Goal: Task Accomplishment & Management: Use online tool/utility

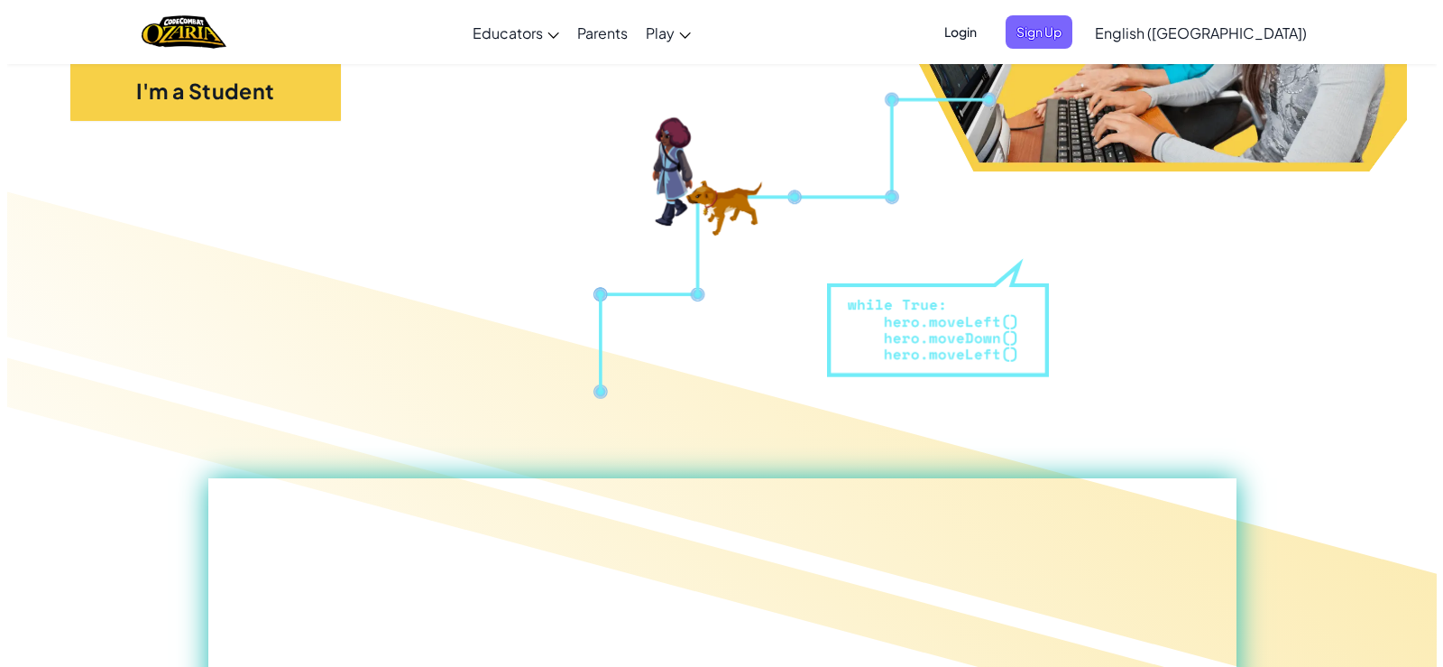
scroll to position [451, 0]
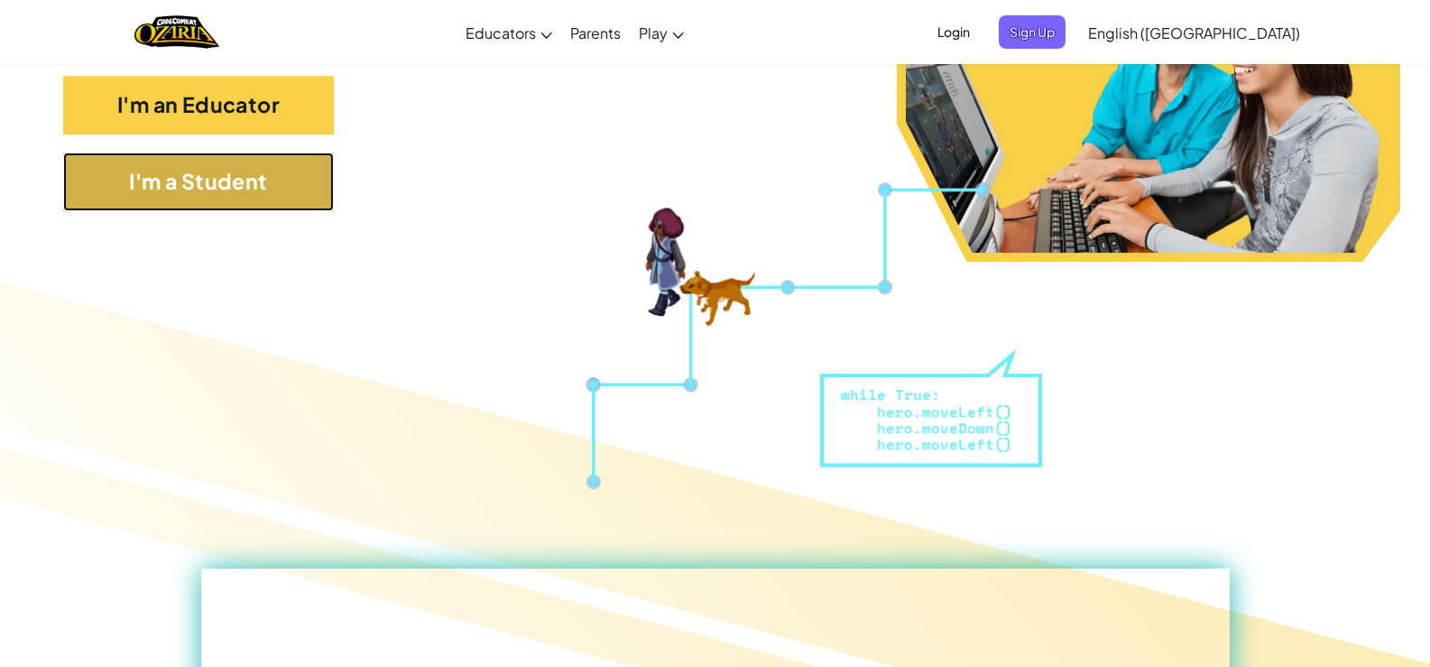
click at [311, 198] on button "I'm a Student" at bounding box center [198, 181] width 271 height 59
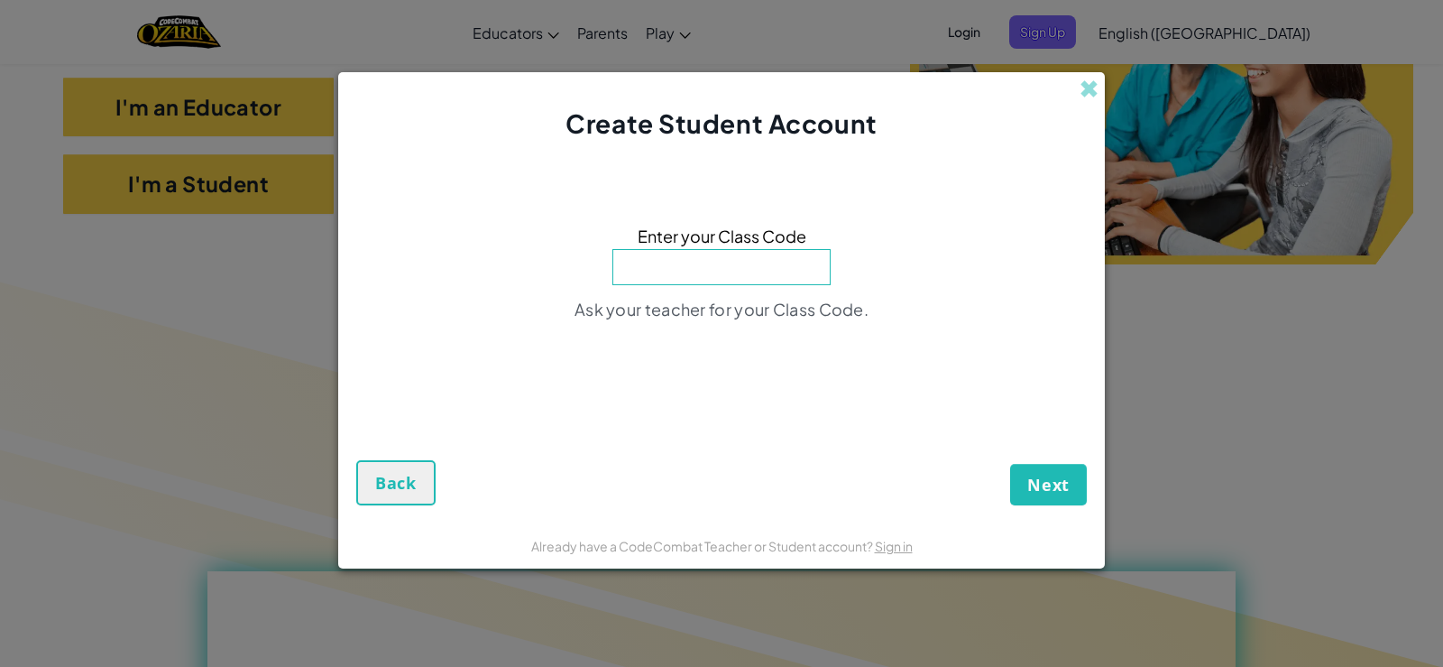
click at [710, 269] on input at bounding box center [721, 267] width 218 height 36
click at [721, 267] on input at bounding box center [721, 267] width 218 height 36
click at [722, 268] on input at bounding box center [721, 267] width 218 height 36
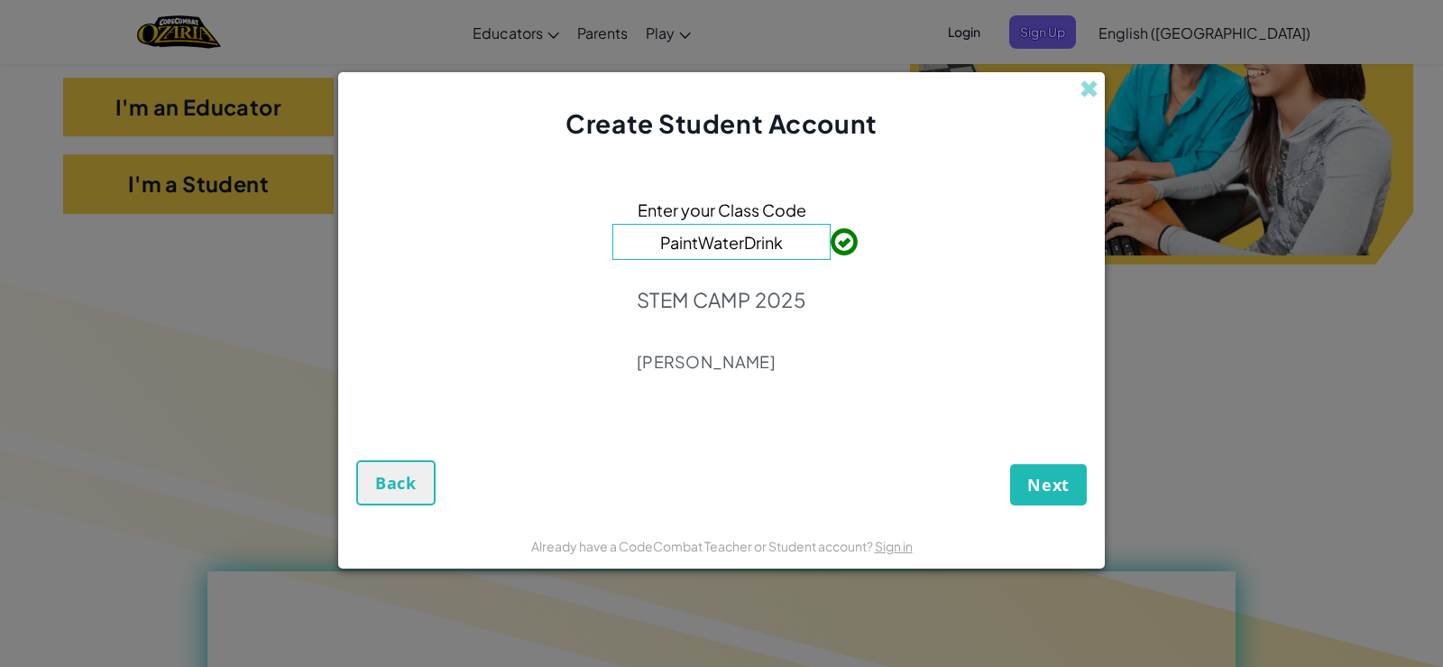
type input "PaintWaterDrink"
click at [1042, 485] on span "Next" at bounding box center [1048, 485] width 42 height 22
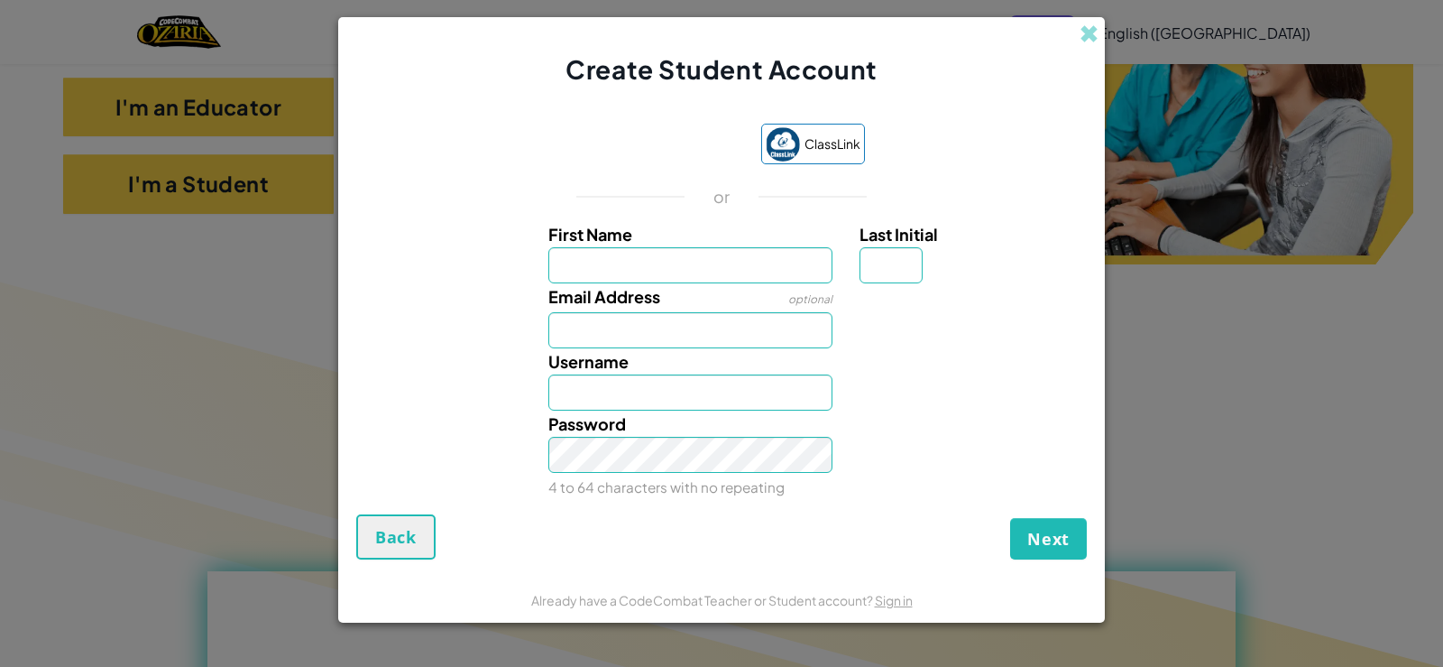
type input "m"
type input "ZARIF"
click at [630, 343] on input "Email Address" at bounding box center [690, 330] width 285 height 36
drag, startPoint x: 721, startPoint y: 291, endPoint x: 717, endPoint y: 272, distance: 19.3
click at [721, 290] on div "Email Address optional" at bounding box center [691, 315] width 312 height 65
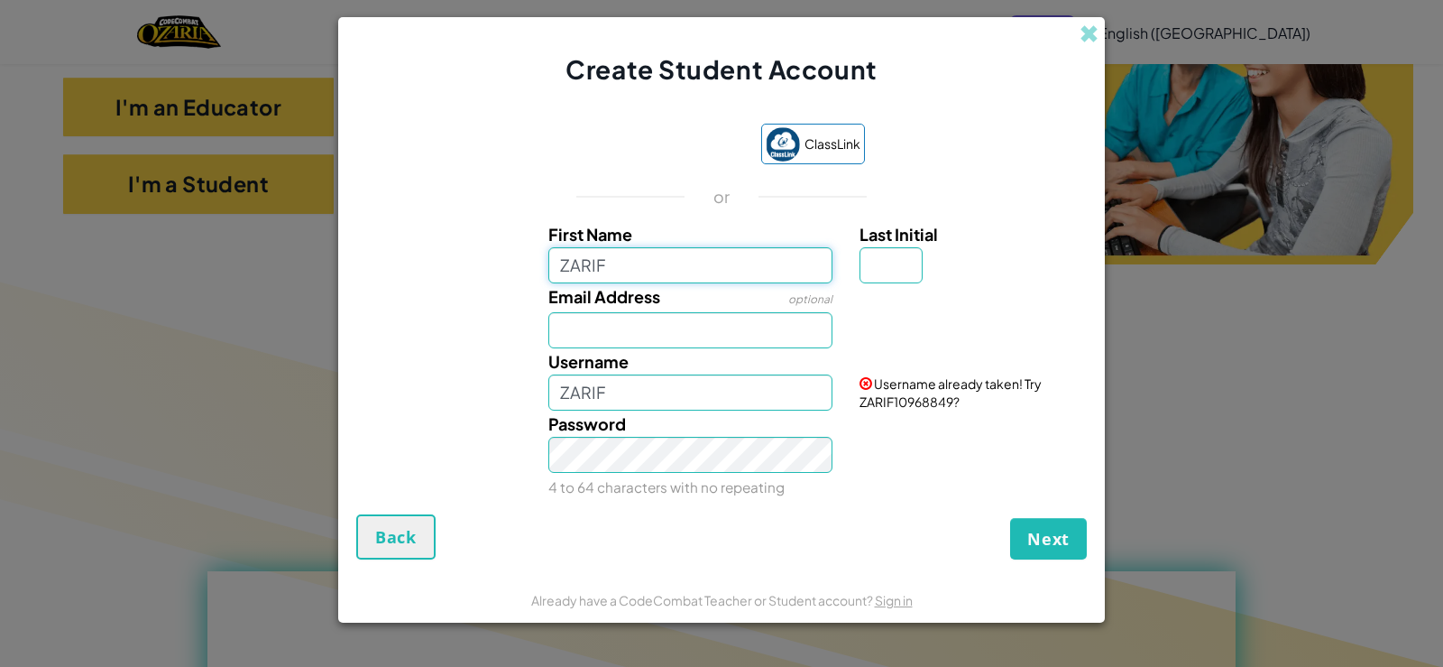
click at [713, 260] on input "ZARIF" at bounding box center [690, 265] width 285 height 36
click at [746, 404] on input "ZARIF" at bounding box center [690, 392] width 285 height 36
type input "Z"
type input "MUHAMAD ZARIF BIN MOHD ARIFFUDDIN"
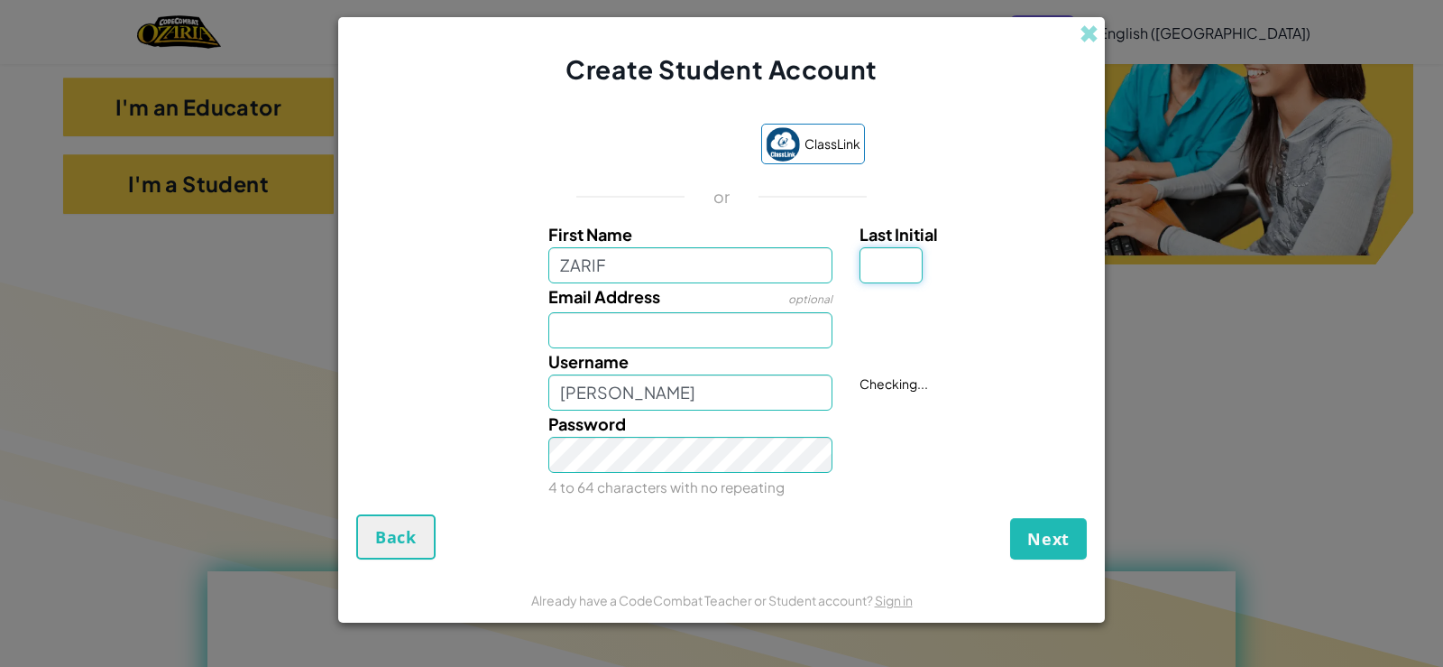
scroll to position [0, 0]
click at [878, 267] on input "Last Initial" at bounding box center [891, 265] width 63 height 36
type input "Z"
type input "ZARIFZ"
click at [722, 327] on input "Email Address" at bounding box center [690, 330] width 285 height 36
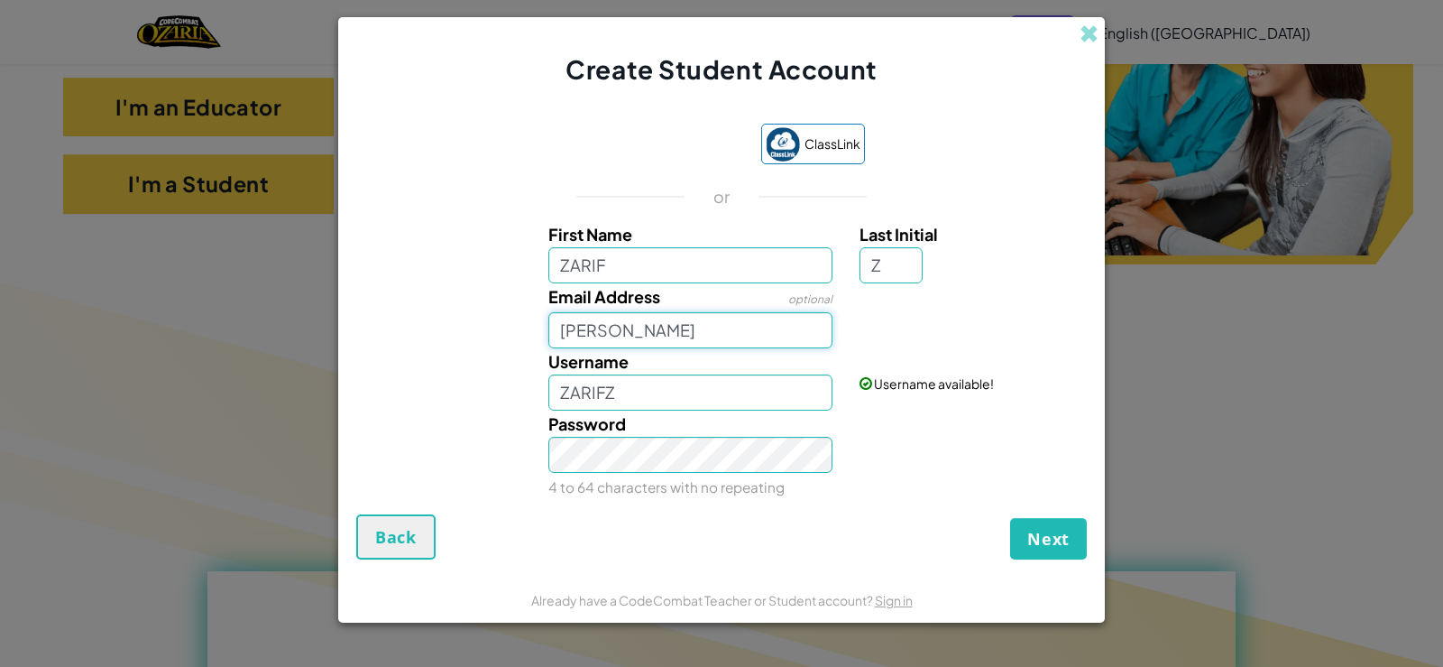
type input "muhamad"
click at [603, 393] on input "ZARIFZ" at bounding box center [690, 392] width 285 height 36
click at [604, 400] on input "ZARIZ" at bounding box center [690, 392] width 285 height 36
click at [618, 323] on input "muhamad" at bounding box center [690, 330] width 285 height 36
click at [661, 332] on input "muhamad" at bounding box center [690, 330] width 285 height 36
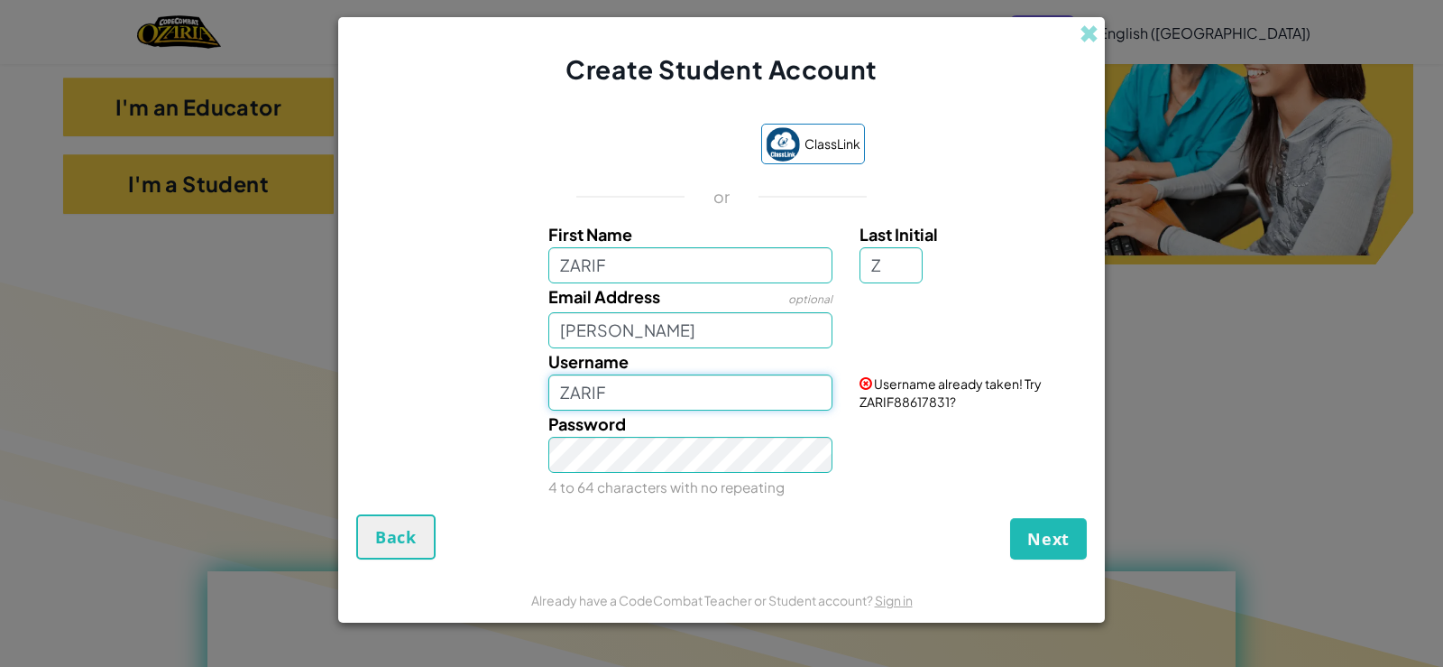
click at [609, 396] on input "ZARIF" at bounding box center [690, 392] width 285 height 36
type input "Z"
type input "m"
type input "MUHAMAD ZARIF BIN MOHD ARIFFUDDIN"
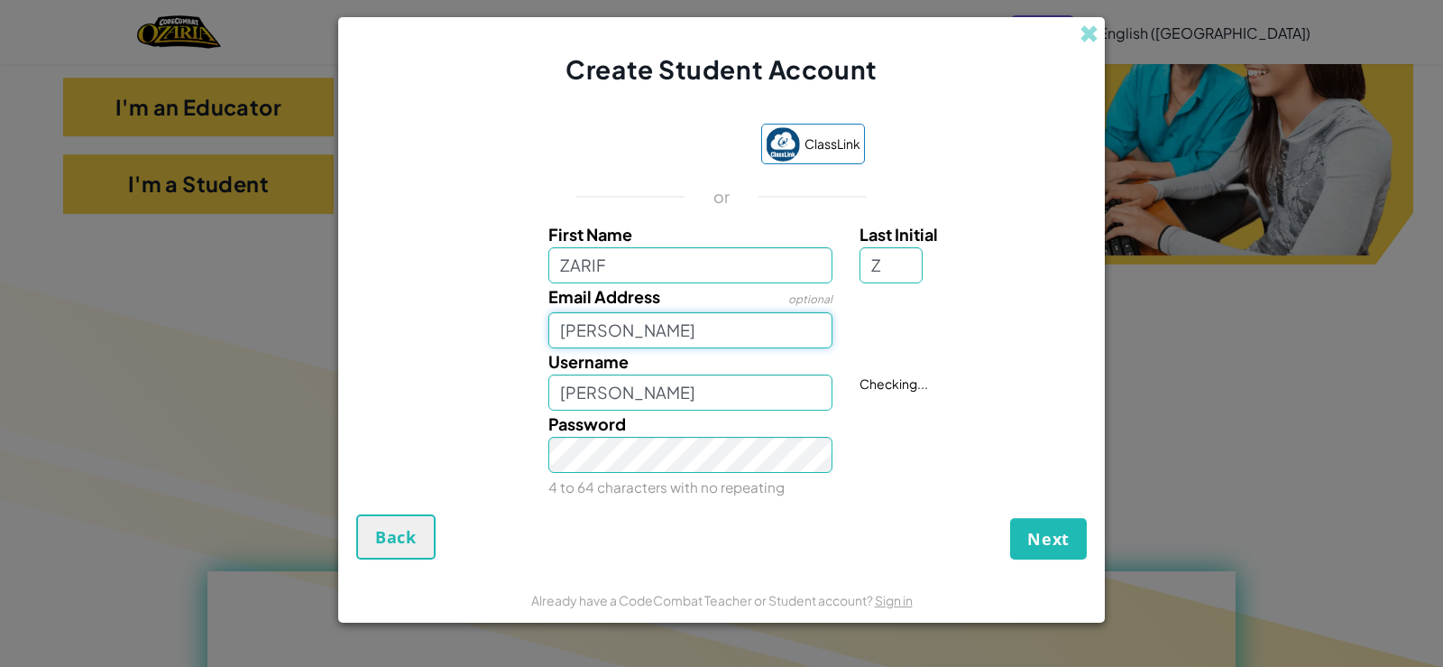
scroll to position [0, 0]
click at [688, 322] on input "muhamad" at bounding box center [690, 330] width 285 height 36
type input "muhamadzarif@gmail.com"
click at [828, 540] on div "Next Back" at bounding box center [721, 536] width 731 height 45
click at [1021, 537] on button "Next" at bounding box center [1048, 538] width 77 height 41
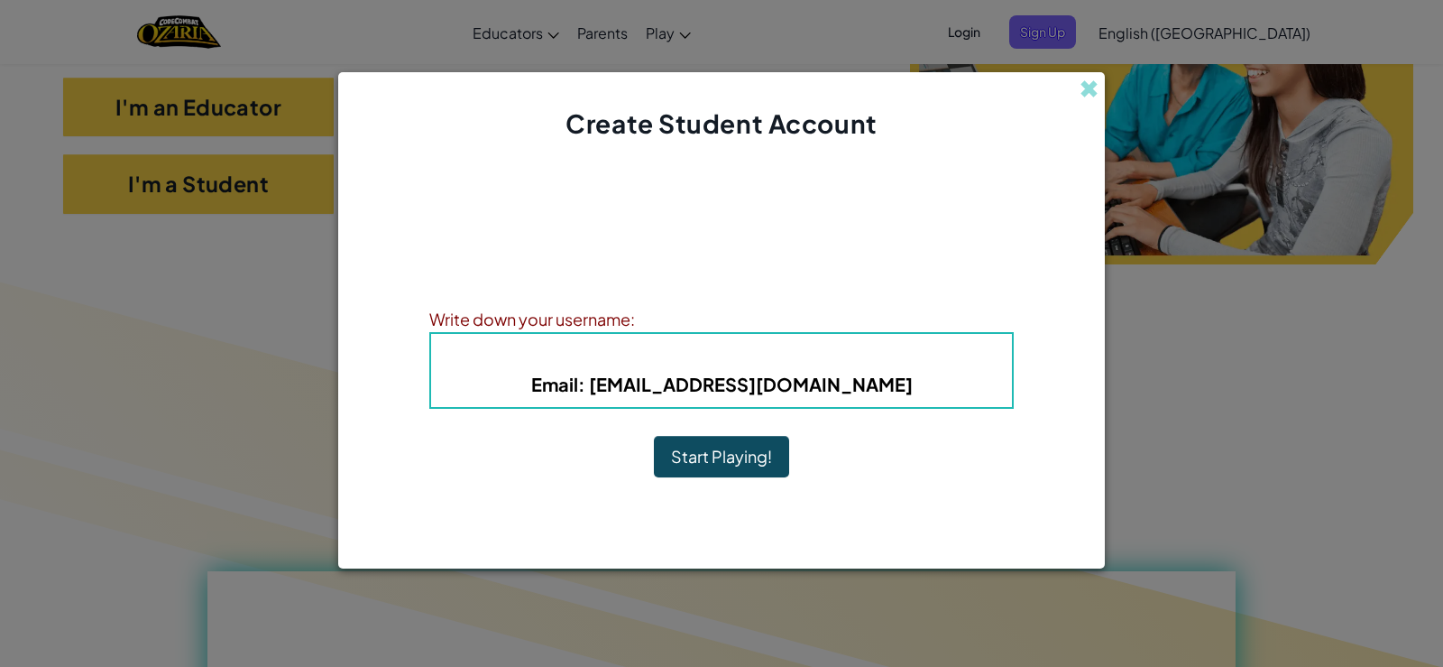
click at [750, 465] on button "Start Playing!" at bounding box center [721, 456] width 135 height 41
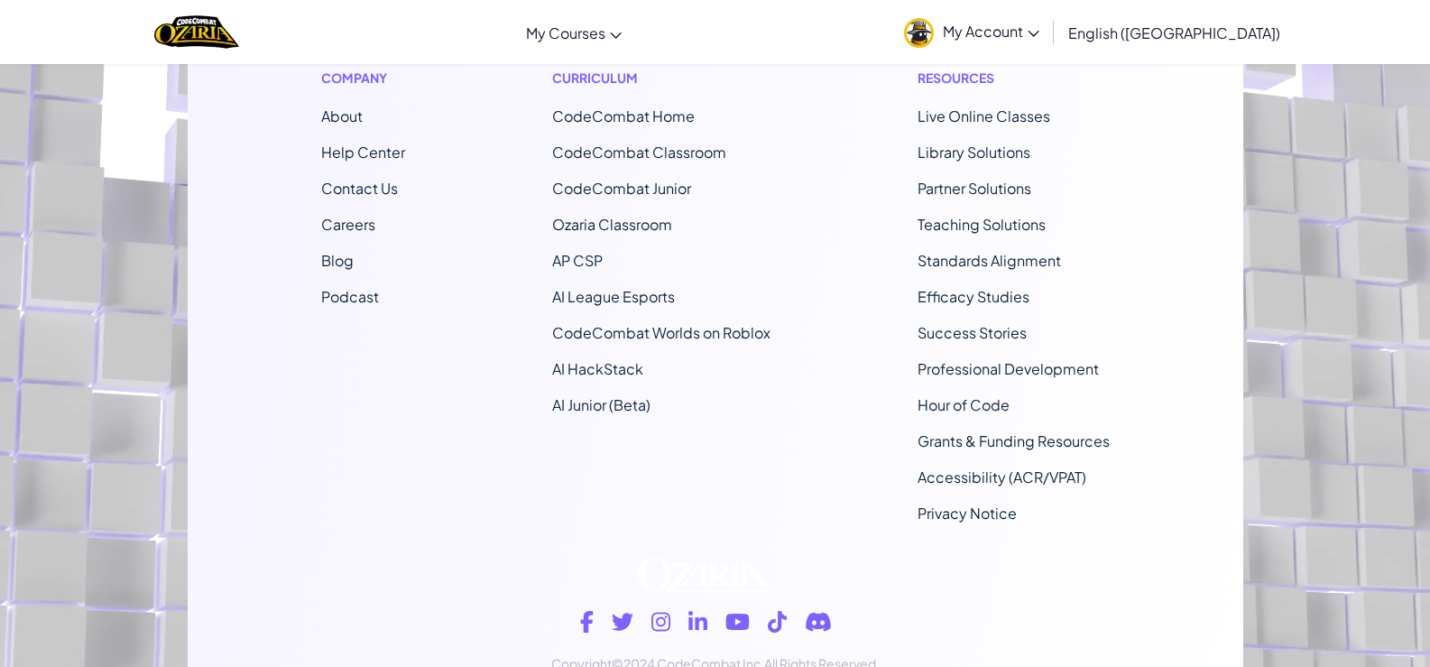
scroll to position [477, 0]
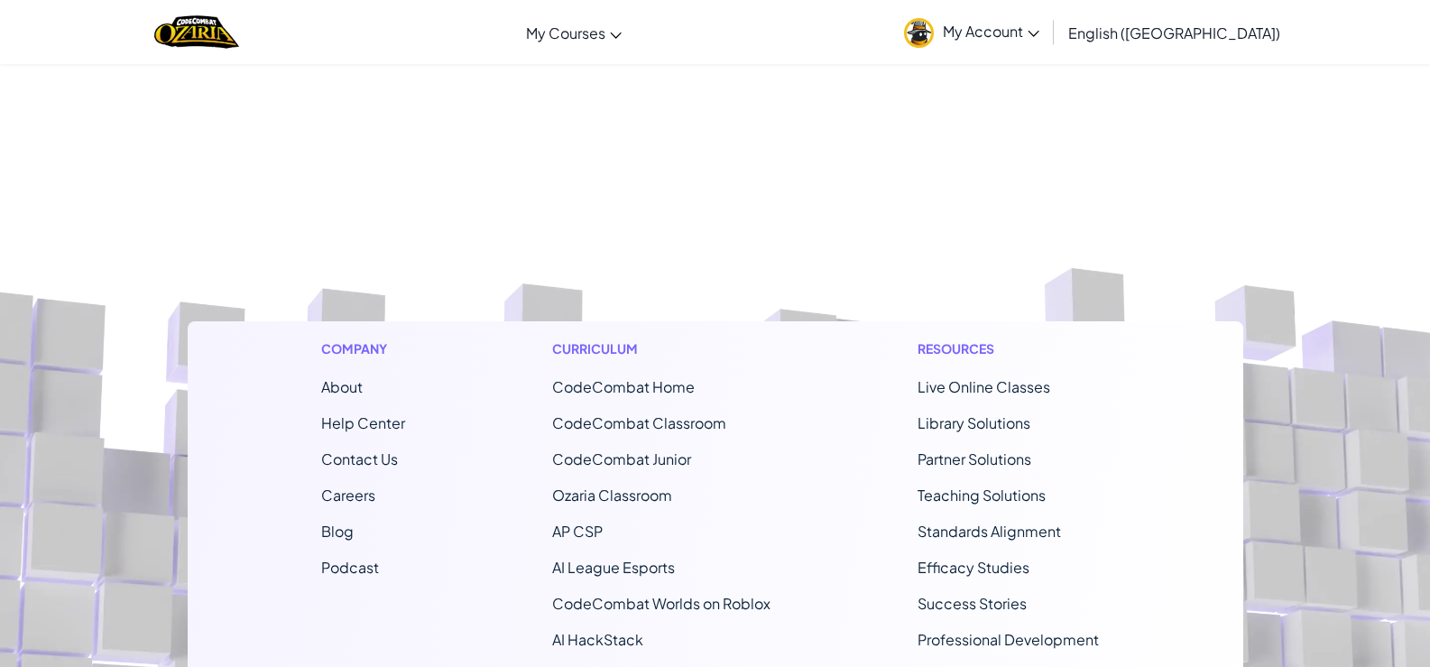
click at [520, 48] on div "Toggle navigation My Courses Ozaria Classroom CodeCombat Classroom AI League Es…" at bounding box center [714, 32] width 1439 height 64
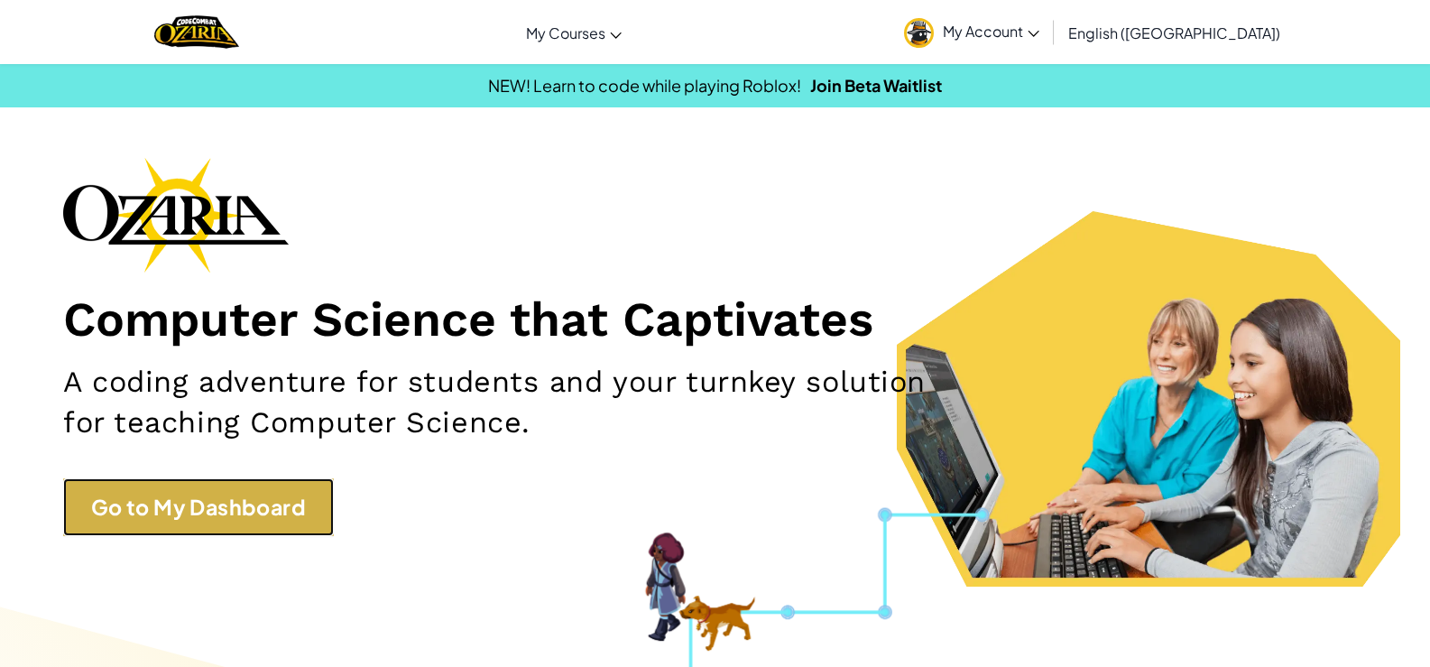
click at [270, 501] on link "Go to My Dashboard" at bounding box center [198, 507] width 271 height 59
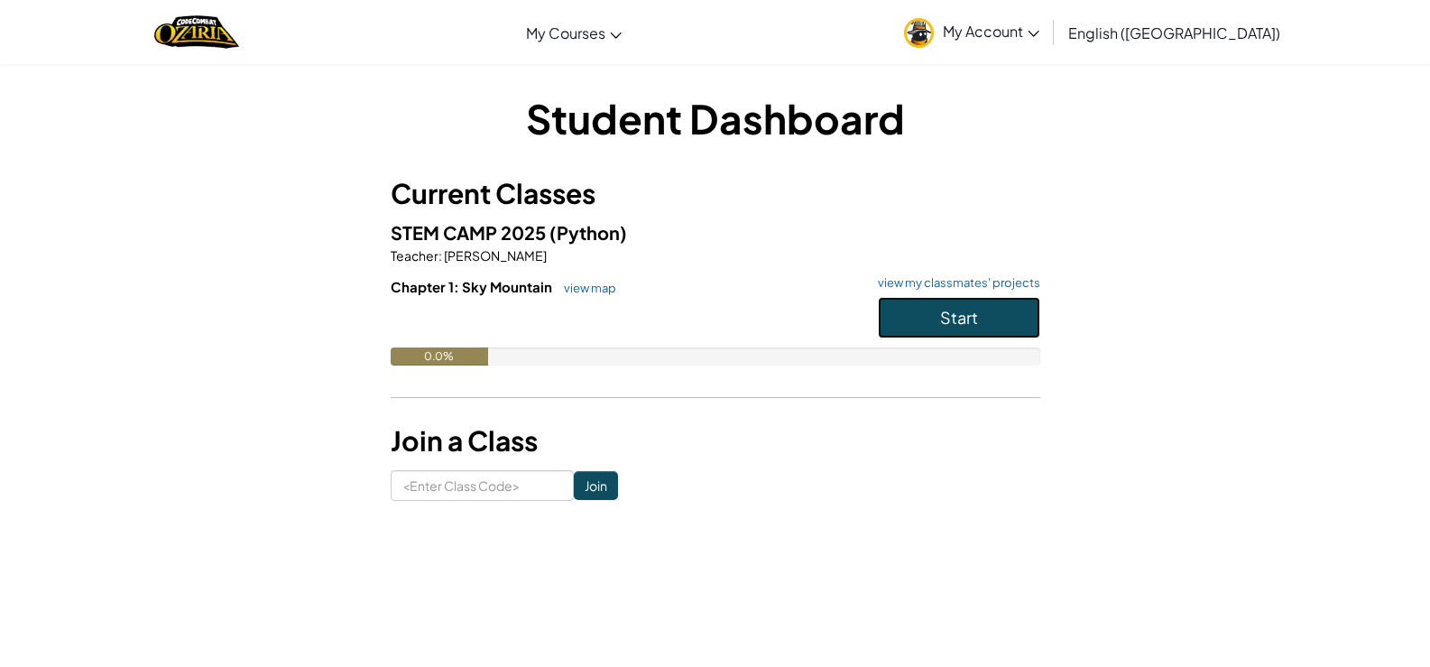
click at [905, 317] on button "Start" at bounding box center [959, 317] width 162 height 41
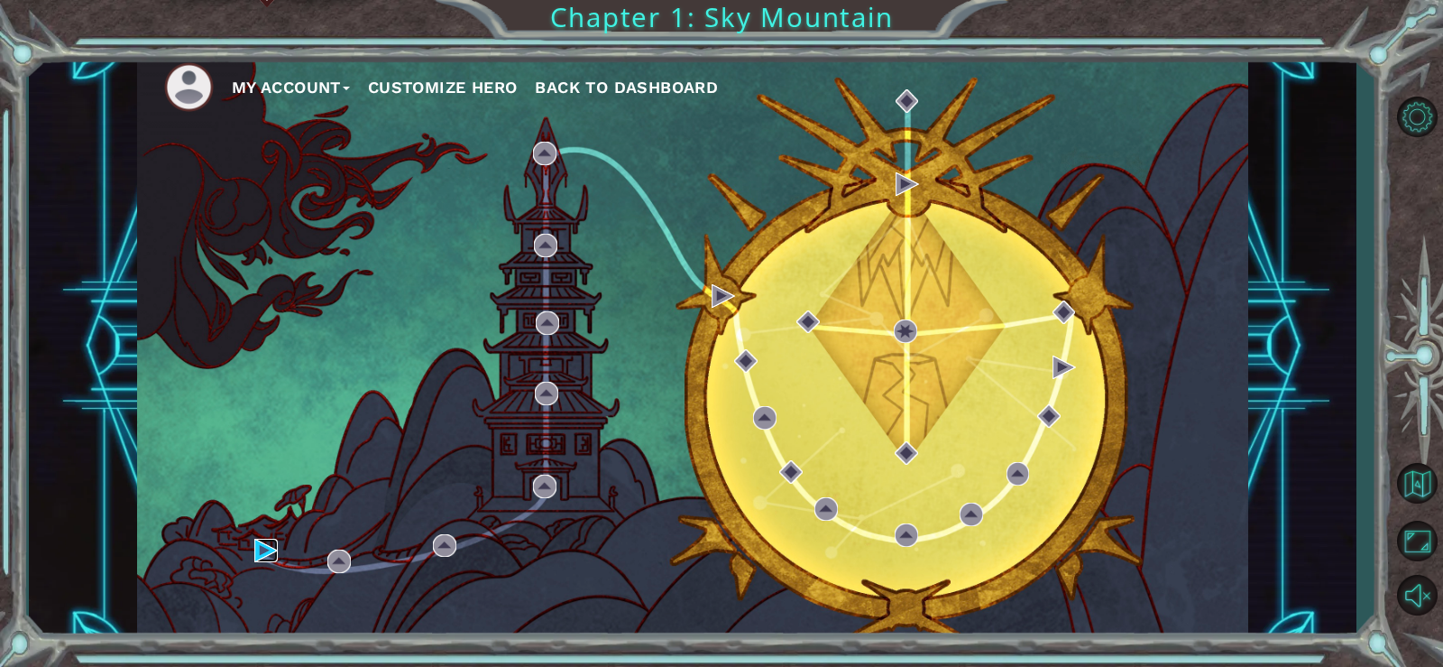
click at [259, 546] on img at bounding box center [265, 549] width 23 height 23
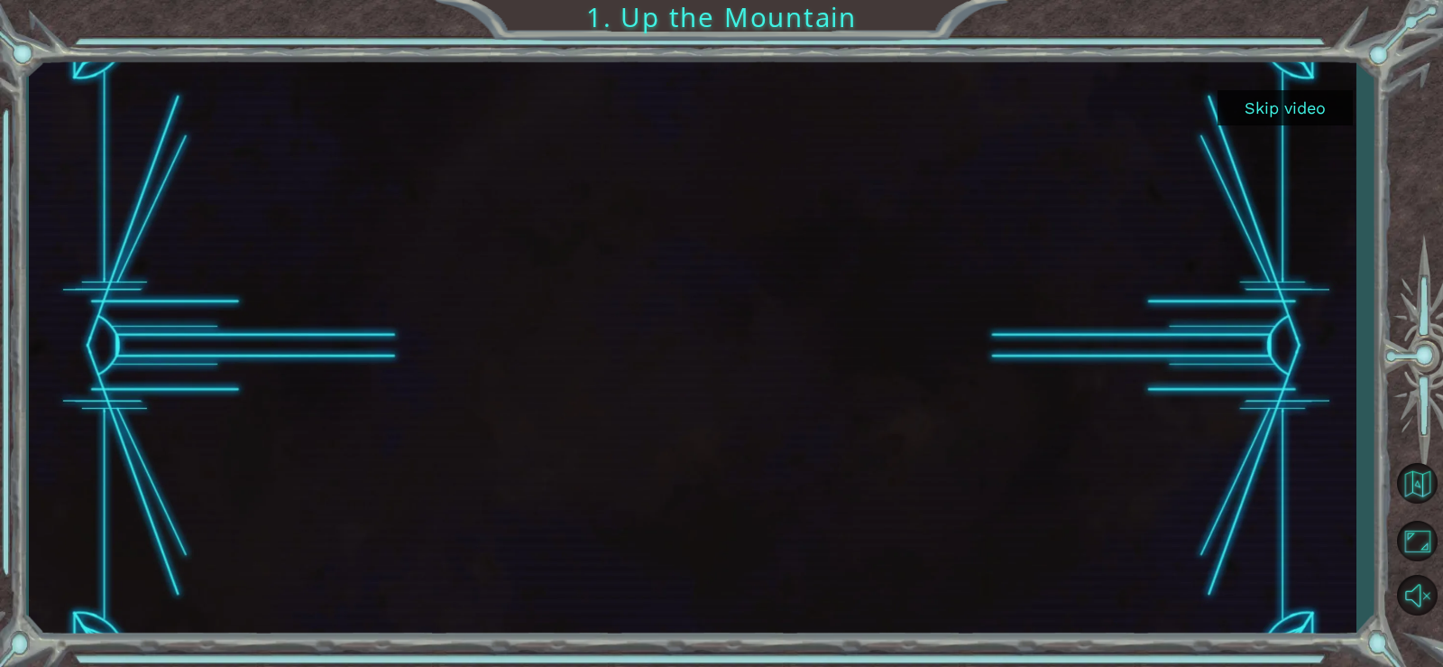
click at [1259, 106] on button "Skip video" at bounding box center [1285, 107] width 135 height 35
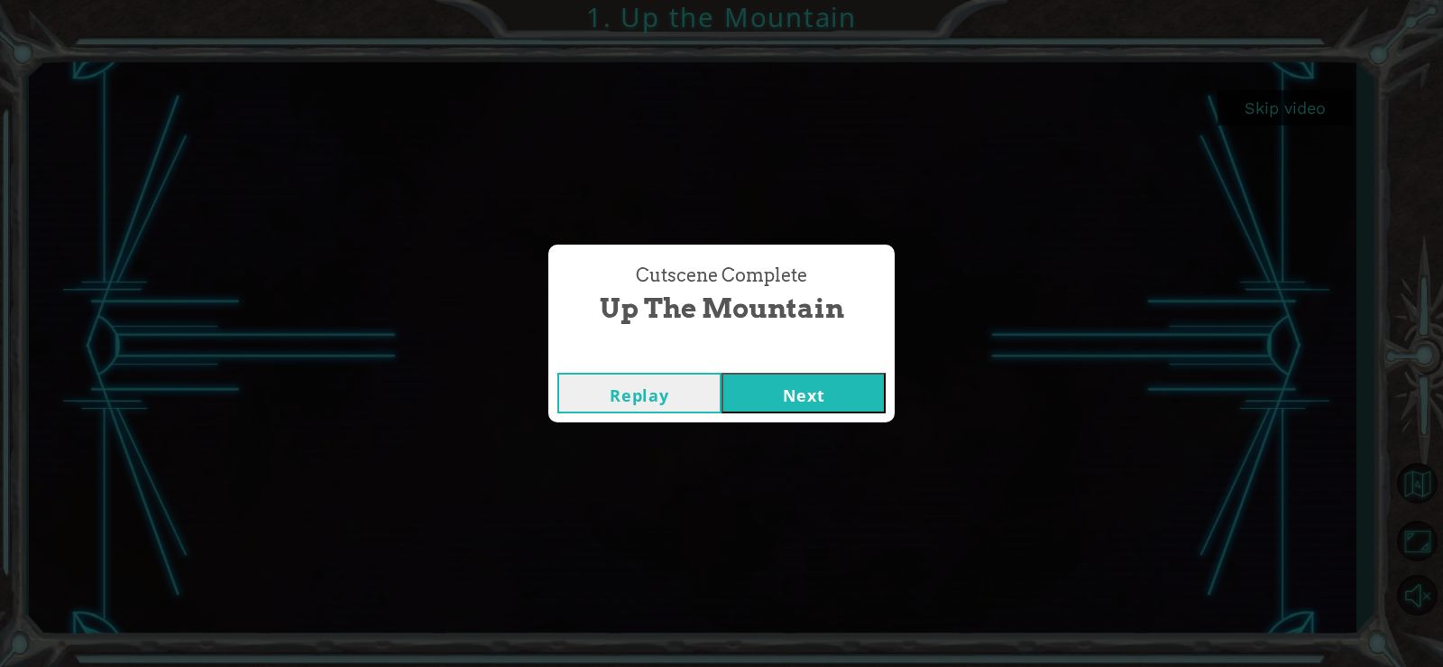
click at [833, 397] on button "Next" at bounding box center [804, 393] width 164 height 41
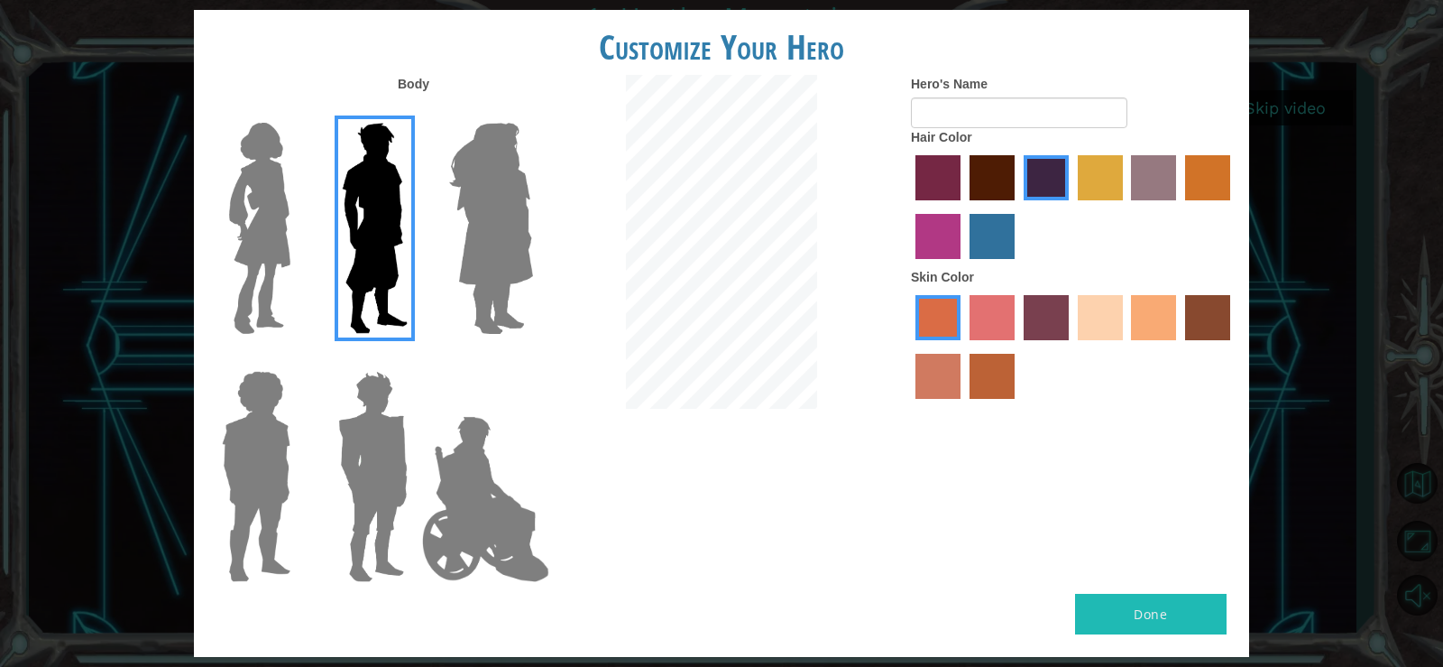
click at [987, 318] on label "froly skin color" at bounding box center [992, 317] width 45 height 45
click at [963, 346] on input "froly skin color" at bounding box center [963, 346] width 0 height 0
click at [953, 235] on label "medium red violet hair color" at bounding box center [938, 236] width 45 height 45
click at [1233, 207] on input "medium red violet hair color" at bounding box center [1233, 207] width 0 height 0
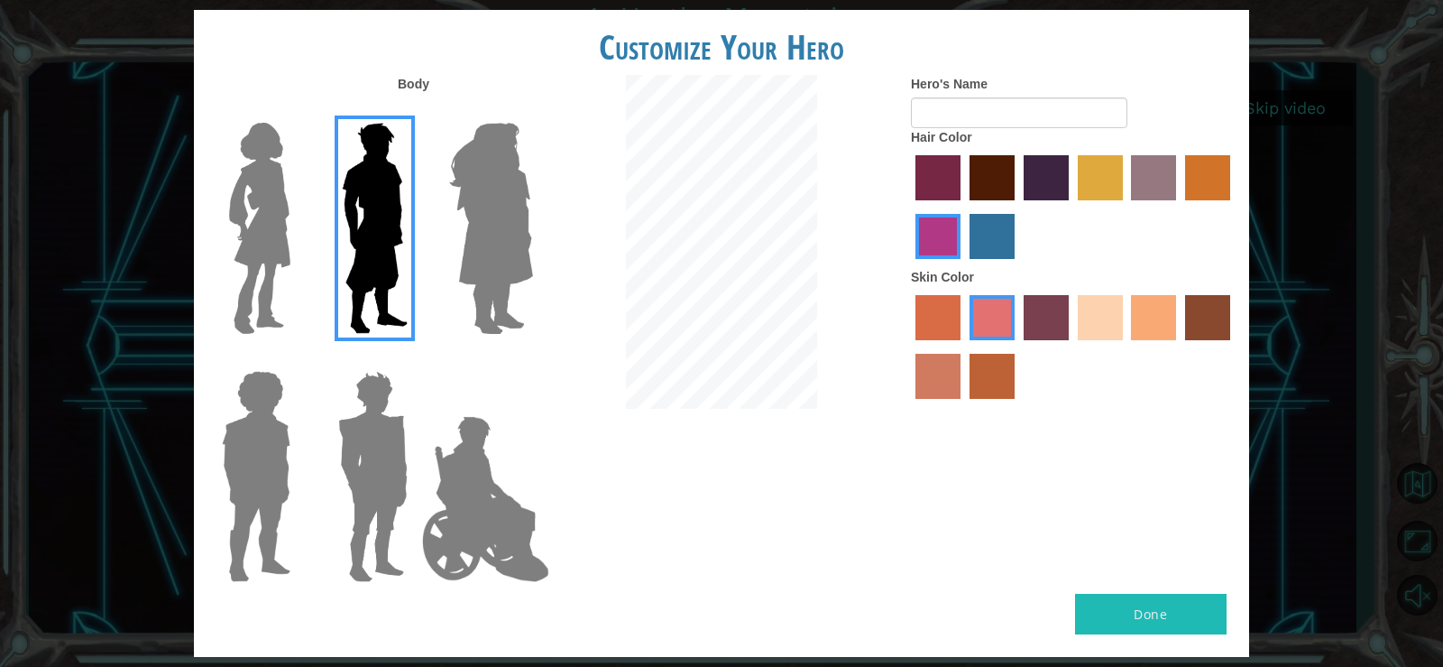
click at [359, 552] on img at bounding box center [373, 476] width 84 height 225
click at [415, 359] on input "Hero Garnet" at bounding box center [415, 359] width 0 height 0
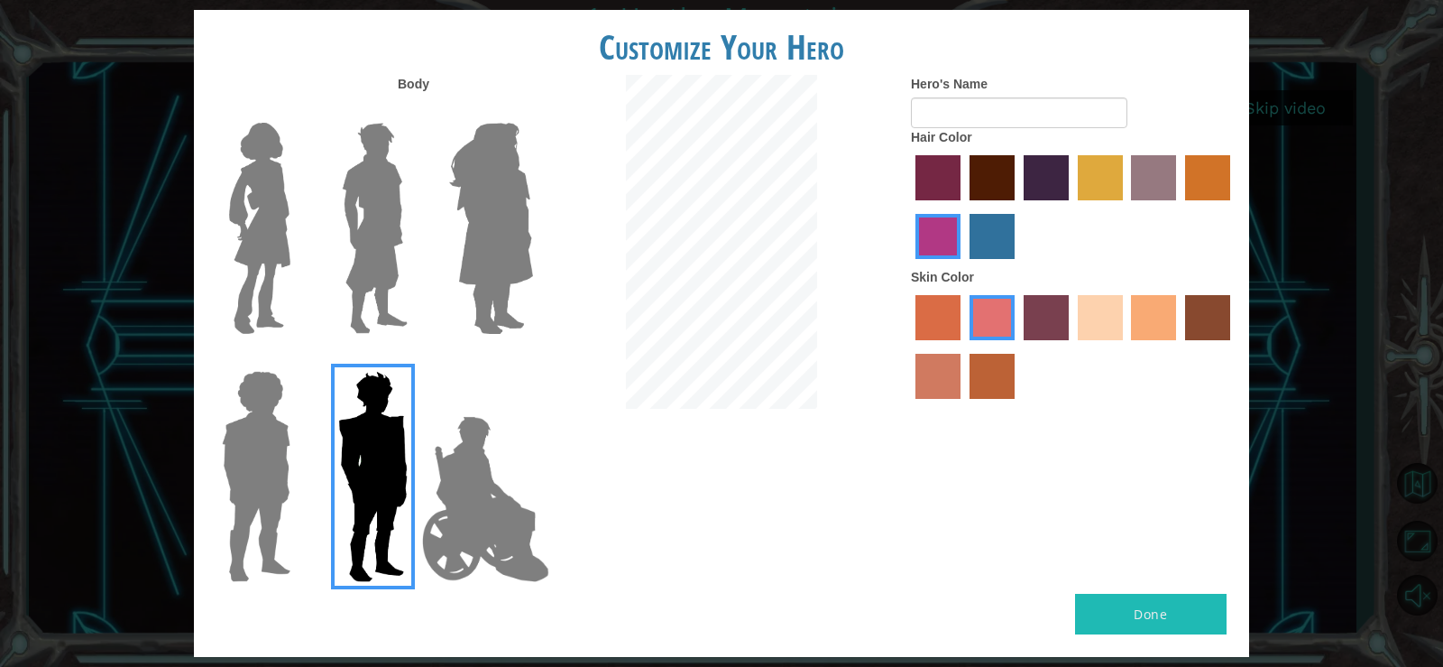
click at [498, 514] on img at bounding box center [486, 499] width 142 height 180
click at [532, 359] on input "Hero Jamie" at bounding box center [532, 359] width 0 height 0
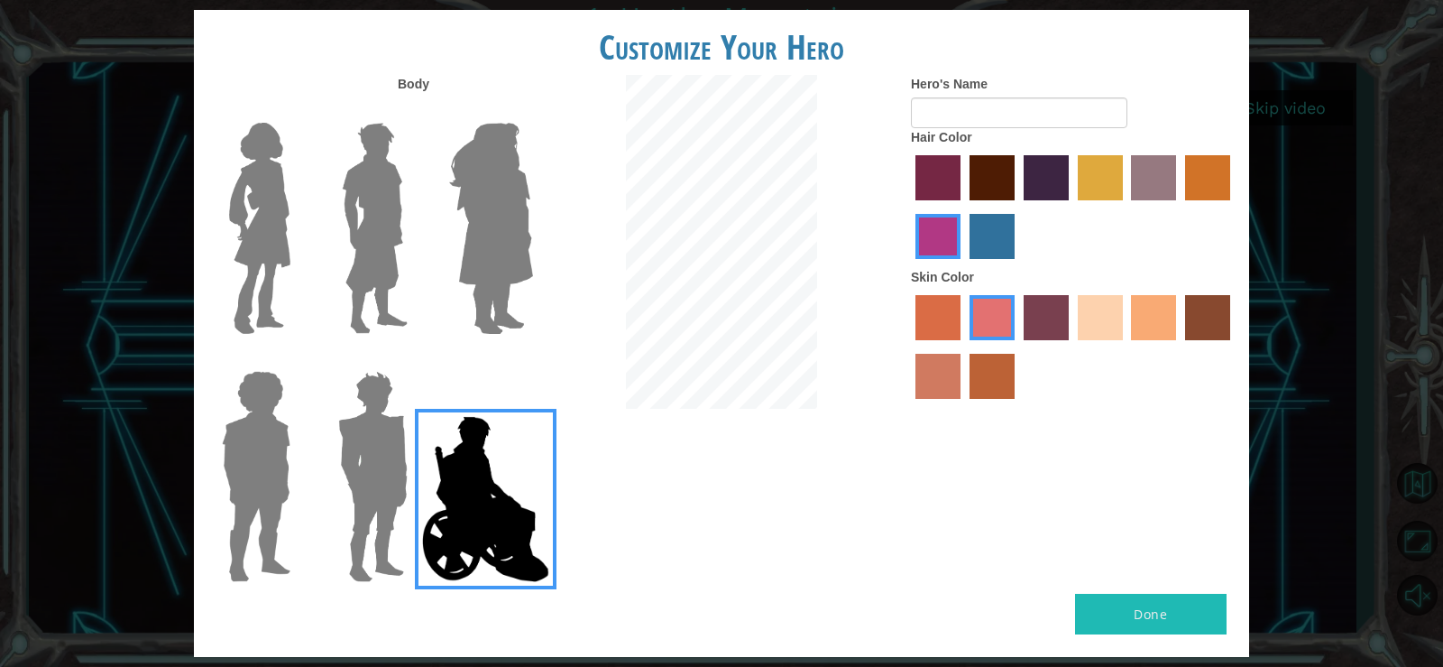
click at [341, 541] on img at bounding box center [373, 476] width 84 height 225
click at [415, 359] on input "Hero Garnet" at bounding box center [415, 359] width 0 height 0
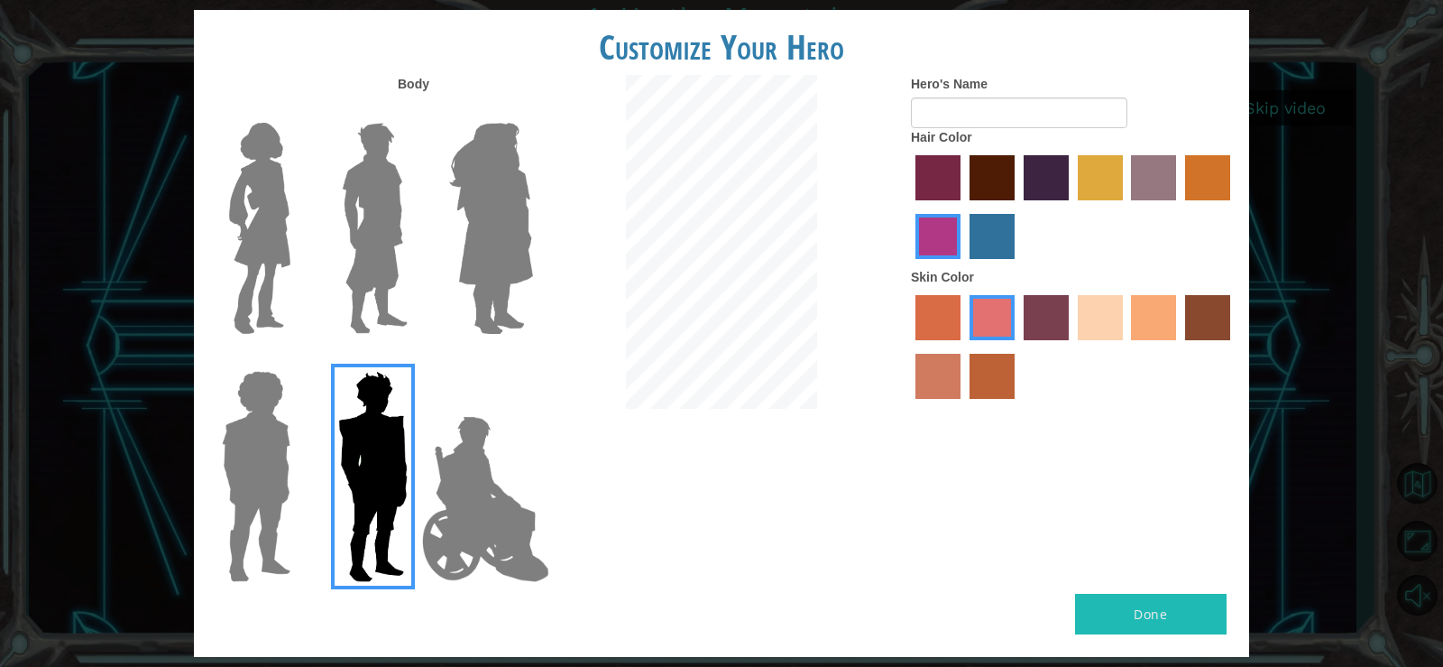
click at [923, 188] on label "paprika hair color" at bounding box center [938, 177] width 45 height 45
click at [909, 207] on input "paprika hair color" at bounding box center [909, 207] width 0 height 0
click at [982, 186] on label "maroon hair color" at bounding box center [992, 177] width 45 height 45
click at [963, 207] on input "maroon hair color" at bounding box center [963, 207] width 0 height 0
click at [357, 262] on img at bounding box center [375, 227] width 80 height 225
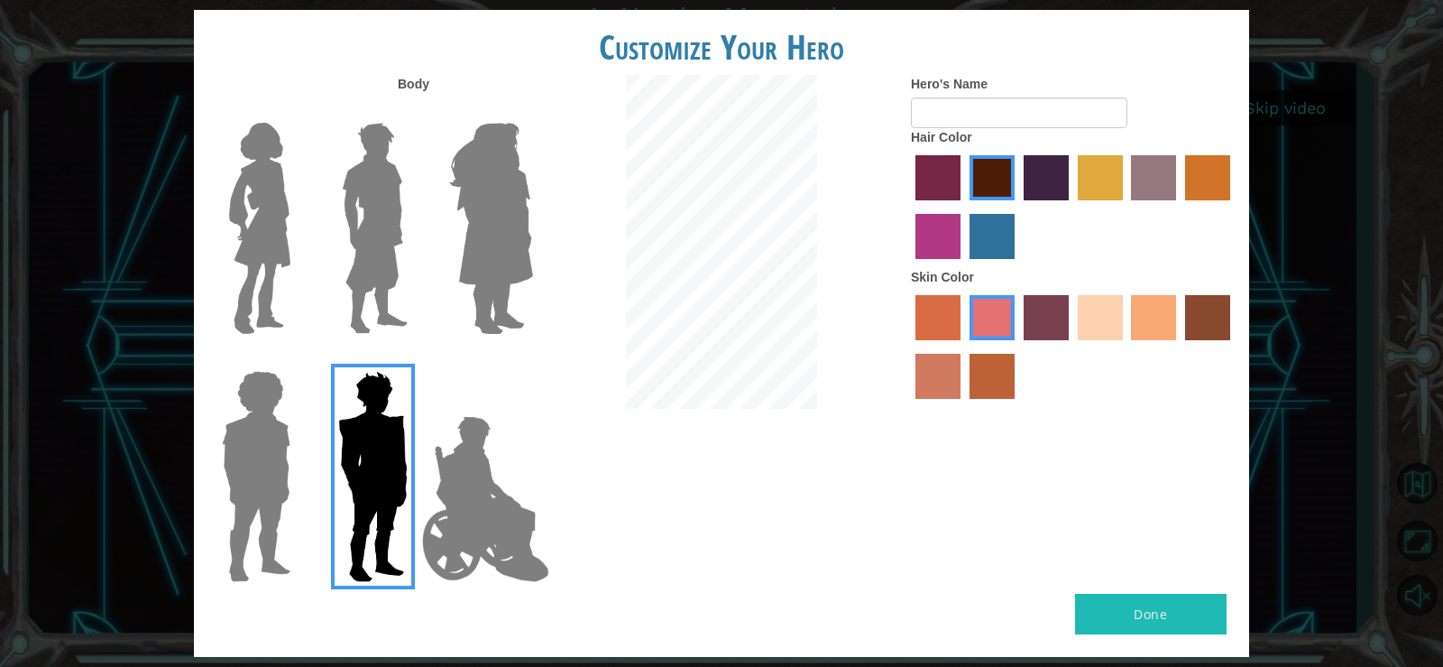
click at [415, 111] on input "Hero Lars" at bounding box center [415, 111] width 0 height 0
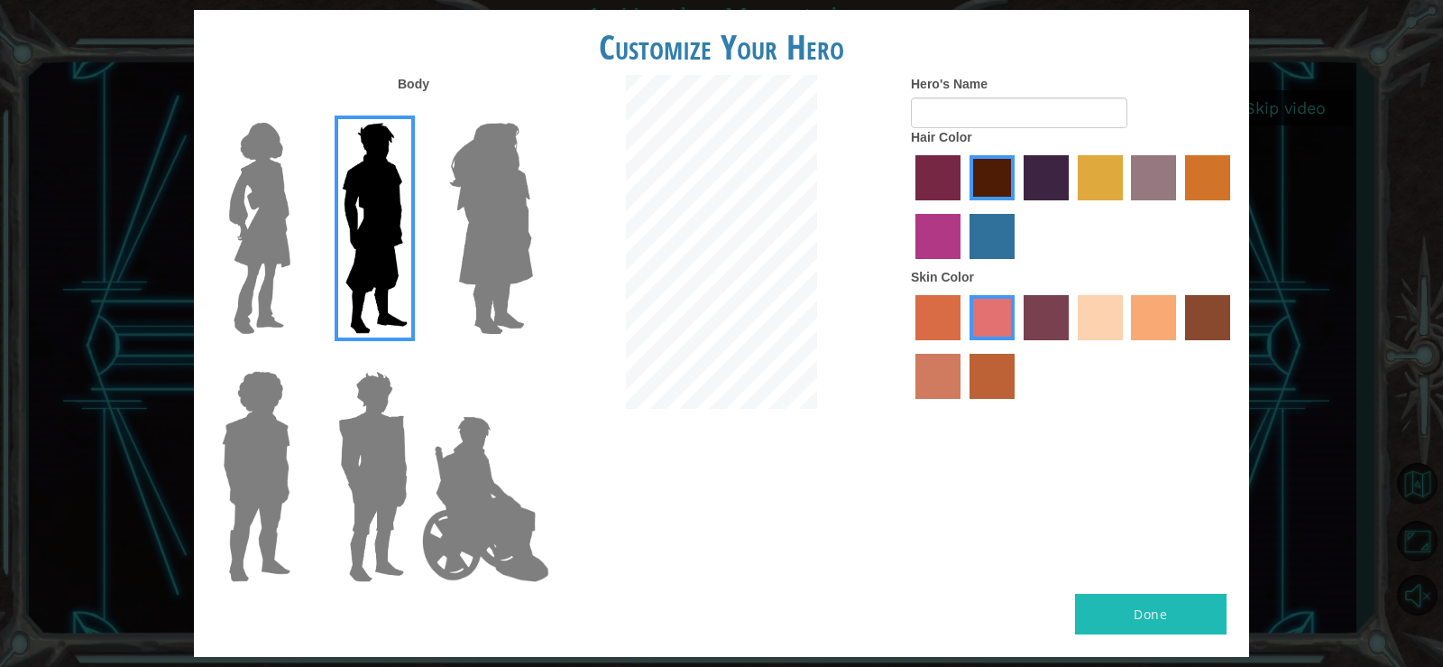
click at [927, 302] on label "sorbus skin color" at bounding box center [938, 317] width 45 height 45
click at [909, 346] on input "sorbus skin color" at bounding box center [909, 346] width 0 height 0
click at [1090, 316] on label "sandy beach skin color" at bounding box center [1100, 317] width 45 height 45
click at [1072, 346] on input "sandy beach skin color" at bounding box center [1072, 346] width 0 height 0
click at [1168, 318] on label "tacao skin color" at bounding box center [1153, 317] width 45 height 45
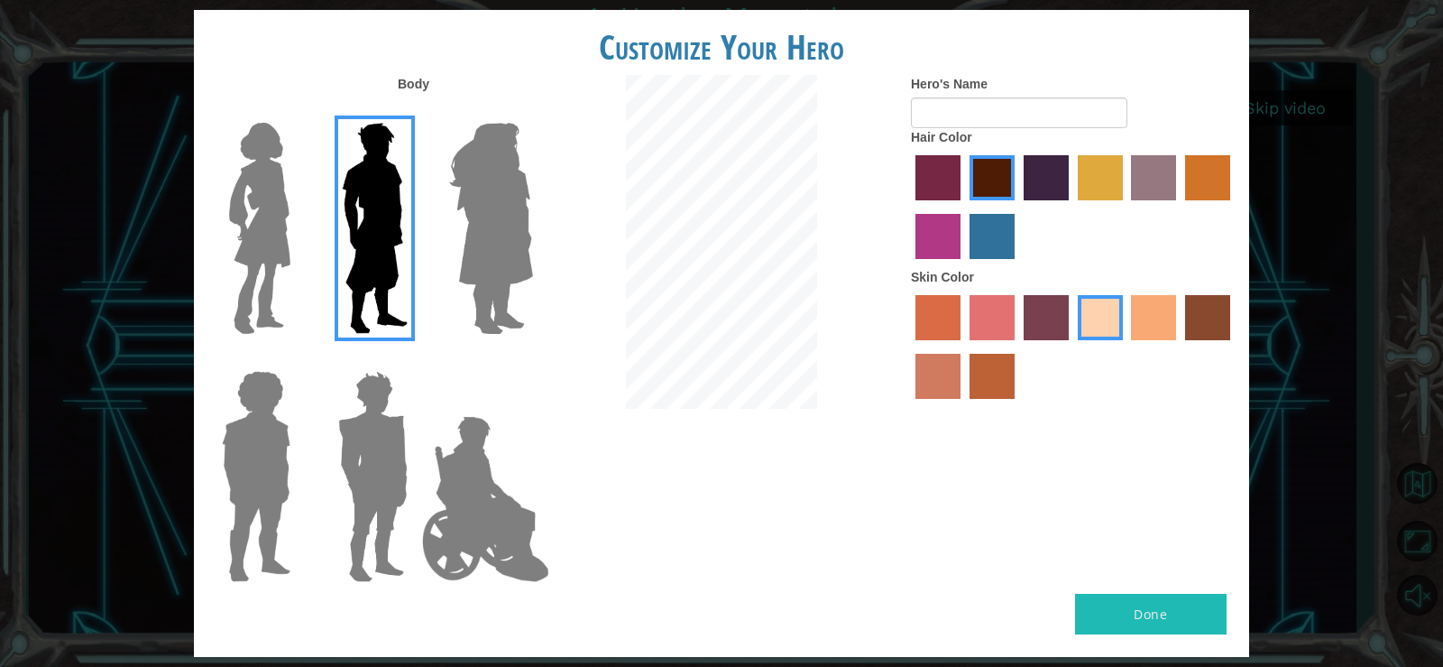
click at [1126, 346] on input "tacao skin color" at bounding box center [1126, 346] width 0 height 0
click at [980, 390] on label "smoke tree skin color" at bounding box center [992, 376] width 45 height 45
click at [963, 405] on input "smoke tree skin color" at bounding box center [963, 405] width 0 height 0
click at [926, 382] on label "burning sand skin color" at bounding box center [938, 376] width 45 height 45
click at [1233, 346] on input "burning sand skin color" at bounding box center [1233, 346] width 0 height 0
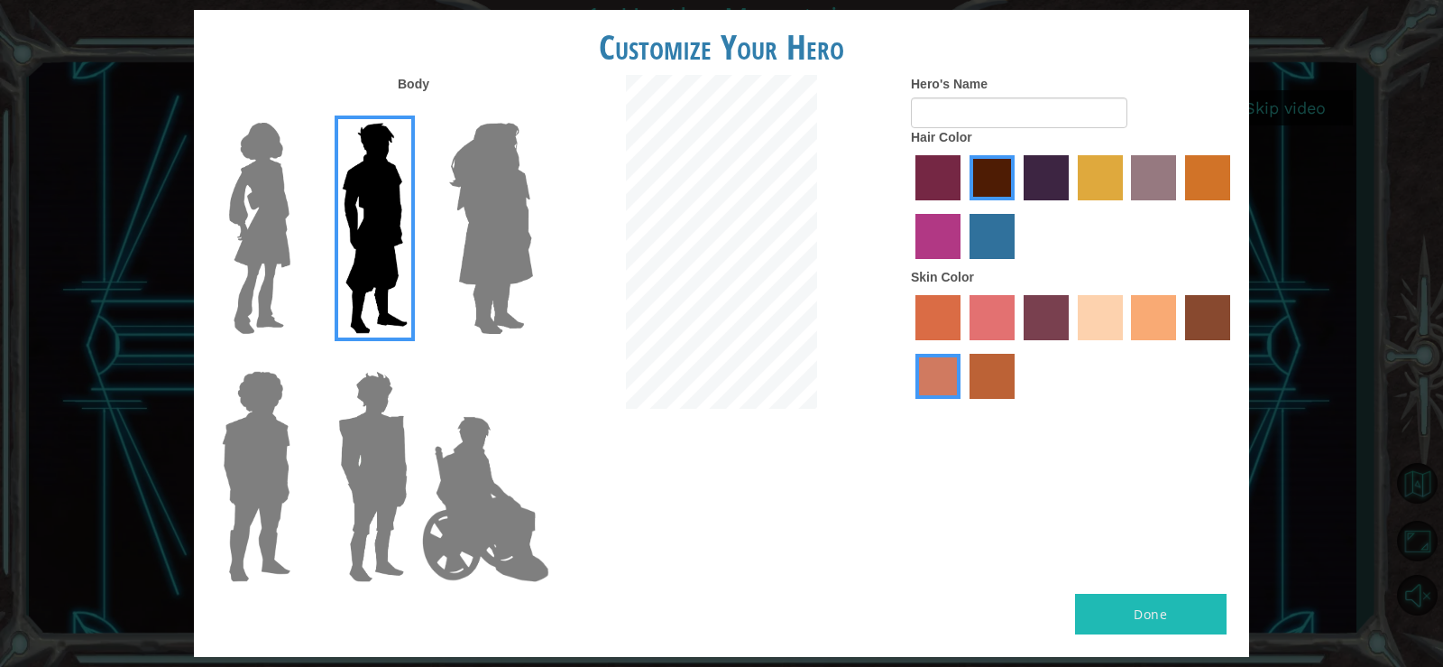
click at [1089, 332] on label "sandy beach skin color" at bounding box center [1100, 317] width 45 height 45
click at [1072, 346] on input "sandy beach skin color" at bounding box center [1072, 346] width 0 height 0
click at [1164, 322] on label "tacao skin color" at bounding box center [1153, 317] width 45 height 45
click at [1126, 346] on input "tacao skin color" at bounding box center [1126, 346] width 0 height 0
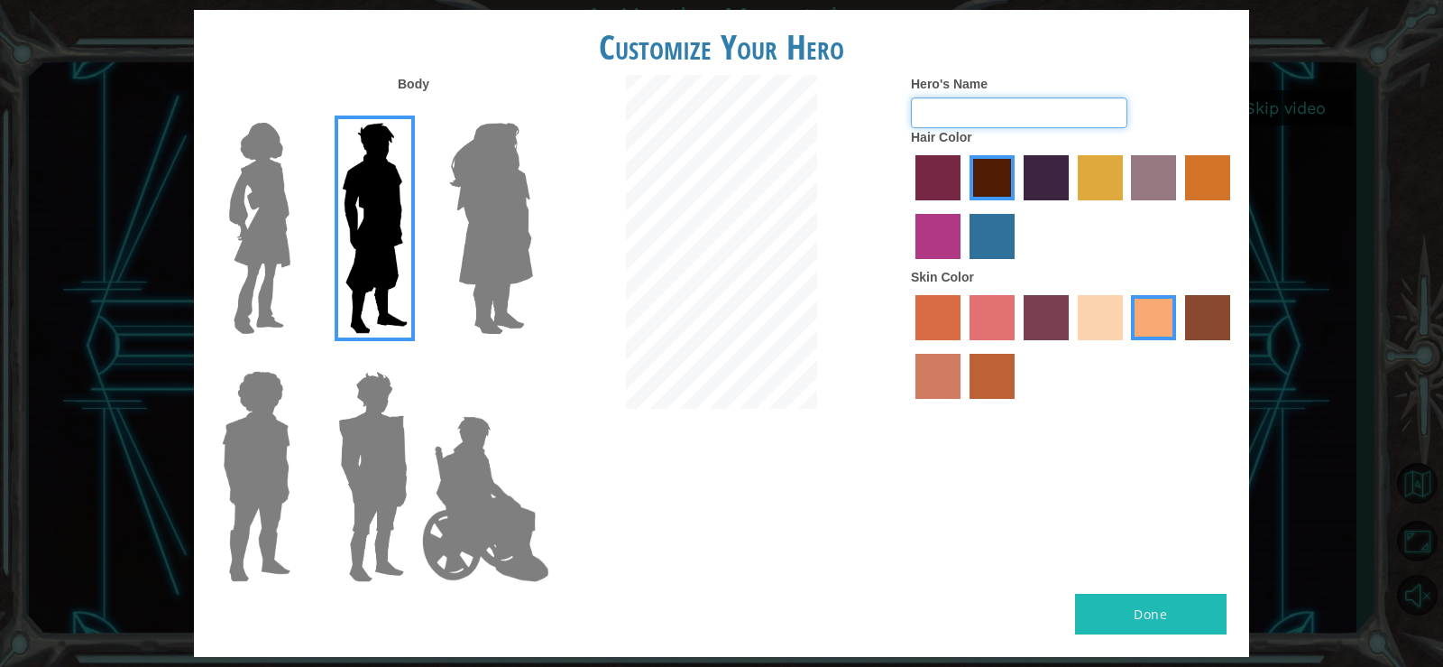
click at [961, 108] on input "Hero's Name" at bounding box center [1019, 112] width 216 height 31
type input "firestreet"
click at [1172, 606] on button "Done" at bounding box center [1151, 614] width 152 height 41
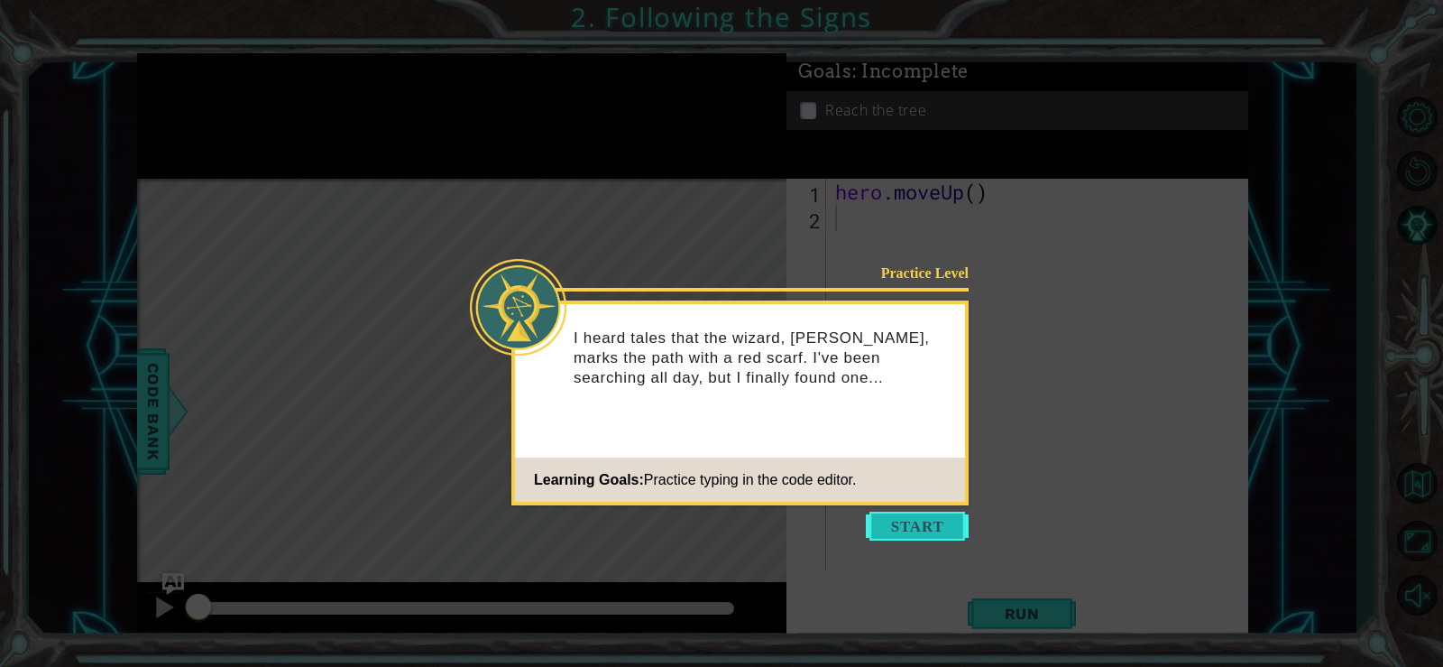
click at [916, 537] on button "Start" at bounding box center [917, 525] width 103 height 29
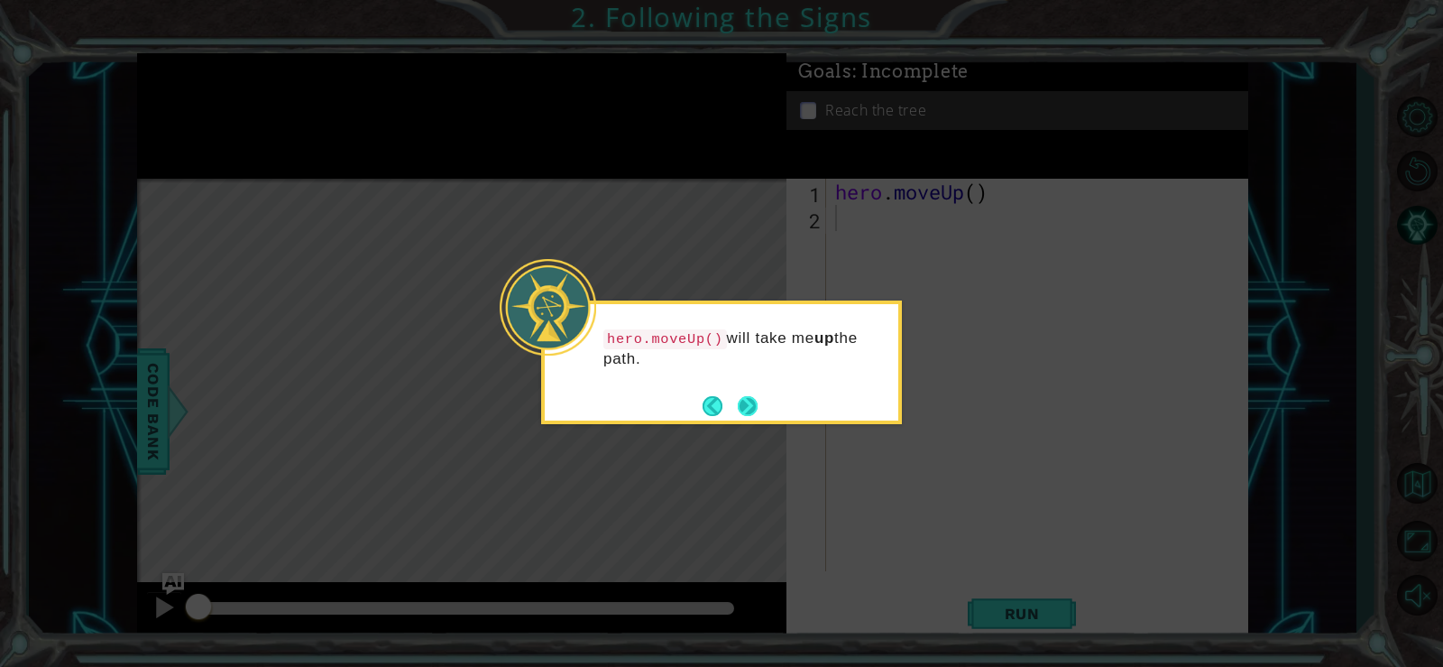
click at [738, 402] on button "Next" at bounding box center [748, 406] width 20 height 20
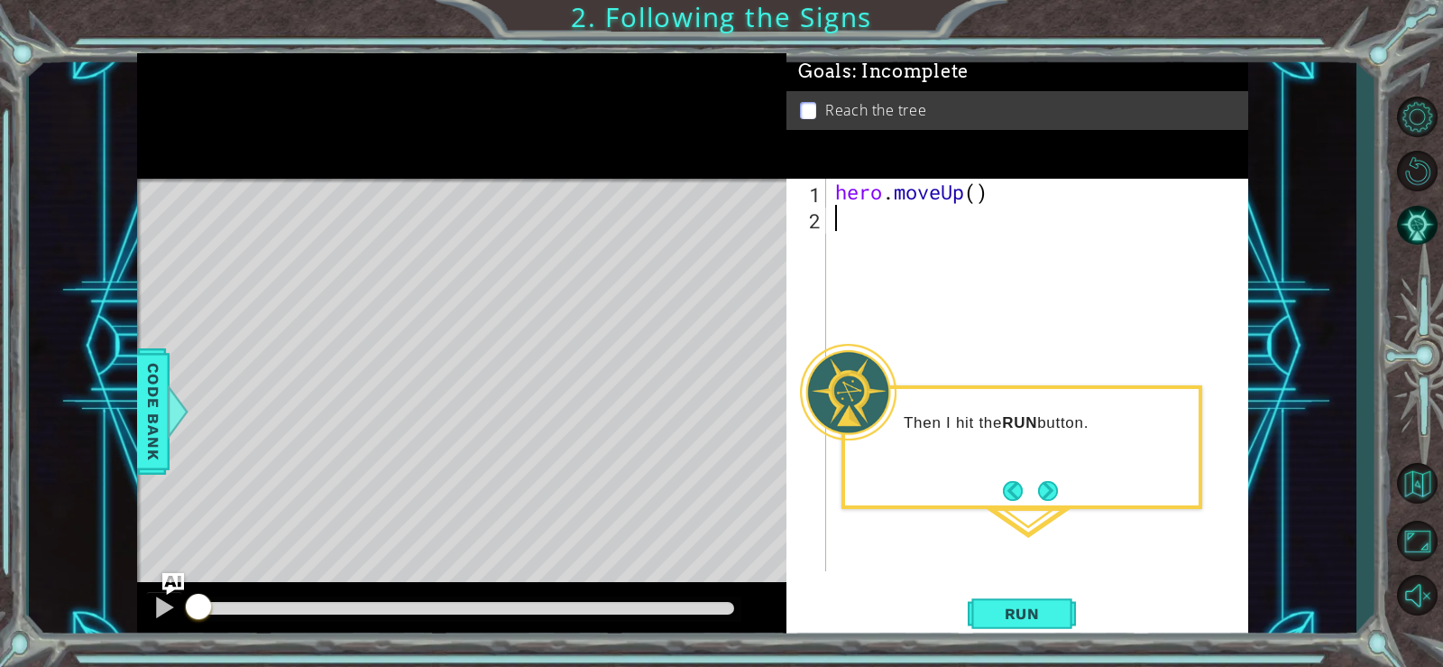
click at [800, 215] on div "2" at bounding box center [808, 220] width 36 height 26
click at [848, 216] on div "hero . moveUp ( )" at bounding box center [1042, 401] width 421 height 445
type textarea "hero.moveup"
click at [834, 244] on div "hero.moveUp press enter" at bounding box center [993, 265] width 341 height 65
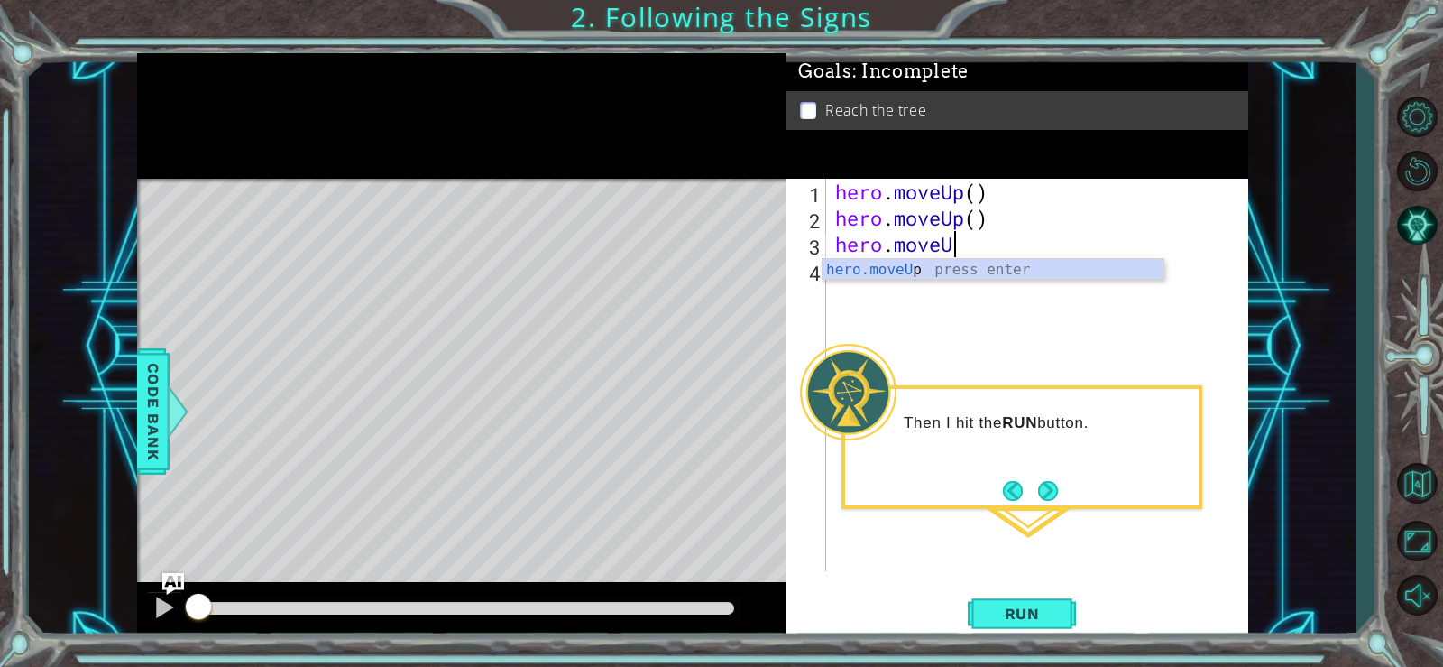
scroll to position [0, 5]
type textarea "hero.moveUp"
click at [839, 280] on div "hero . moveUp ( ) hero . moveUp ( ) hero . moveUp" at bounding box center [1042, 401] width 421 height 445
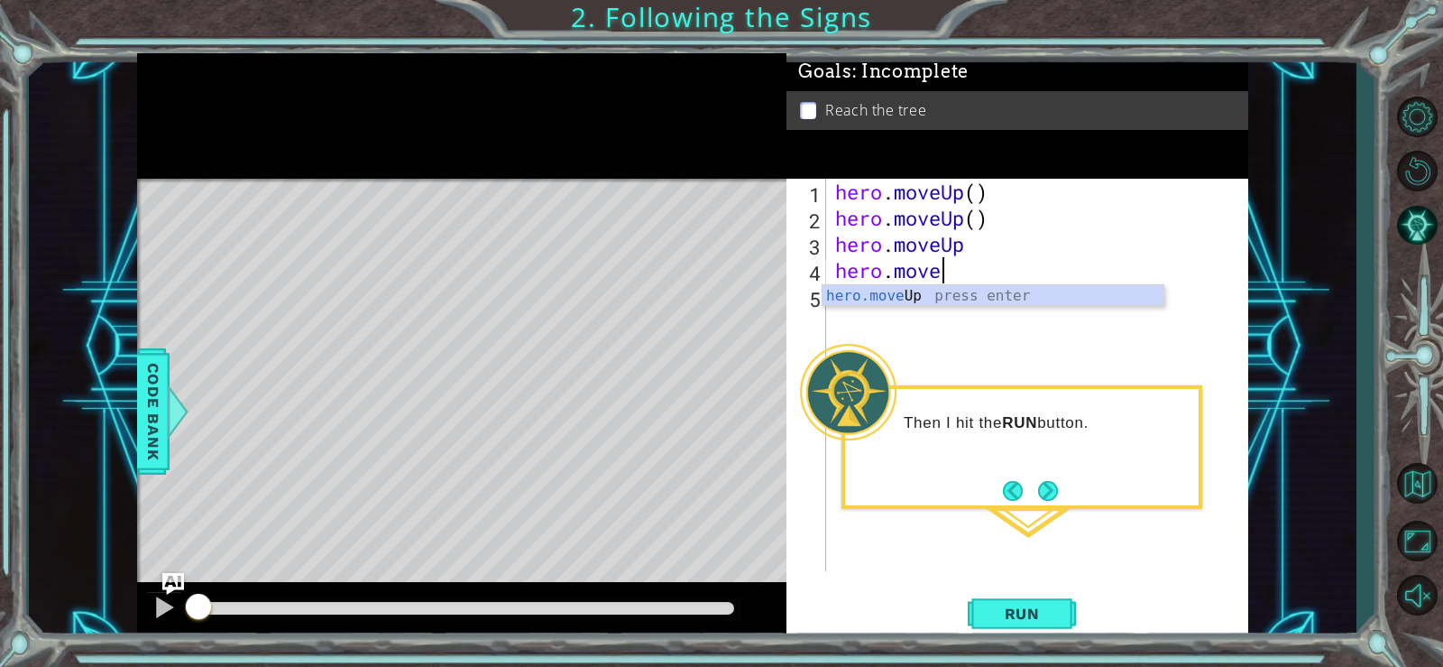
scroll to position [0, 5]
type textarea "hero.moveUp"
click at [839, 302] on div "hero.moveUp press enter" at bounding box center [993, 317] width 341 height 65
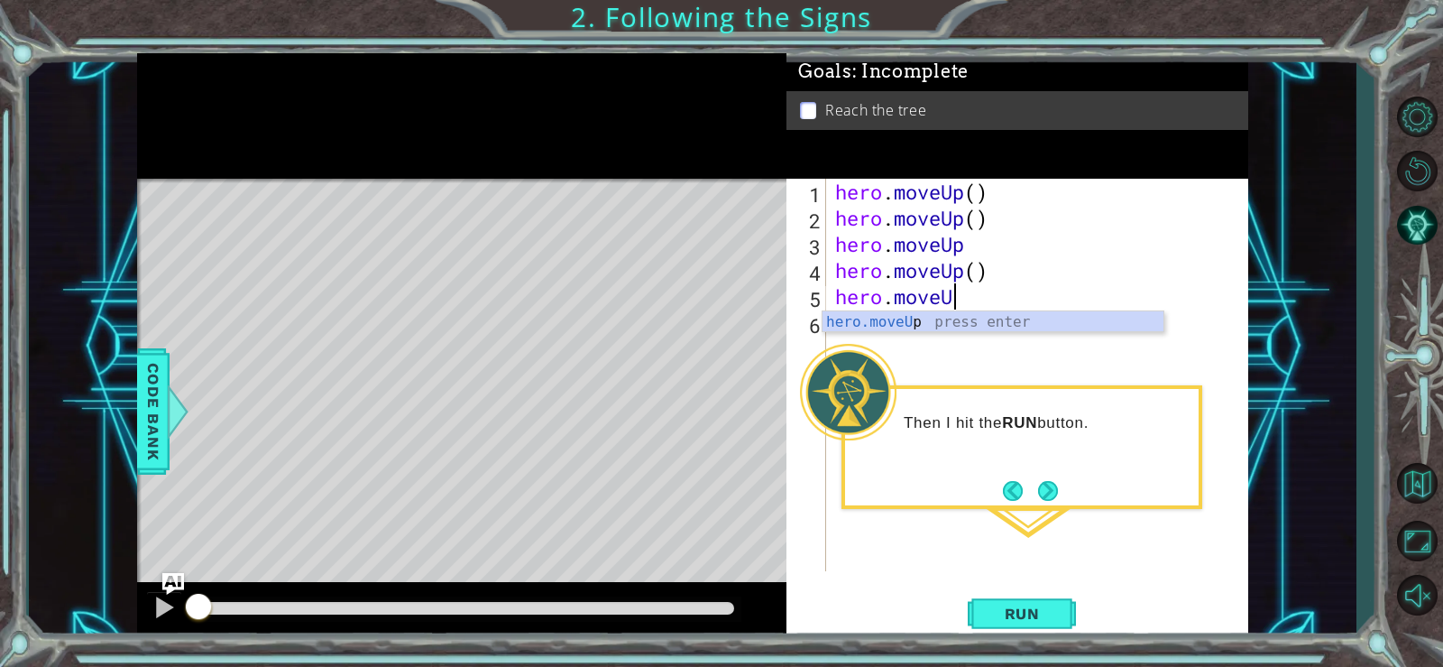
scroll to position [0, 5]
type textarea "hero.moveUp"
click at [860, 327] on div "hero.moveUp press enter" at bounding box center [993, 343] width 341 height 65
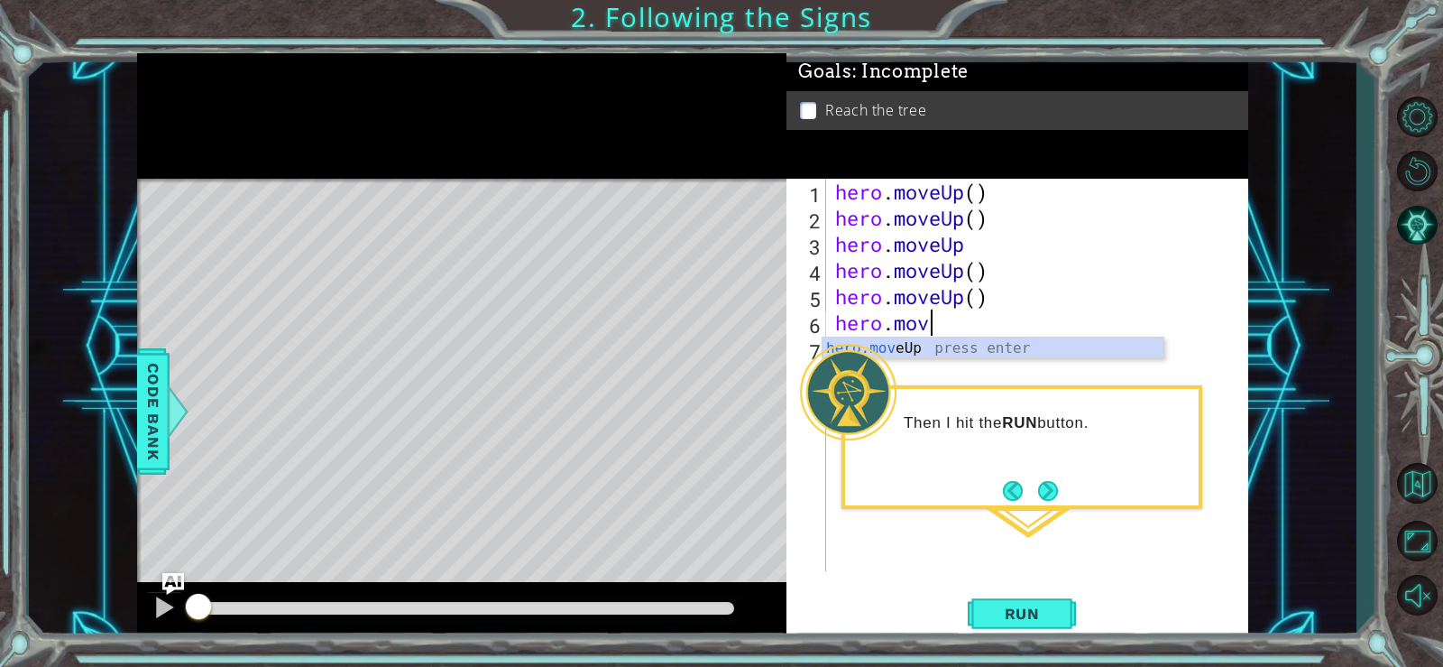
scroll to position [0, 4]
type textarea "hero.moveUp"
click at [833, 341] on div "hero.moveUp press enter" at bounding box center [993, 369] width 341 height 65
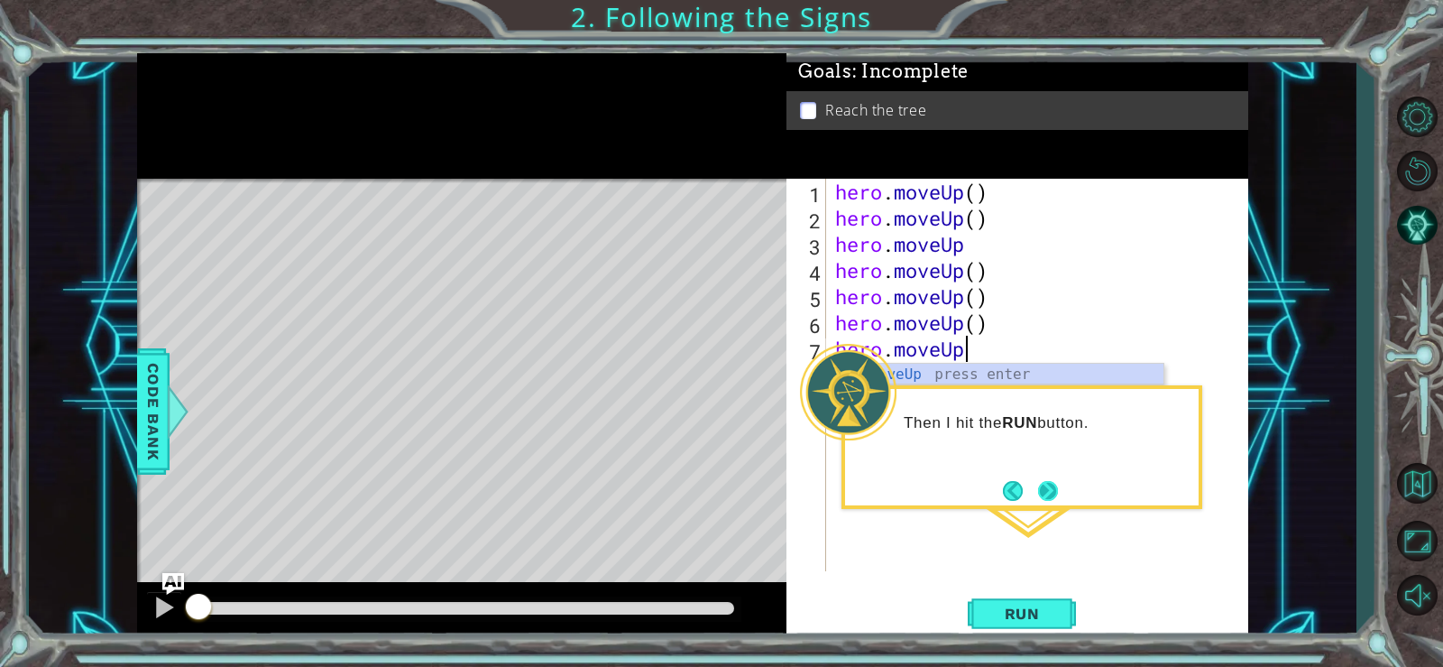
type textarea "hero.moveUp"
click at [1041, 487] on button "Next" at bounding box center [1048, 490] width 21 height 21
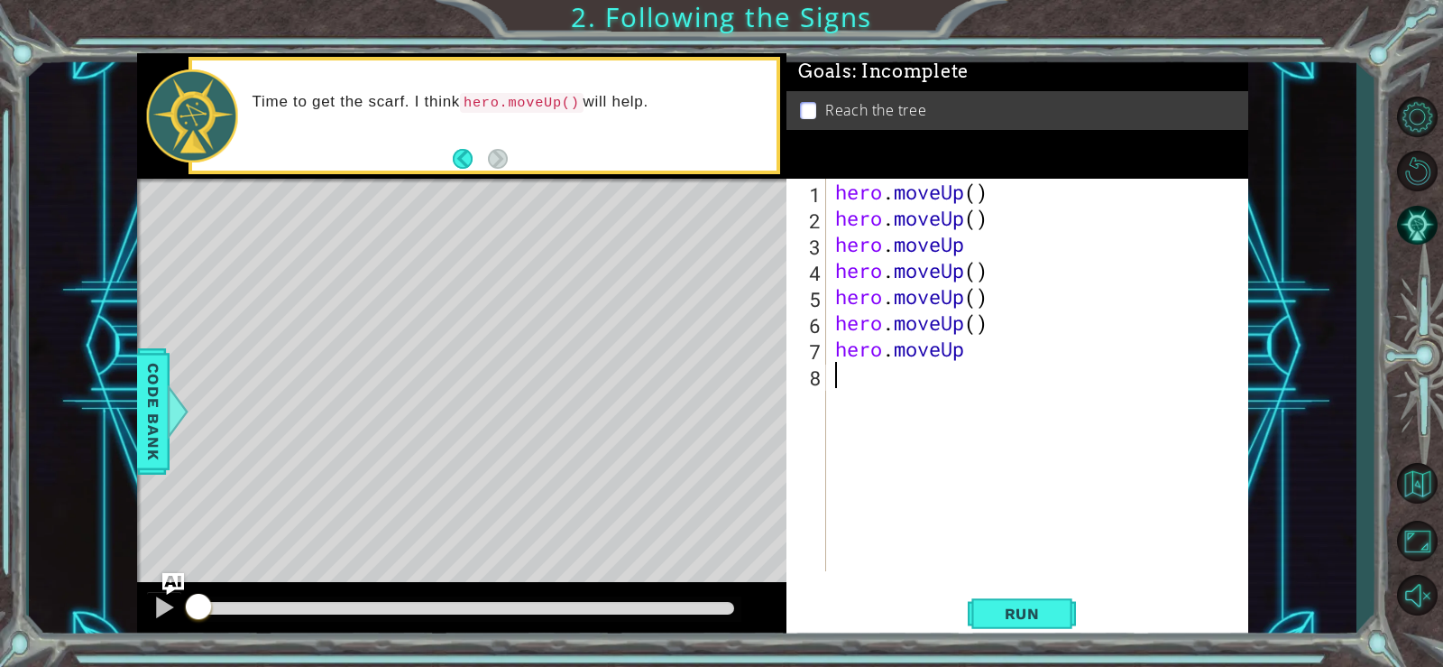
click at [844, 393] on div "hero . moveUp ( ) hero . moveUp ( ) hero . moveUp hero . moveUp ( ) hero . move…" at bounding box center [1042, 401] width 421 height 445
click at [831, 378] on div "1 2 3 4 5 6 7 8 hero . moveUp ( ) hero . moveUp ( ) hero . moveUp hero . moveUp…" at bounding box center [1015, 375] width 457 height 392
type textarea "h"
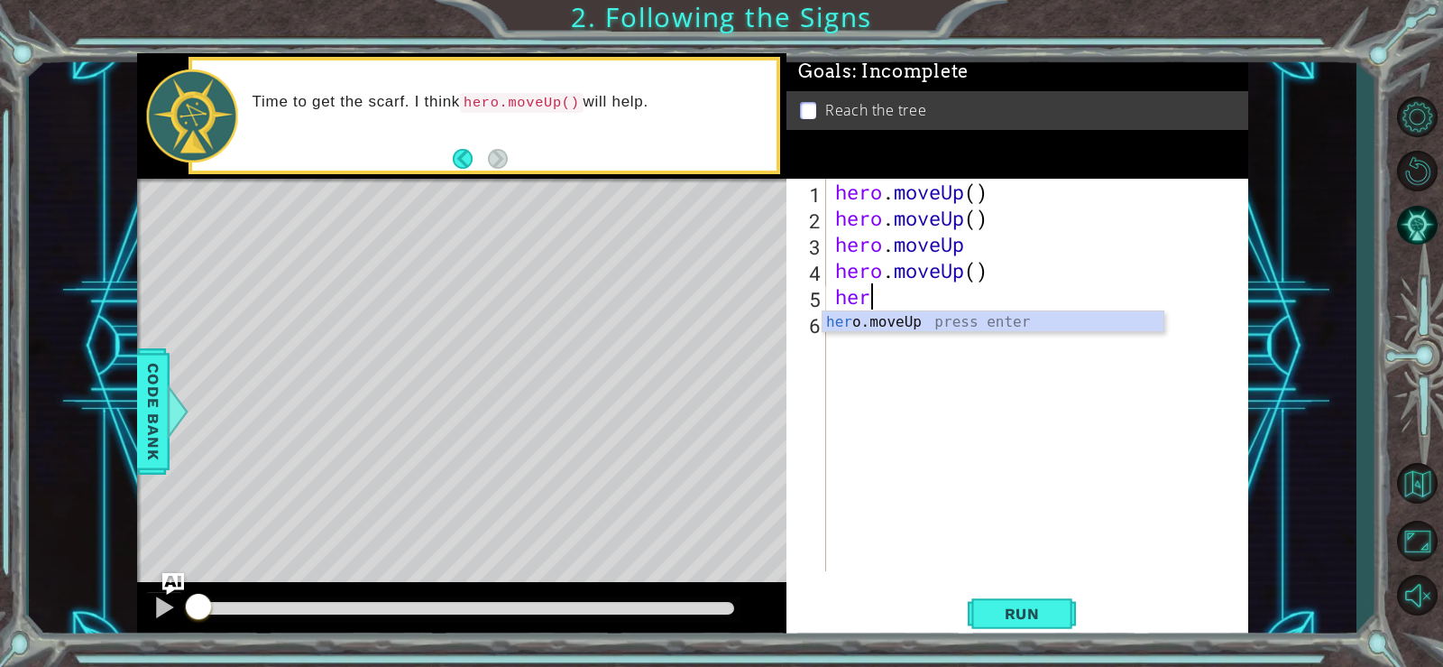
type textarea "h"
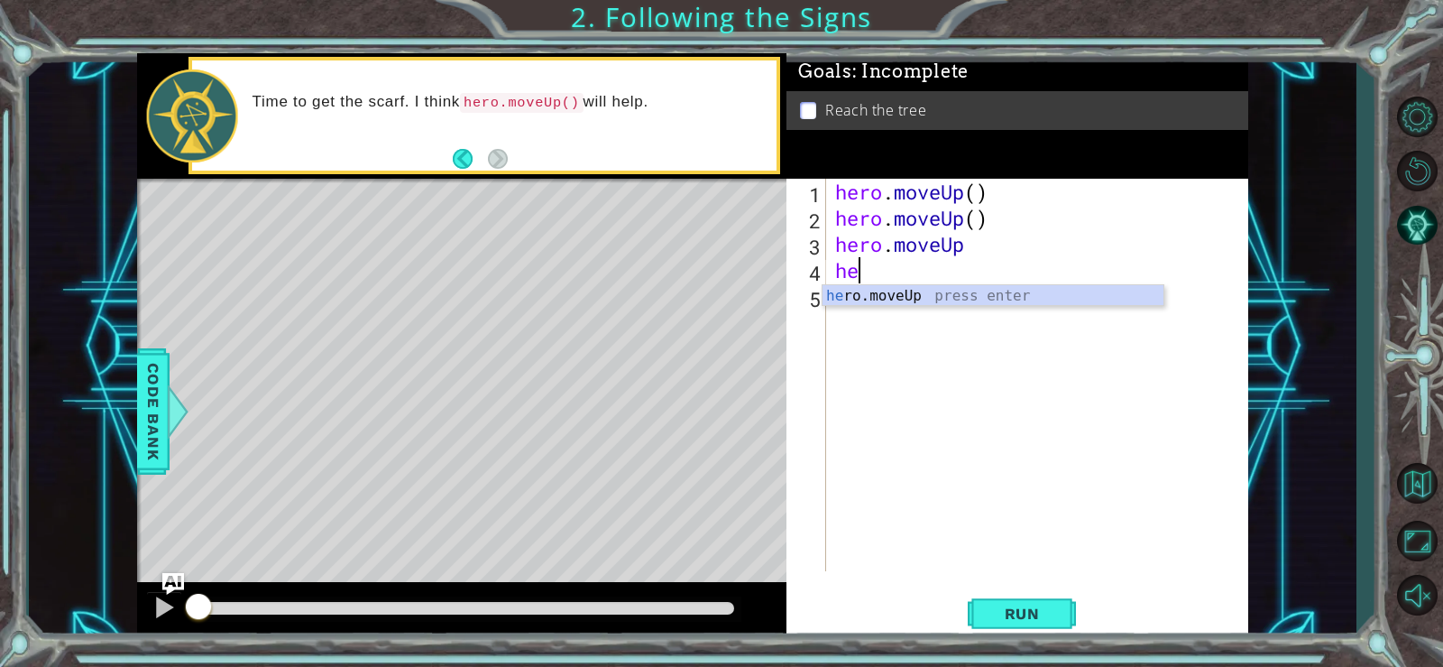
type textarea "h"
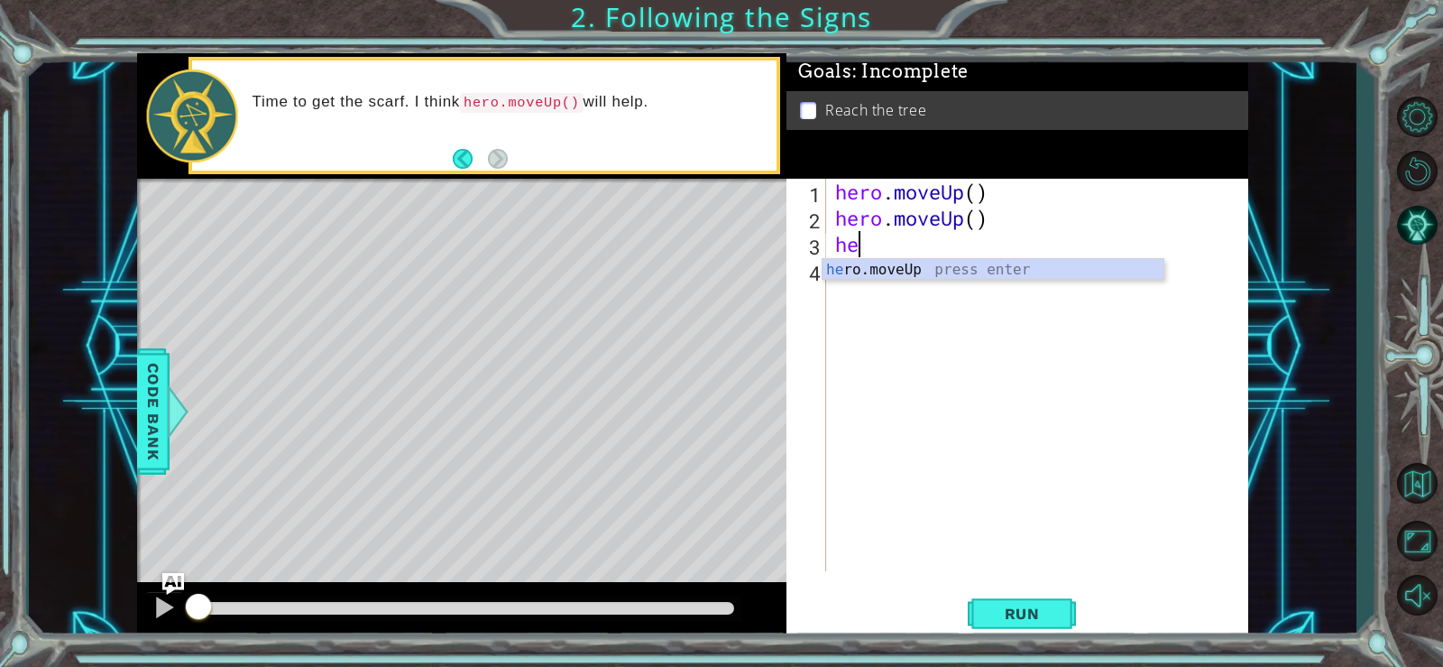
type textarea "h"
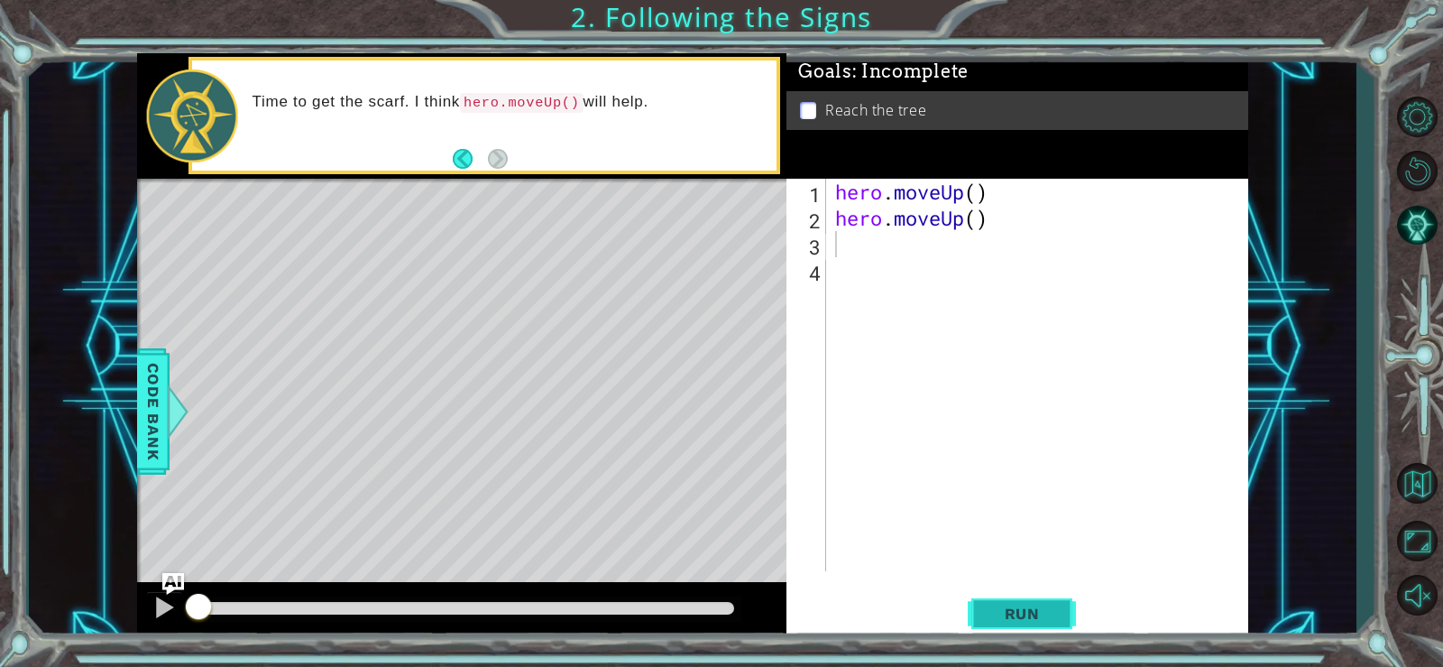
click at [1032, 610] on span "Run" at bounding box center [1022, 613] width 71 height 18
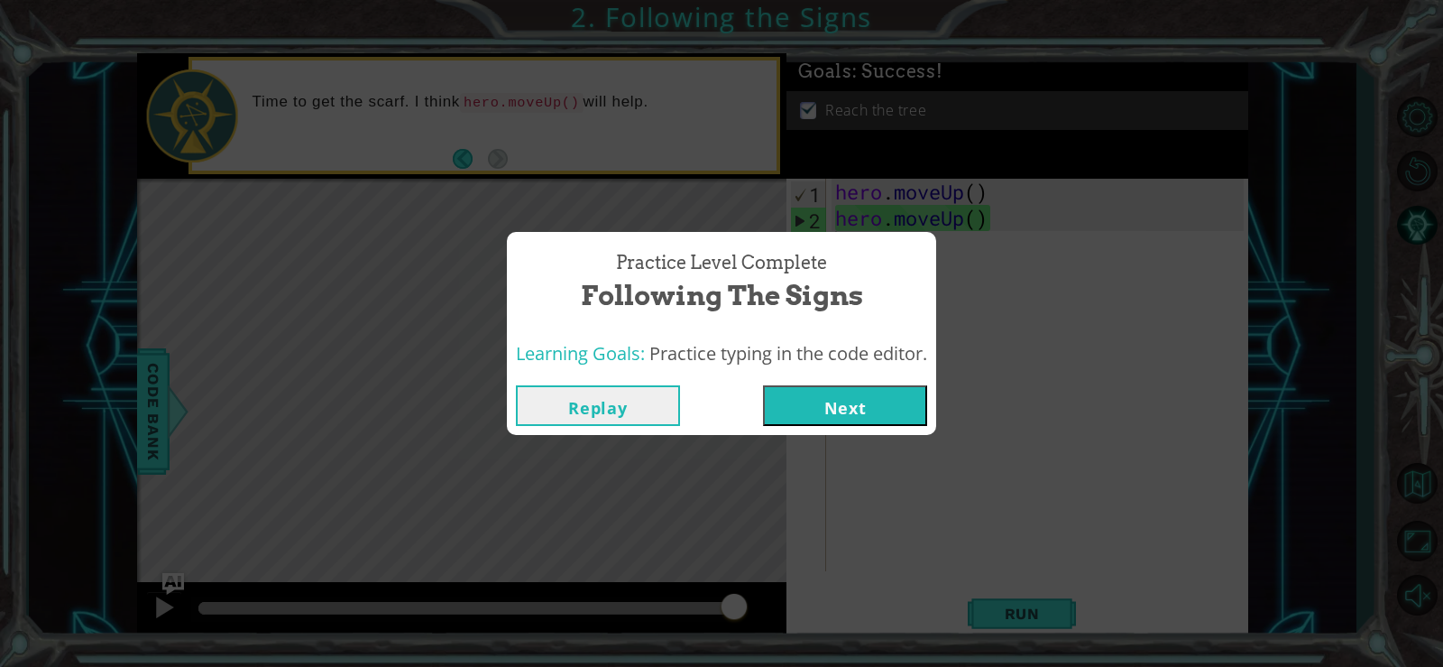
click at [841, 402] on button "Next" at bounding box center [845, 405] width 164 height 41
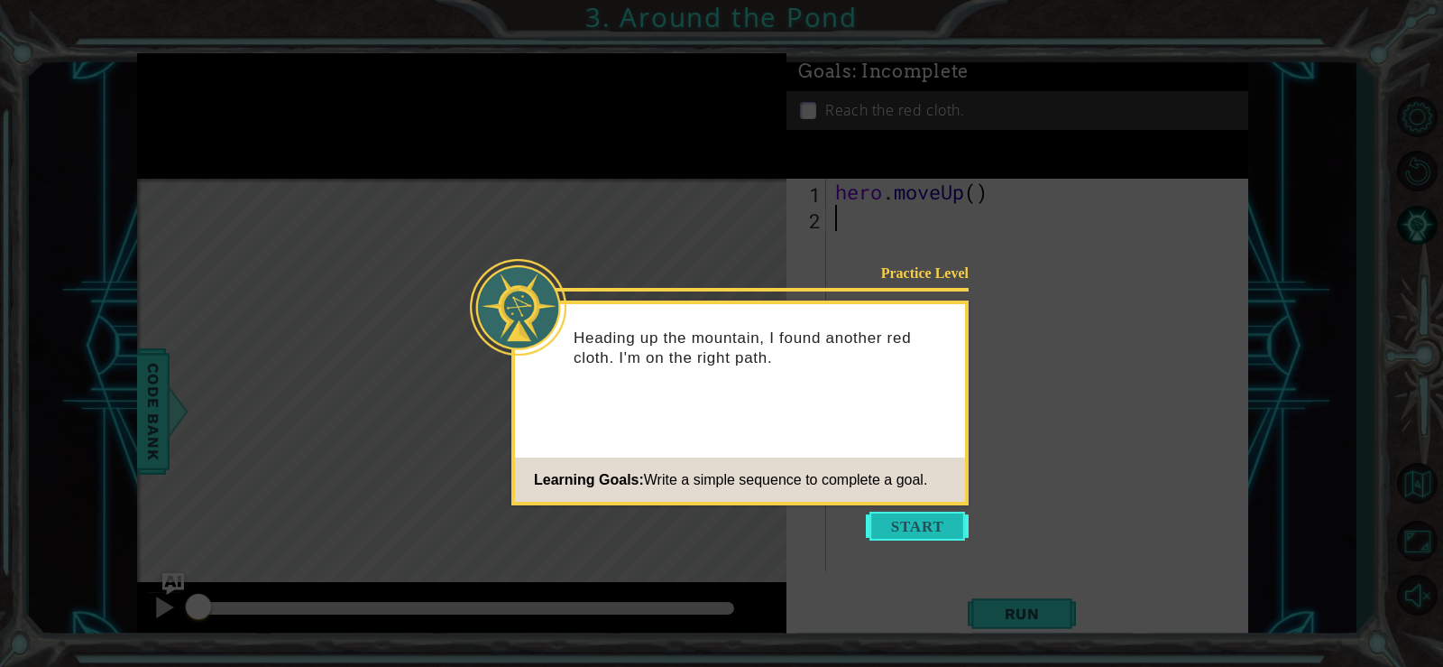
click at [926, 522] on button "Start" at bounding box center [917, 525] width 103 height 29
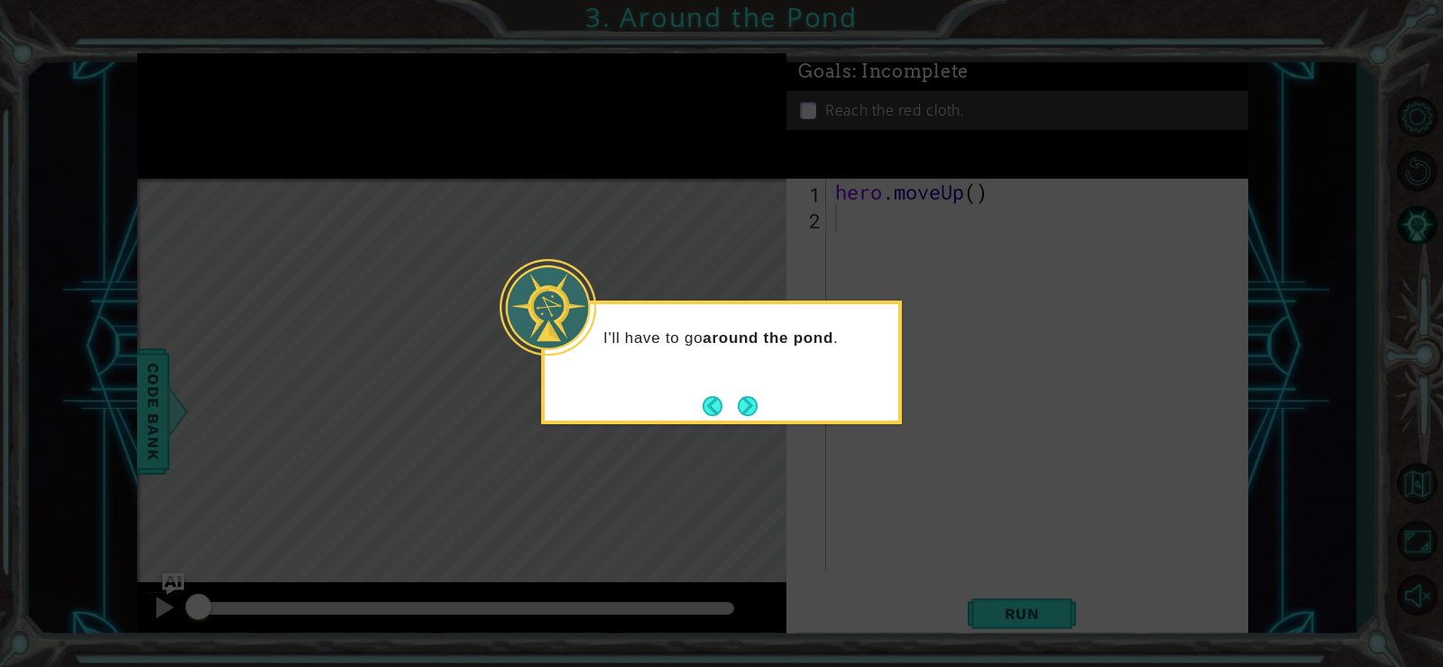
drag, startPoint x: 750, startPoint y: 408, endPoint x: 752, endPoint y: 417, distance: 9.4
click at [752, 417] on button "Next" at bounding box center [748, 406] width 22 height 22
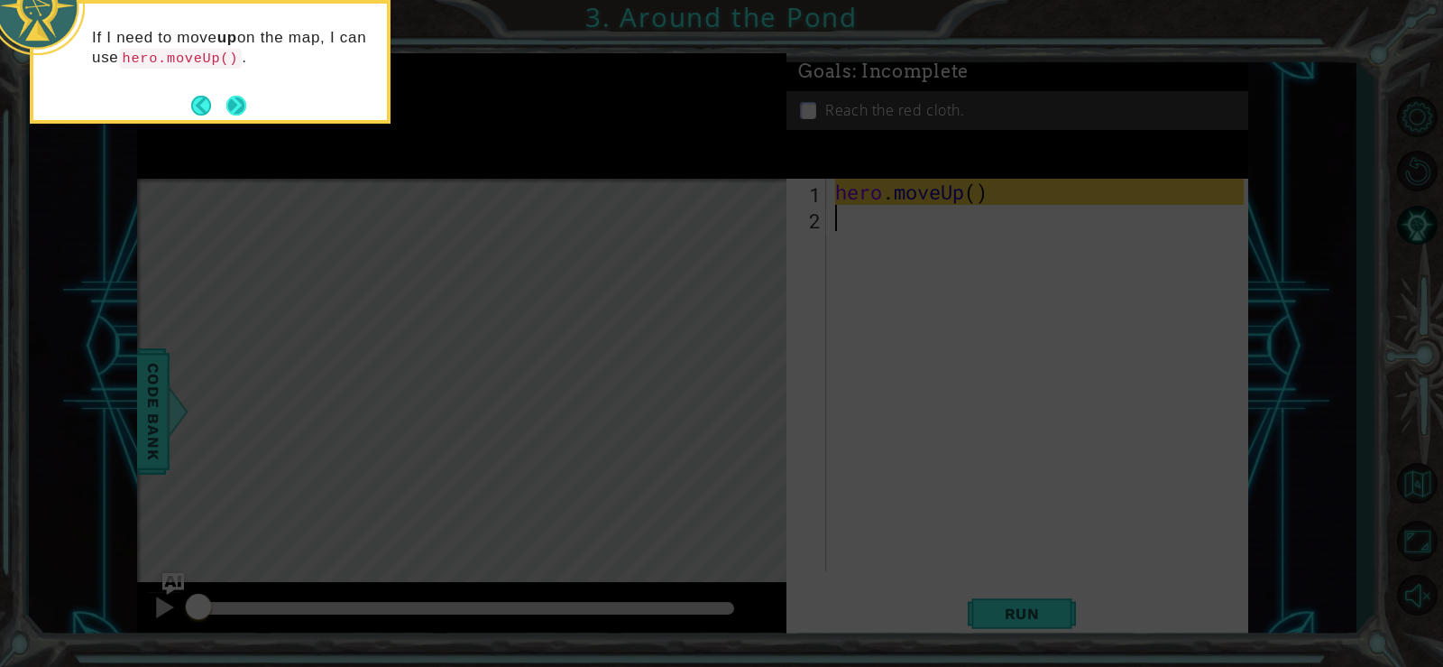
click at [226, 98] on button "Next" at bounding box center [236, 105] width 21 height 21
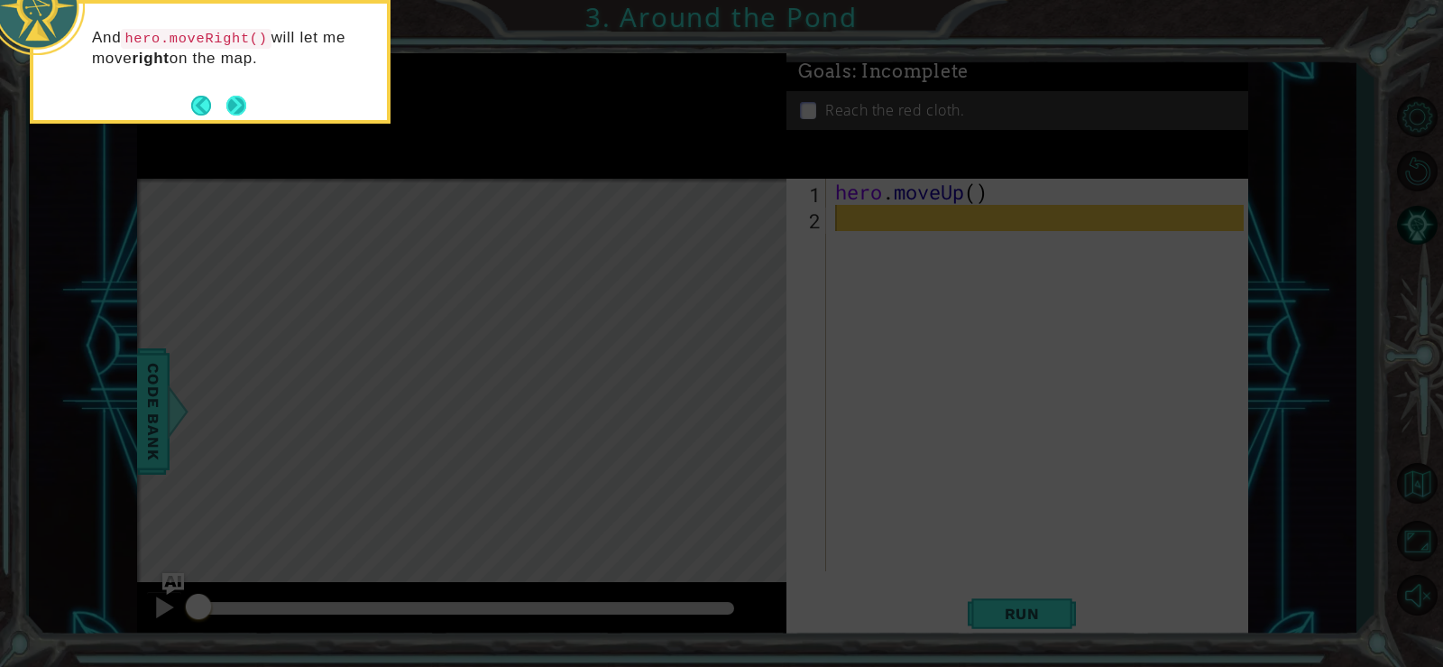
click at [244, 106] on button "Next" at bounding box center [236, 106] width 22 height 22
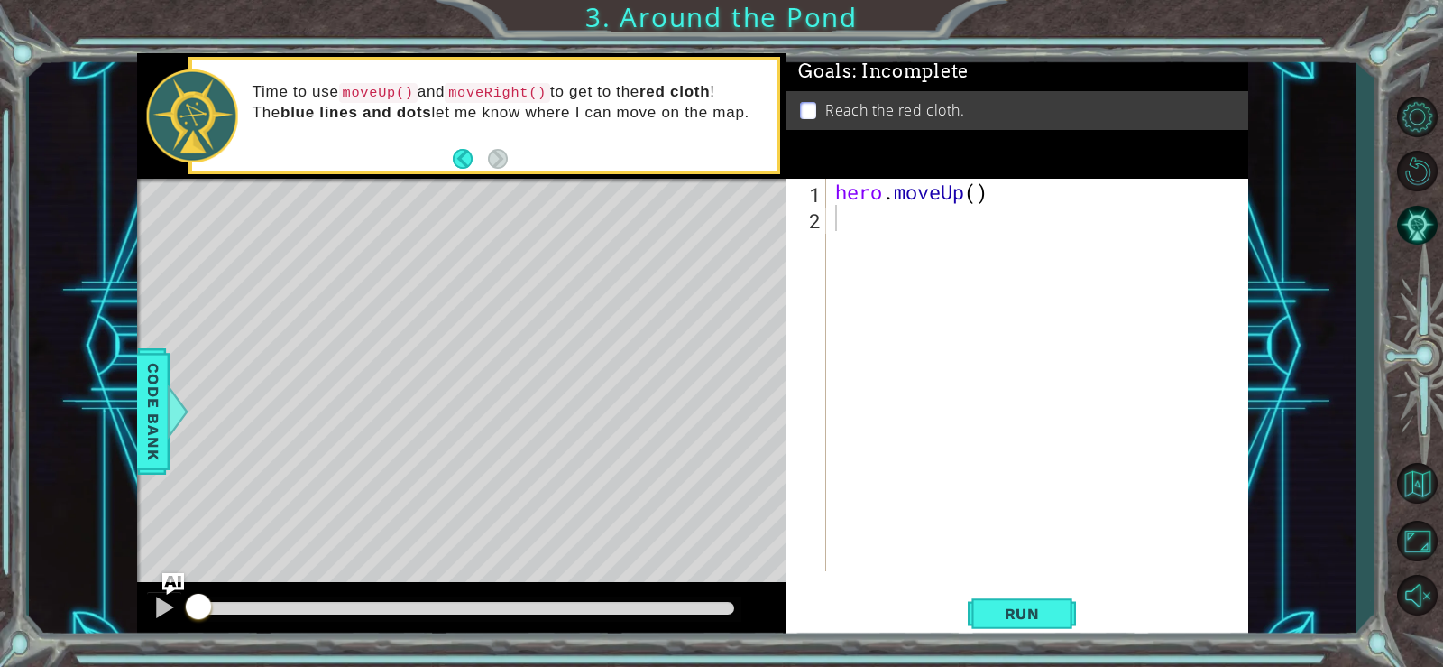
click at [828, 221] on div "1 2 hero . moveUp ( ) ההההההההההההההההההההההההההההההההההההההההההההההההההההההההה…" at bounding box center [1015, 375] width 457 height 392
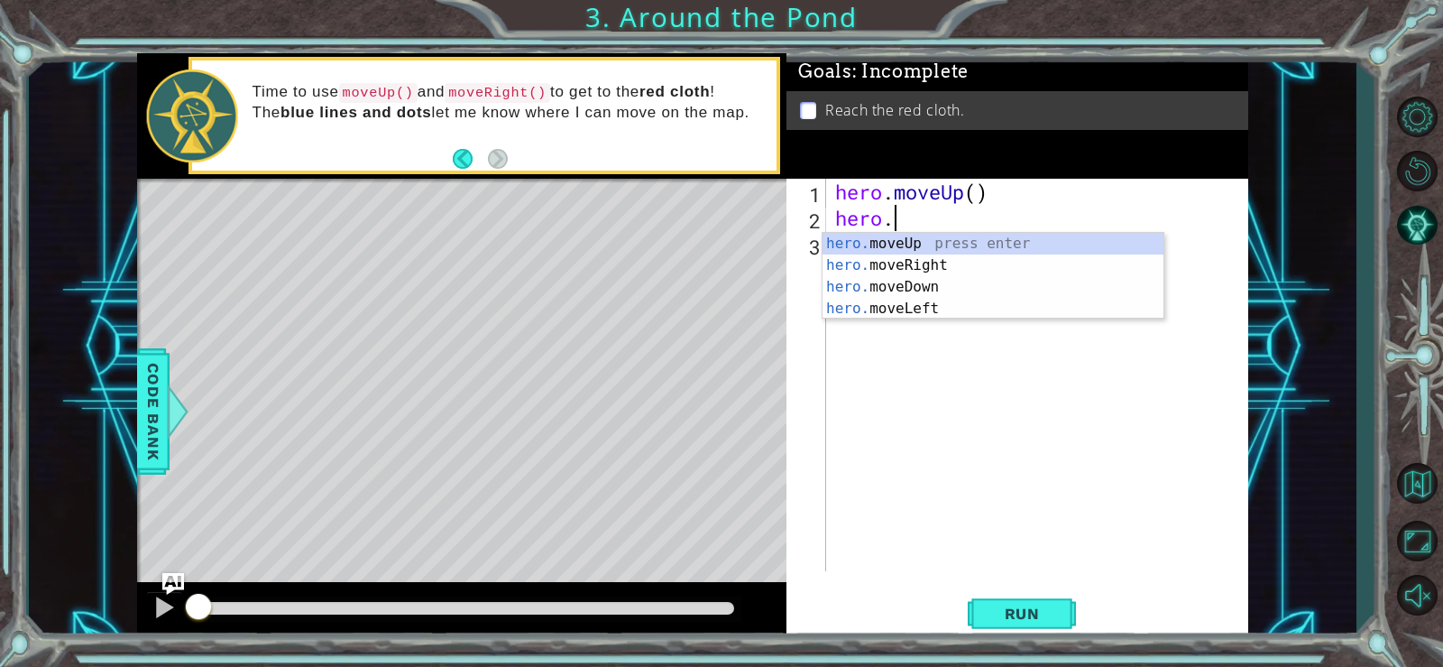
scroll to position [0, 3]
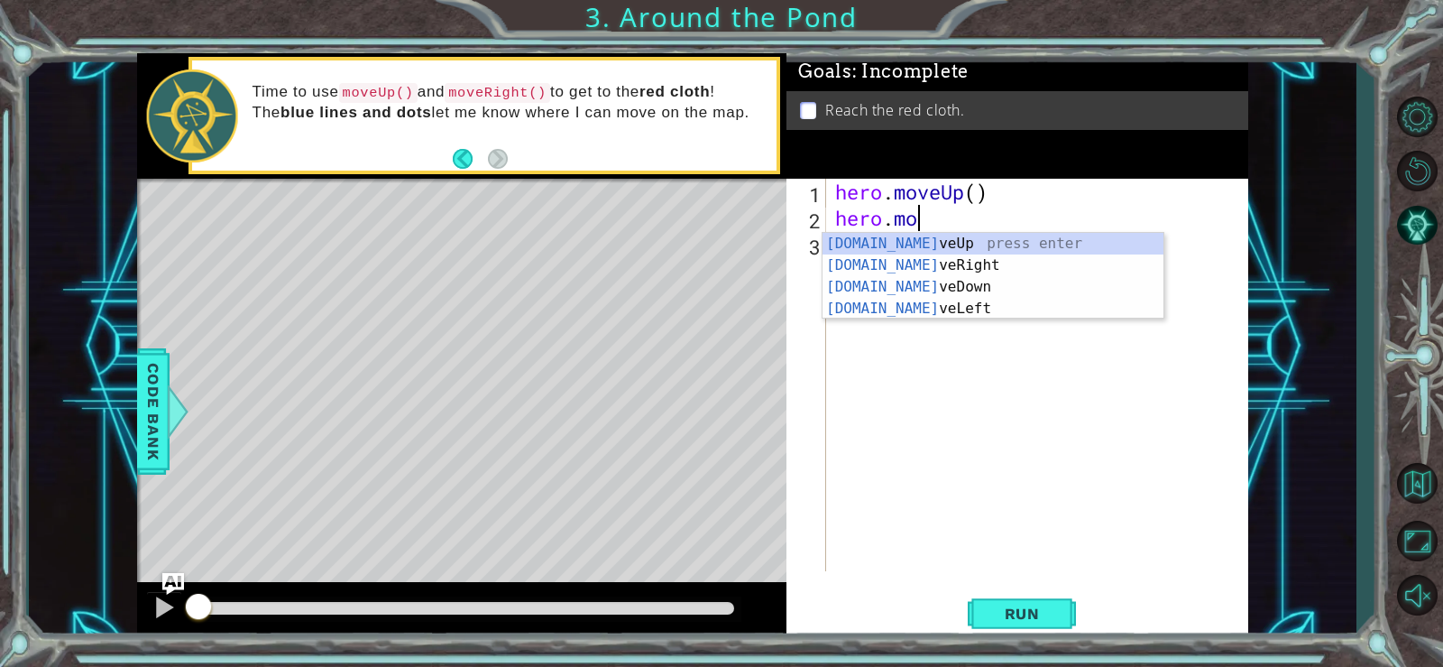
type textarea "[DOMAIN_NAME]"
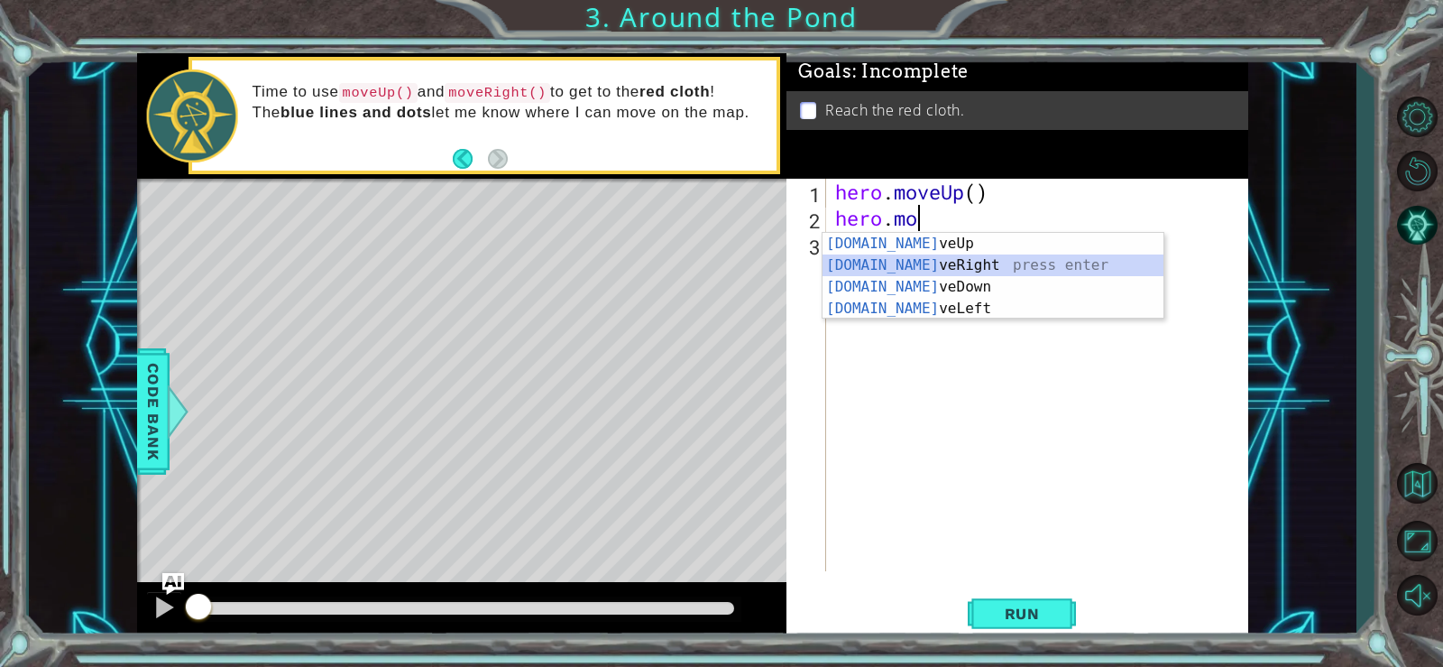
click at [910, 266] on div "[DOMAIN_NAME] veUp press enter [DOMAIN_NAME] veRight press enter [DOMAIN_NAME] …" at bounding box center [993, 298] width 341 height 130
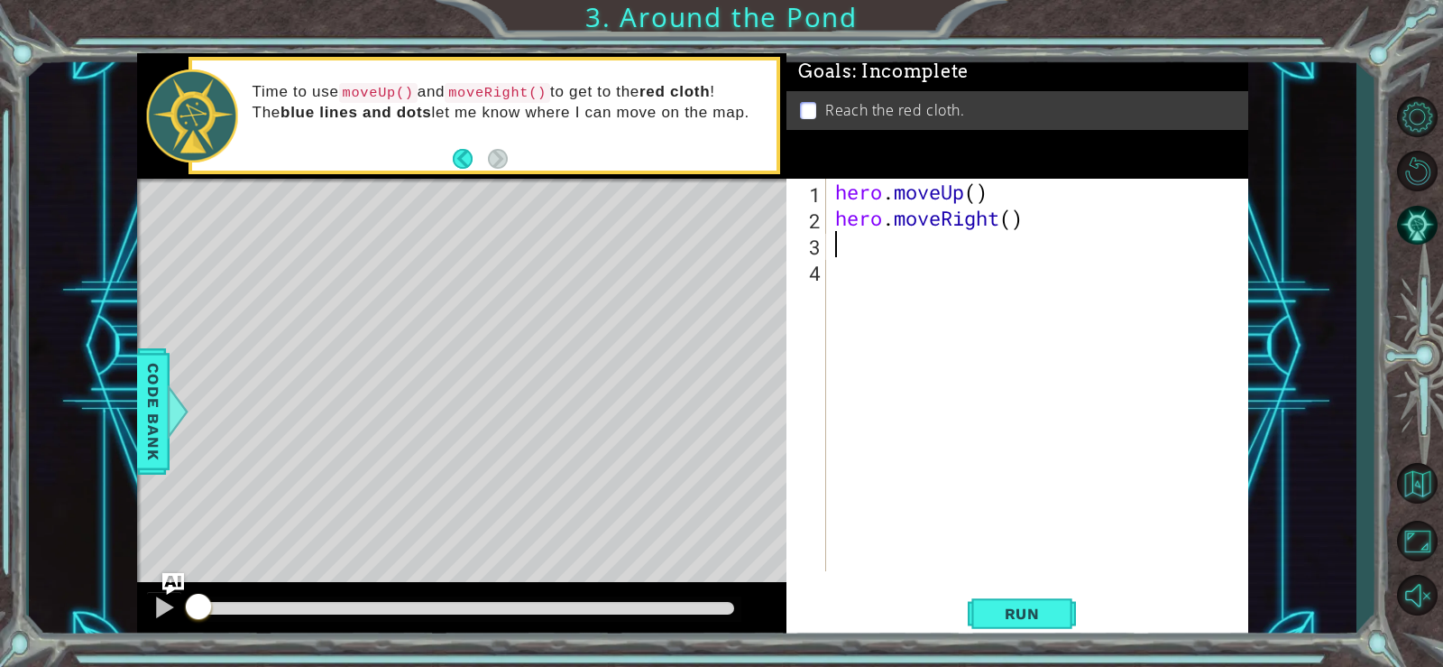
scroll to position [0, 0]
click at [1034, 609] on span "Run" at bounding box center [1022, 613] width 71 height 18
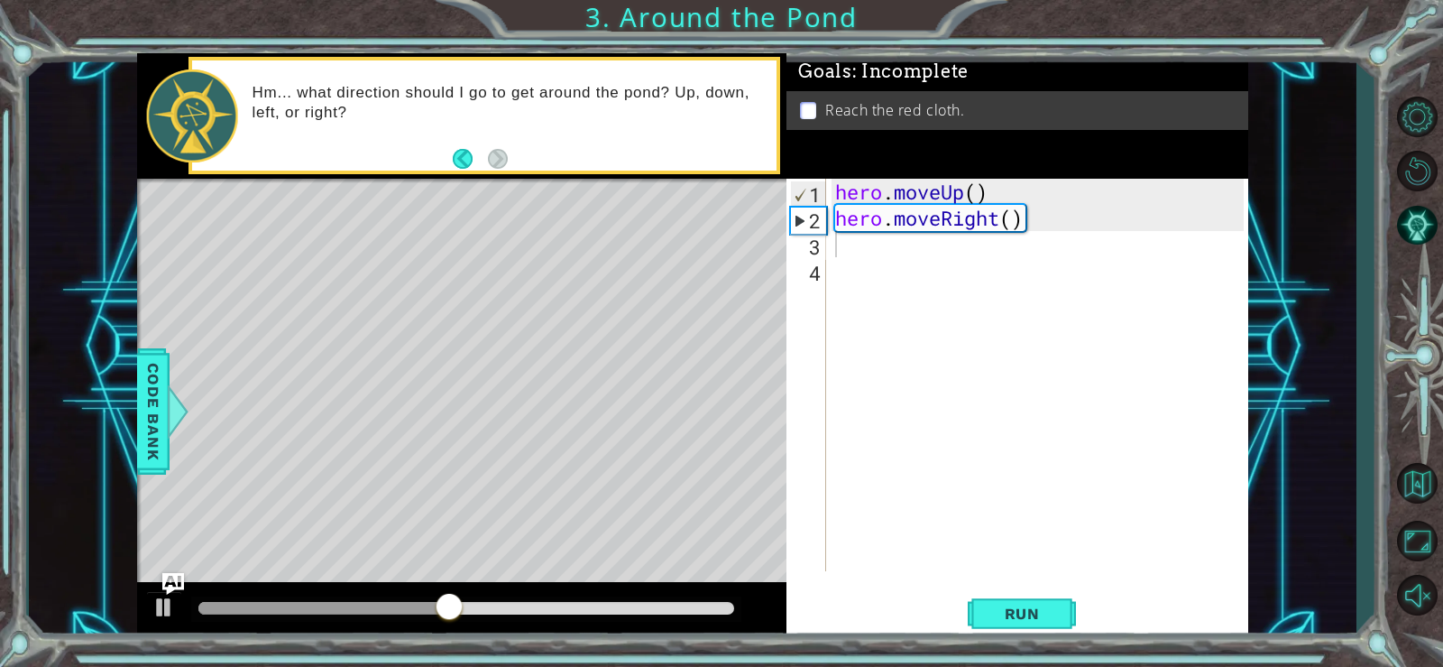
click at [830, 253] on div "1 2 3 4 hero . moveUp ( ) hero . moveRight ( ) הההההההההההההההההההההההההההההההה…" at bounding box center [1015, 375] width 457 height 392
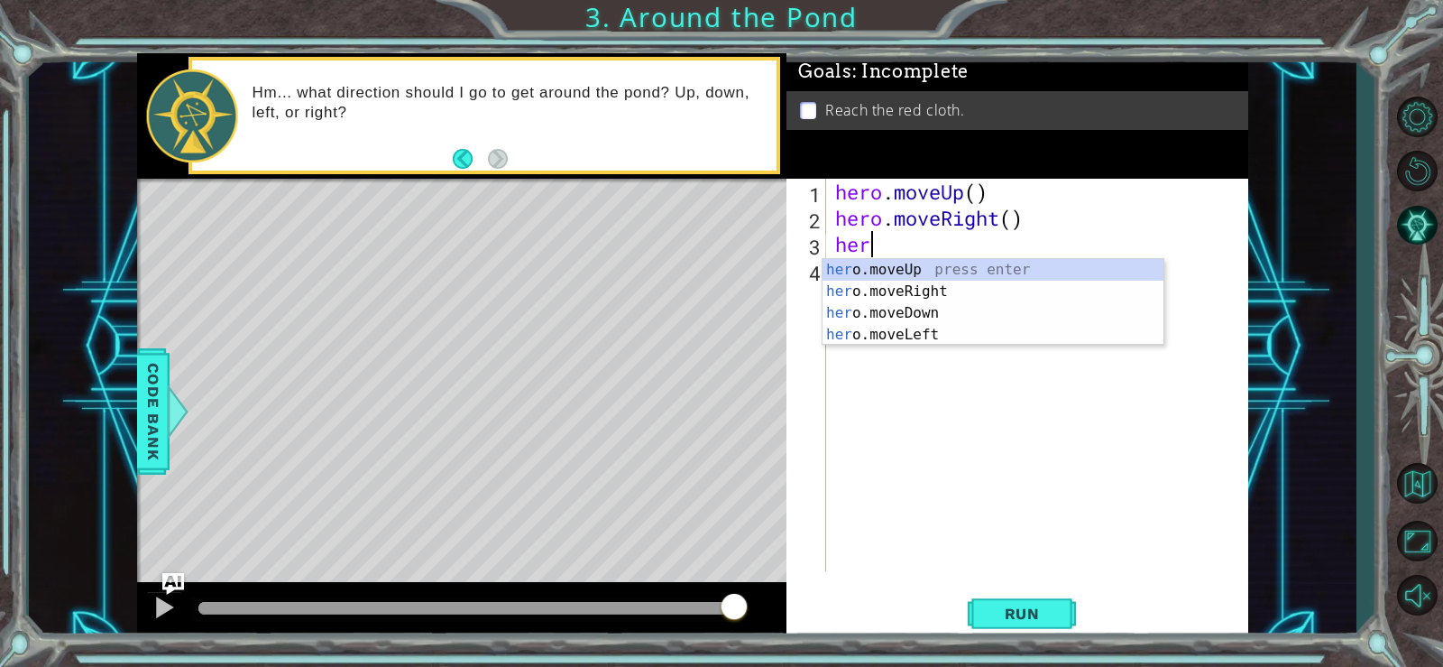
scroll to position [0, 1]
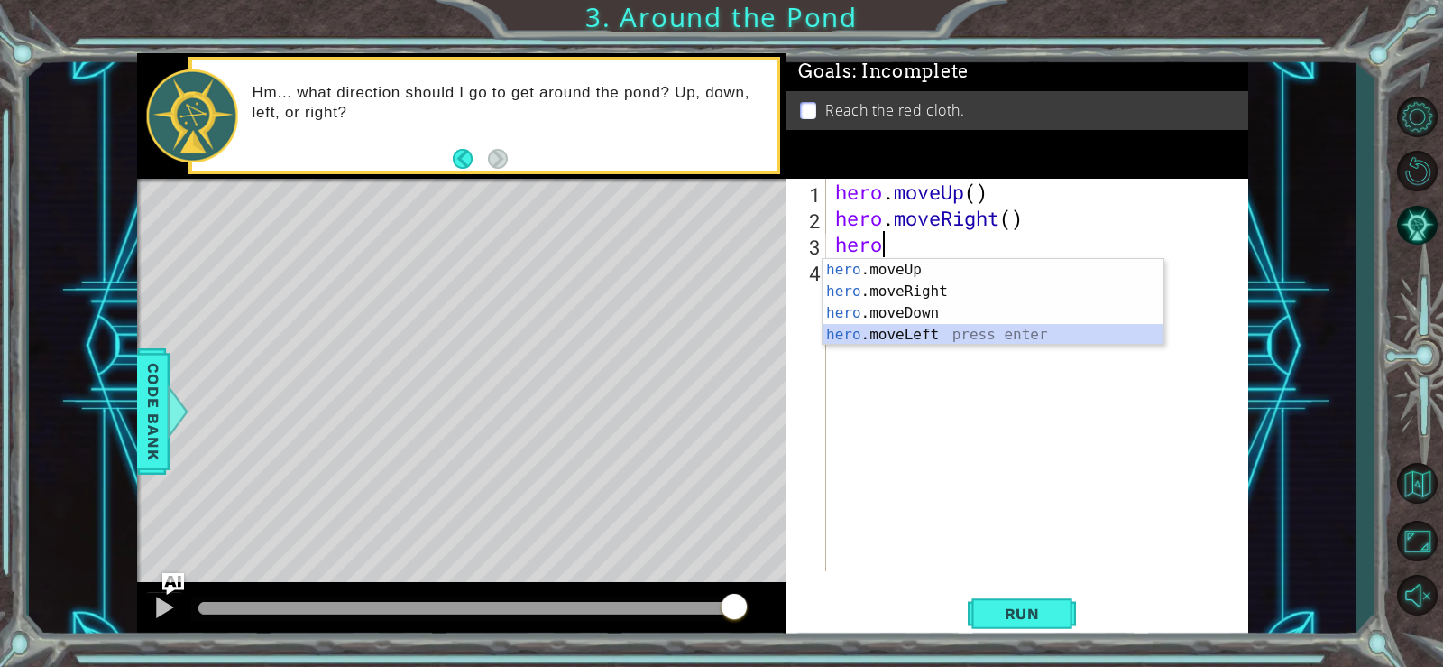
click at [860, 339] on div "hero .moveUp press enter hero .moveRight press enter hero .moveDown press enter…" at bounding box center [993, 324] width 341 height 130
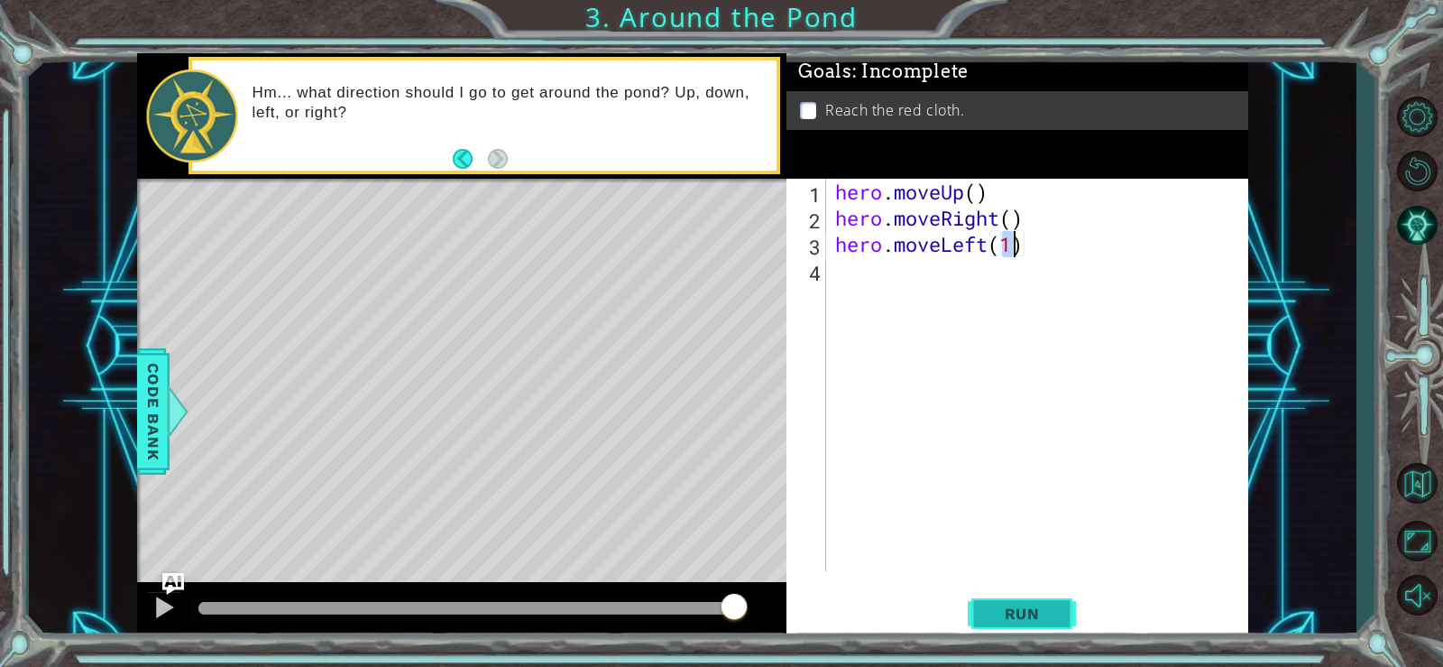
type textarea "hero.moveLeft(1)"
click at [1026, 604] on span "Run" at bounding box center [1022, 613] width 71 height 18
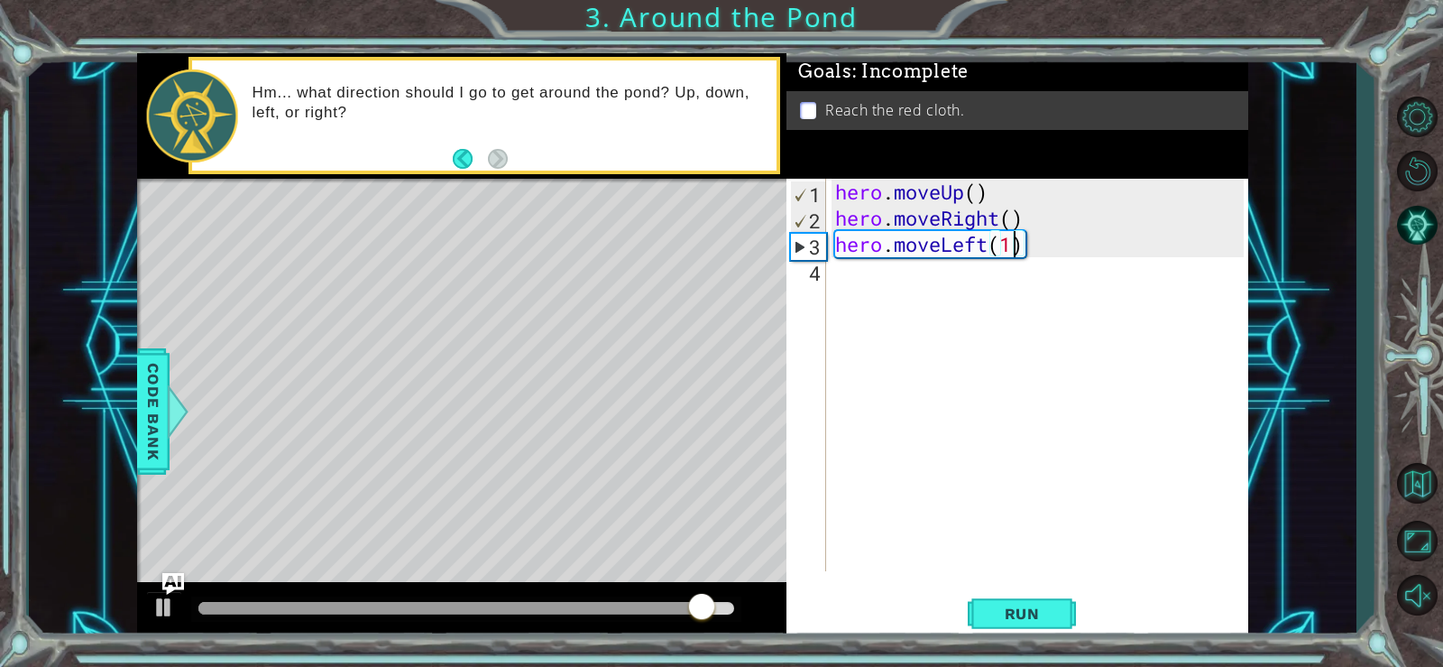
click at [814, 279] on div "4" at bounding box center [808, 273] width 36 height 26
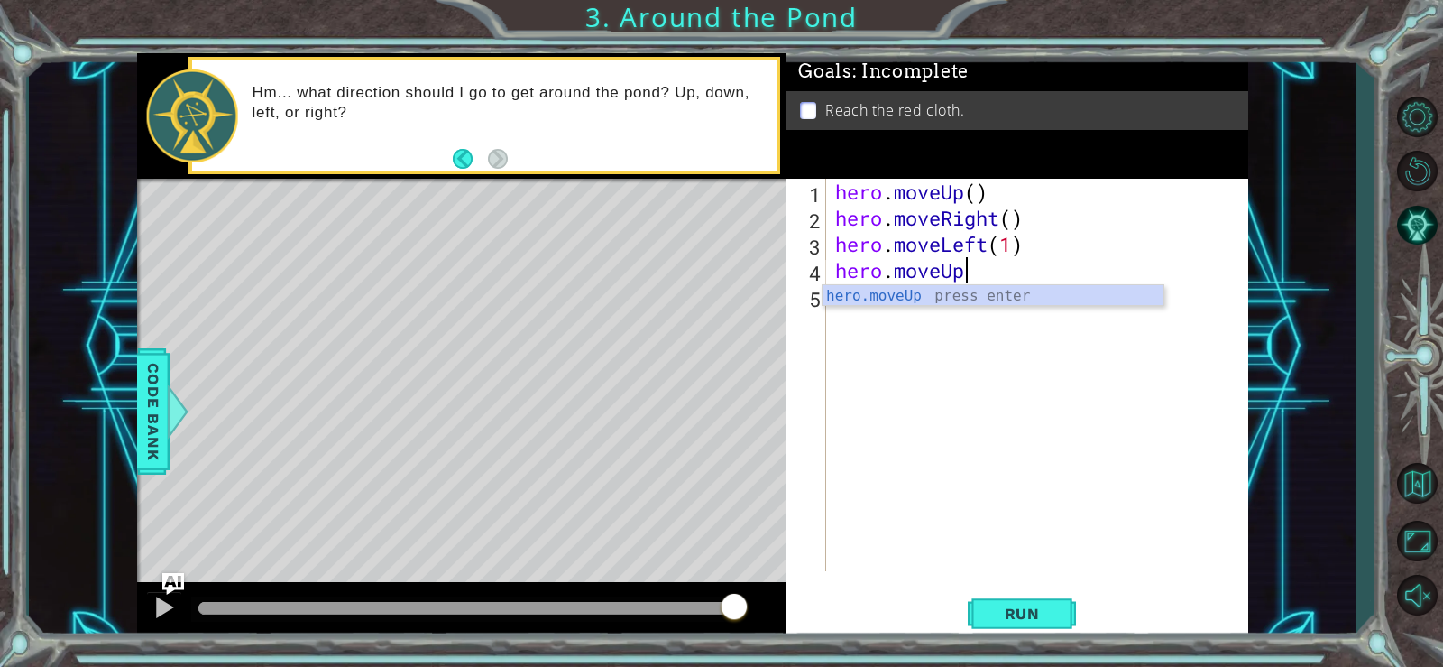
scroll to position [0, 5]
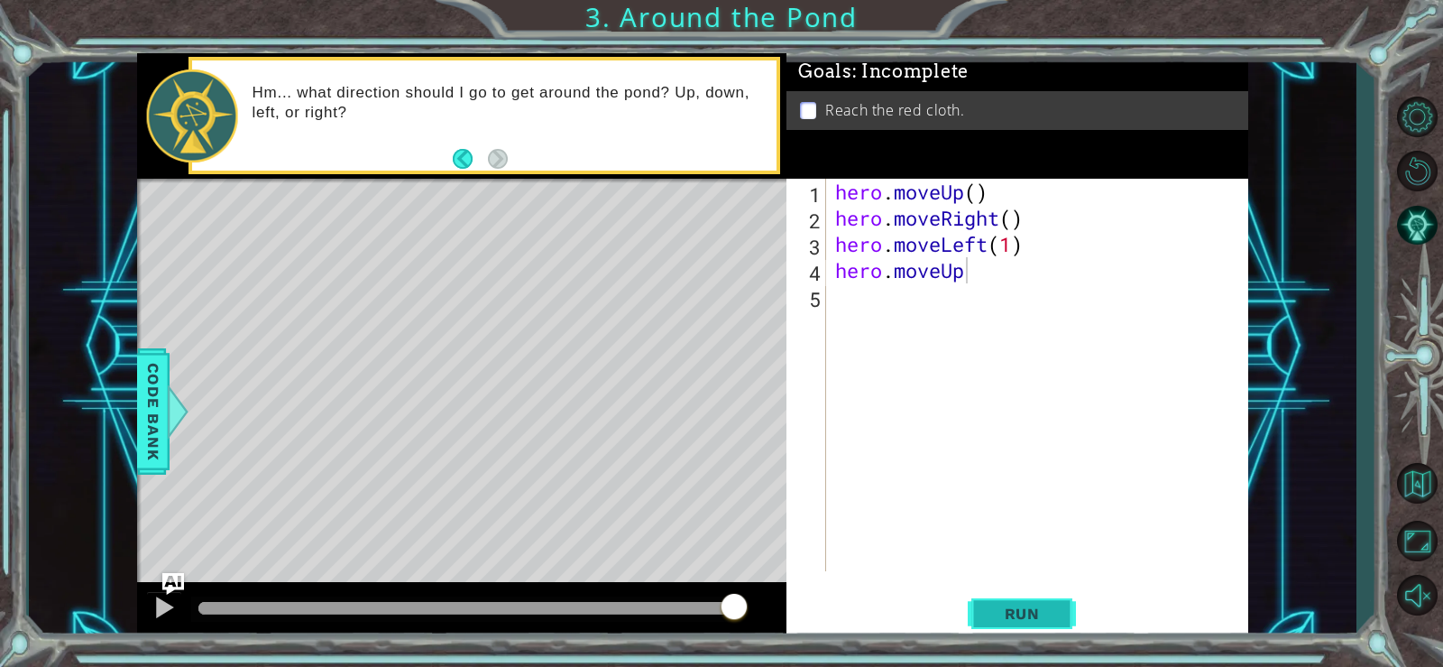
click at [1013, 610] on span "Run" at bounding box center [1022, 613] width 71 height 18
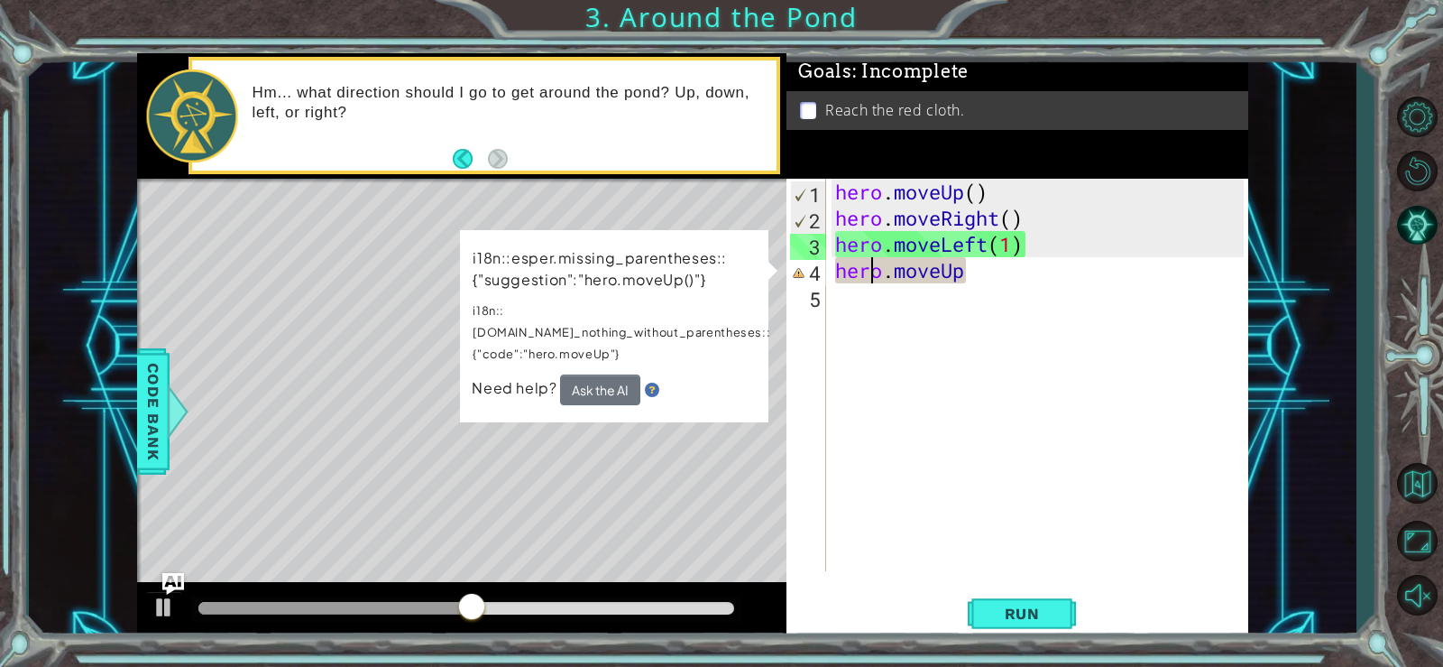
click at [873, 262] on div "hero . moveUp ( ) hero . moveRight ( ) hero . moveLeft ( 1 ) hero . moveUp" at bounding box center [1042, 401] width 421 height 445
click at [866, 279] on div "hero . moveUp ( ) hero . moveRight ( ) hero . moveLeft ( 1 ) hero . moveUp" at bounding box center [1042, 401] width 421 height 445
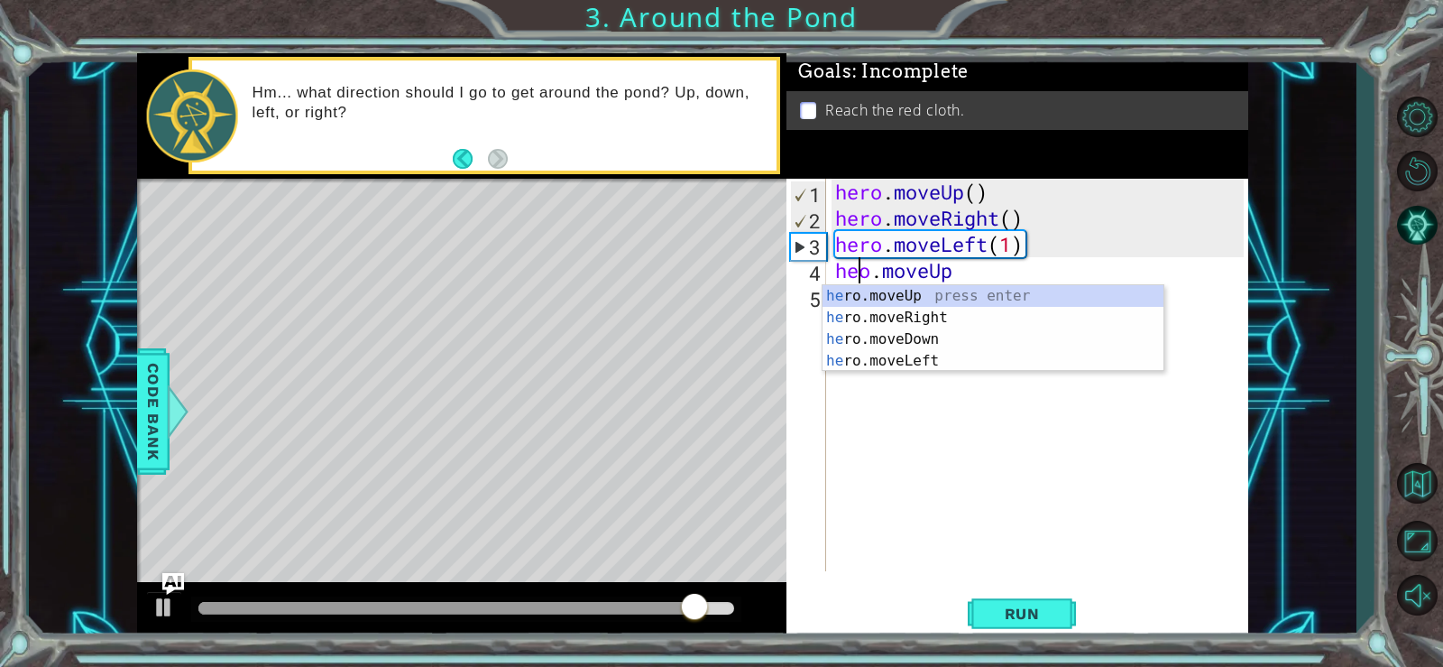
scroll to position [0, 4]
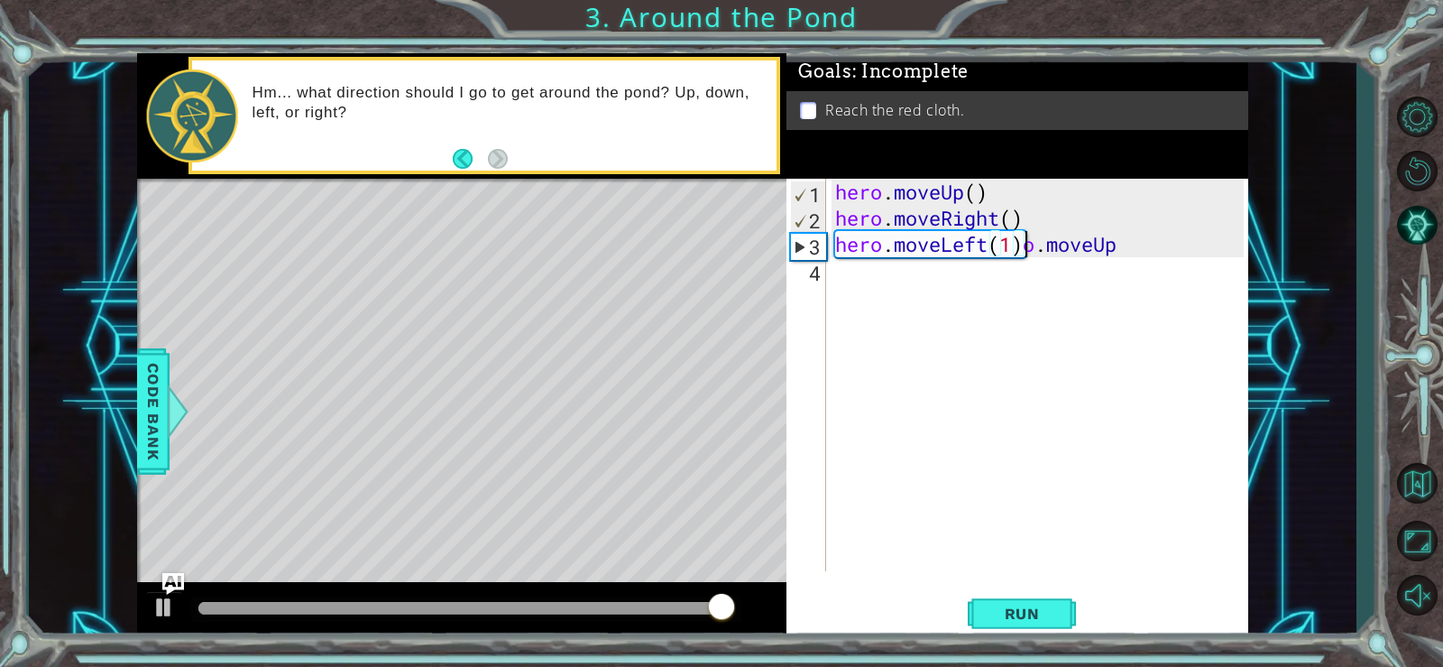
type textarea "hero.moveLeft(o.moveUp"
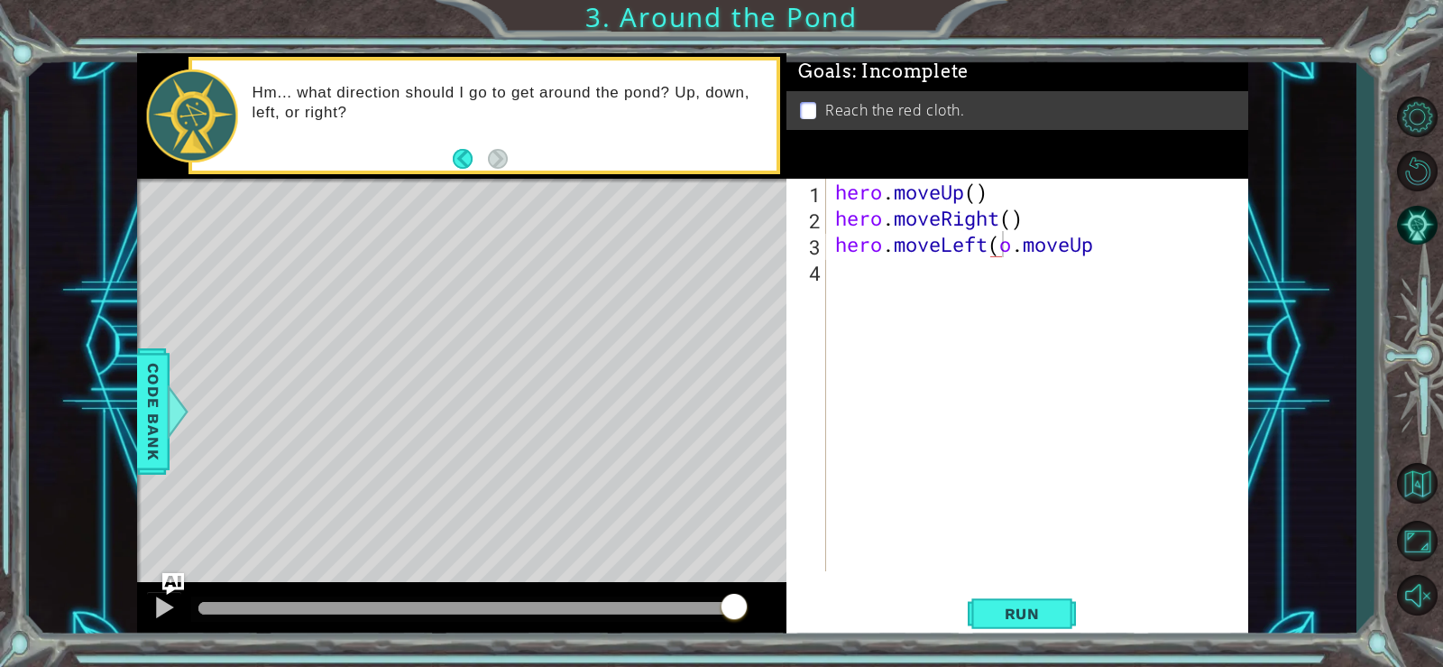
click at [828, 278] on div "hero.moveLeft(o.moveUp 1 2 3 4 hero . moveUp ( ) hero . moveRight ( ) hero . mo…" at bounding box center [1015, 375] width 457 height 392
click at [829, 271] on div "hero.moveLeft(o.moveUp 1 2 3 4 hero . moveUp ( ) hero . moveRight ( ) hero . mo…" at bounding box center [1015, 375] width 457 height 392
click at [859, 271] on div "hero . moveUp ( ) hero . moveRight ( ) hero . moveLeft ( o . moveUp" at bounding box center [1042, 401] width 421 height 445
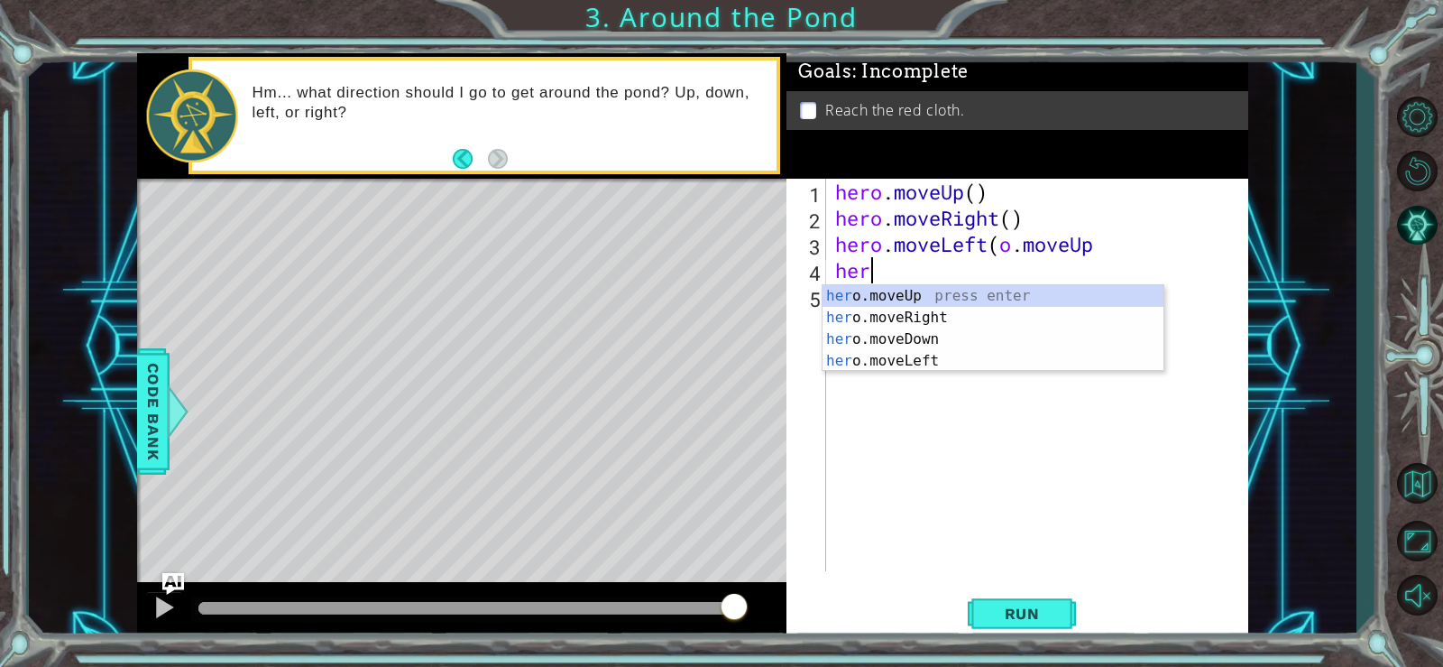
scroll to position [0, 1]
type textarea "hero"
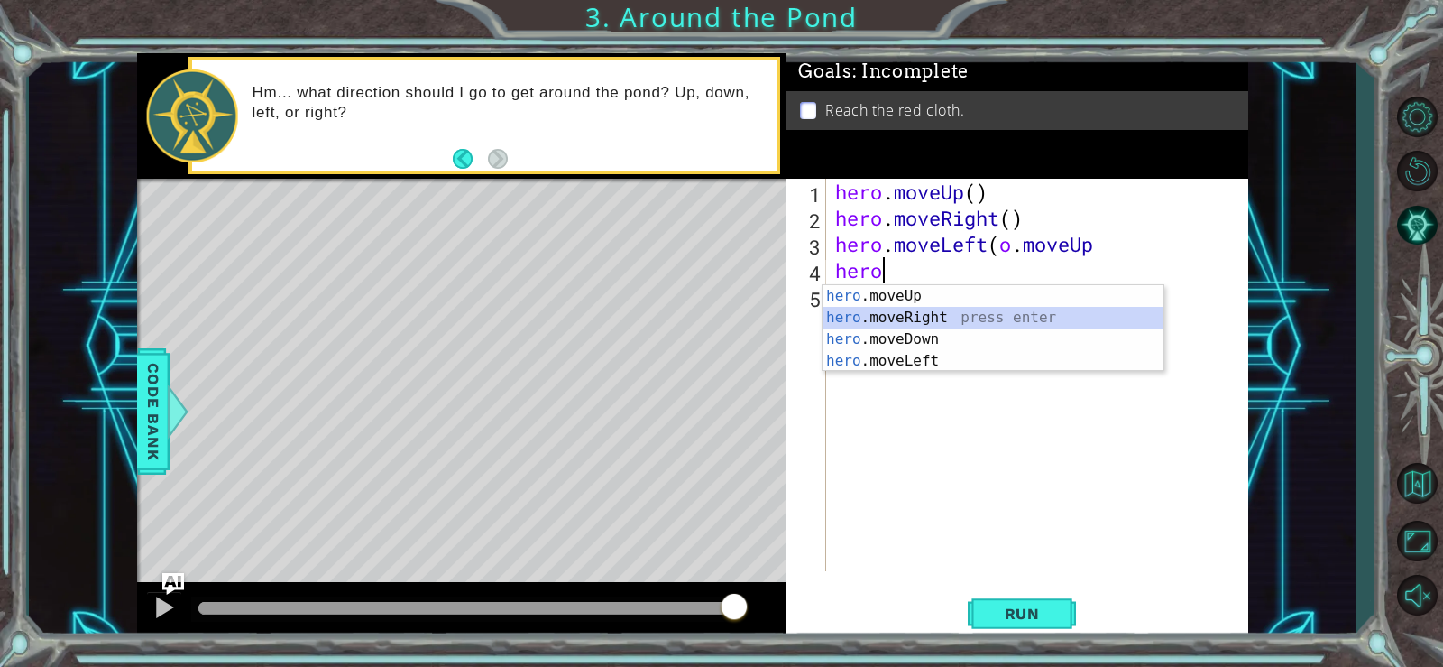
click at [877, 314] on div "hero .moveUp press enter hero .moveRight press enter hero .moveDown press enter…" at bounding box center [993, 350] width 341 height 130
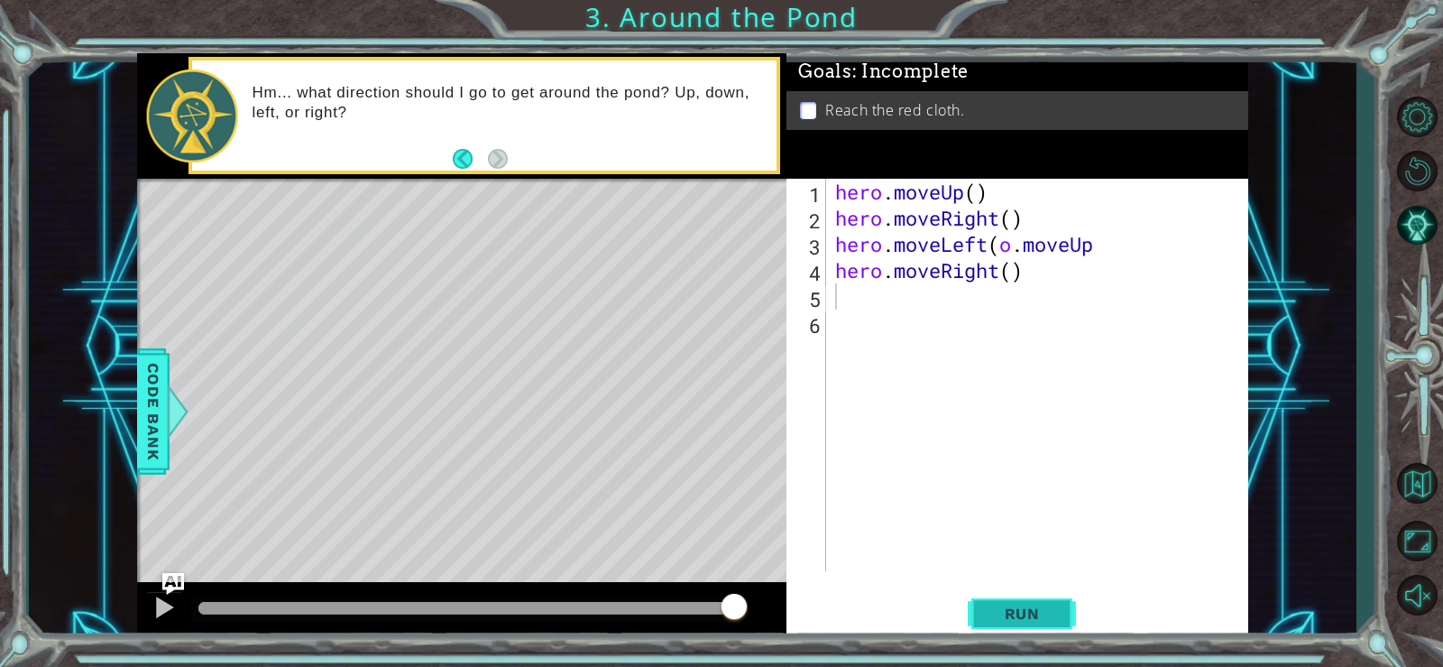
click at [1040, 591] on button "Run" at bounding box center [1022, 613] width 108 height 46
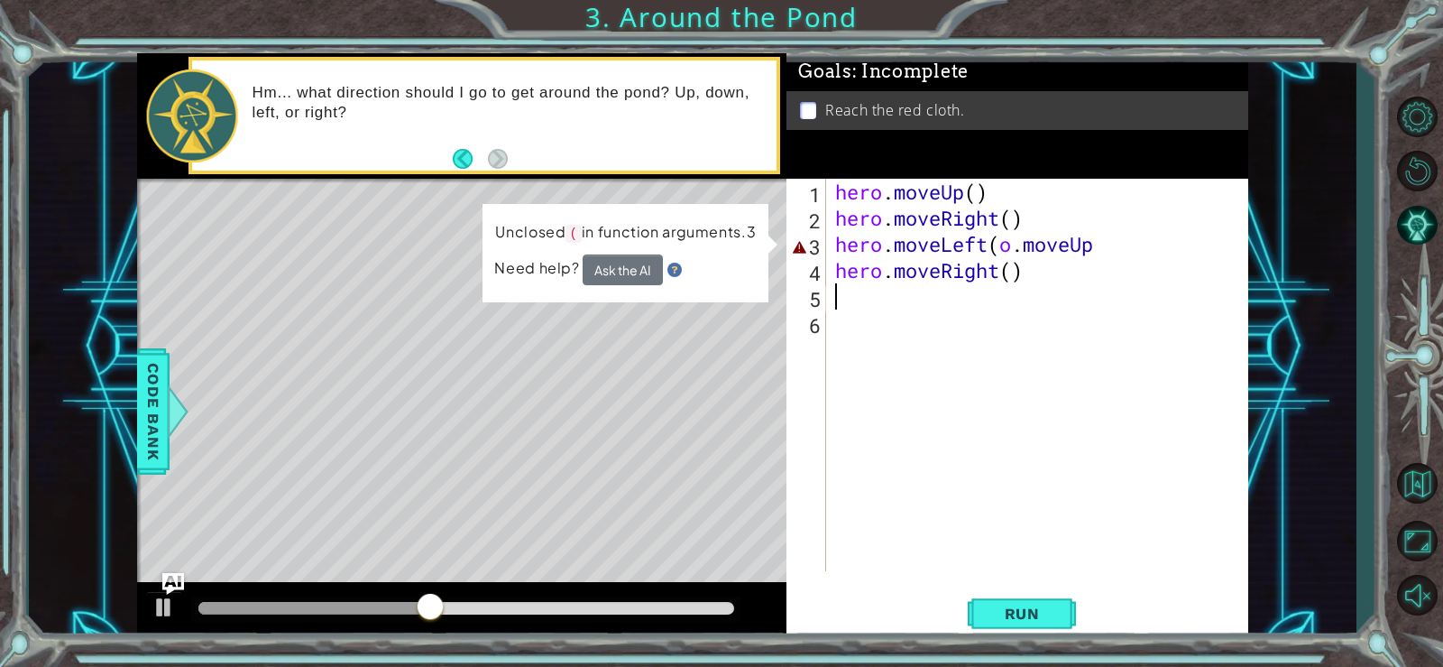
click at [887, 249] on div "hero . moveUp ( ) hero . moveRight ( ) hero . moveLeft ( o . moveUp hero . move…" at bounding box center [1042, 401] width 421 height 445
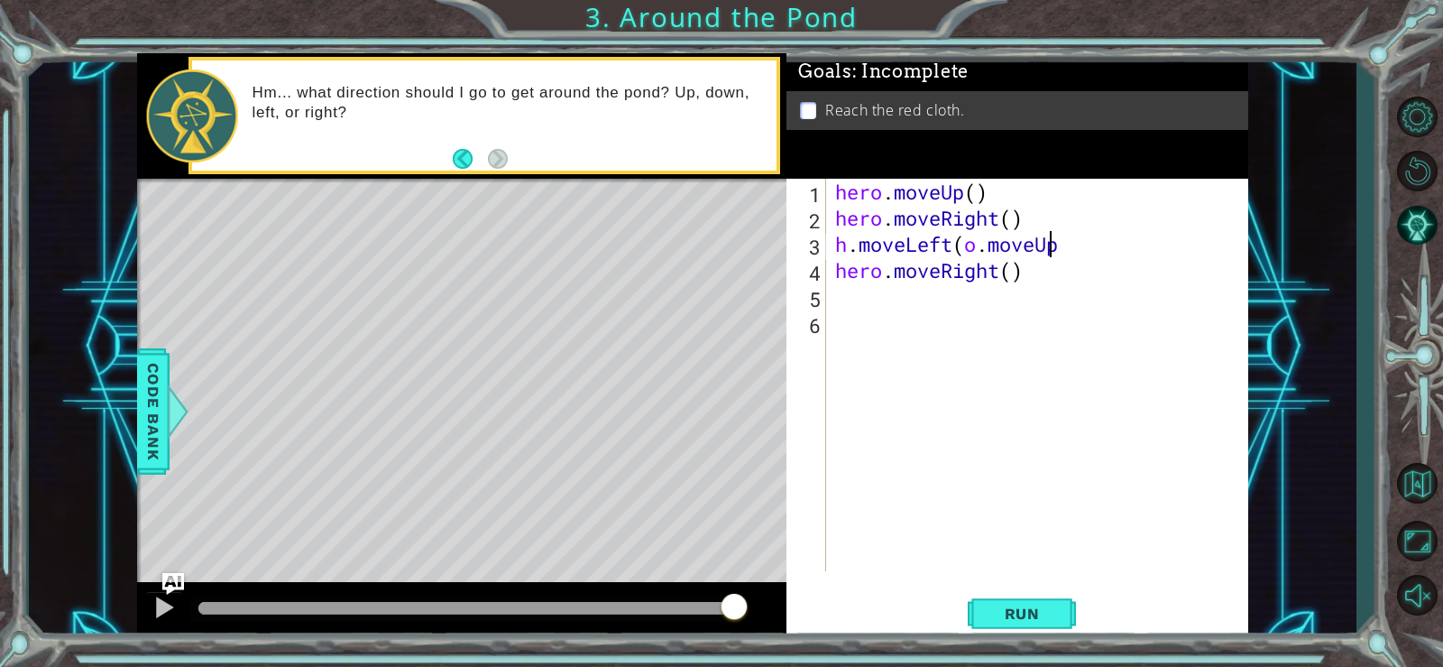
click at [1054, 245] on div "hero . moveUp ( ) hero . moveRight ( ) h . moveLeft ( o . moveUp hero . moveRig…" at bounding box center [1042, 401] width 421 height 445
type textarea "hero"
click at [983, 245] on div "hero . moveUp ( ) hero . moveRight ( ) hero . moveLeft ( )" at bounding box center [1042, 401] width 421 height 445
click at [989, 246] on div "hero . moveUp ( ) hero . moveRight ( ) hero . moveLeft ( )" at bounding box center [1042, 401] width 421 height 445
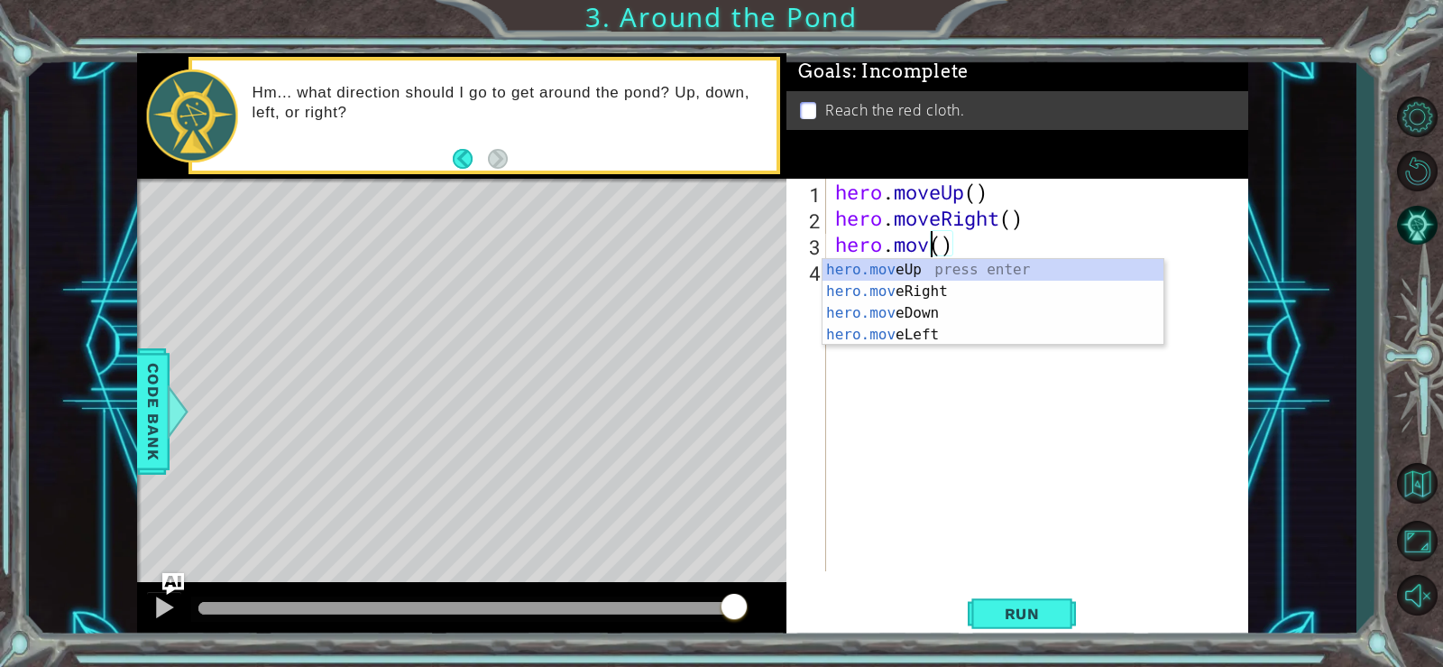
scroll to position [0, 5]
click at [938, 282] on div "hero.move Up press enter hero.move Right press enter hero.move Down press enter…" at bounding box center [993, 324] width 341 height 130
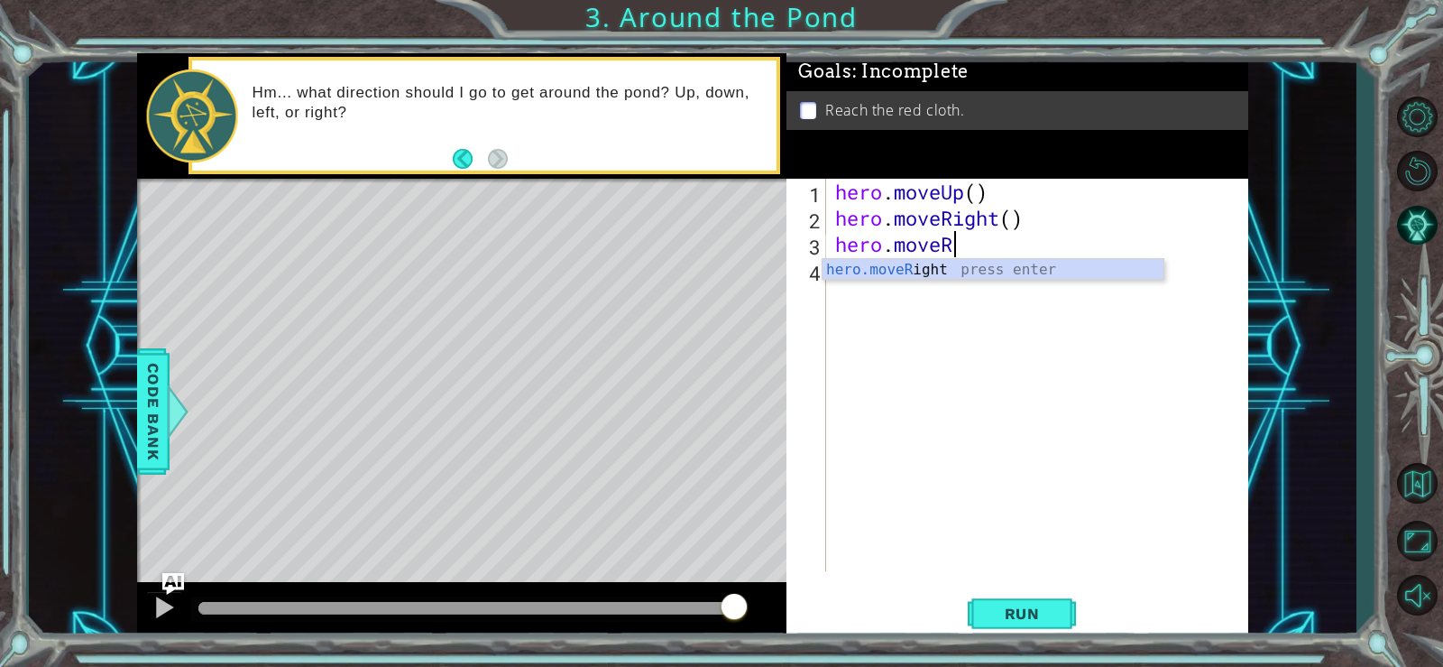
type textarea "hero.move"
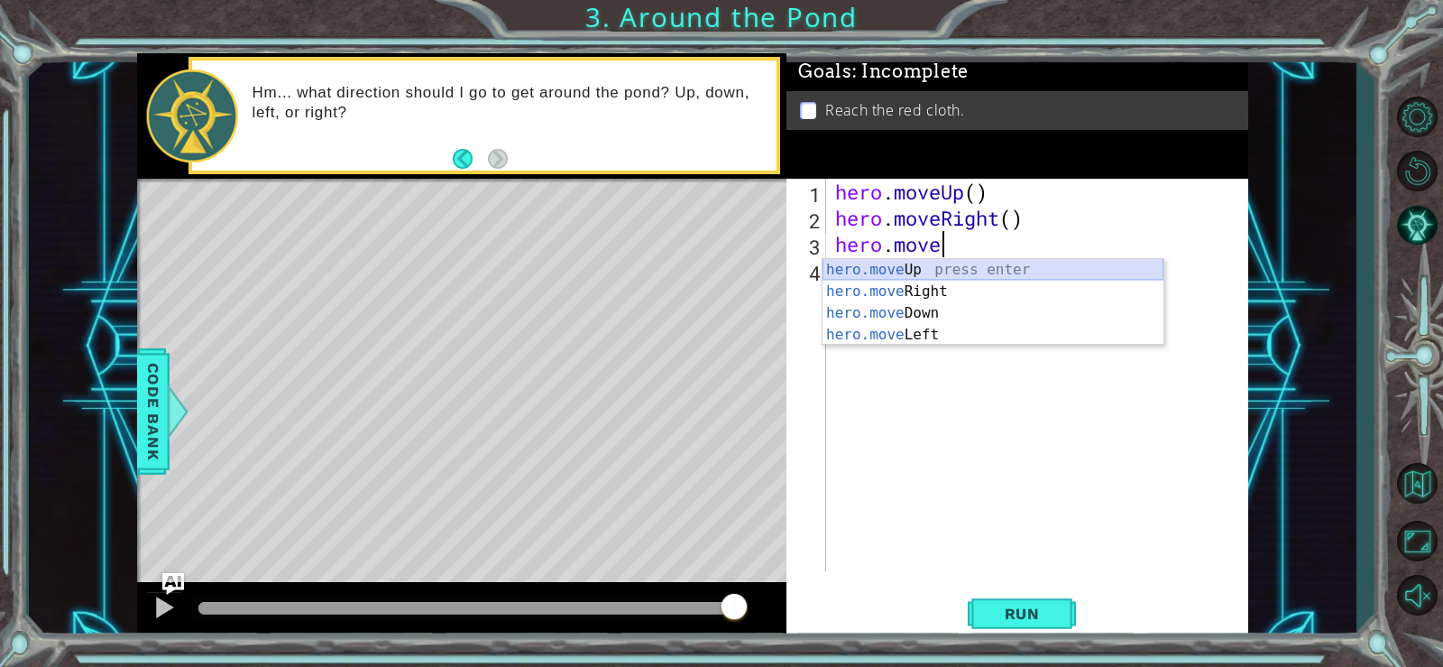
click at [966, 265] on div "hero.move Up press enter hero.move Right press enter hero.move Down press enter…" at bounding box center [993, 324] width 341 height 130
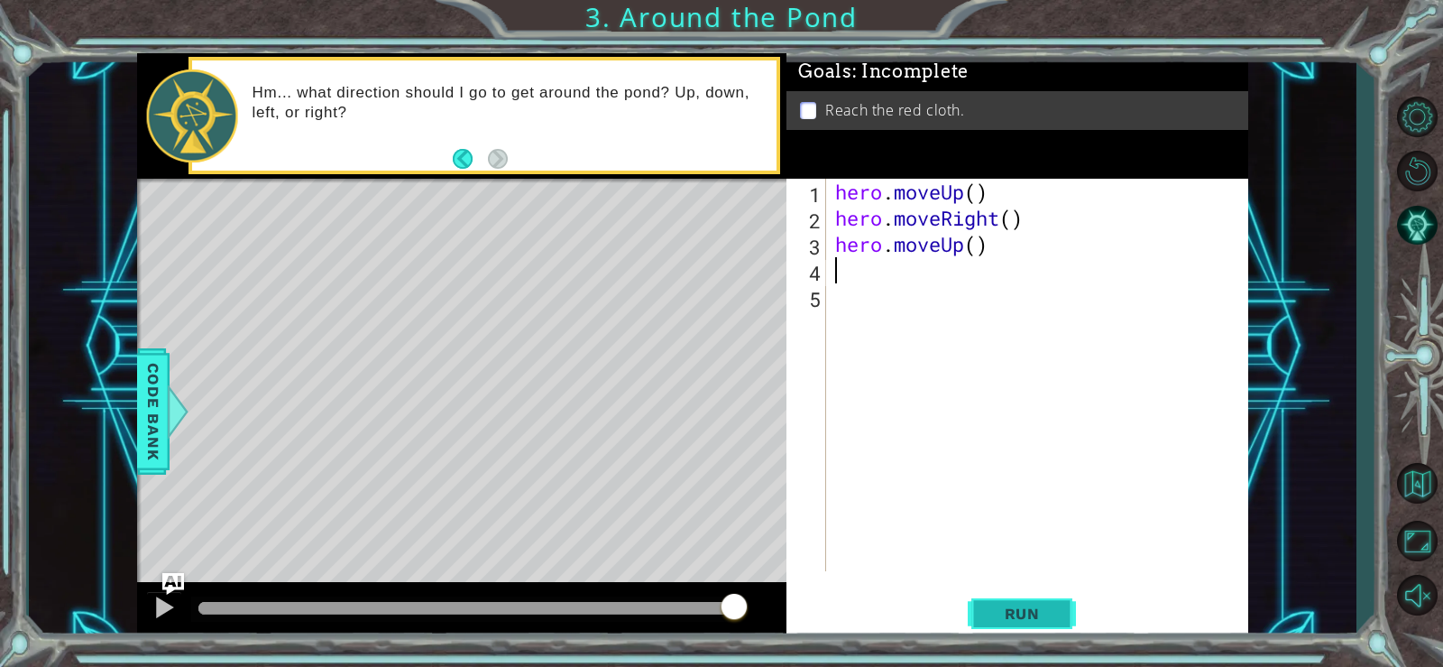
click at [1016, 595] on button "Run" at bounding box center [1022, 613] width 108 height 46
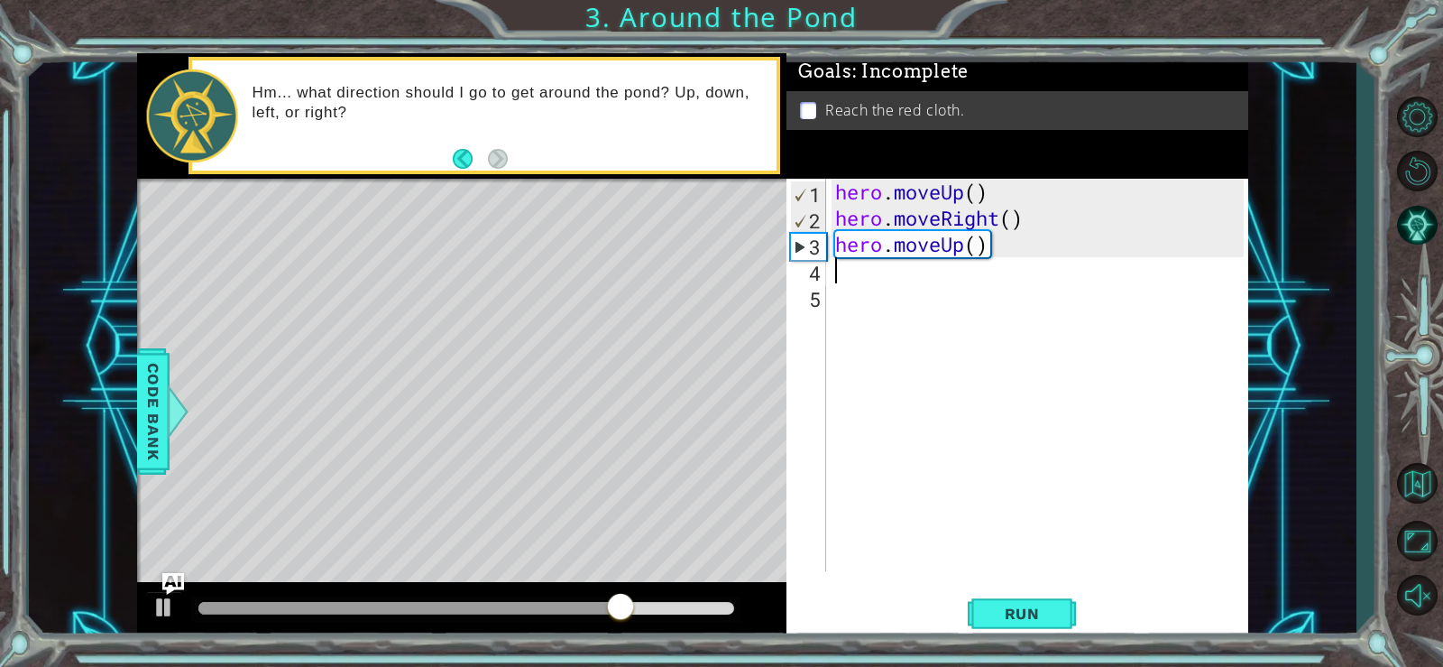
click at [847, 275] on div "hero . moveUp ( ) hero . moveRight ( ) hero . moveUp ( )" at bounding box center [1042, 401] width 421 height 445
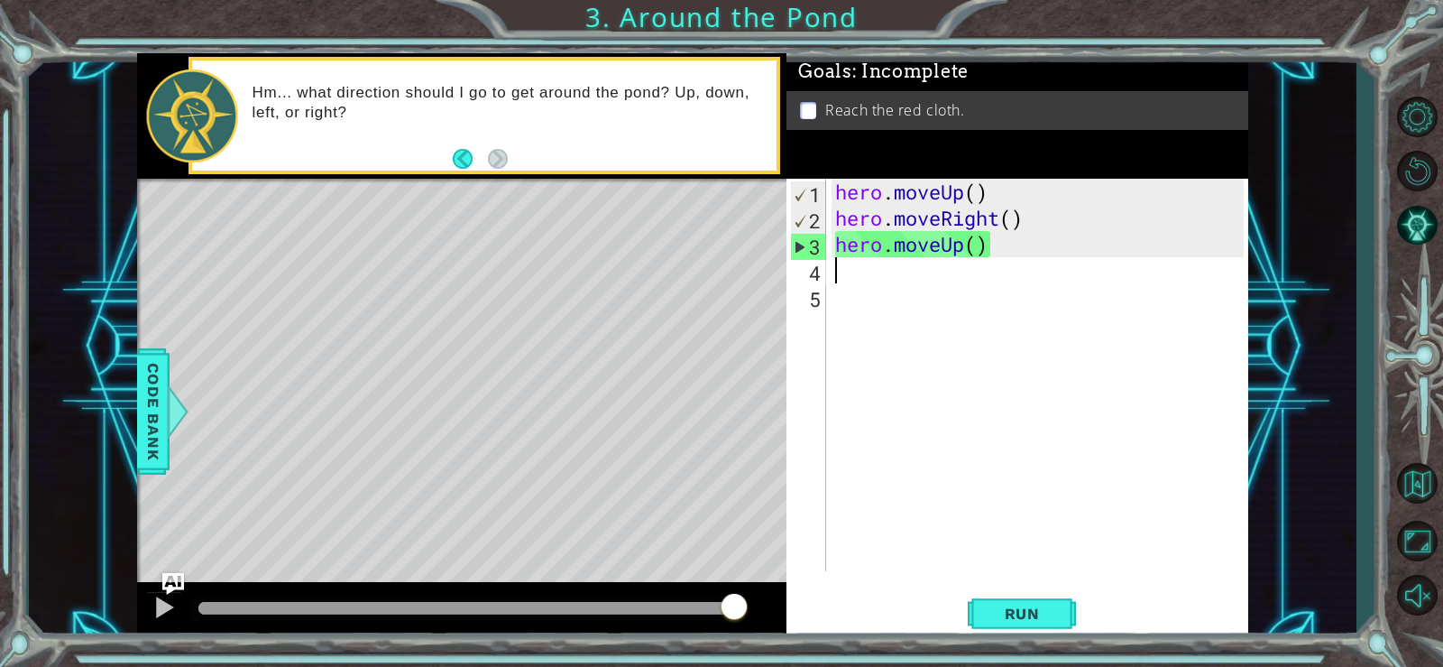
type textarea "he"
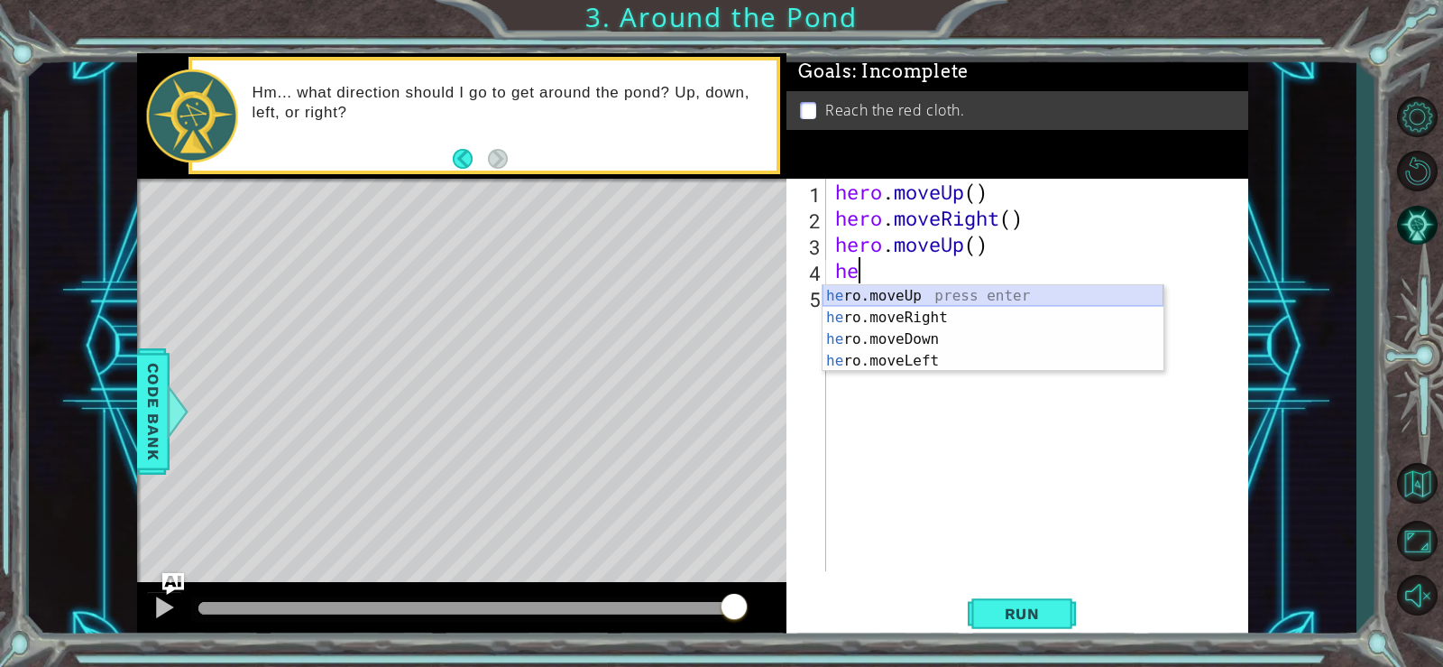
click at [870, 298] on div "he ro.moveUp press enter he ro.moveRight press enter he ro.moveDown press enter…" at bounding box center [993, 350] width 341 height 130
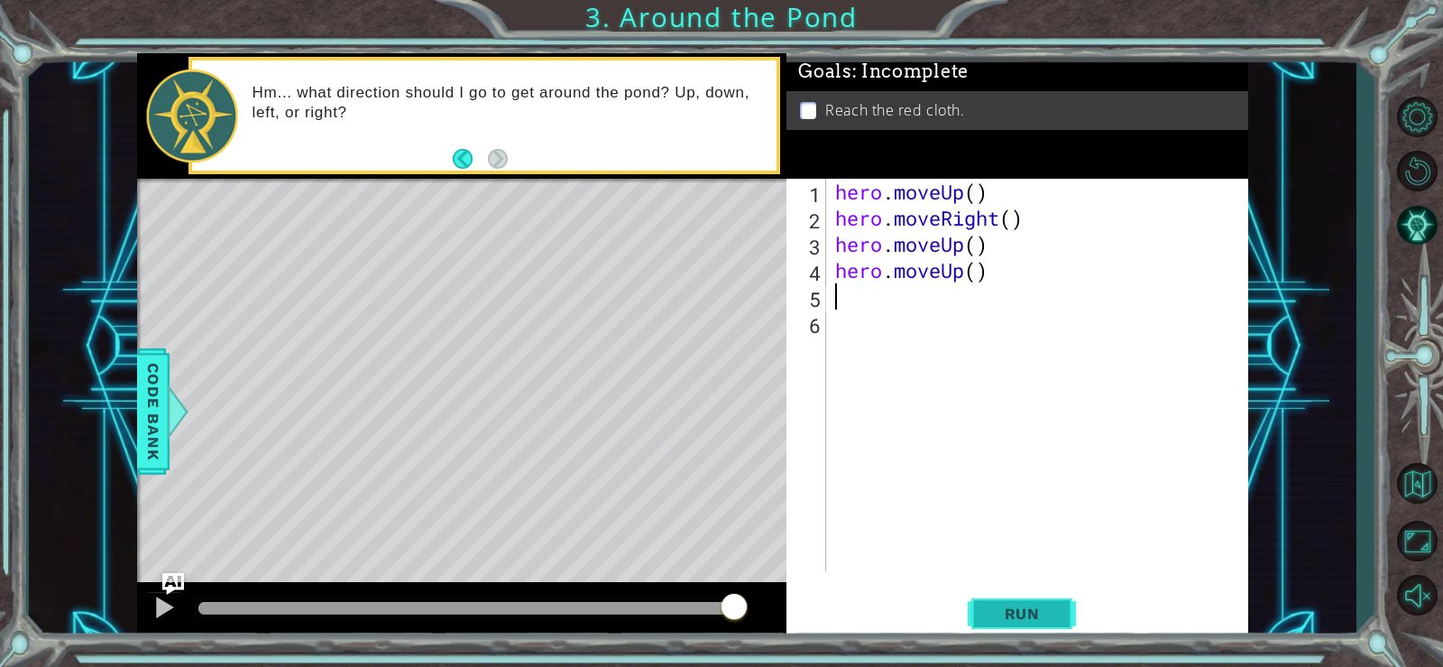
click at [1018, 597] on button "Run" at bounding box center [1022, 613] width 108 height 46
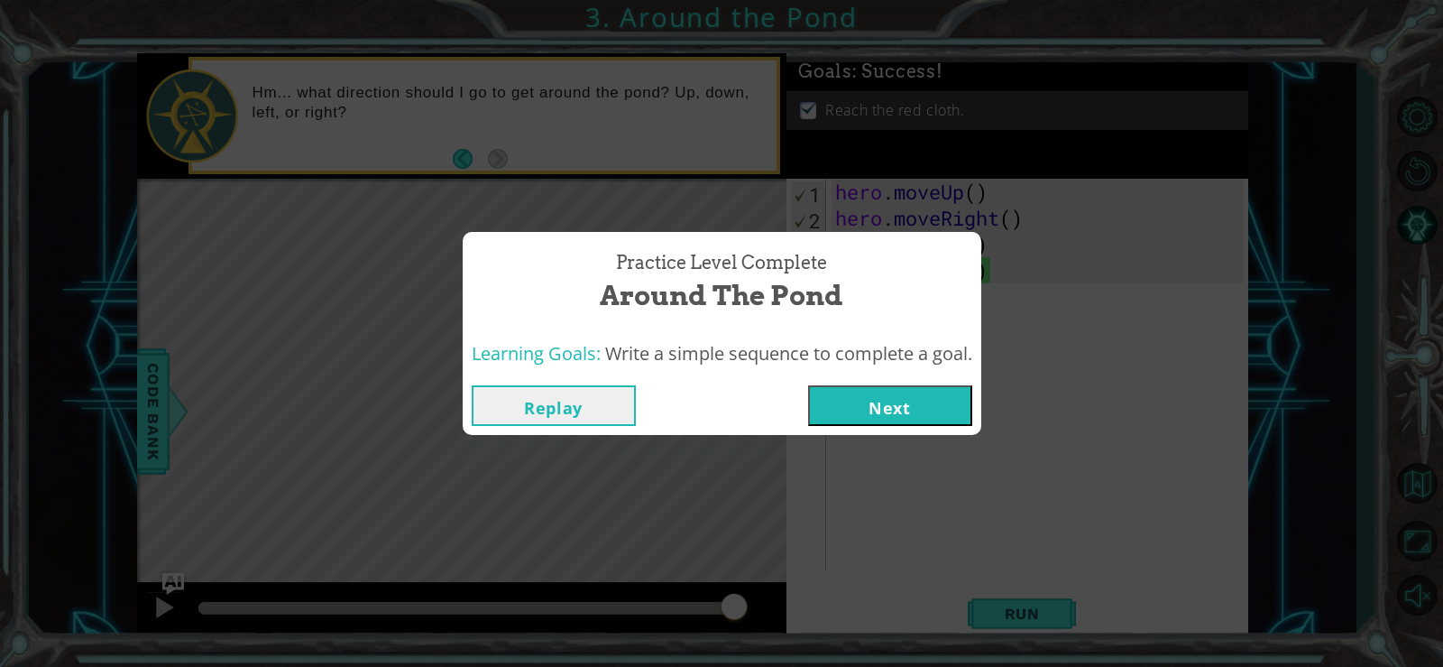
click at [886, 394] on button "Next" at bounding box center [890, 405] width 164 height 41
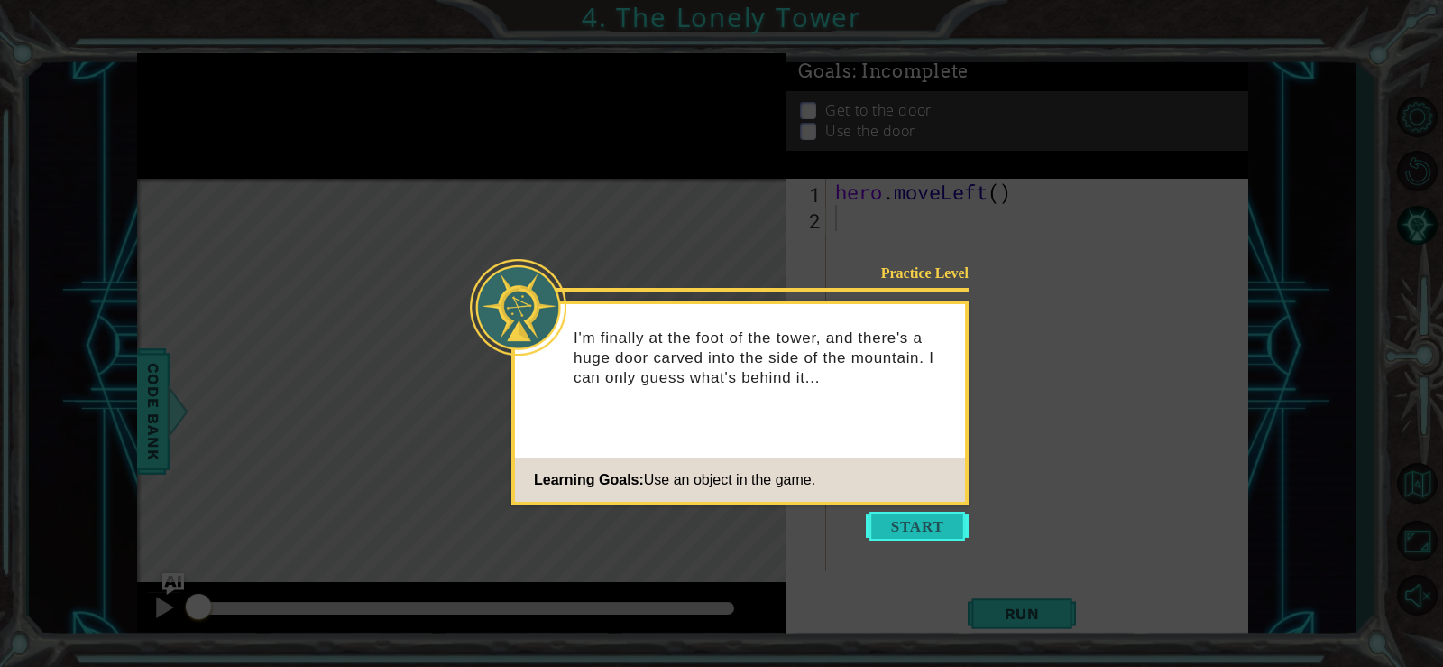
click at [931, 528] on button "Start" at bounding box center [917, 525] width 103 height 29
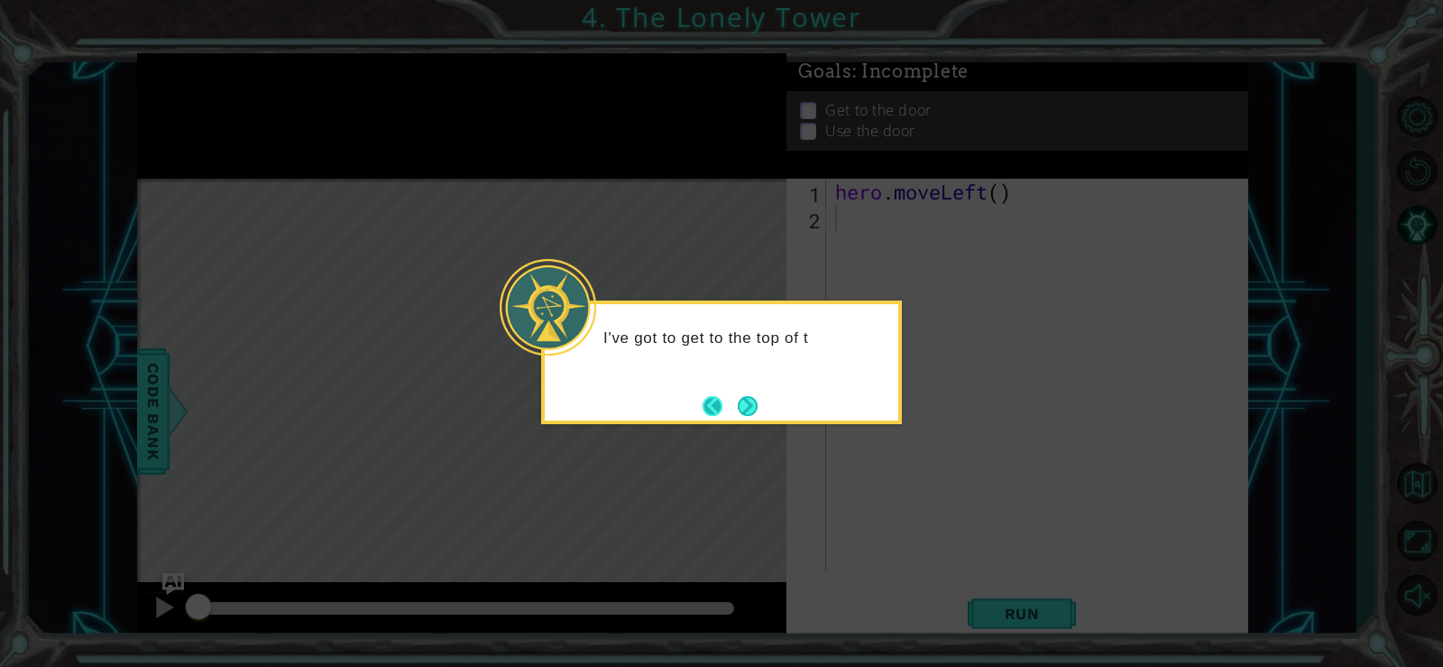
click at [729, 400] on button "Back" at bounding box center [720, 406] width 35 height 20
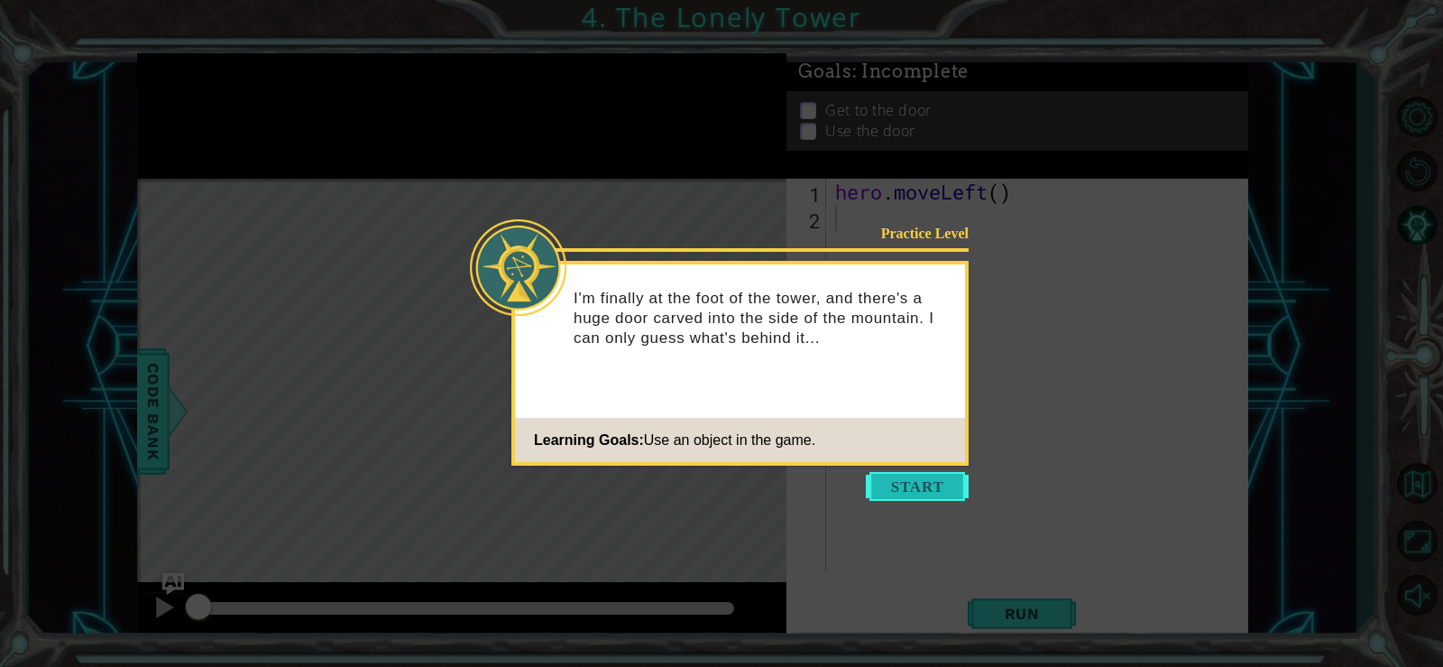
click at [872, 493] on button "Start" at bounding box center [917, 486] width 103 height 29
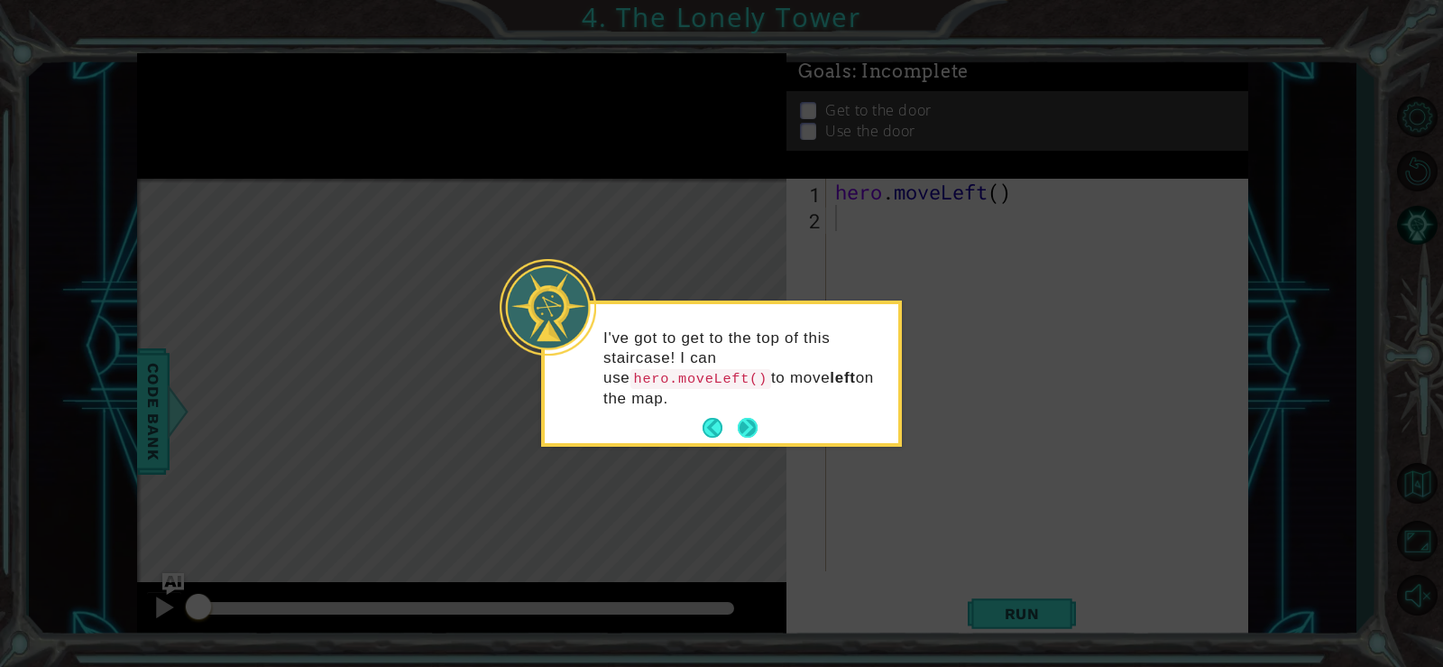
click at [751, 418] on button "Next" at bounding box center [747, 428] width 21 height 21
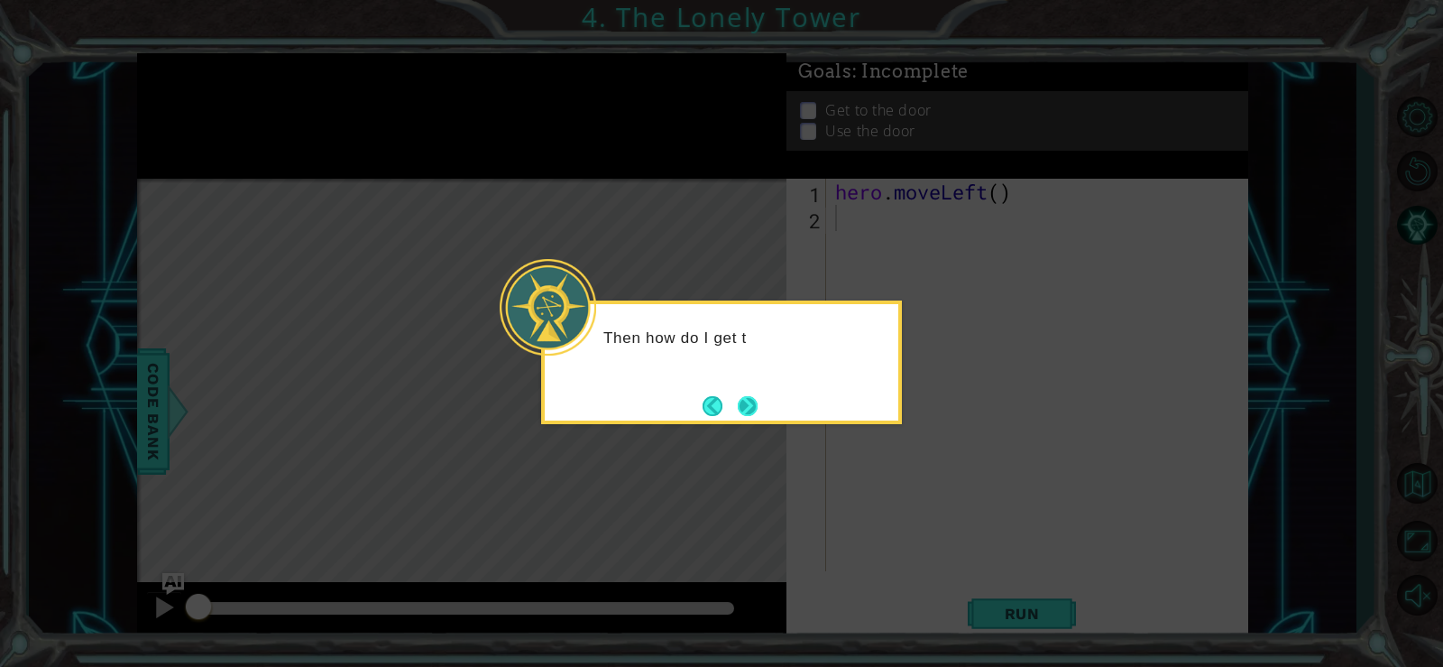
click at [749, 411] on button "Next" at bounding box center [748, 406] width 20 height 20
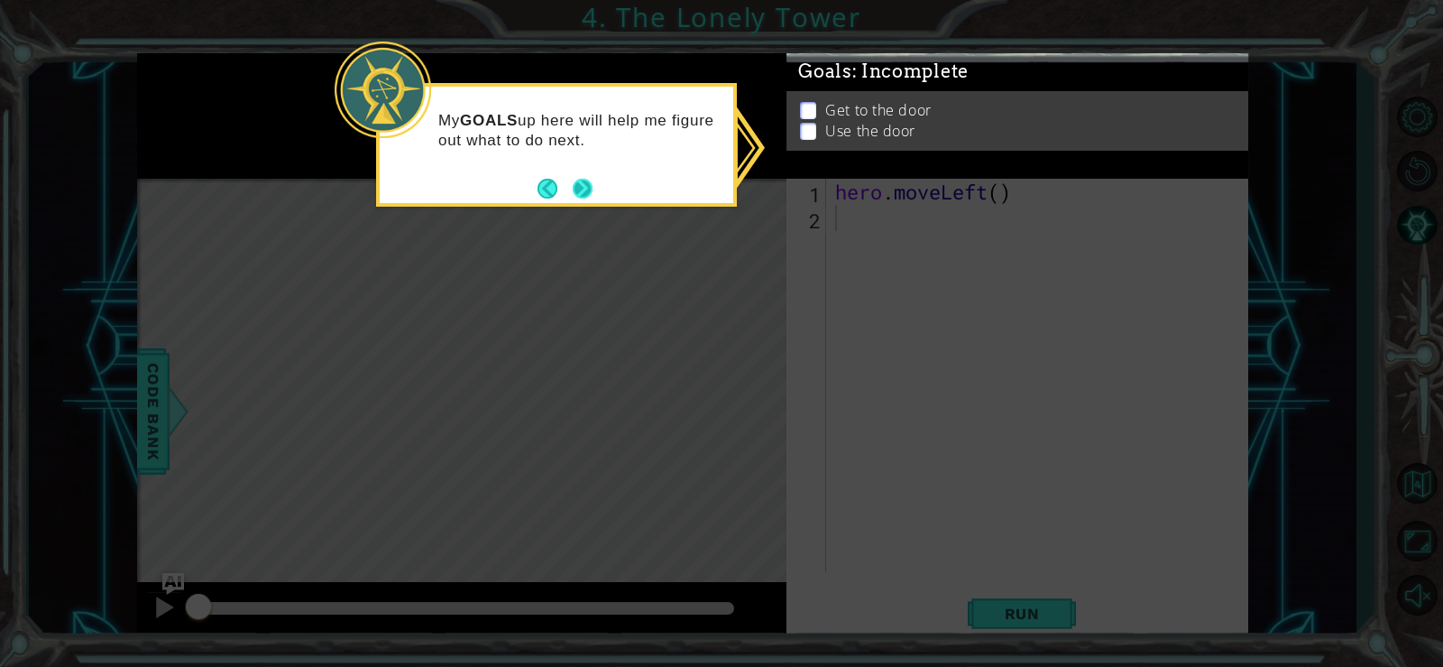
click at [573, 186] on button "Next" at bounding box center [582, 188] width 23 height 23
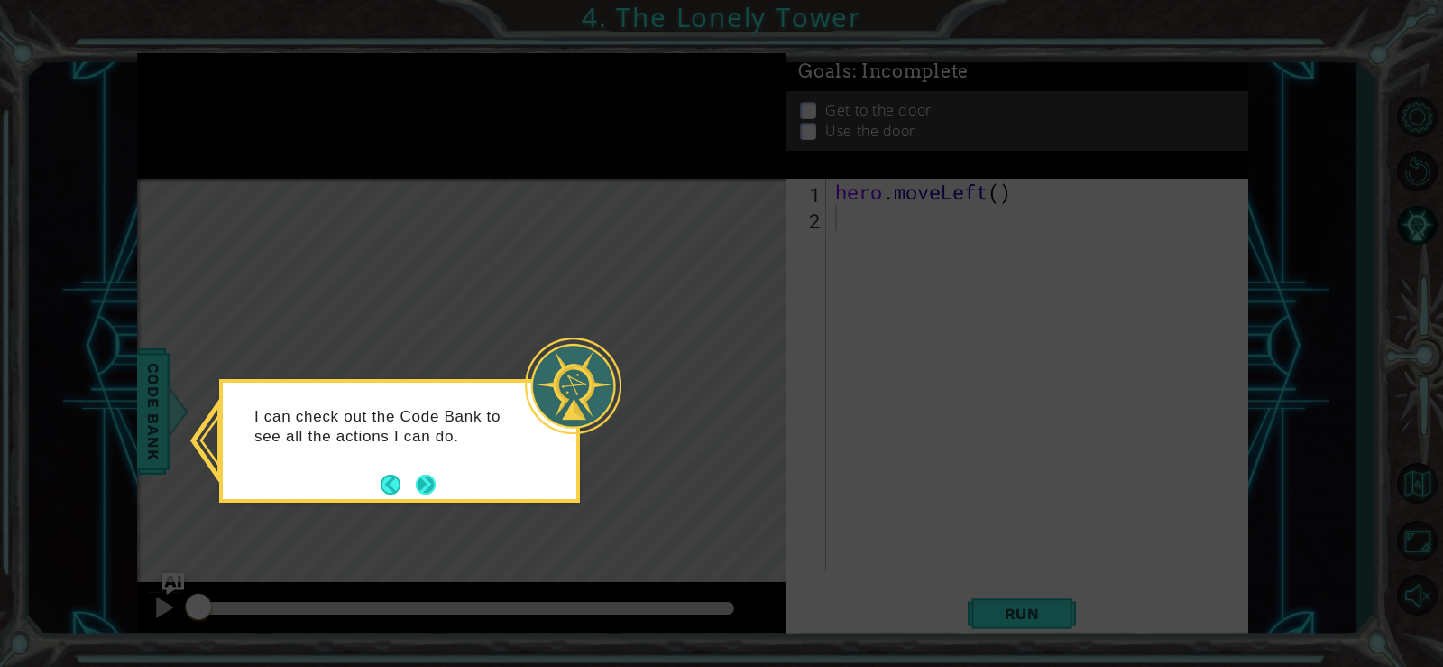
click at [421, 488] on button "Next" at bounding box center [426, 485] width 22 height 22
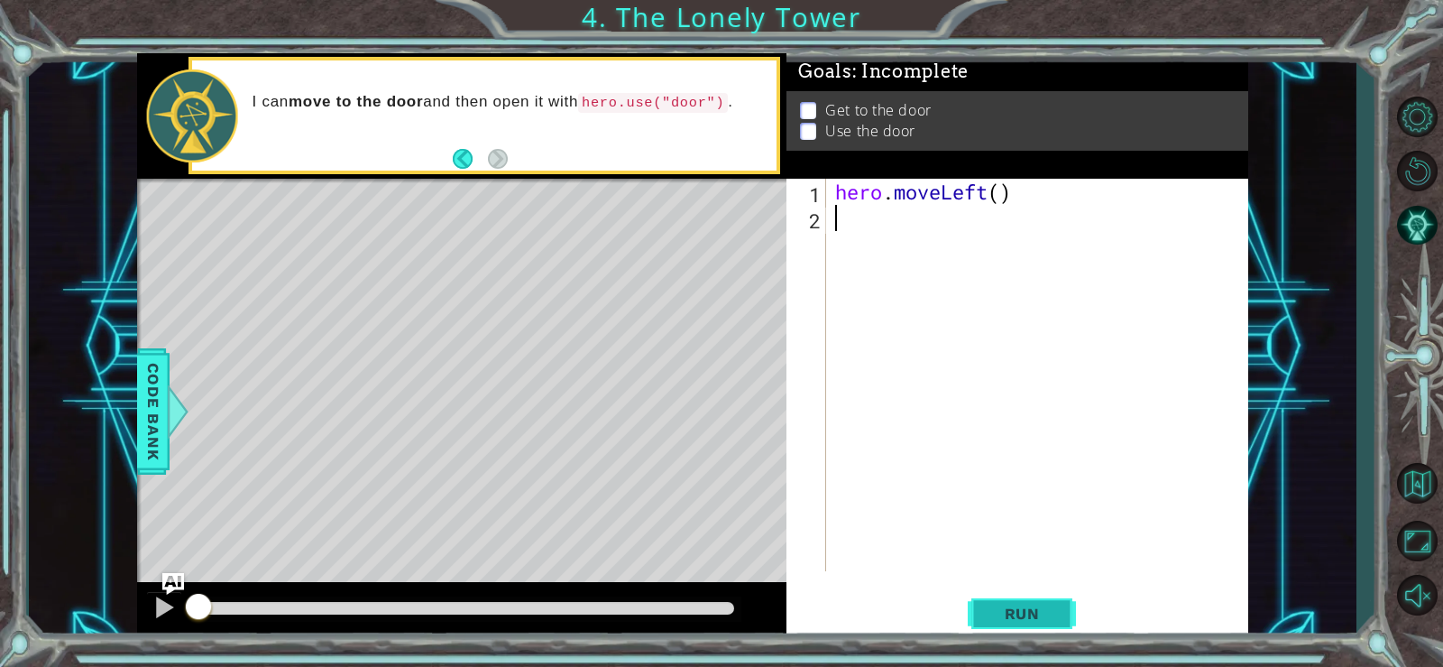
click at [1006, 600] on button "Run" at bounding box center [1022, 613] width 108 height 46
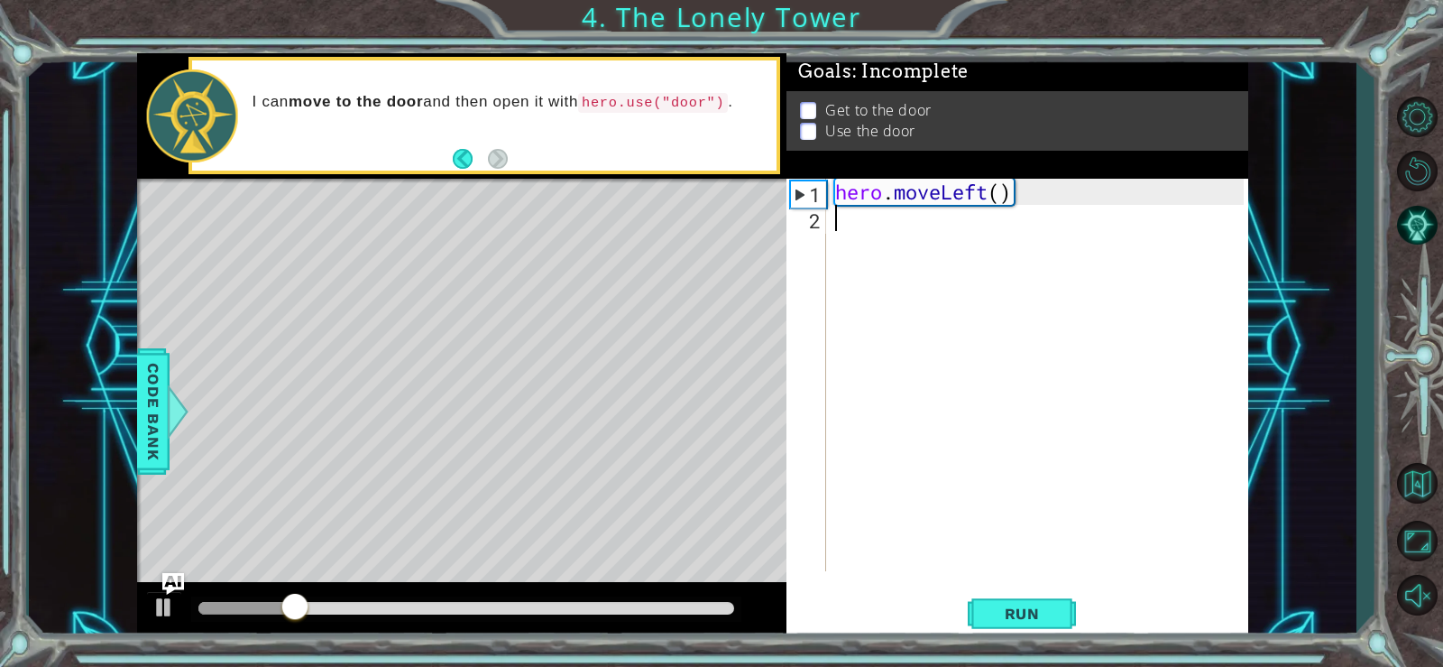
click at [856, 225] on div "hero . moveLeft ( )" at bounding box center [1042, 401] width 421 height 445
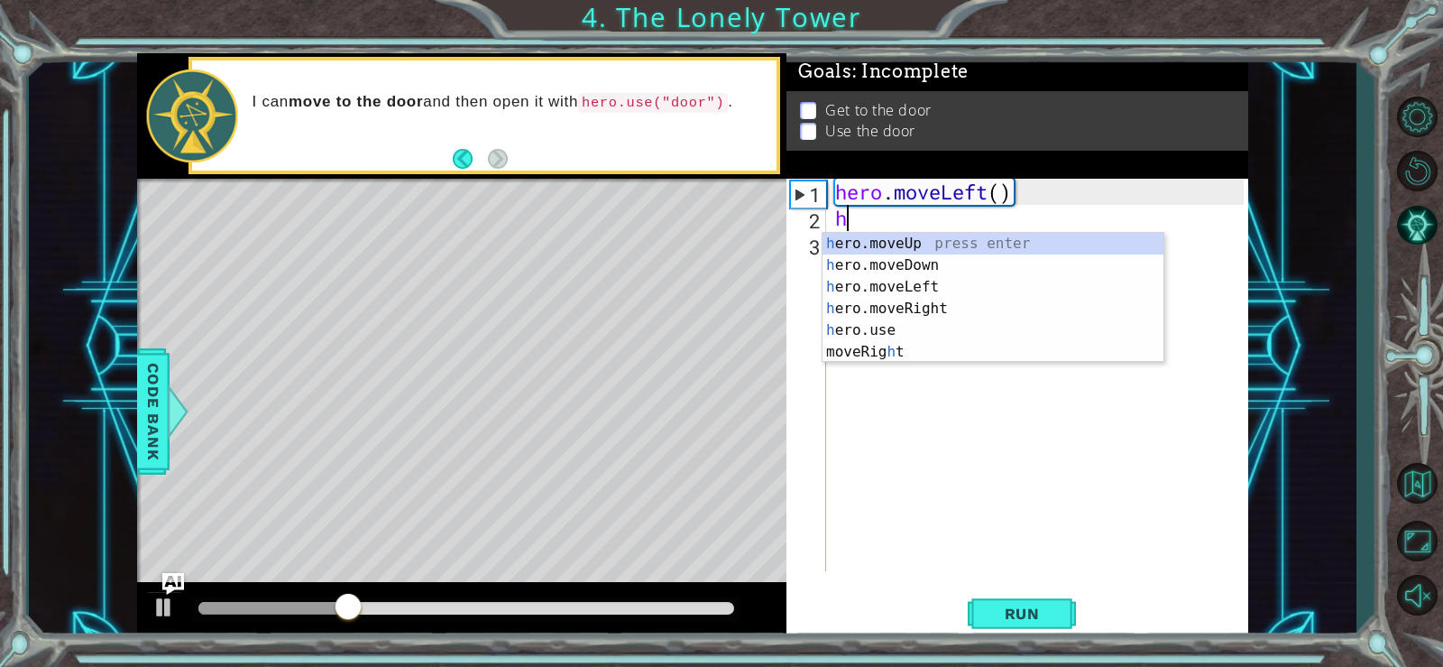
type textarea "he"
click at [897, 244] on div "he ro.moveUp press enter he ro.moveDown press enter he ro.moveLeft press enter …" at bounding box center [993, 309] width 341 height 152
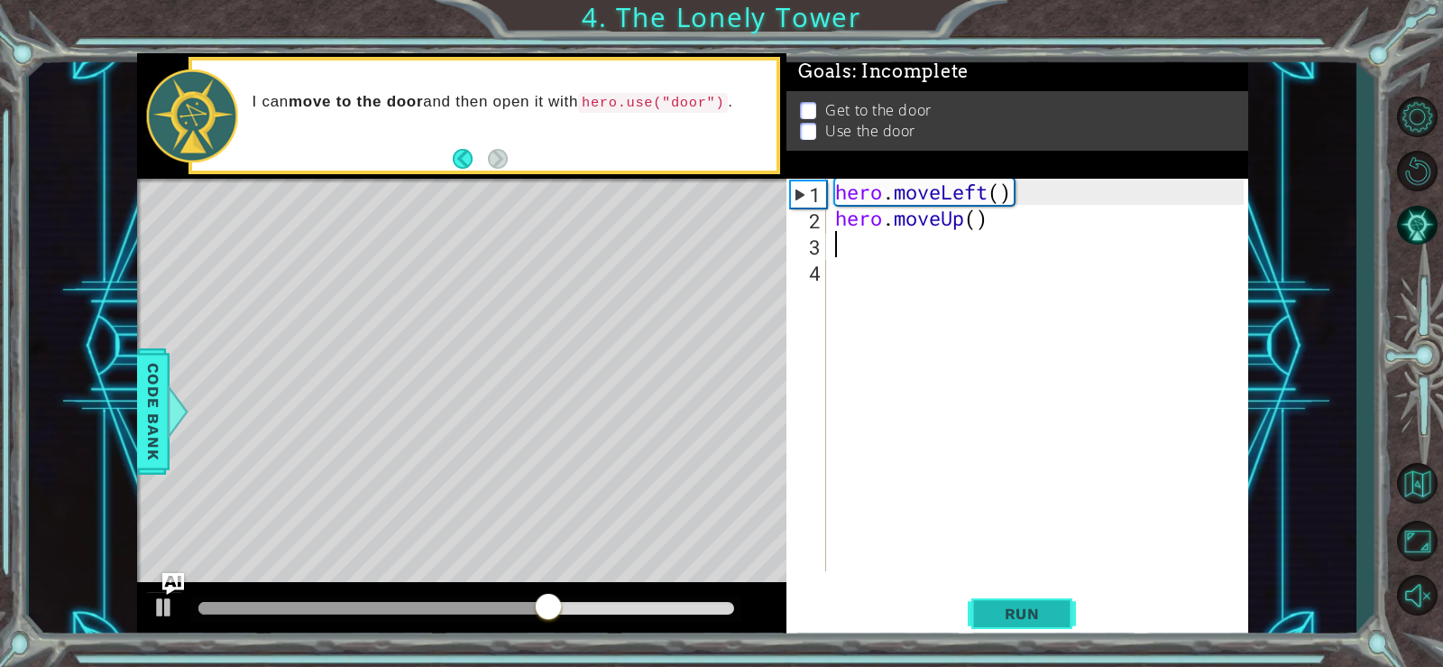
click at [1019, 603] on button "Run" at bounding box center [1022, 613] width 108 height 46
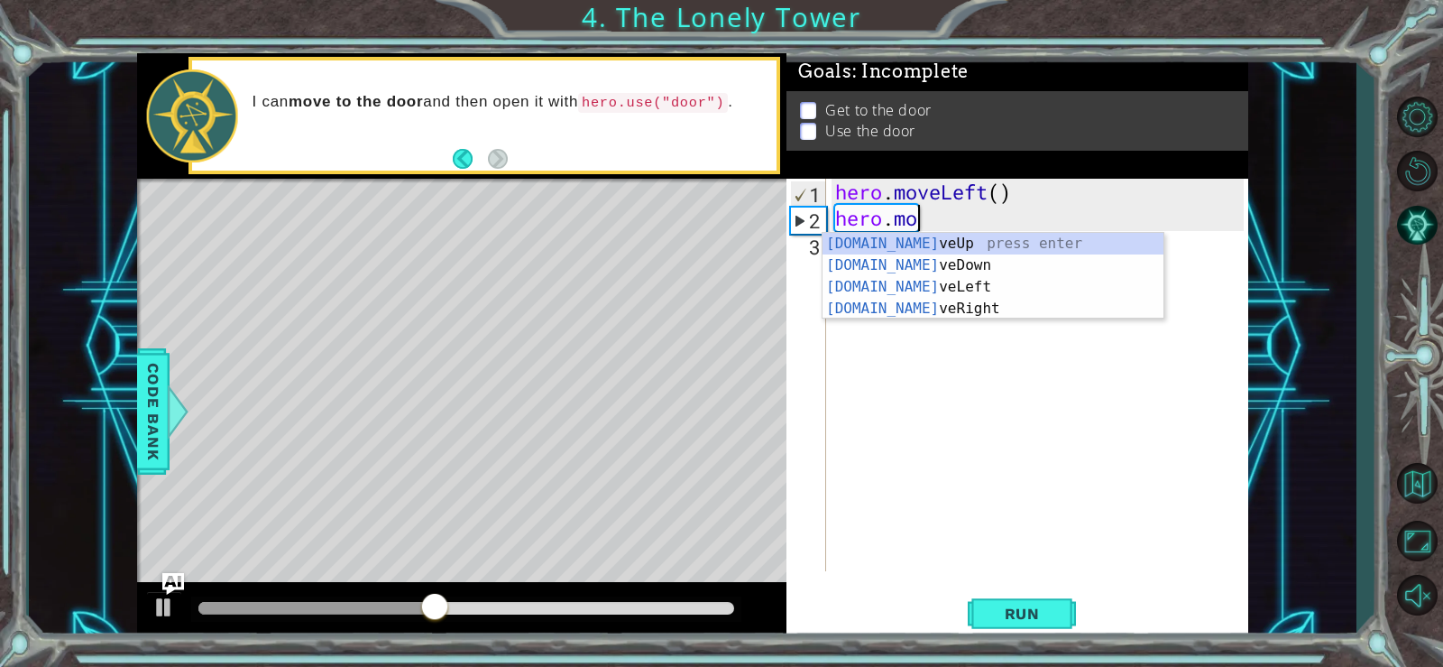
type textarea "hero.m"
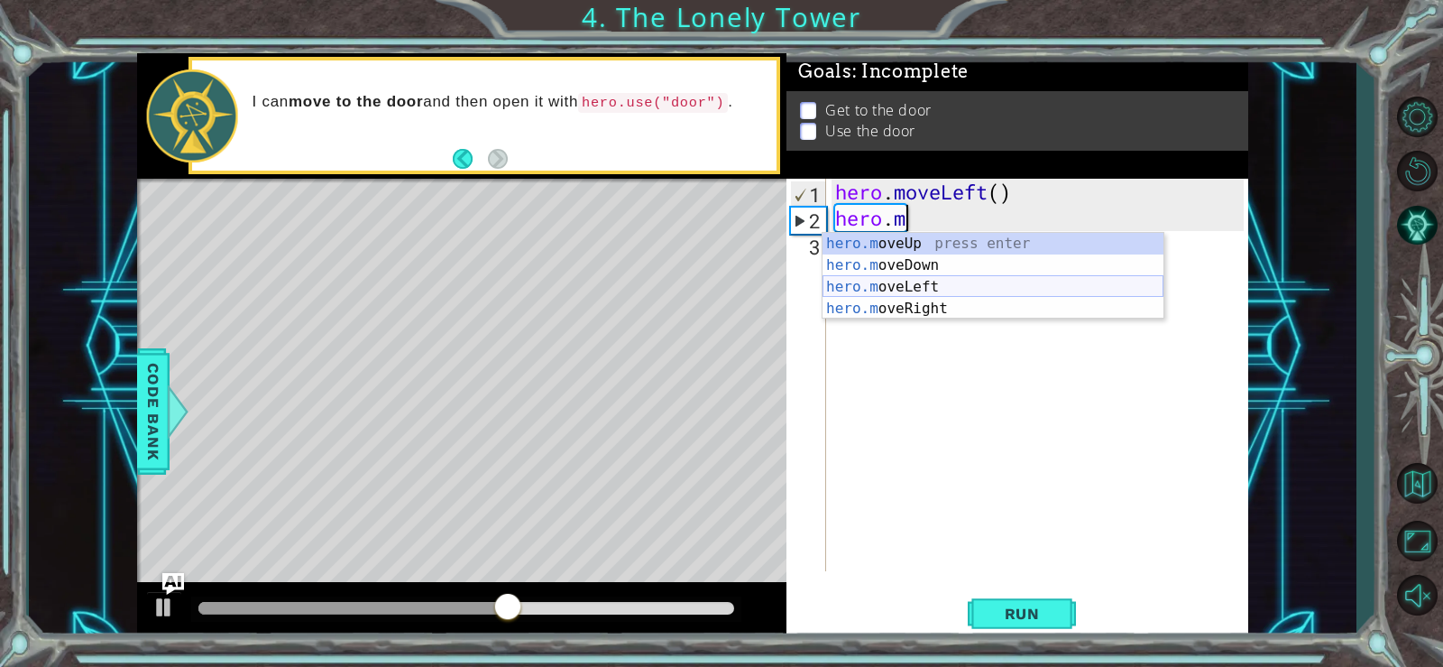
click at [939, 291] on div "hero.m oveUp press enter hero.m oveDown press enter hero.m oveLeft press enter …" at bounding box center [993, 298] width 341 height 130
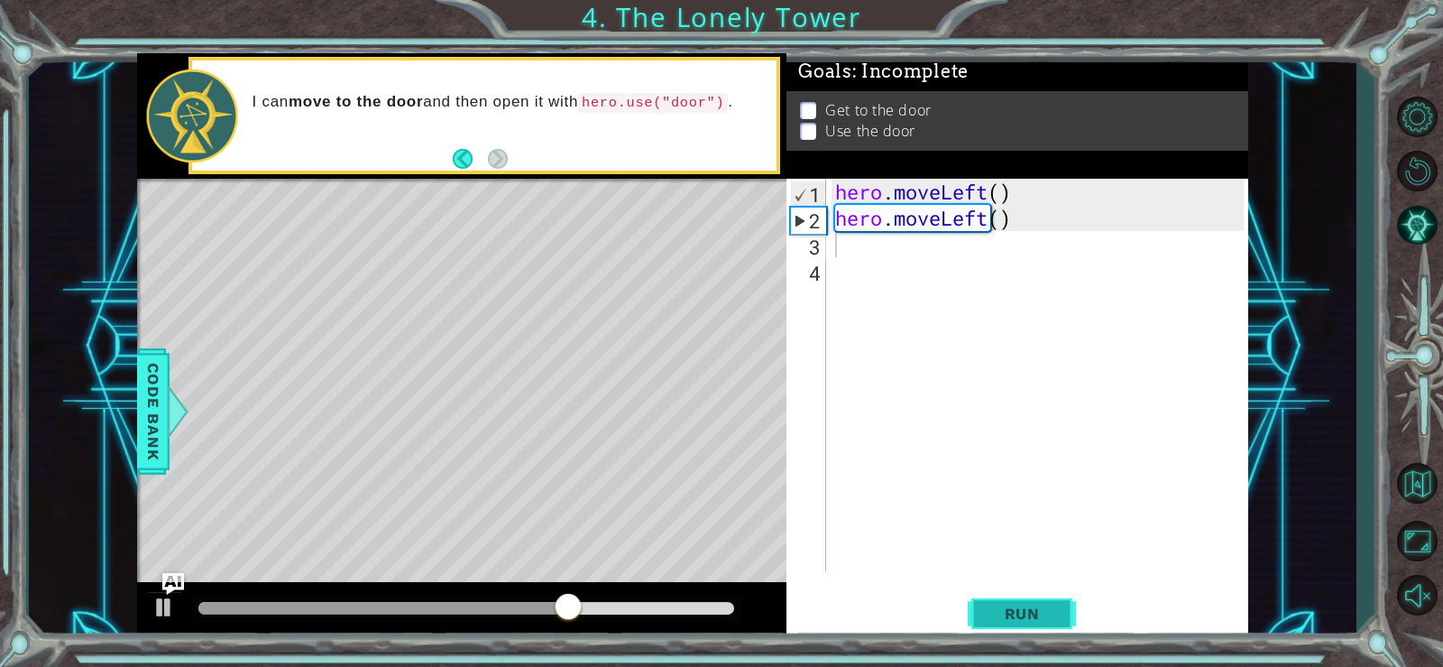
click at [982, 623] on button "Run" at bounding box center [1022, 613] width 108 height 46
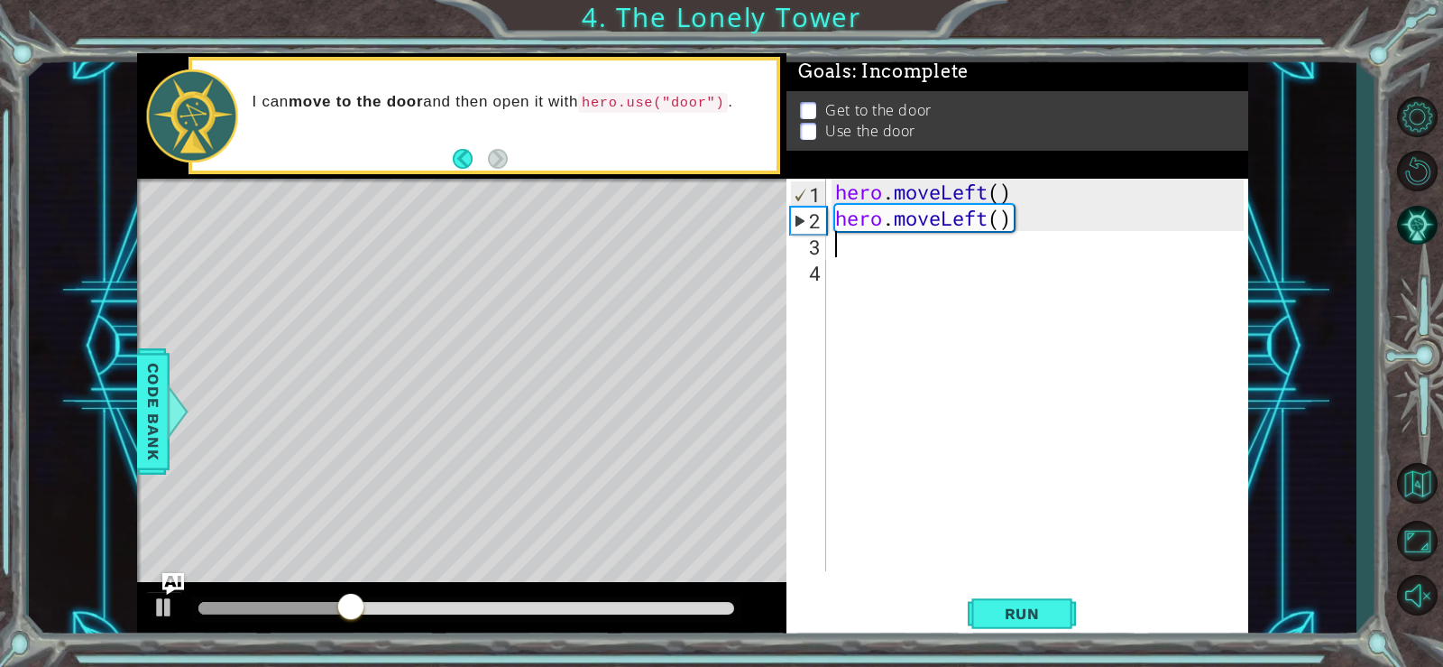
click at [860, 248] on div "hero . moveLeft ( ) hero . moveLeft ( )" at bounding box center [1042, 401] width 421 height 445
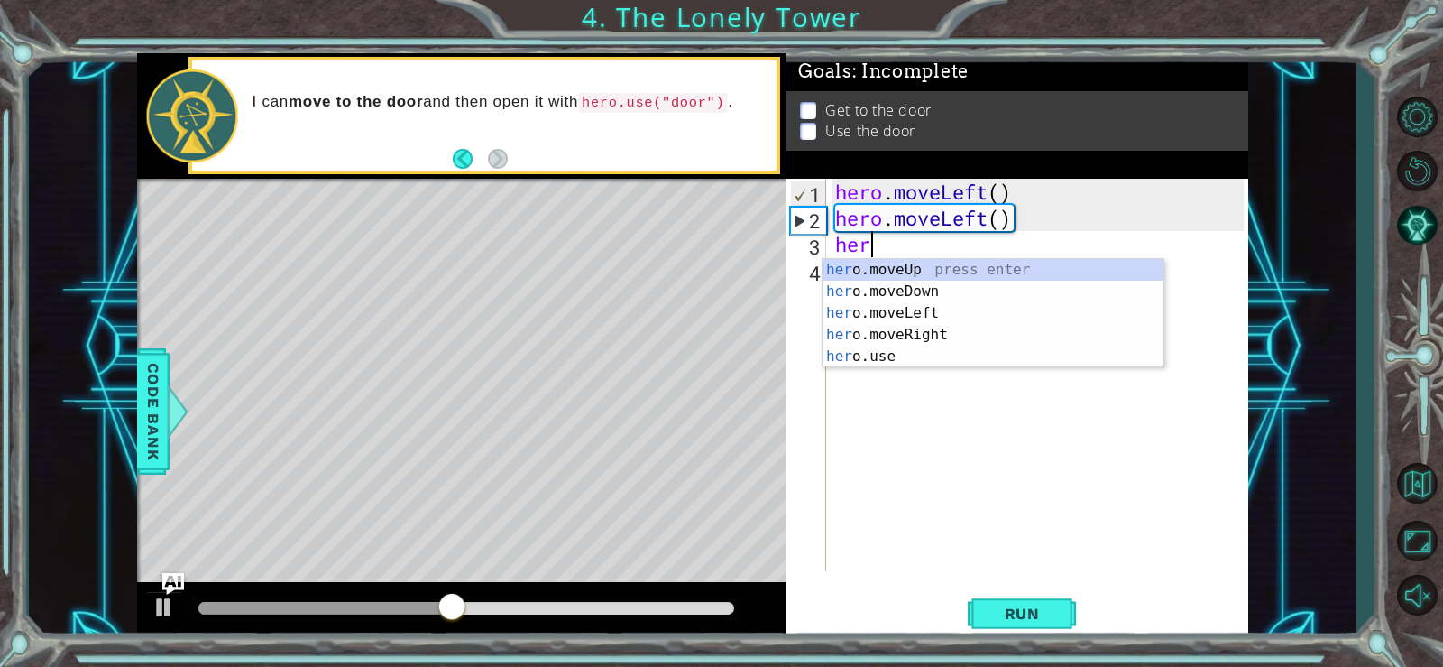
scroll to position [0, 1]
type textarea "hero"
drag, startPoint x: 888, startPoint y: 272, endPoint x: 894, endPoint y: 304, distance: 32.2
click at [889, 273] on div "hero .moveUp press enter hero .moveDown press enter hero .moveLeft press enter …" at bounding box center [993, 335] width 341 height 152
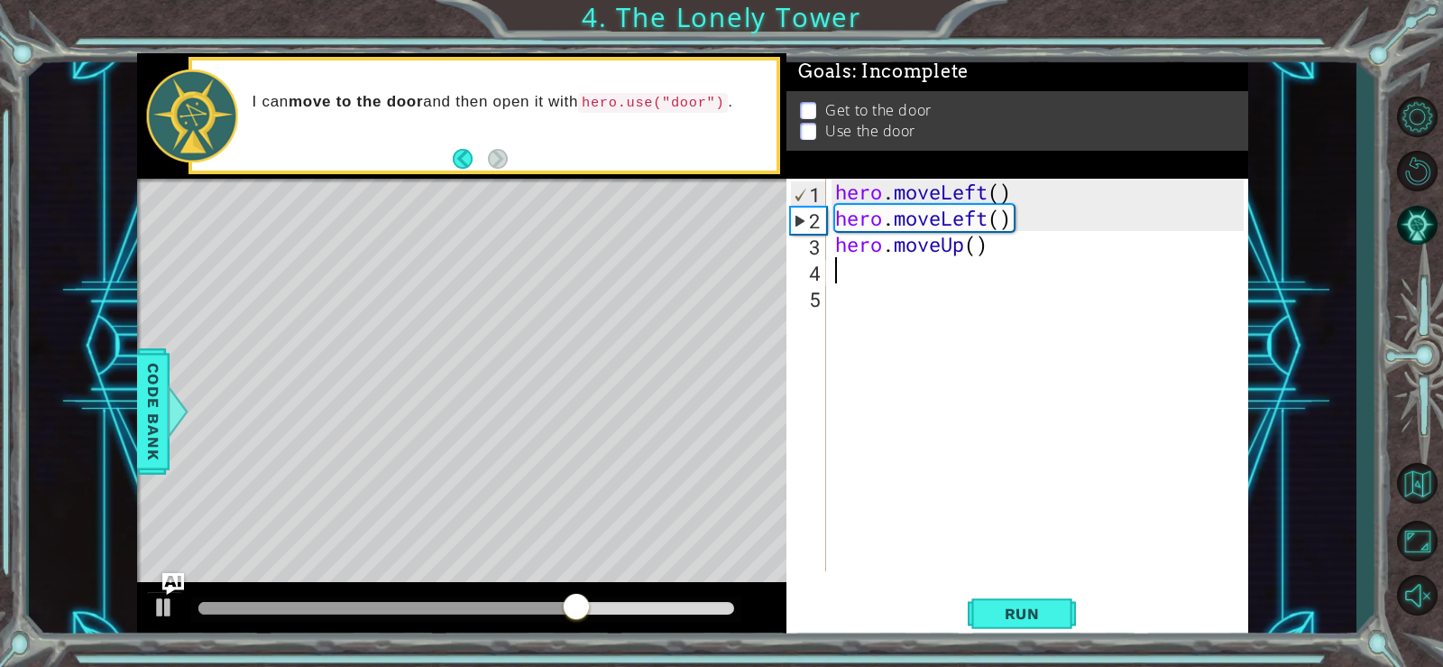
scroll to position [0, 0]
click at [831, 278] on div "1 2 3 4 5 hero . moveLeft ( ) hero . moveLeft ( ) hero . moveUp ( ) ההההההההההה…" at bounding box center [1015, 375] width 457 height 392
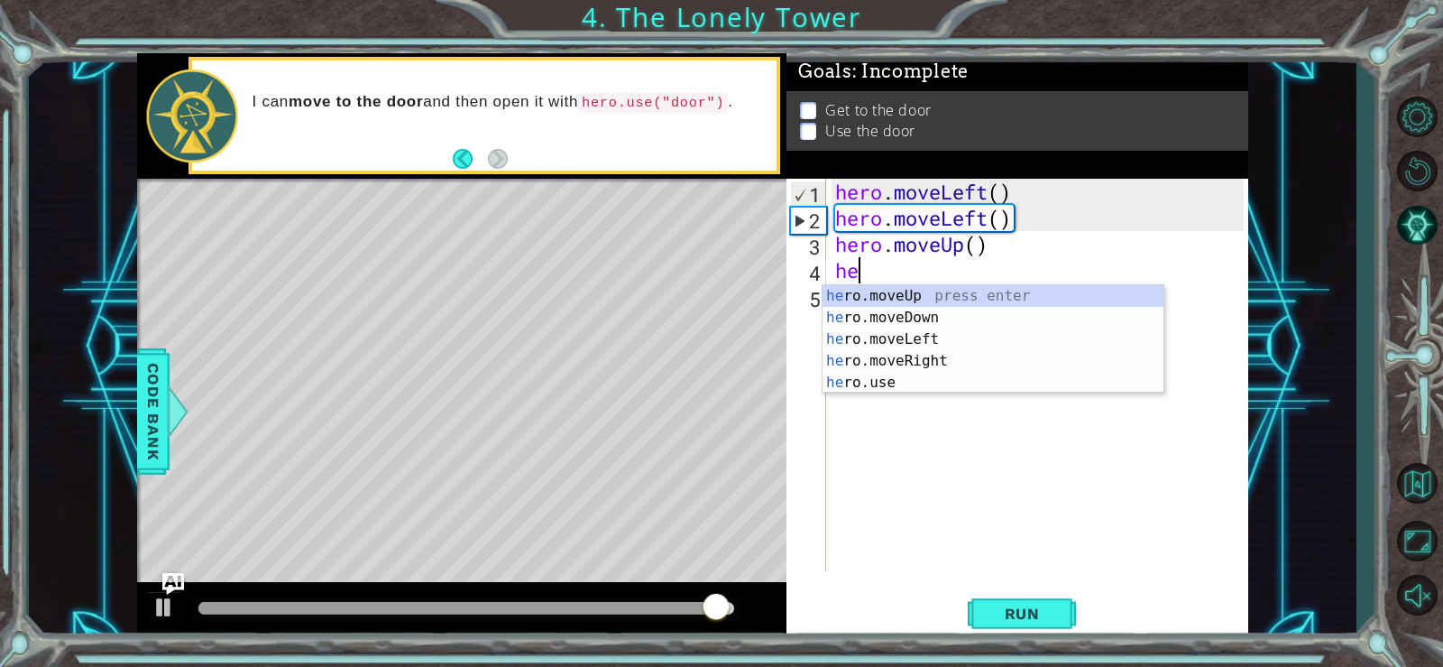
scroll to position [0, 1]
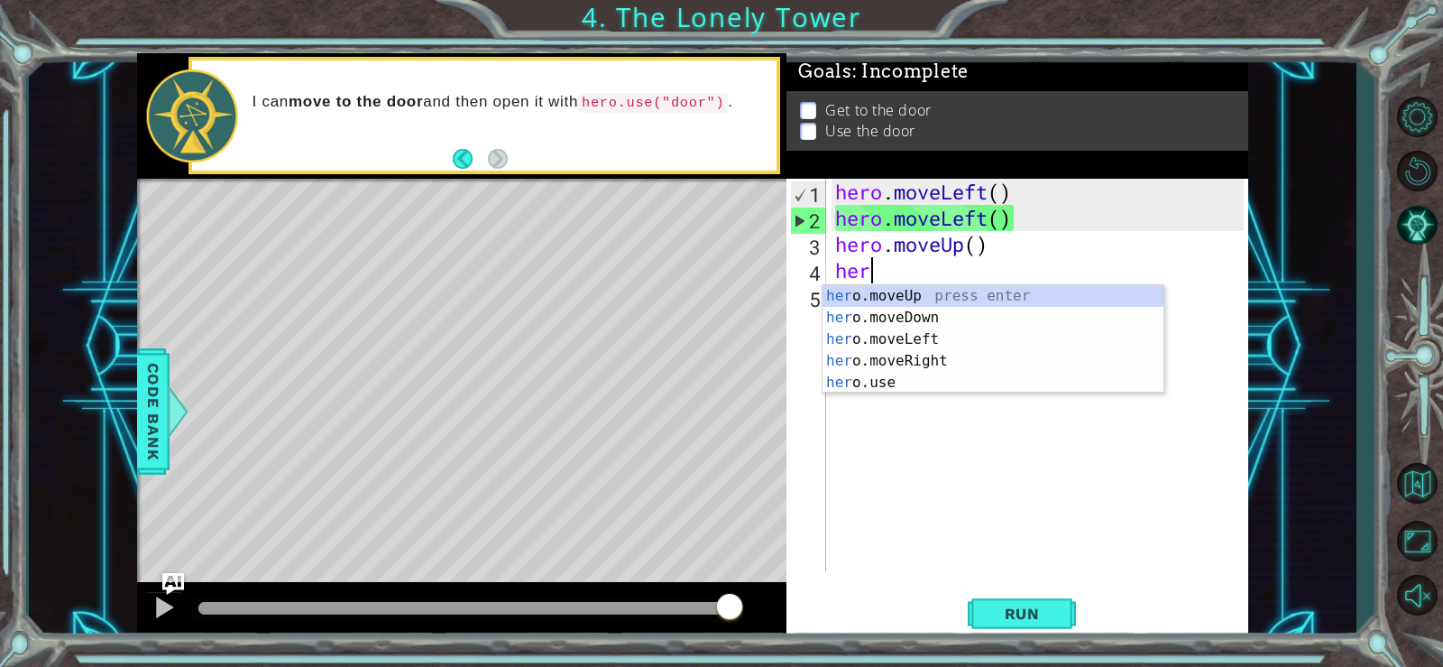
type textarea "hero"
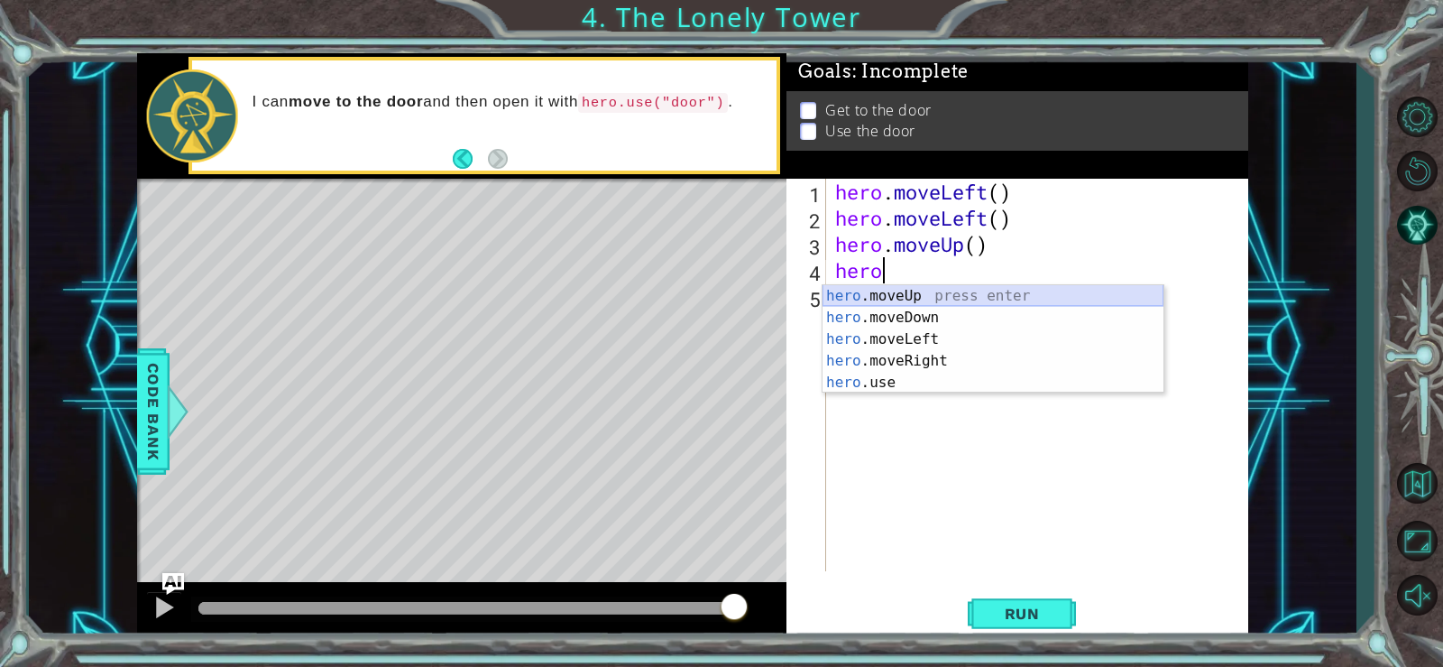
drag, startPoint x: 865, startPoint y: 290, endPoint x: 874, endPoint y: 353, distance: 62.9
click at [865, 294] on div "hero .moveUp press enter hero .moveDown press enter hero .moveLeft press enter …" at bounding box center [993, 361] width 341 height 152
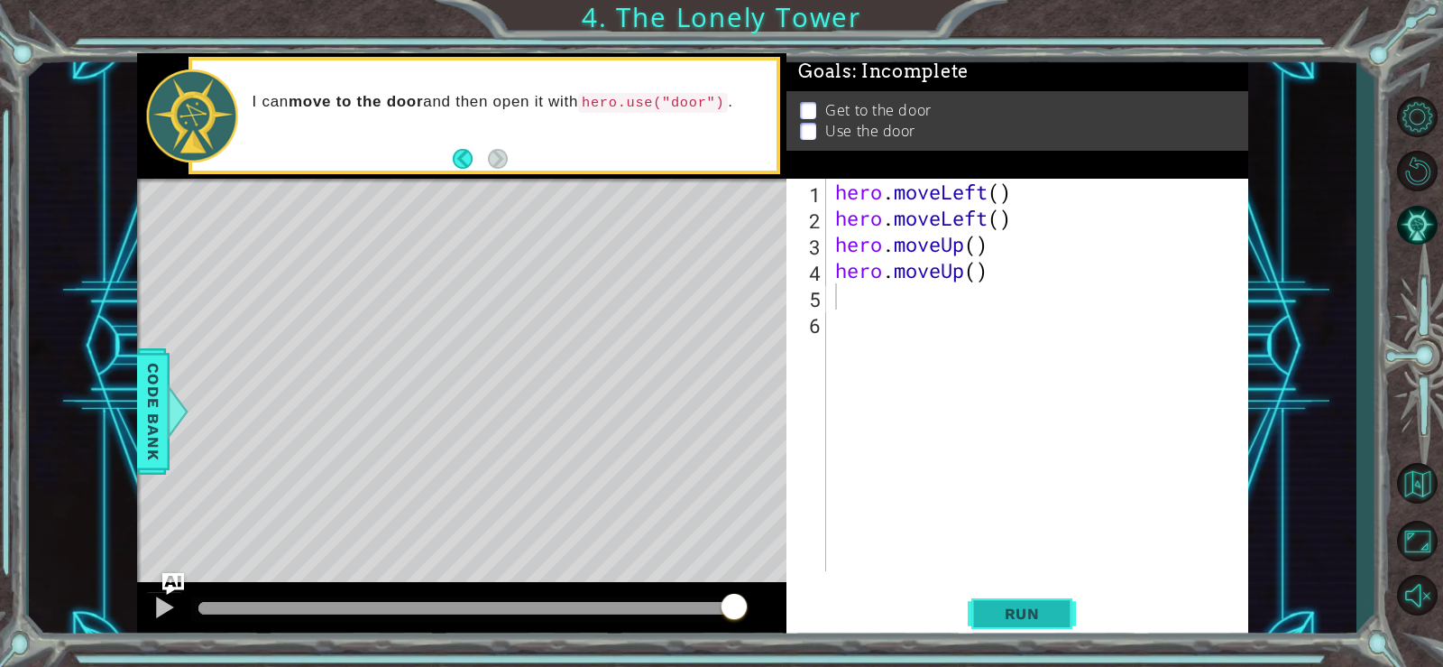
drag, startPoint x: 998, startPoint y: 631, endPoint x: 993, endPoint y: 617, distance: 15.1
click at [995, 628] on button "Run" at bounding box center [1022, 613] width 108 height 46
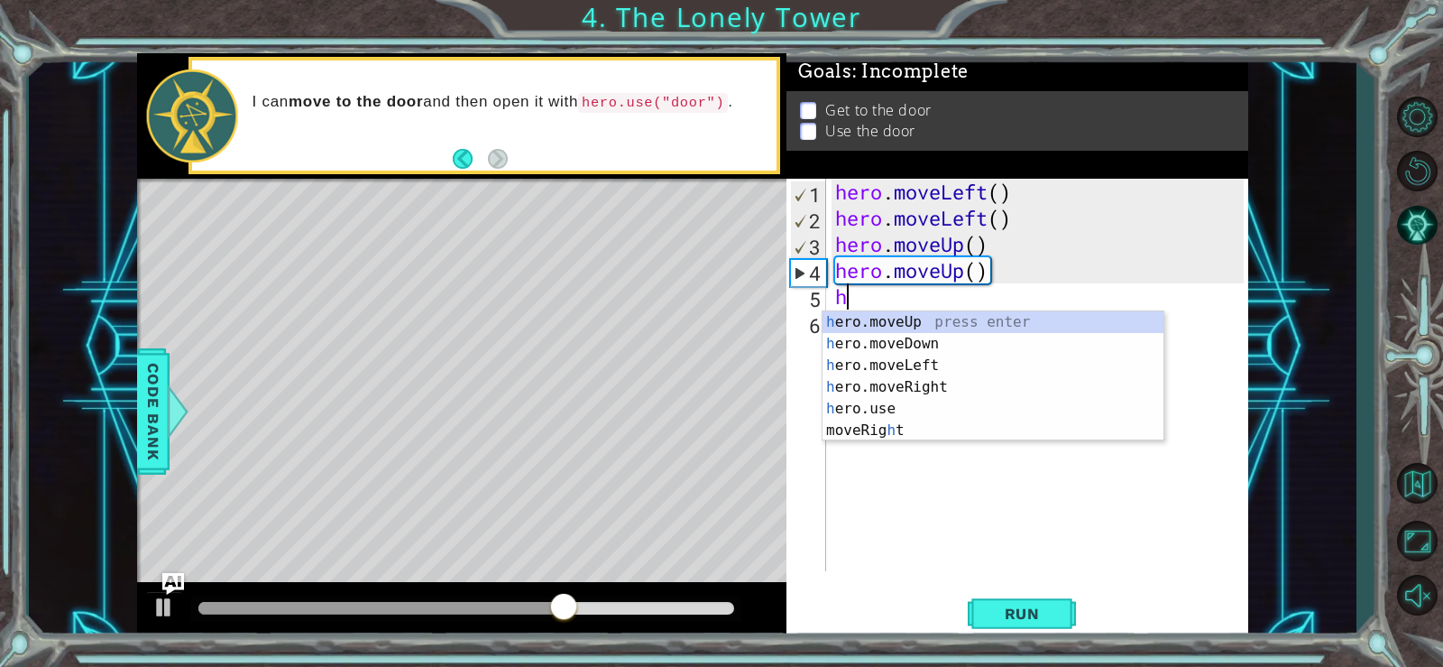
type textarea "he"
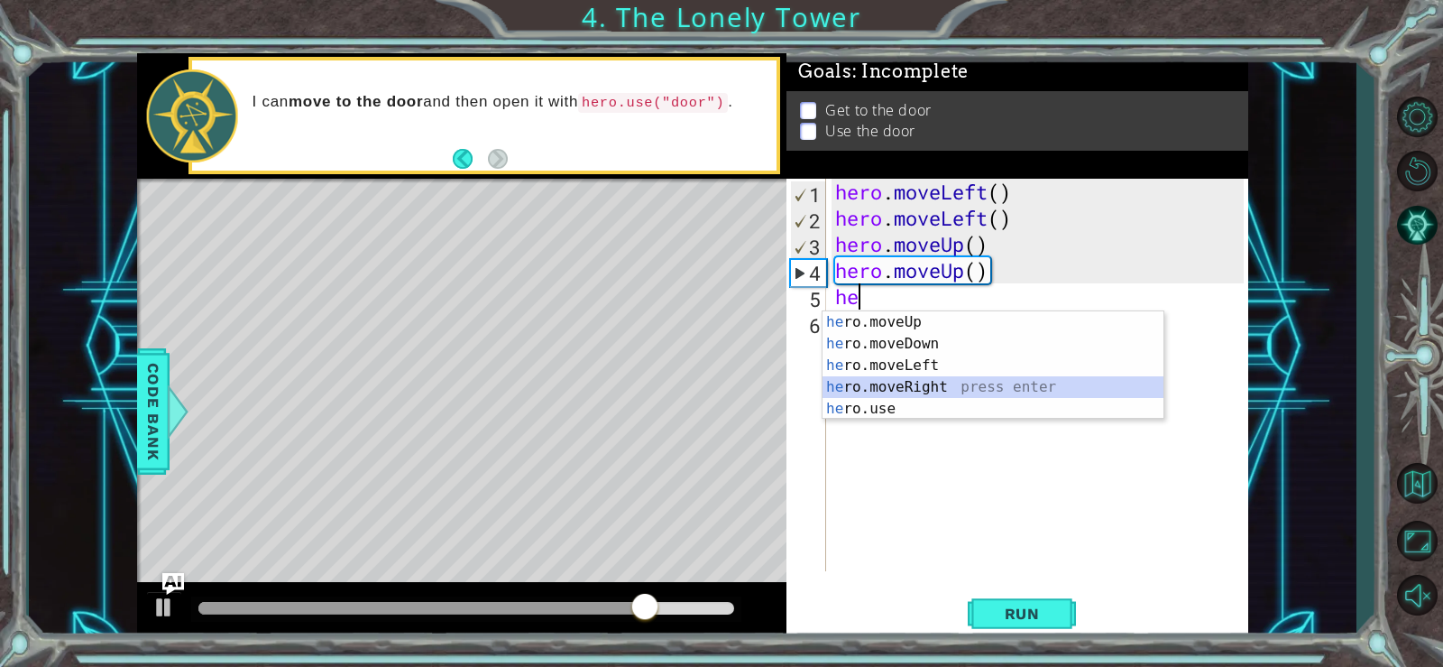
click at [921, 385] on div "he ro.moveUp press enter he ro.moveDown press enter he ro.moveLeft press enter …" at bounding box center [993, 387] width 341 height 152
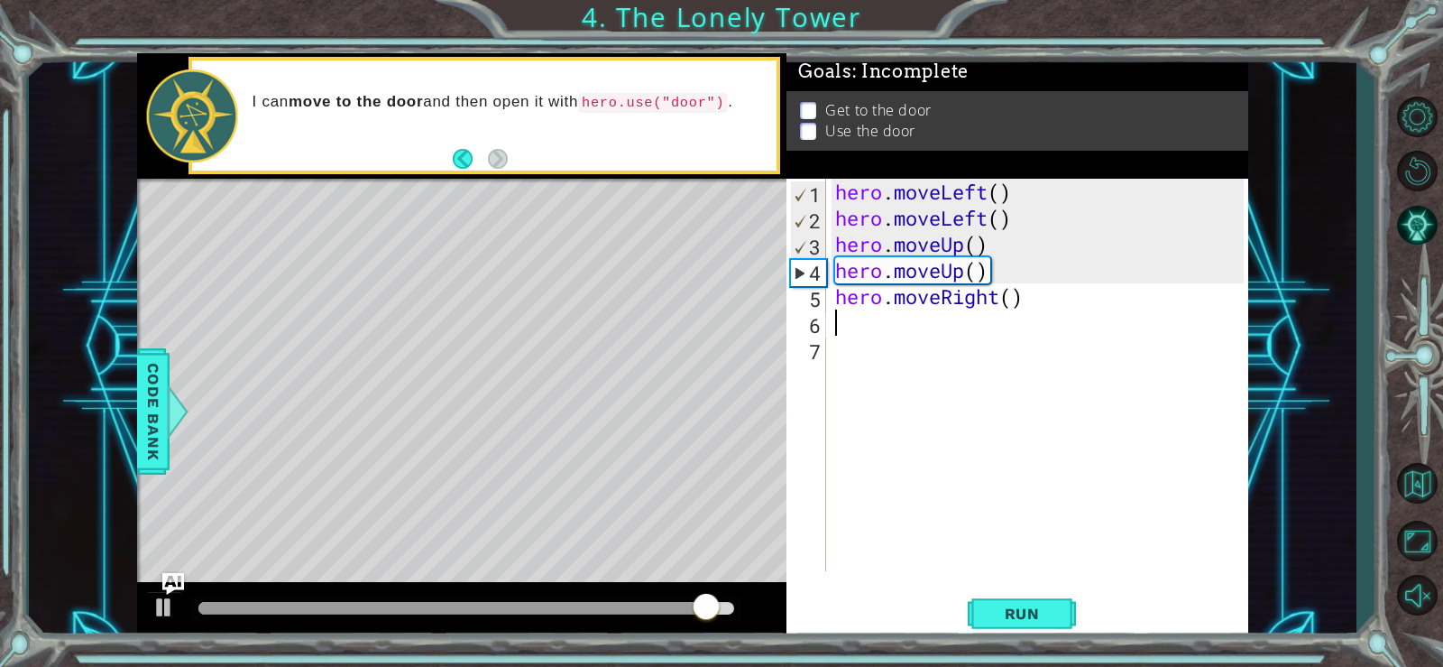
type textarea "h"
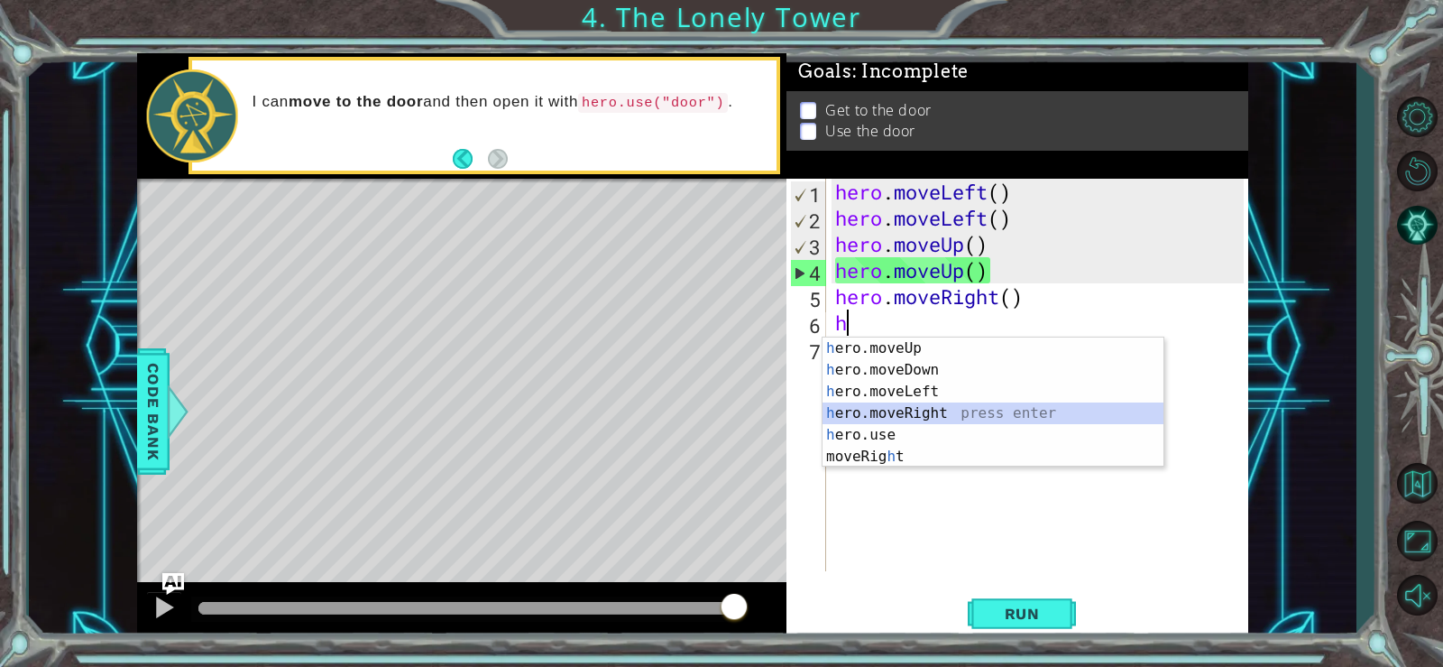
click at [893, 407] on div "h ero.moveUp press enter h ero.moveDown press enter h ero.moveLeft press enter …" at bounding box center [993, 423] width 341 height 173
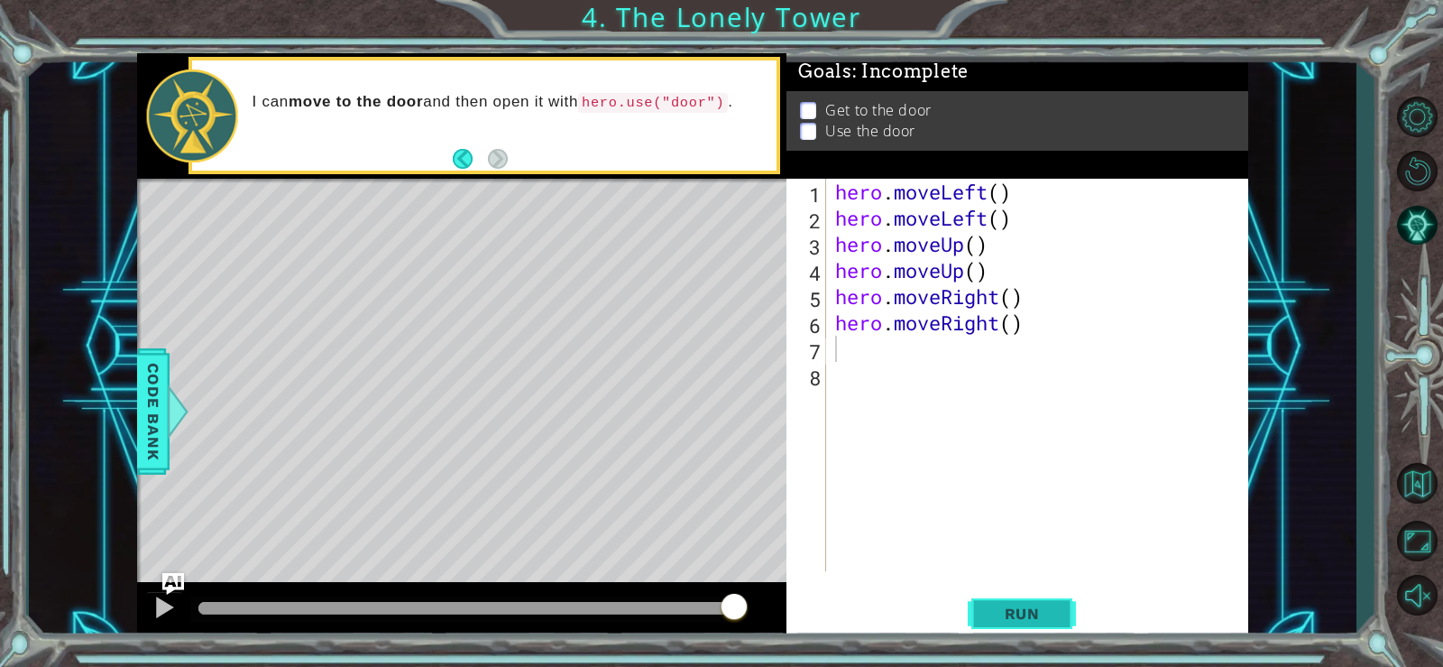
click at [1014, 620] on span "Run" at bounding box center [1022, 613] width 71 height 18
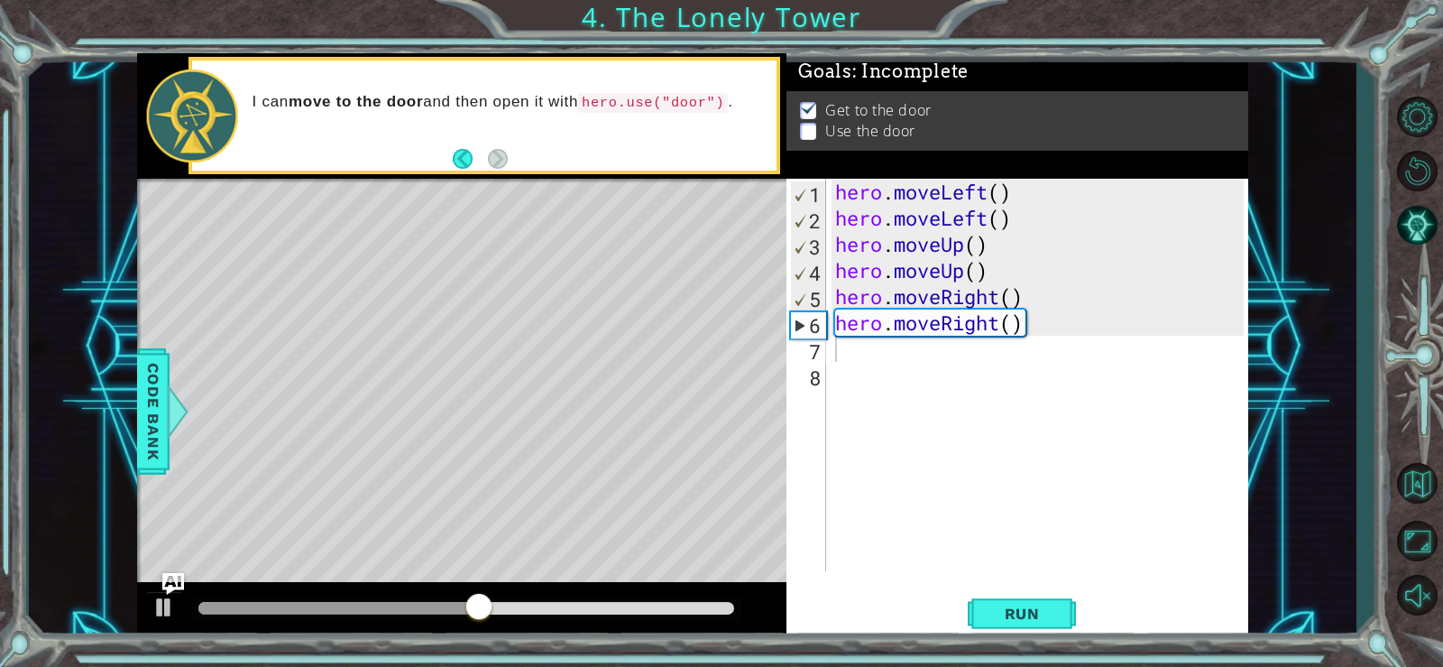
click at [965, 609] on div "Run" at bounding box center [1022, 613] width 462 height 46
click at [968, 606] on button "Run" at bounding box center [1022, 613] width 108 height 46
click at [824, 354] on div "7" at bounding box center [808, 351] width 36 height 26
type textarea "h"
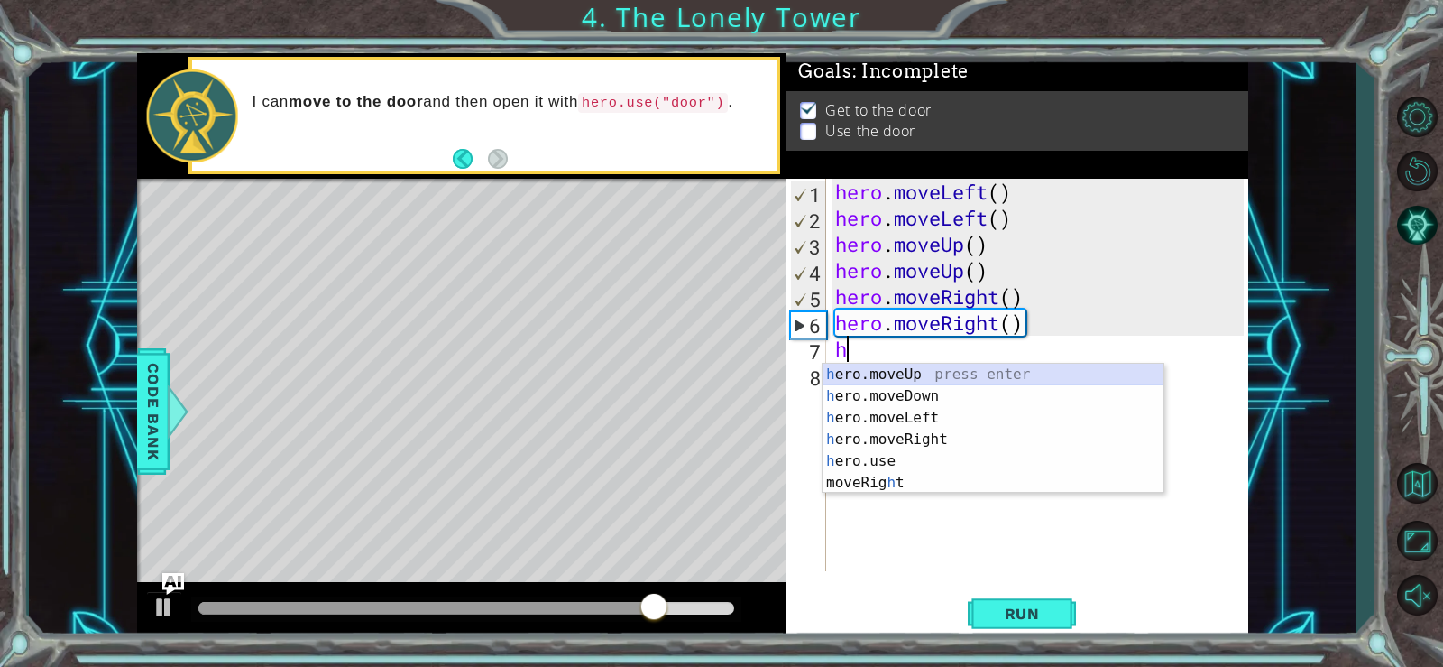
click at [852, 373] on div "h ero.moveUp press enter h ero.moveDown press enter h ero.moveLeft press enter …" at bounding box center [993, 450] width 341 height 173
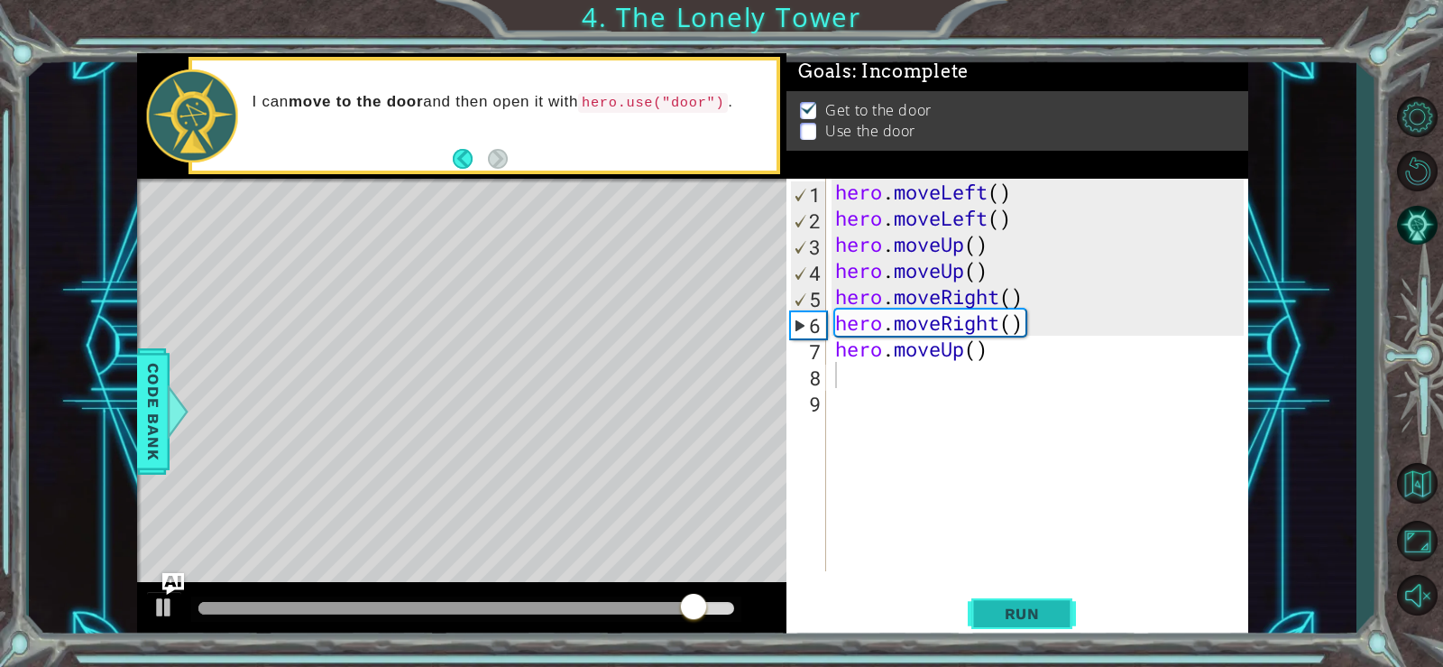
click at [1001, 601] on button "Run" at bounding box center [1022, 613] width 108 height 46
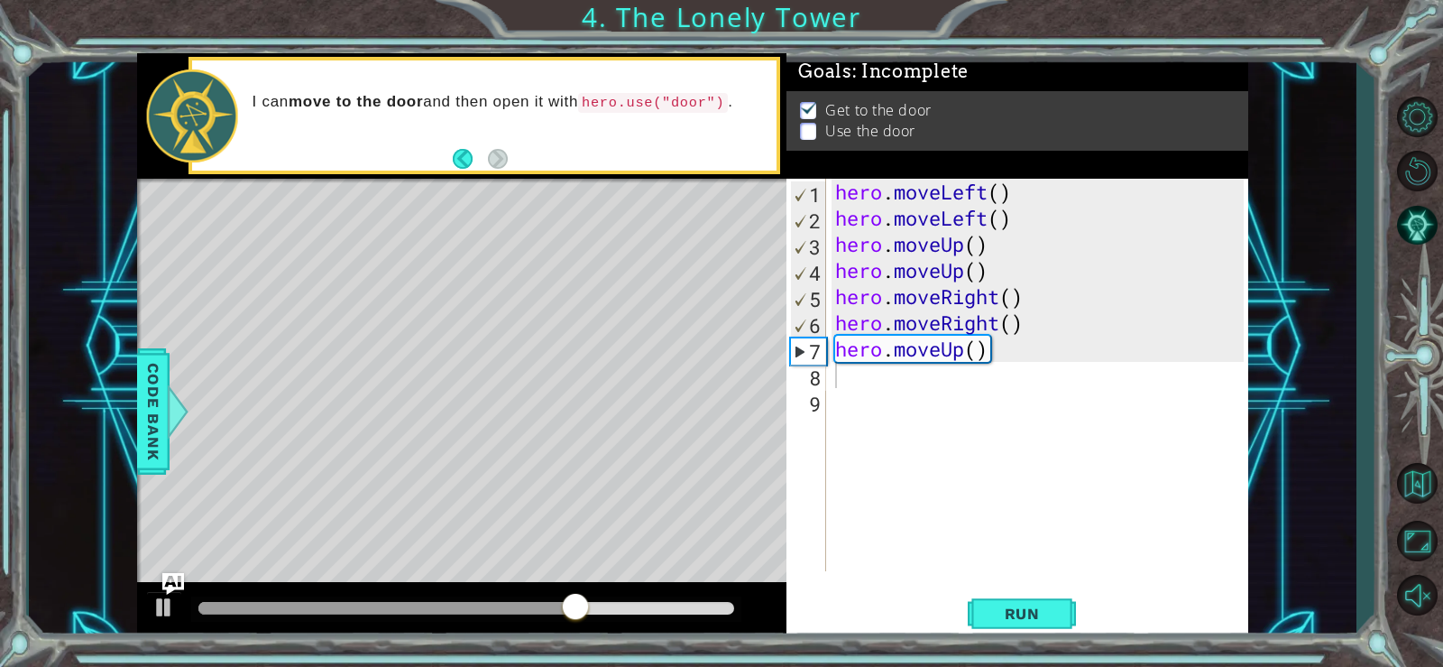
click at [559, 257] on div "Level Map" at bounding box center [553, 444] width 833 height 531
click at [468, 160] on button "Back" at bounding box center [470, 159] width 35 height 20
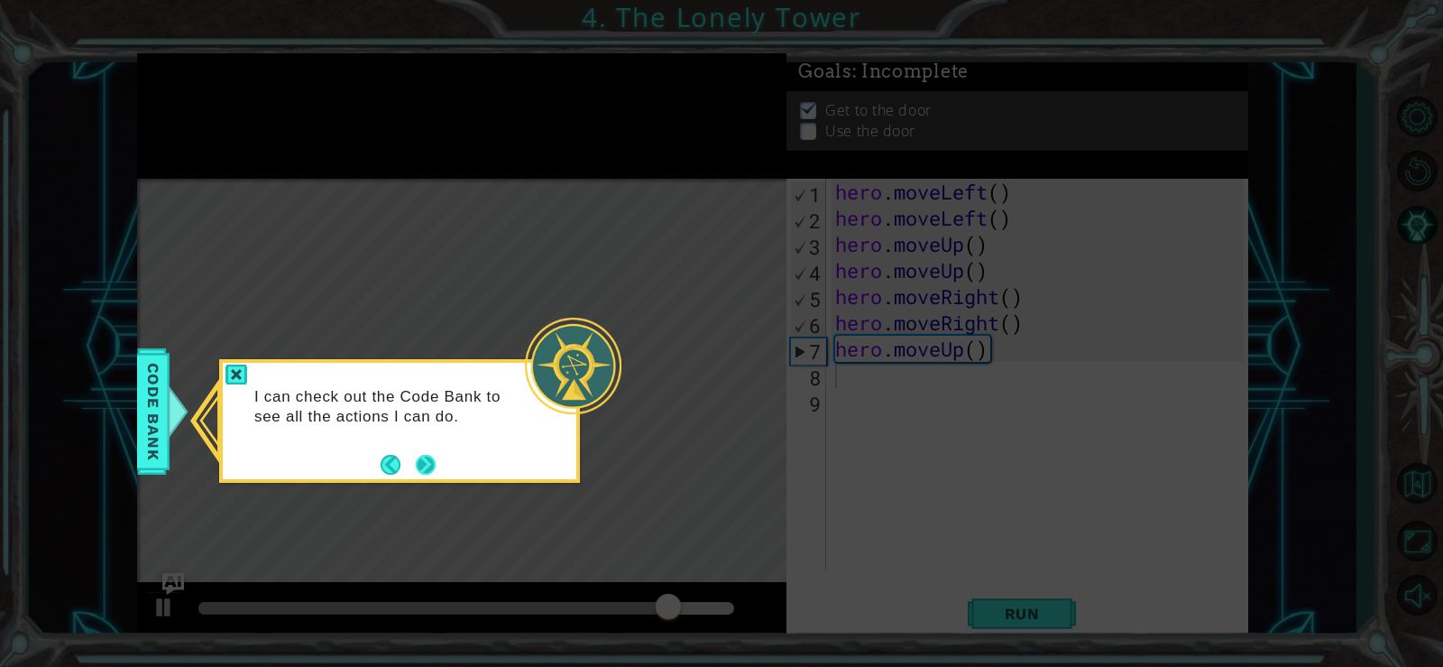
click at [419, 455] on button "Next" at bounding box center [425, 464] width 21 height 21
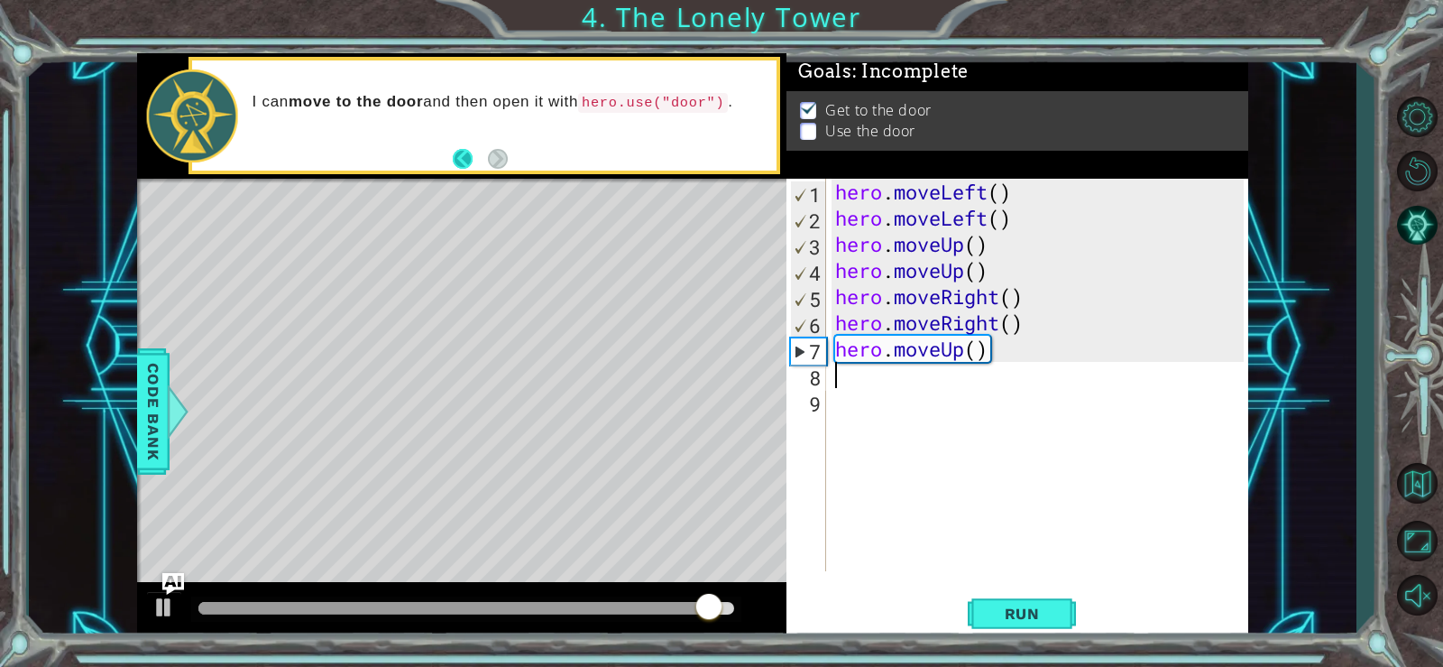
click at [456, 159] on button "Back" at bounding box center [470, 159] width 35 height 20
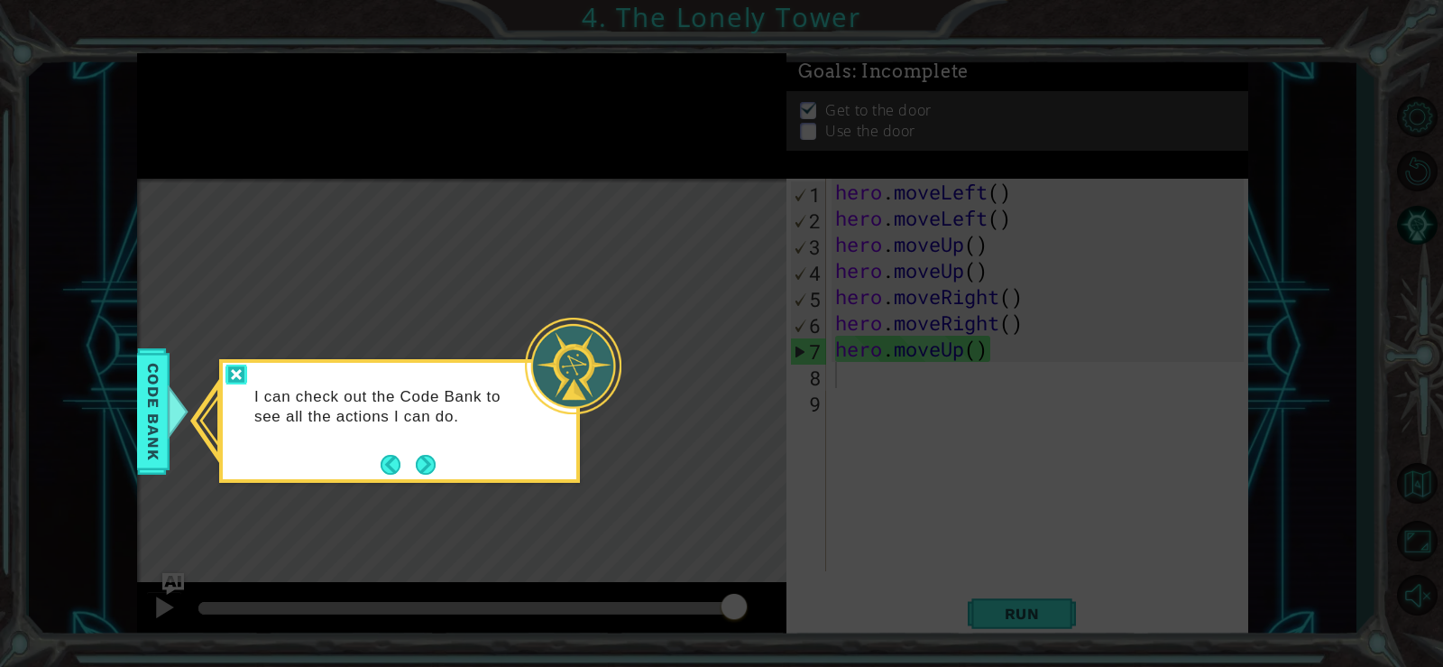
click at [229, 368] on div at bounding box center [236, 374] width 22 height 21
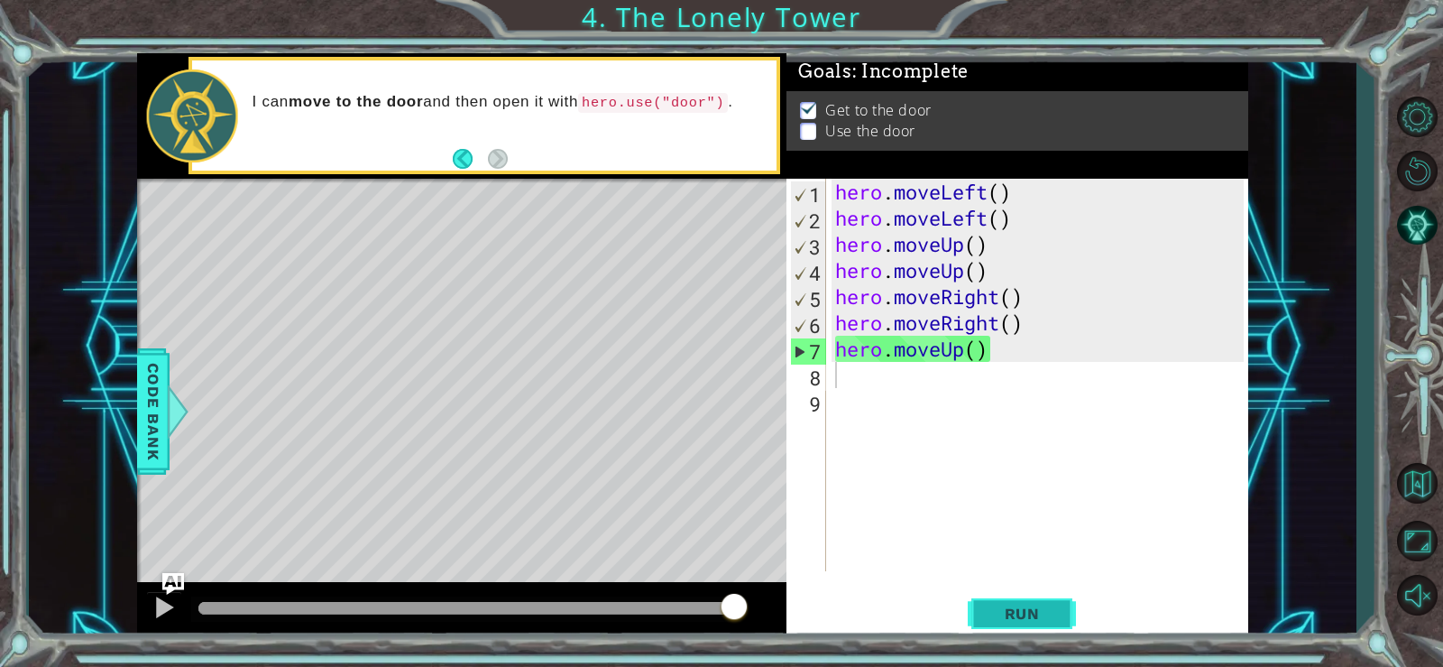
click at [998, 602] on button "Run" at bounding box center [1022, 613] width 108 height 46
click at [462, 149] on footer at bounding box center [480, 158] width 55 height 27
click at [464, 151] on button "Back" at bounding box center [470, 159] width 35 height 20
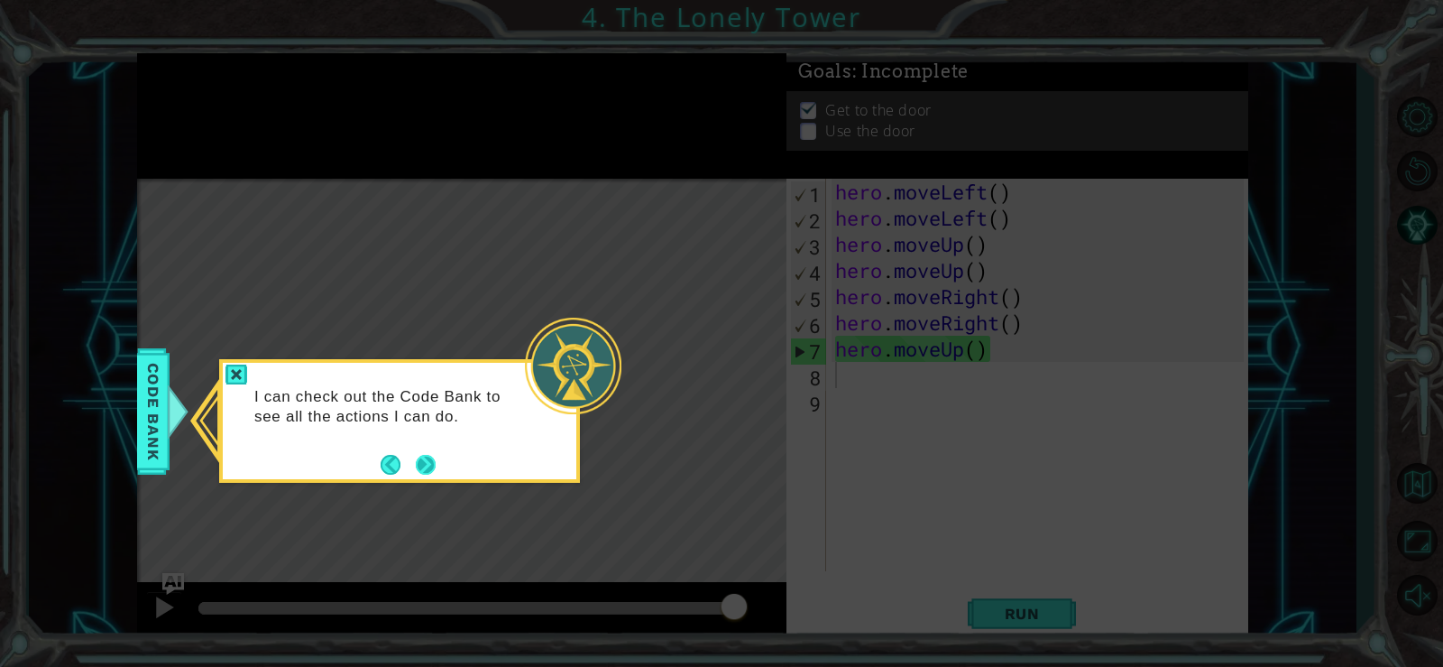
click at [426, 466] on button "Next" at bounding box center [425, 463] width 25 height 25
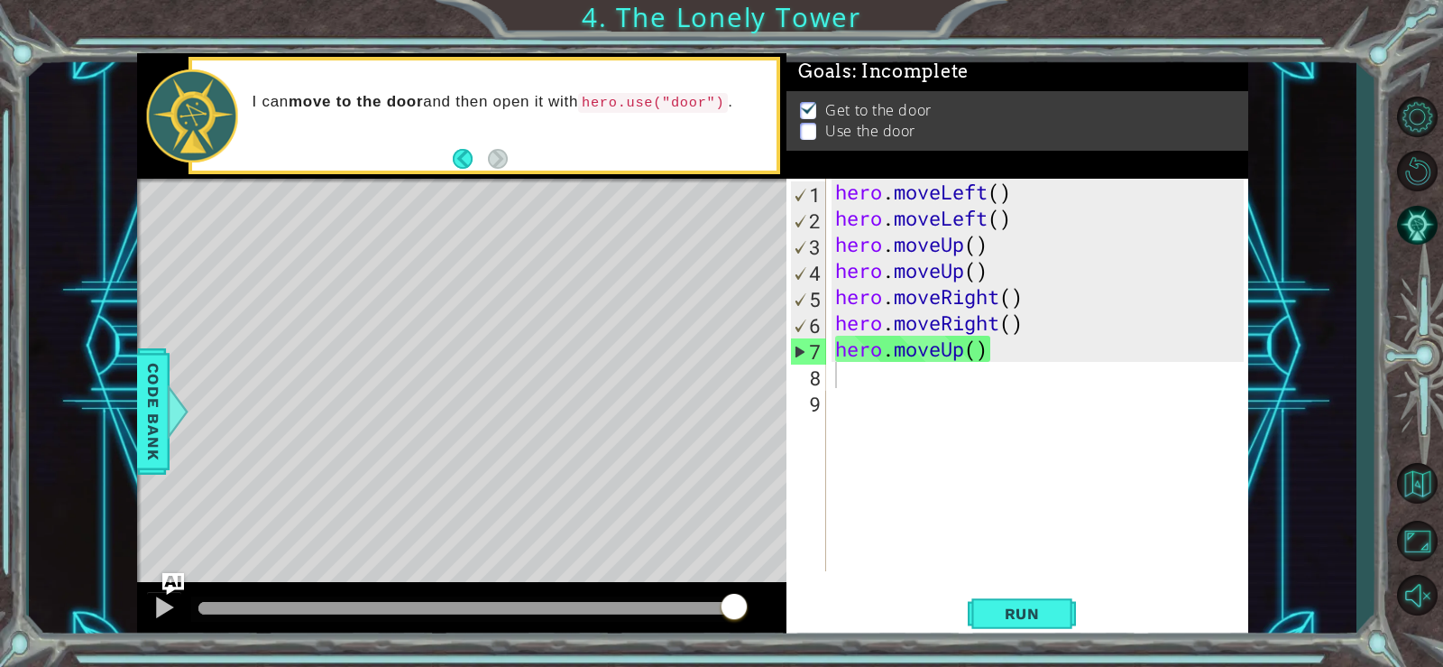
click at [805, 138] on p at bounding box center [808, 146] width 16 height 17
click at [806, 131] on p at bounding box center [808, 139] width 16 height 17
click at [806, 124] on p at bounding box center [808, 125] width 16 height 17
click at [840, 125] on p "Use the door" at bounding box center [870, 131] width 90 height 20
click at [998, 353] on div "hero . moveLeft ( ) hero . moveLeft ( ) hero . moveUp ( ) hero . moveUp ( ) her…" at bounding box center [1042, 401] width 421 height 445
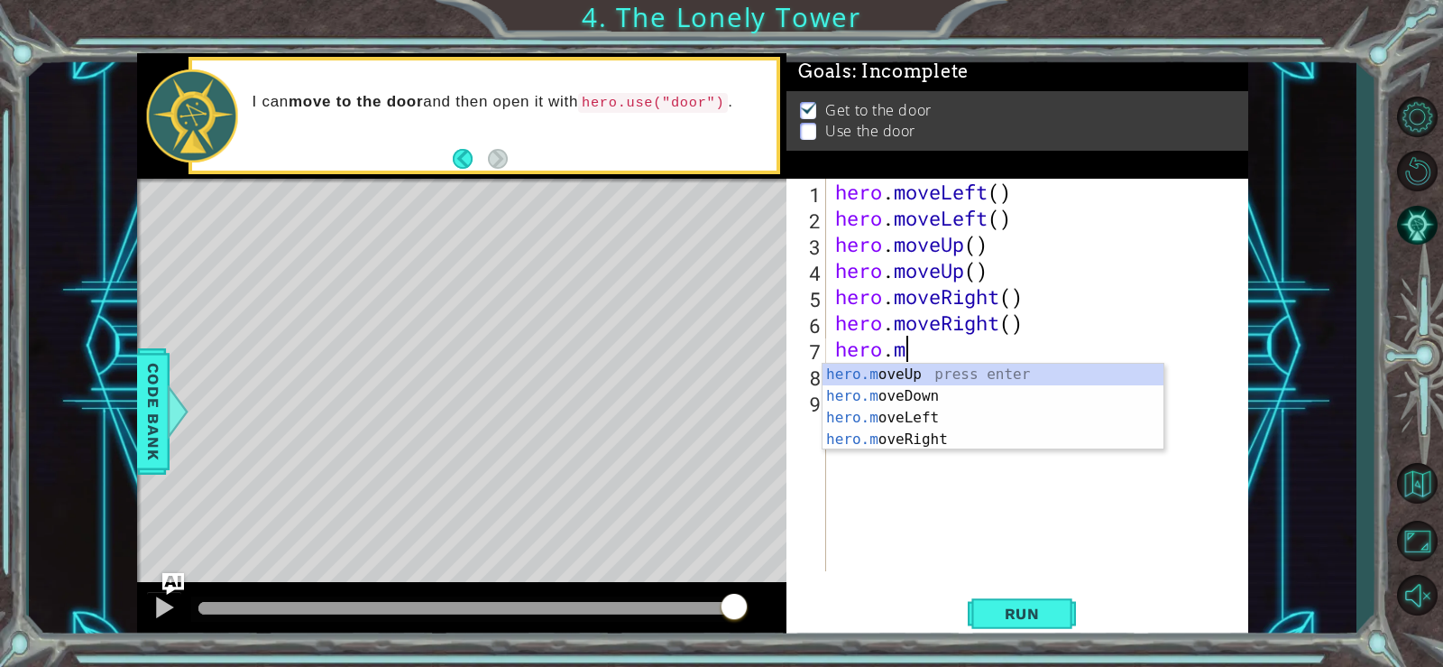
type textarea "hero."
click at [934, 389] on div "hero. moveUp press enter hero. moveDown press enter hero. moveLeft press enter …" at bounding box center [993, 440] width 341 height 152
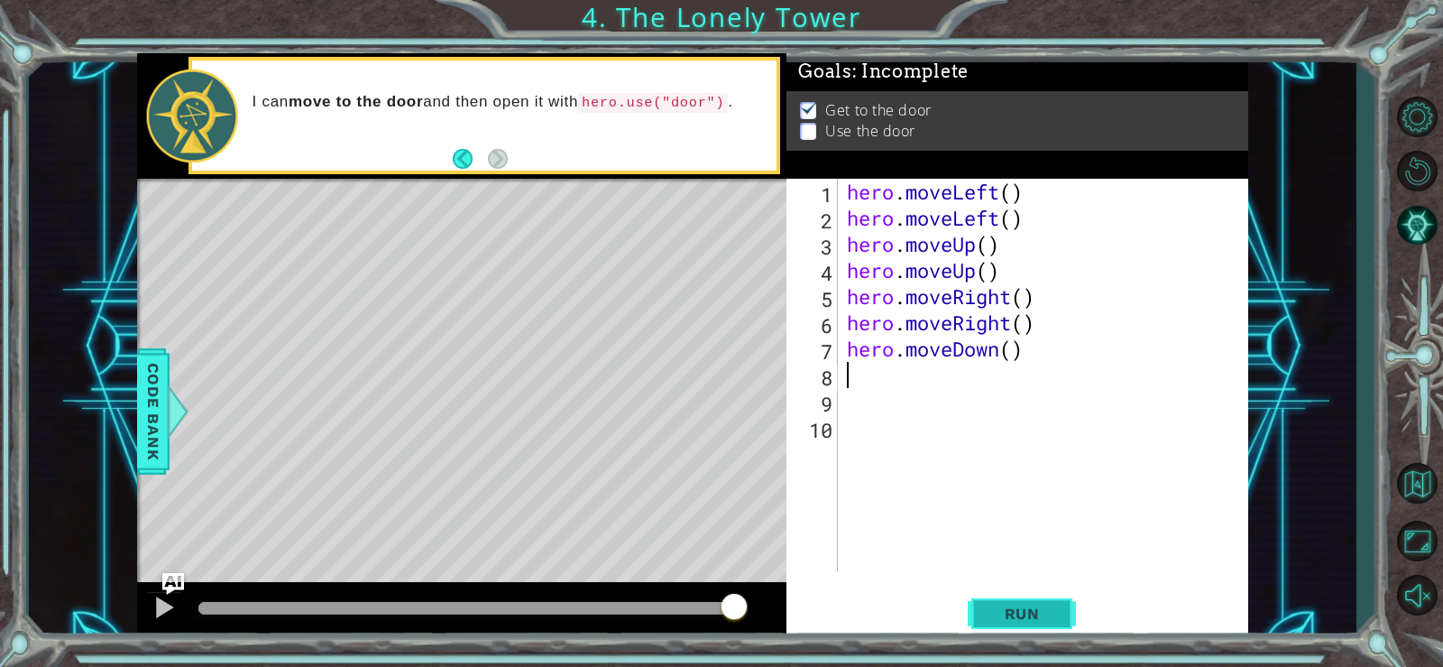
click at [1008, 600] on button "Run" at bounding box center [1022, 613] width 108 height 46
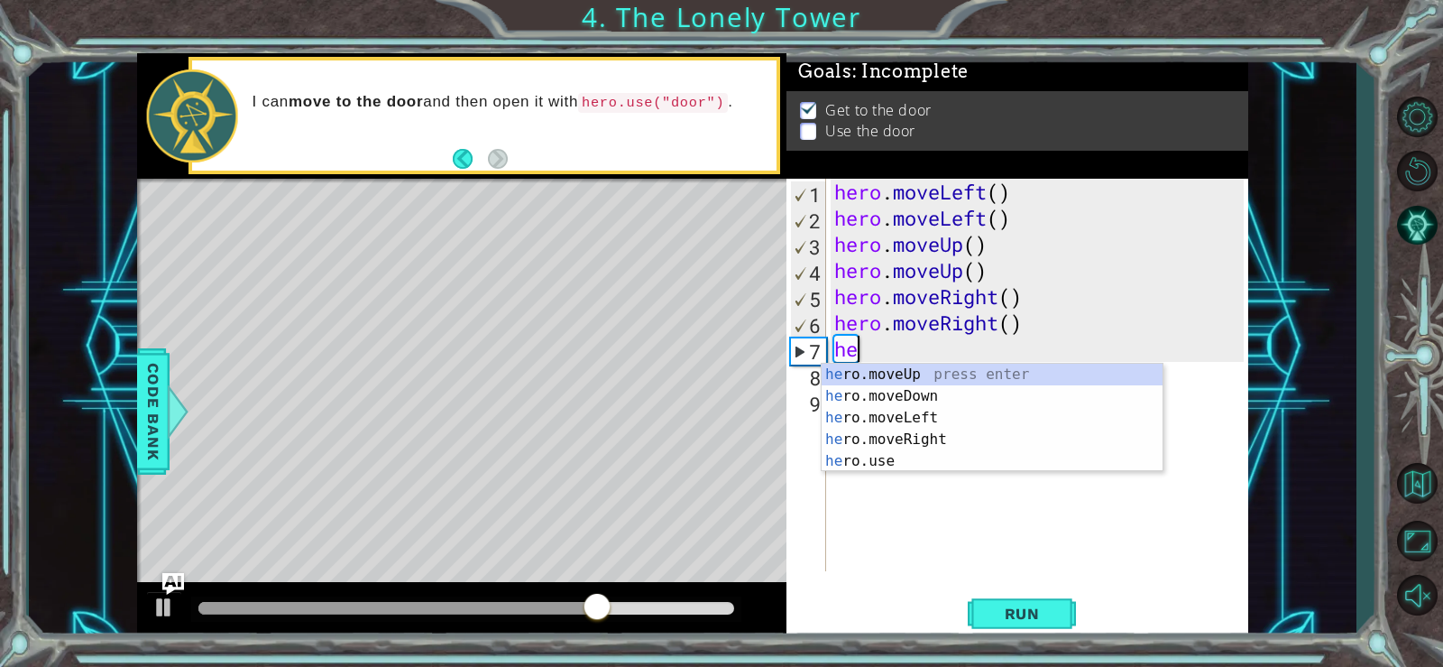
type textarea "h"
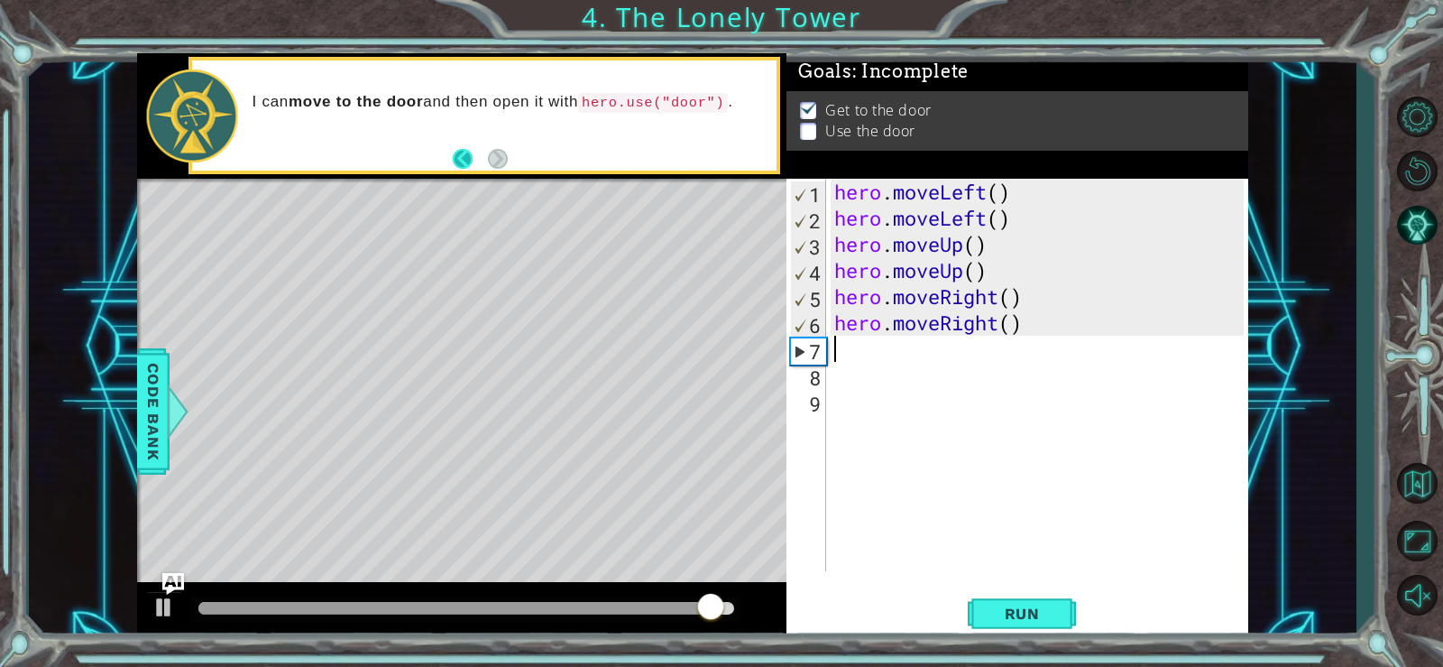
click at [462, 152] on button "Back" at bounding box center [470, 159] width 35 height 20
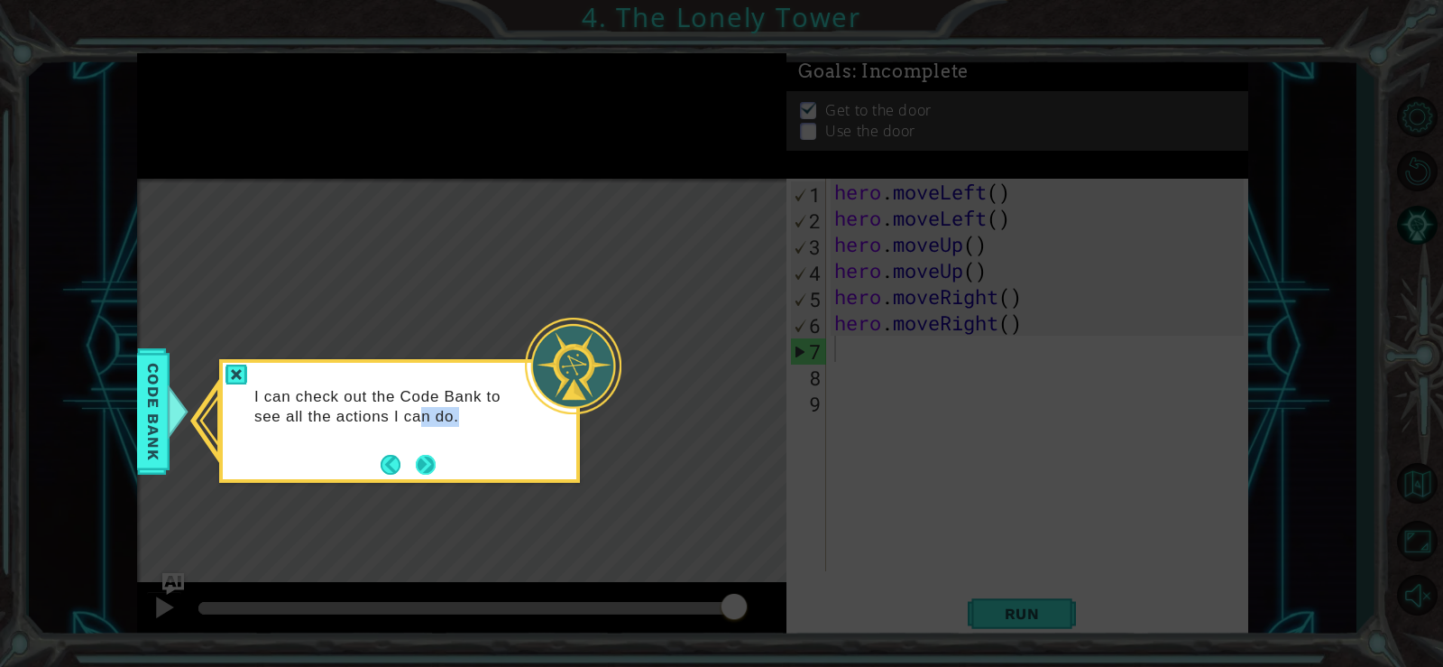
click at [424, 450] on div "I can check out the Code Bank to see all the actions I can do." at bounding box center [400, 412] width 354 height 98
click at [424, 451] on footer at bounding box center [408, 464] width 55 height 27
click at [433, 415] on p "I can check out the Code Bank to see all the actions I can do." at bounding box center [389, 407] width 270 height 40
click at [418, 454] on button "Next" at bounding box center [426, 465] width 22 height 22
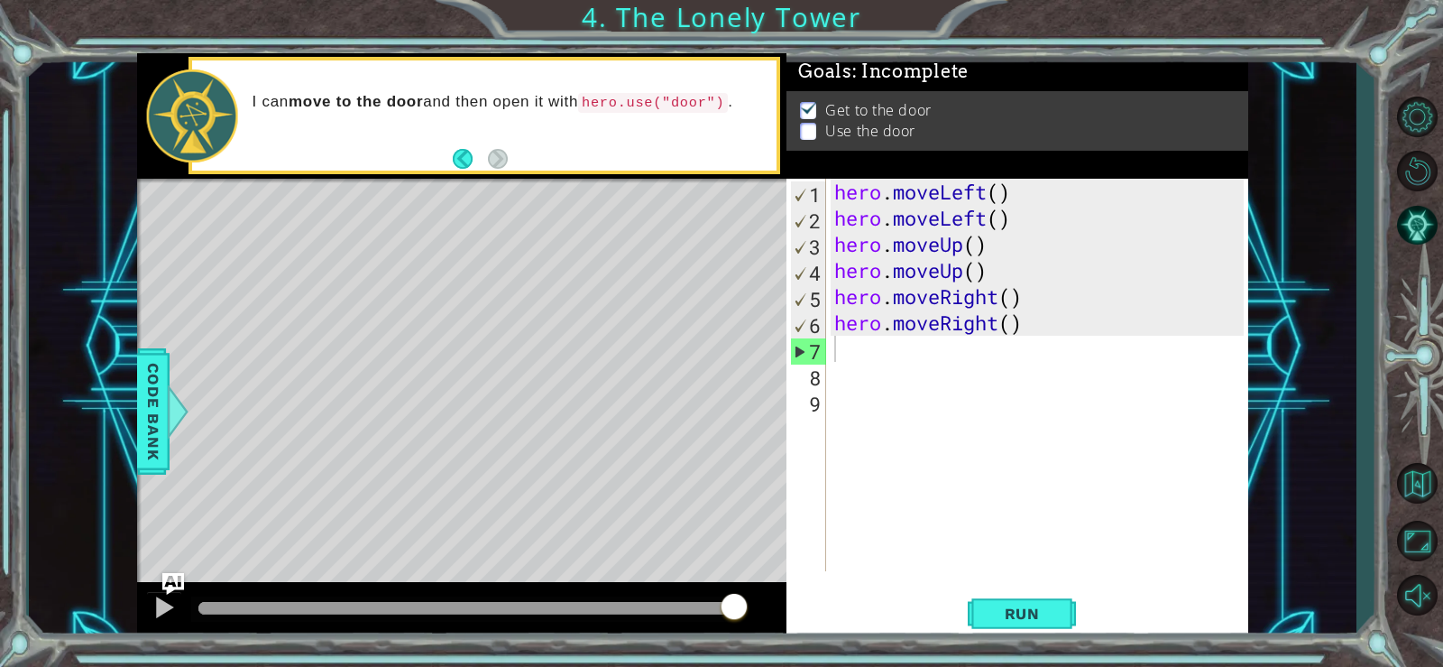
click at [800, 136] on p at bounding box center [808, 144] width 16 height 17
click at [806, 136] on p at bounding box center [808, 144] width 16 height 17
click at [452, 161] on div "I can move to the door and then open it with hero.use("door") ." at bounding box center [484, 115] width 584 height 110
drag, startPoint x: 462, startPoint y: 159, endPoint x: 486, endPoint y: 203, distance: 50.5
click at [462, 161] on button "Back" at bounding box center [470, 159] width 35 height 20
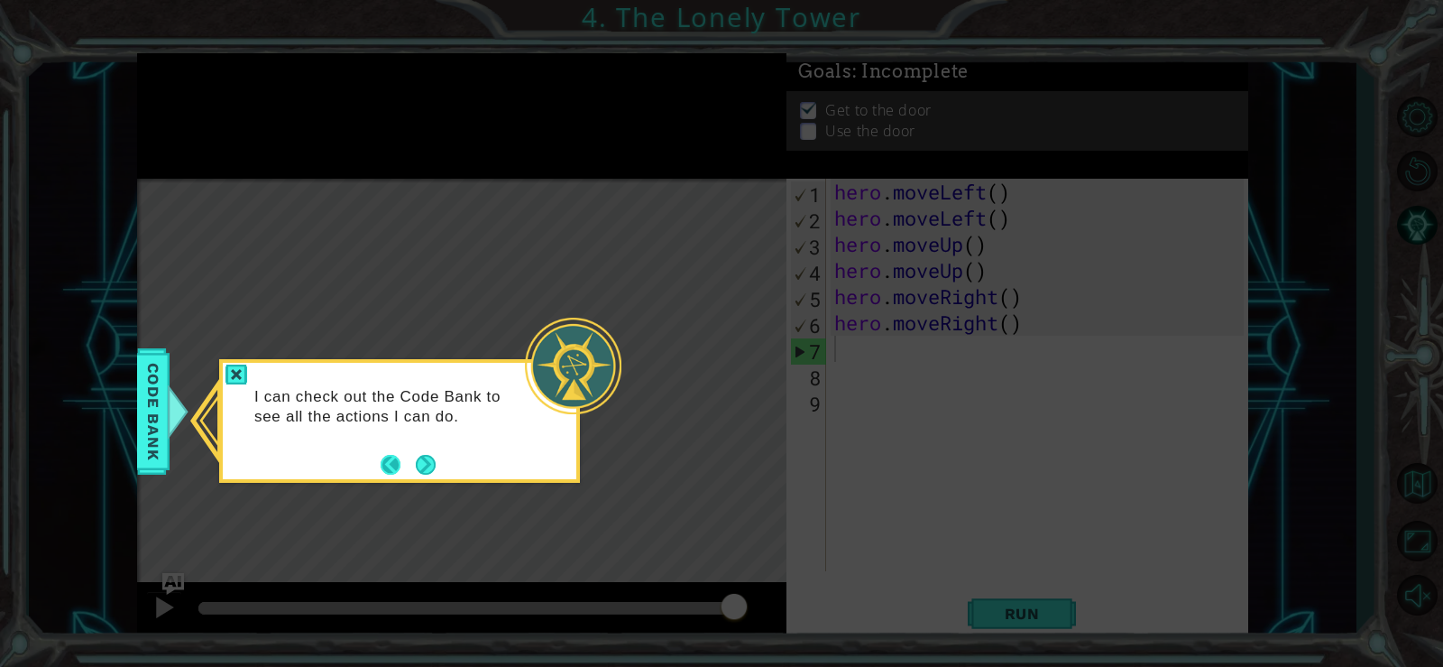
click at [392, 461] on button "Back" at bounding box center [398, 465] width 35 height 20
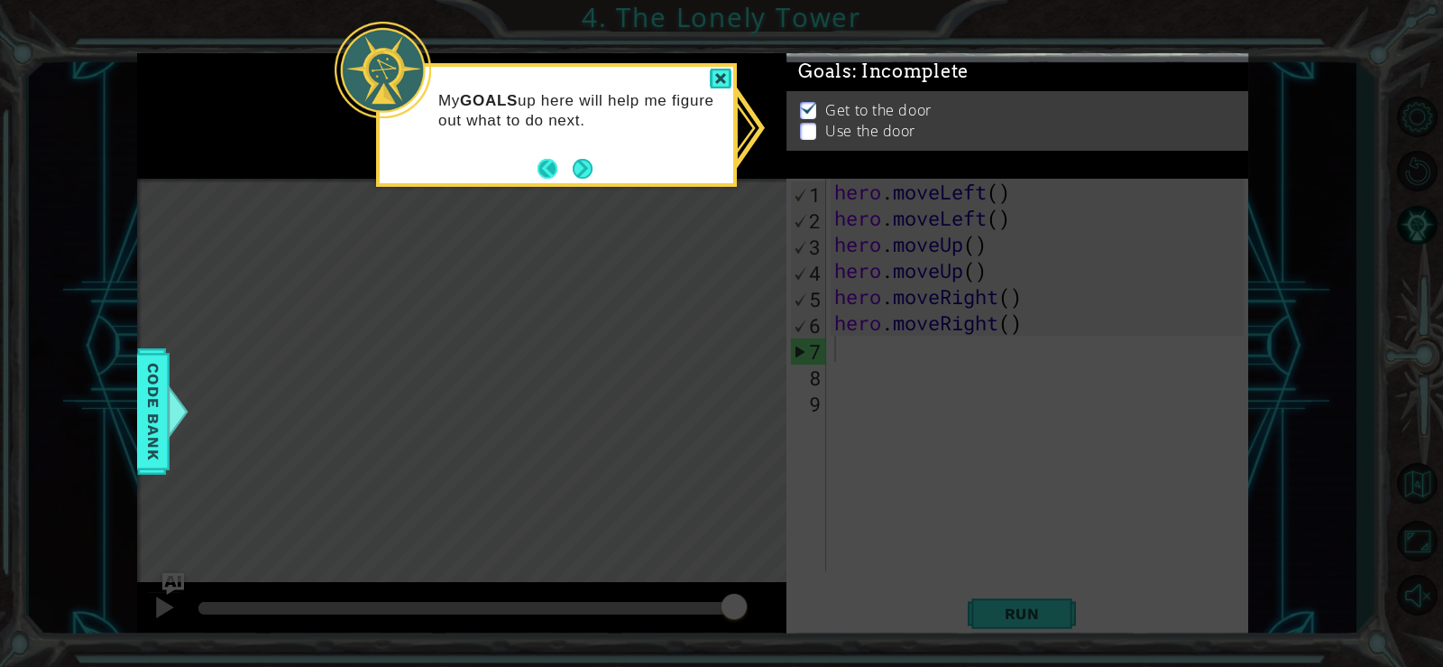
click at [566, 176] on button "Back" at bounding box center [555, 169] width 35 height 20
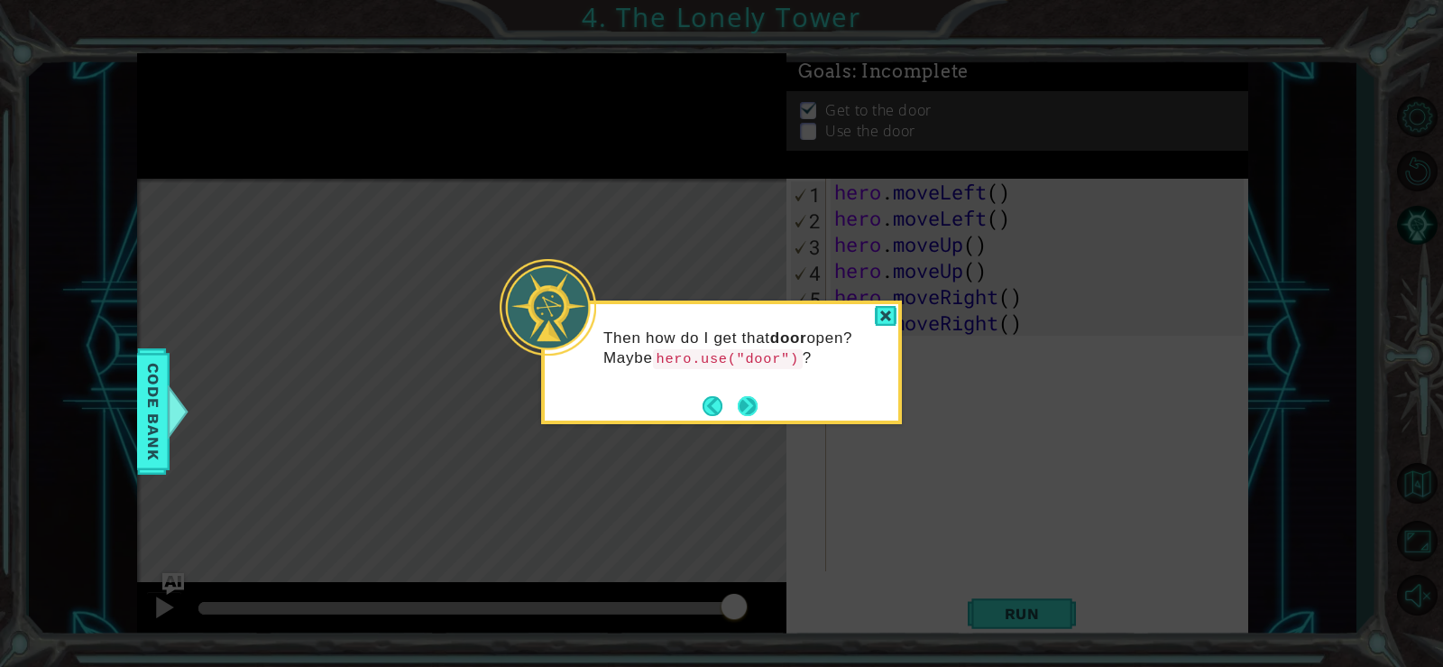
click at [744, 400] on button "Next" at bounding box center [748, 405] width 21 height 21
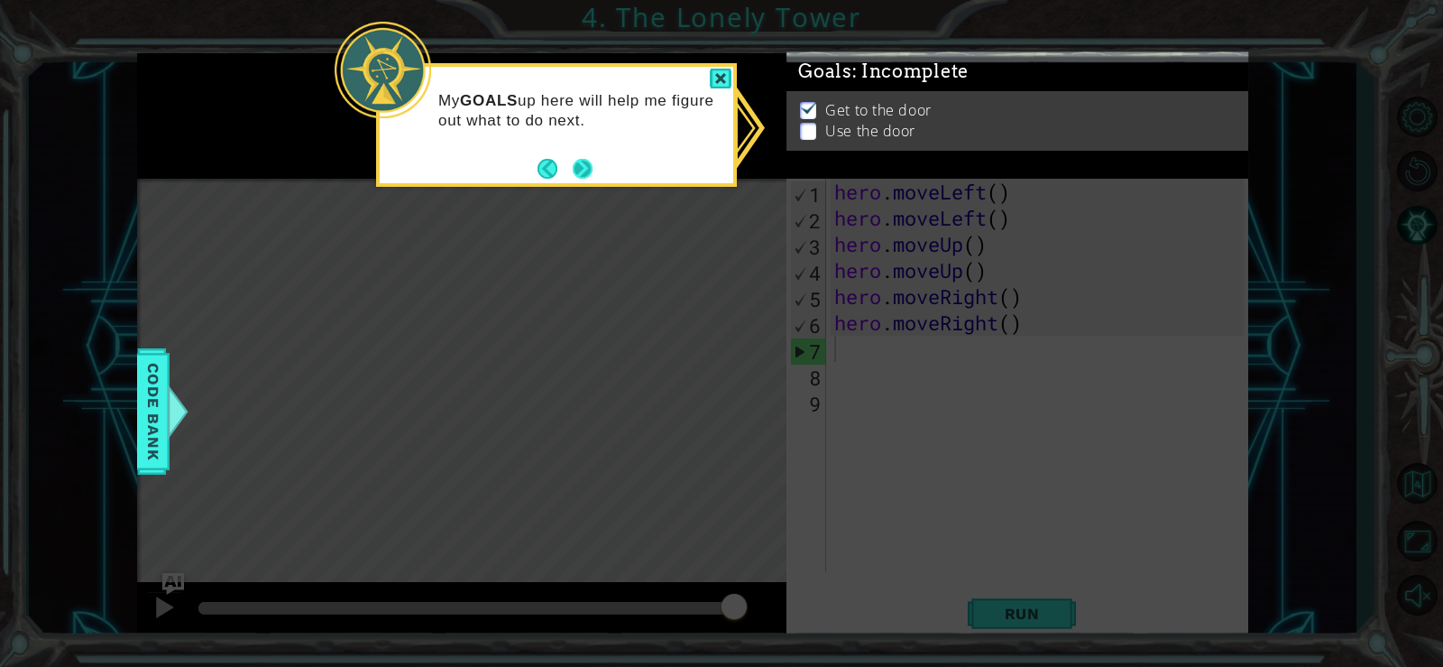
click at [574, 179] on button "Next" at bounding box center [583, 168] width 21 height 21
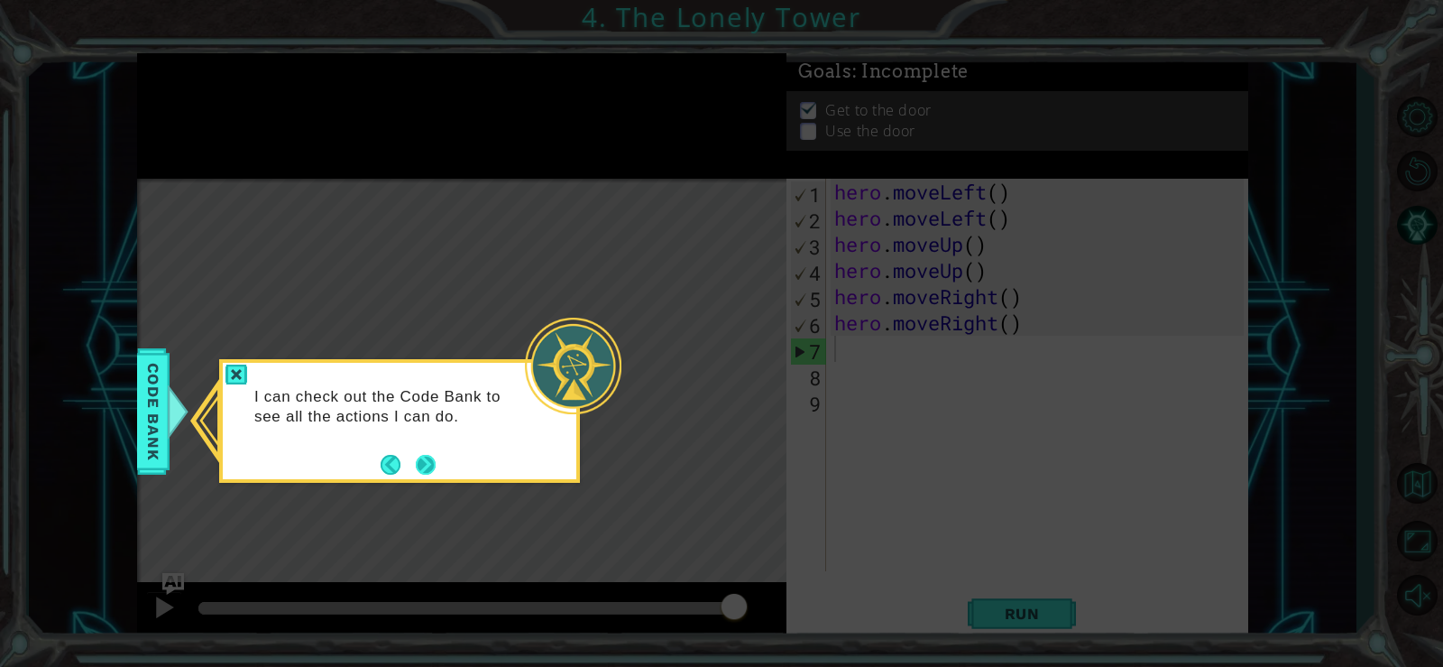
click at [424, 467] on button "Next" at bounding box center [426, 463] width 32 height 32
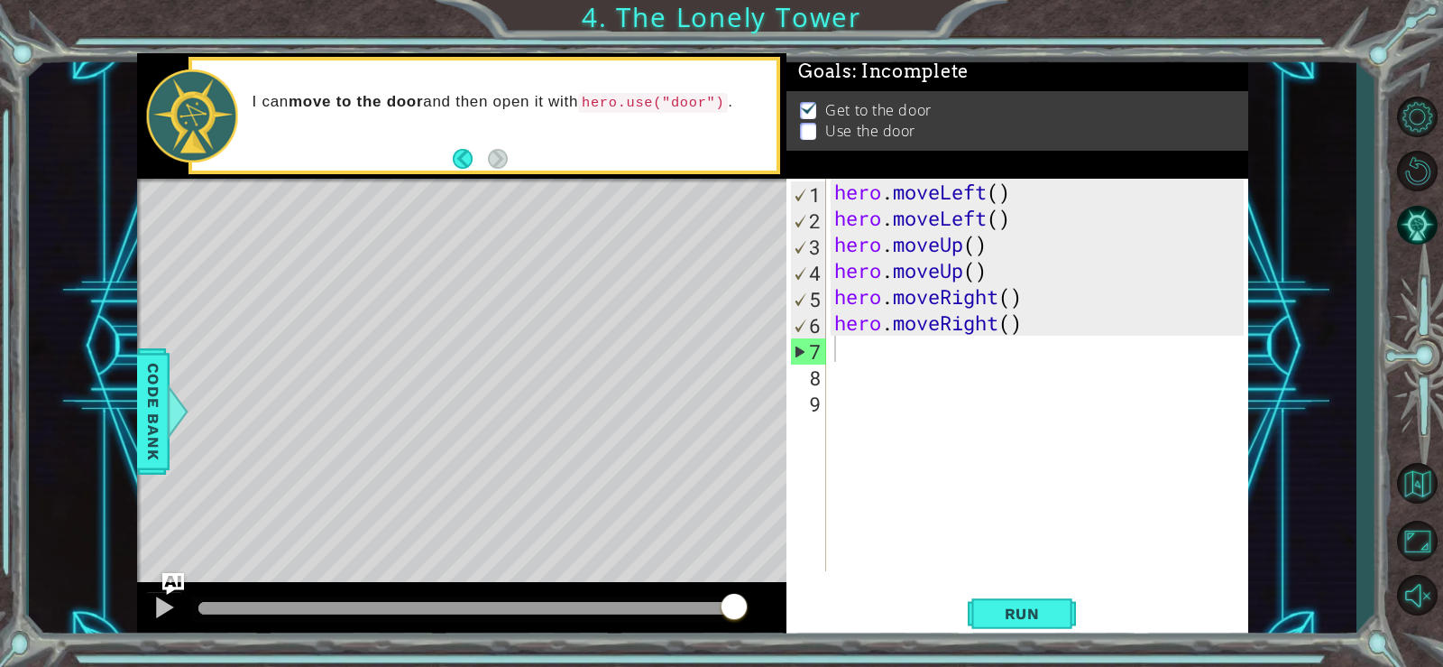
click at [545, 261] on div "Level Map" at bounding box center [553, 444] width 833 height 531
drag, startPoint x: 594, startPoint y: 279, endPoint x: 584, endPoint y: 285, distance: 11.8
click at [594, 281] on div "Level Map" at bounding box center [553, 444] width 833 height 531
drag, startPoint x: 573, startPoint y: 287, endPoint x: 548, endPoint y: 287, distance: 25.3
click at [548, 287] on div "Level Map" at bounding box center [553, 444] width 833 height 531
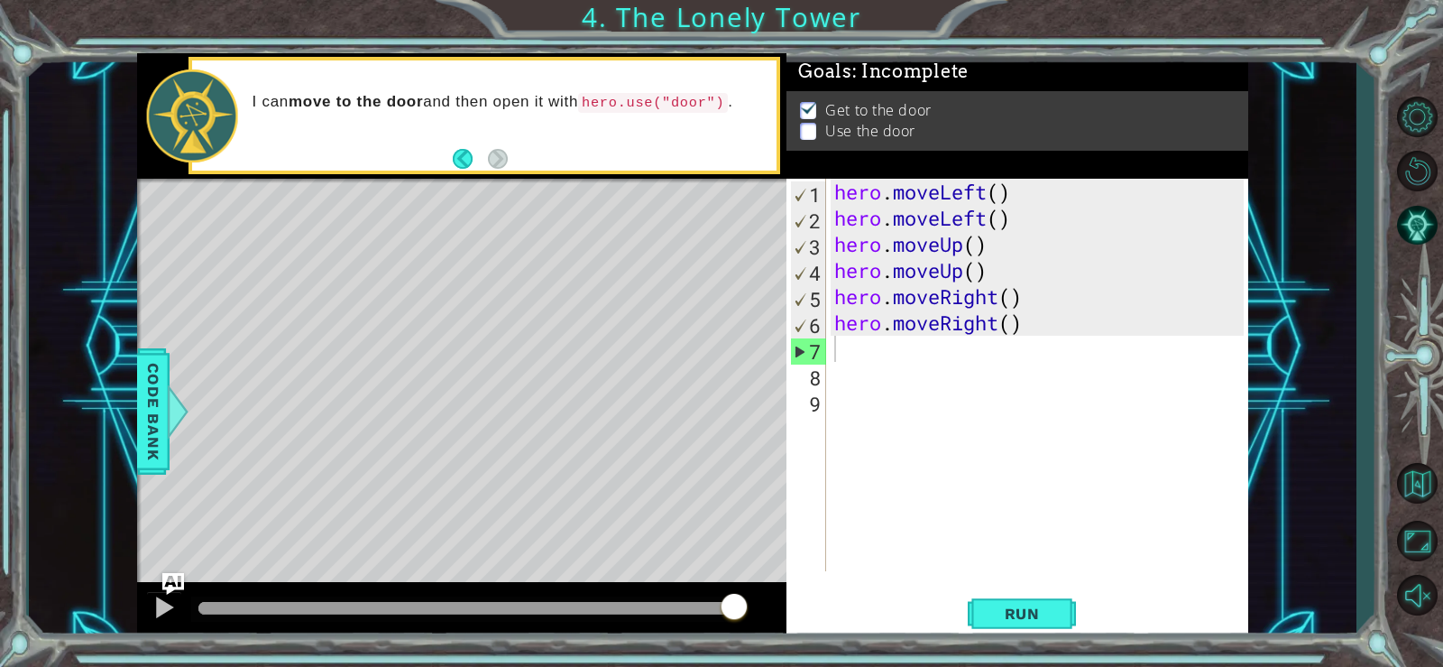
click at [547, 288] on div "Level Map" at bounding box center [553, 444] width 833 height 531
click at [551, 300] on div "Level Map" at bounding box center [553, 444] width 833 height 531
drag, startPoint x: 805, startPoint y: 124, endPoint x: 824, endPoint y: 115, distance: 20.6
click at [824, 134] on li "Use the door" at bounding box center [1019, 144] width 439 height 21
click at [824, 115] on li "Get to the door" at bounding box center [1019, 124] width 439 height 21
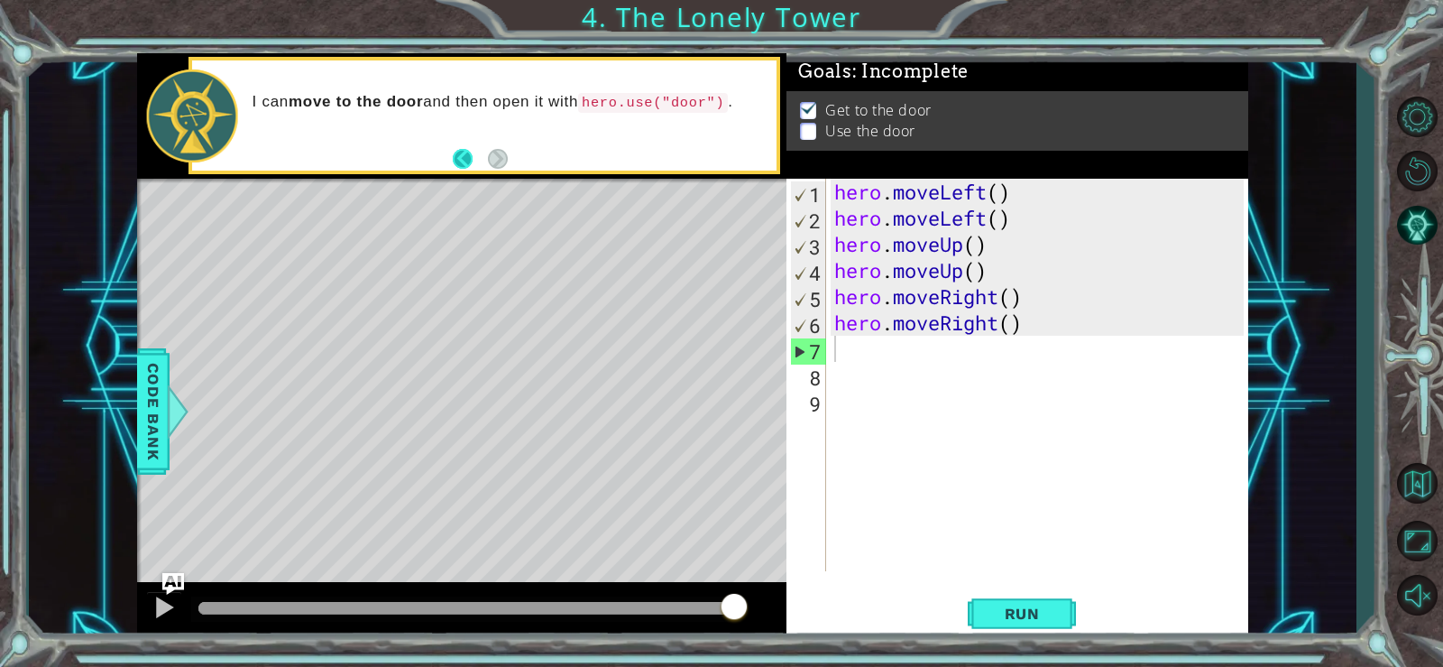
click at [455, 149] on button "Back" at bounding box center [470, 159] width 35 height 20
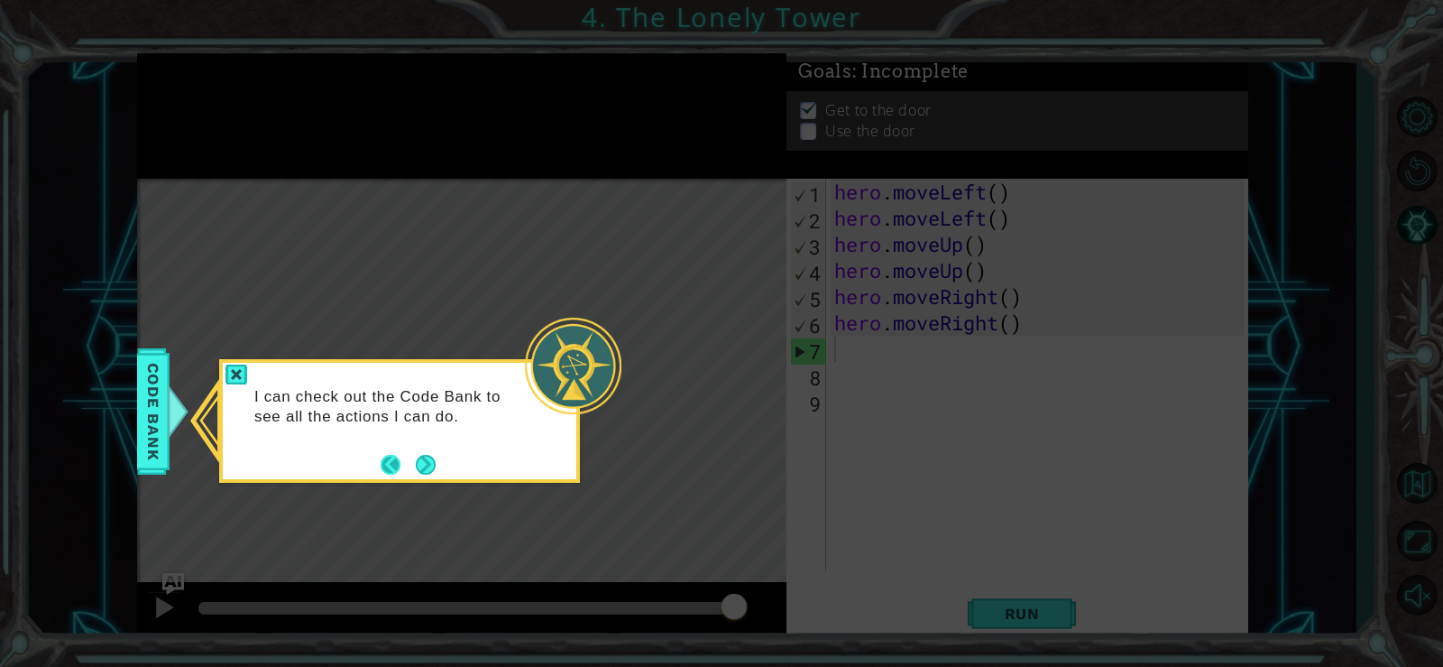
click at [392, 462] on button "Back" at bounding box center [398, 465] width 35 height 20
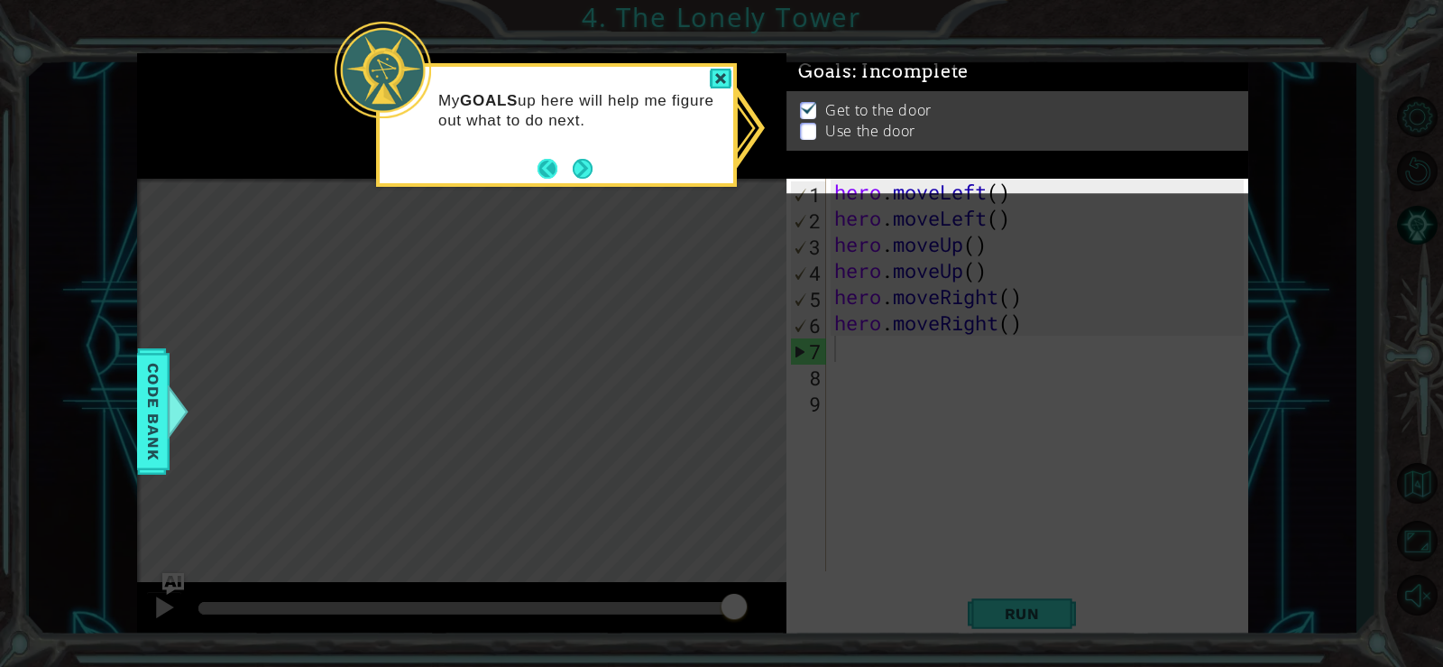
drag, startPoint x: 554, startPoint y: 170, endPoint x: 568, endPoint y: 164, distance: 15.8
click at [568, 164] on button "Back" at bounding box center [555, 169] width 35 height 20
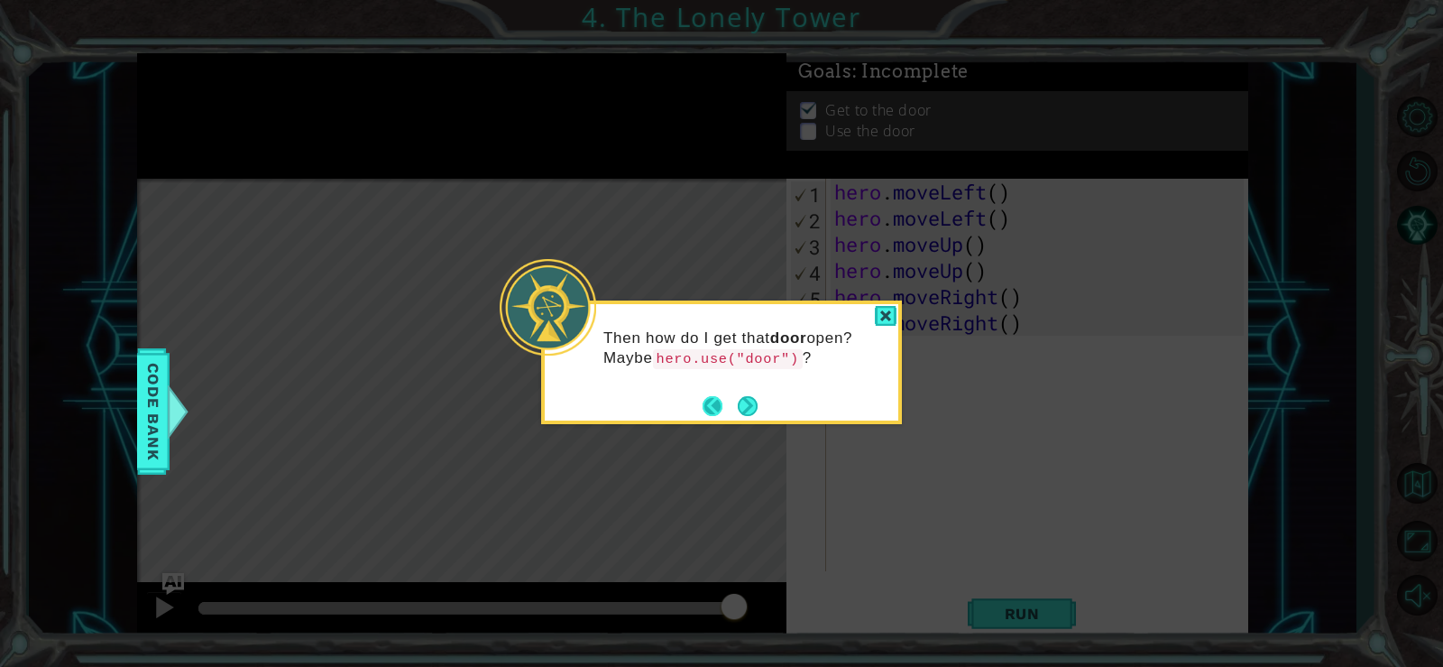
click at [710, 400] on button "Back" at bounding box center [720, 406] width 35 height 20
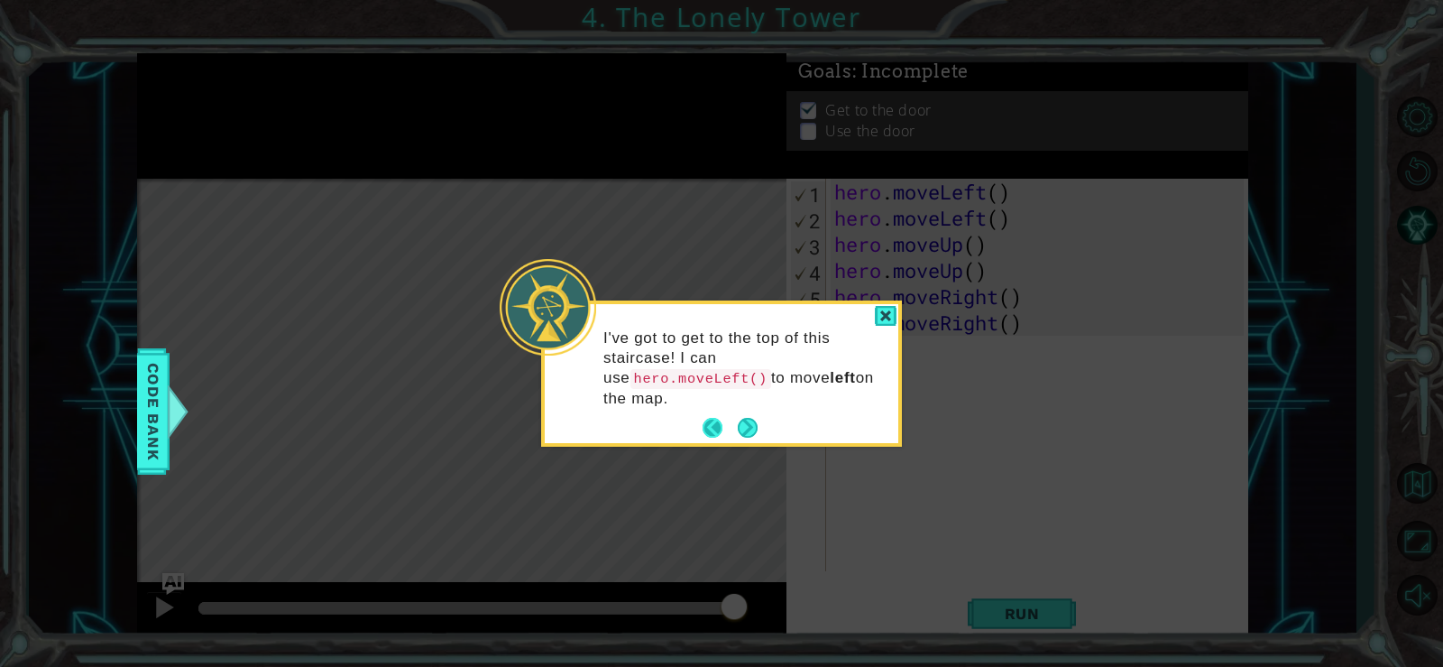
click at [709, 418] on button "Back" at bounding box center [720, 428] width 35 height 20
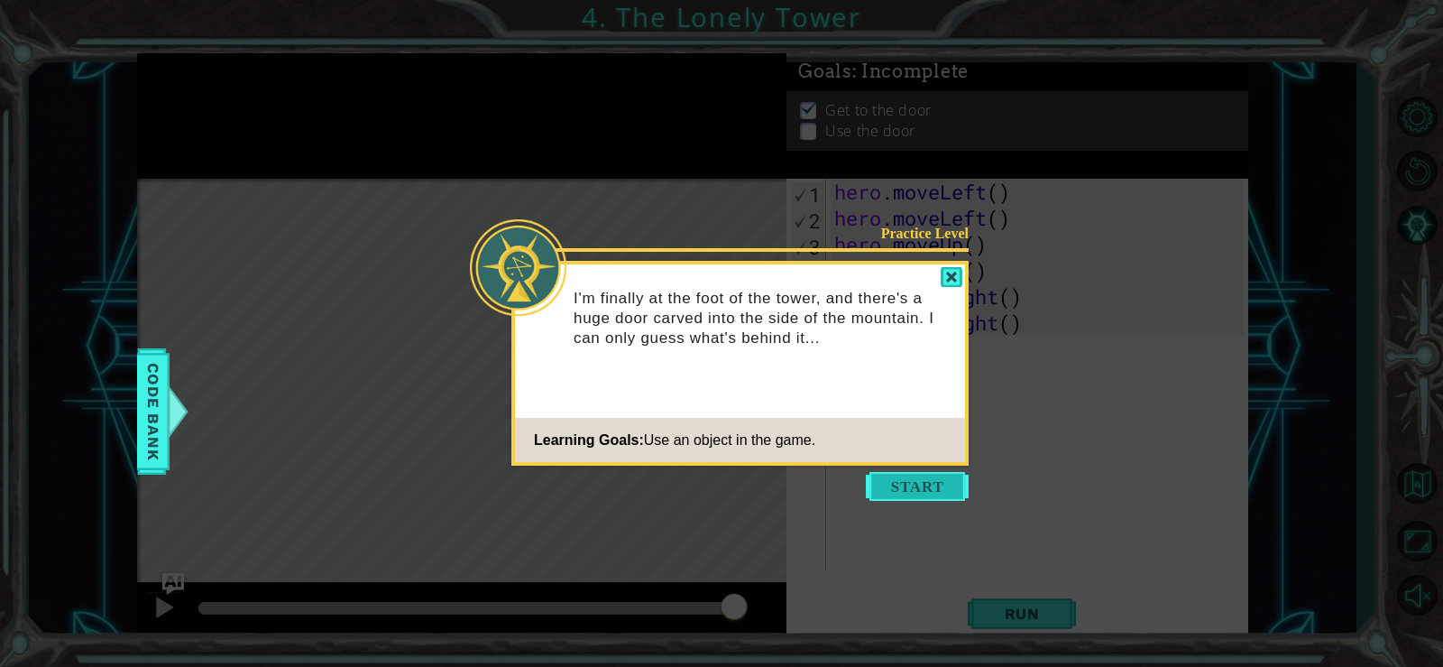
click at [899, 487] on button "Start" at bounding box center [917, 486] width 103 height 29
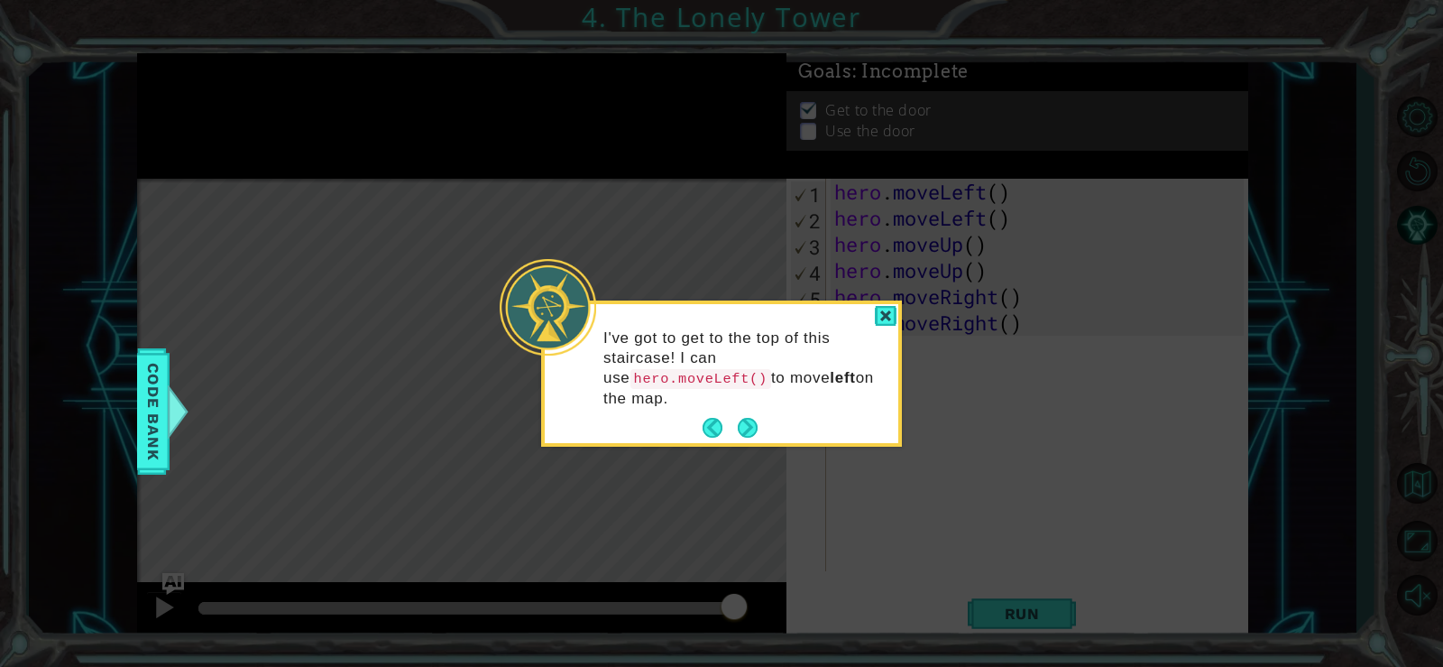
click at [701, 412] on div "I've got to get to the top of this staircase! I can use hero.moveLeft() to move…" at bounding box center [722, 377] width 354 height 132
click at [711, 418] on button "Back" at bounding box center [720, 428] width 35 height 20
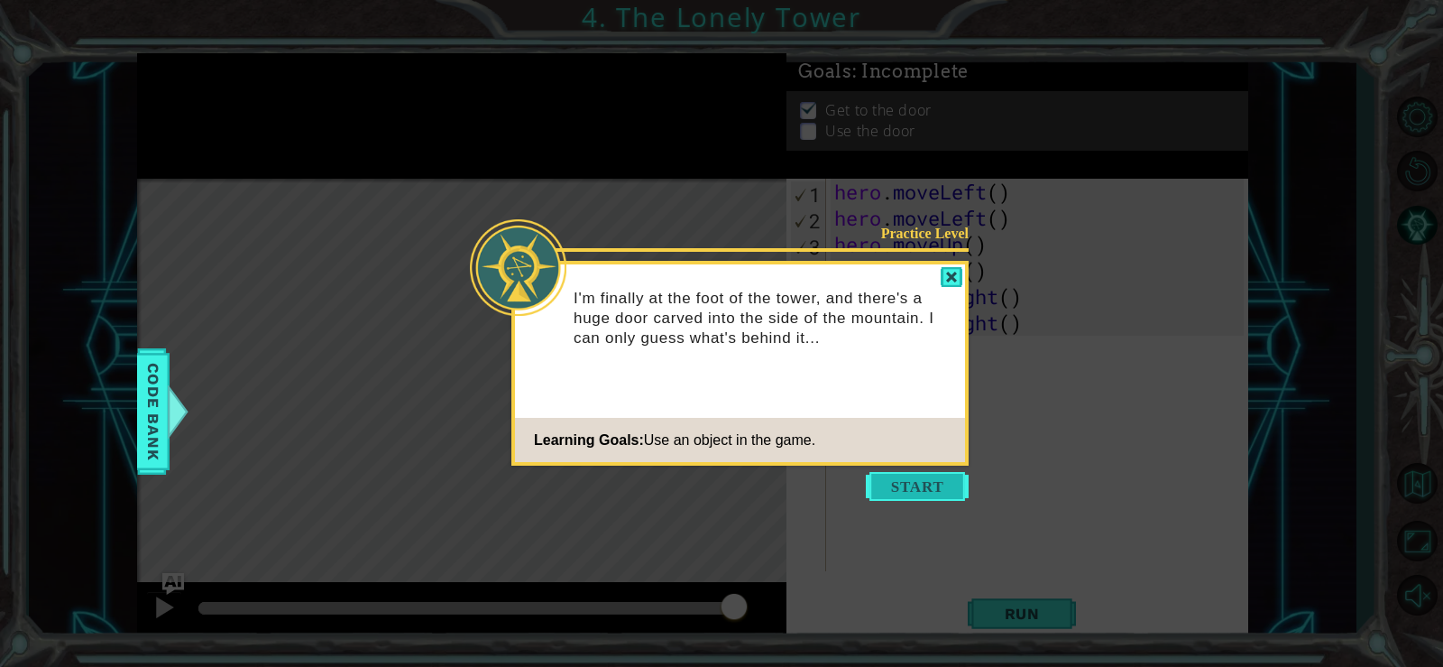
click at [897, 477] on button "Start" at bounding box center [917, 486] width 103 height 29
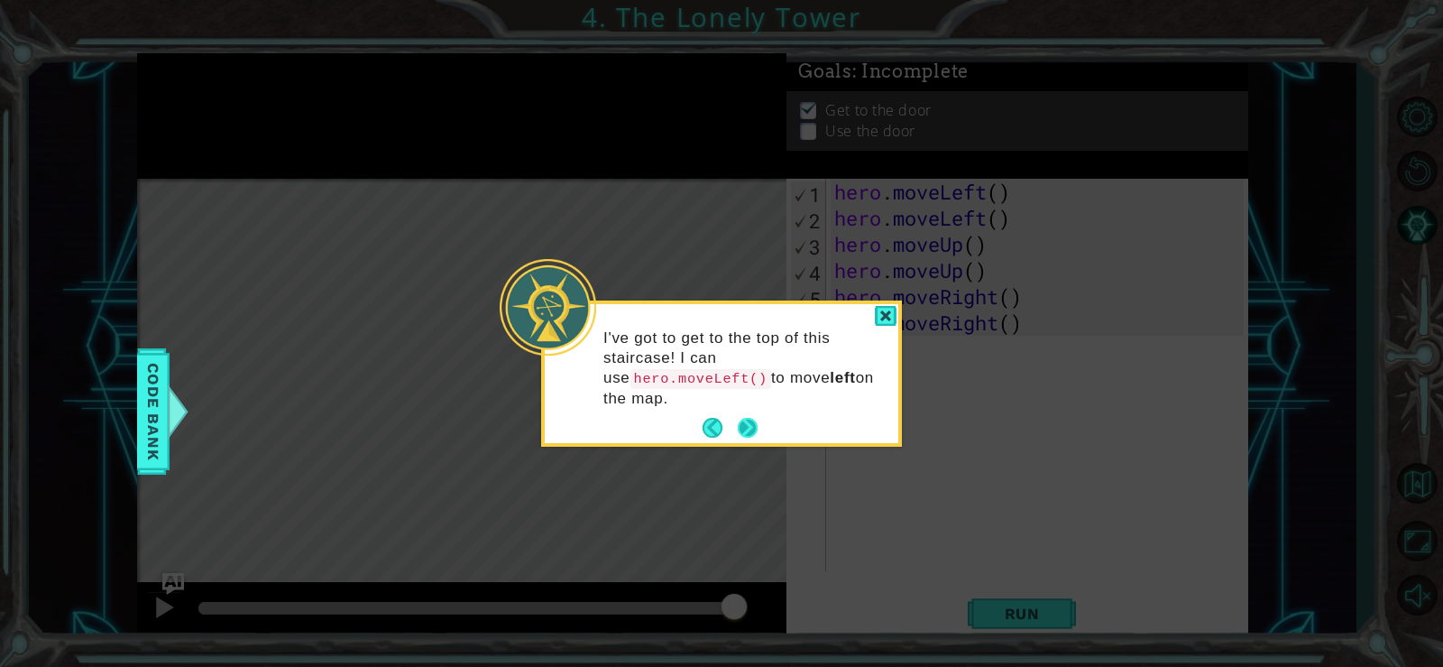
click at [749, 418] on button "Next" at bounding box center [748, 428] width 20 height 20
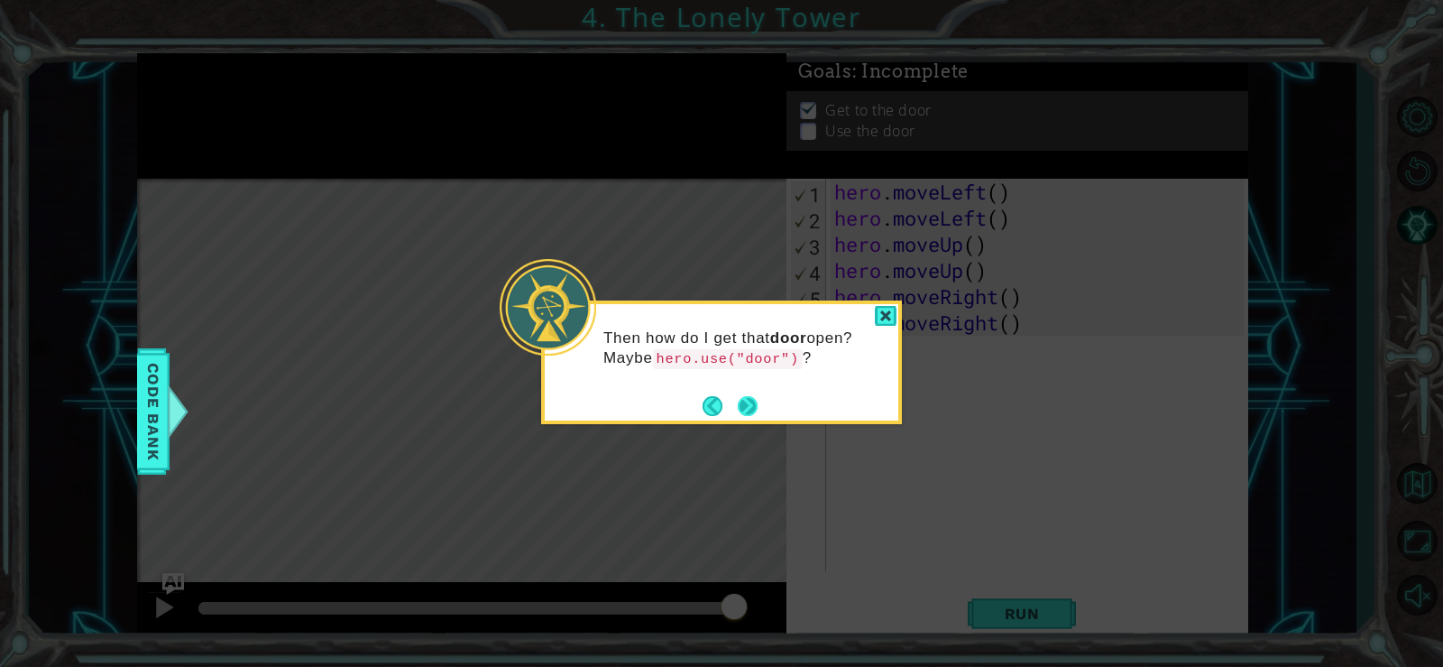
click at [755, 400] on button "Next" at bounding box center [748, 405] width 21 height 21
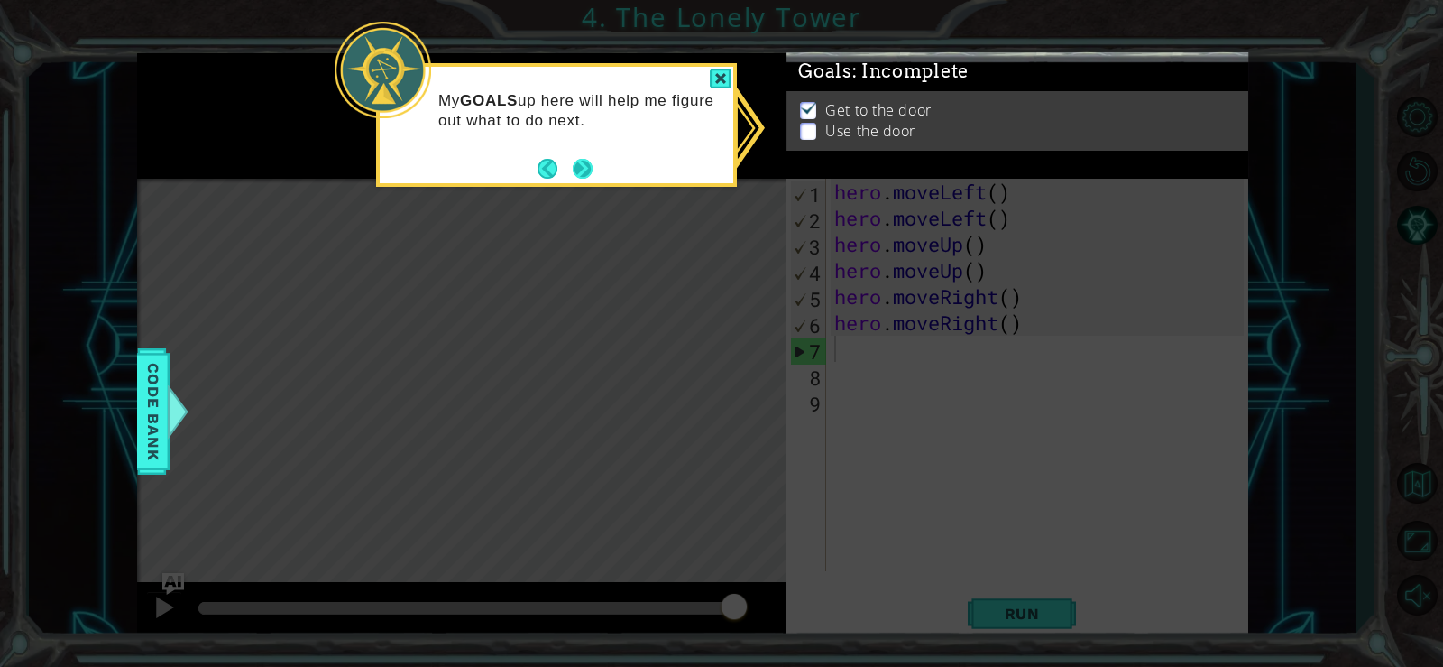
click at [575, 172] on button "Next" at bounding box center [583, 168] width 21 height 21
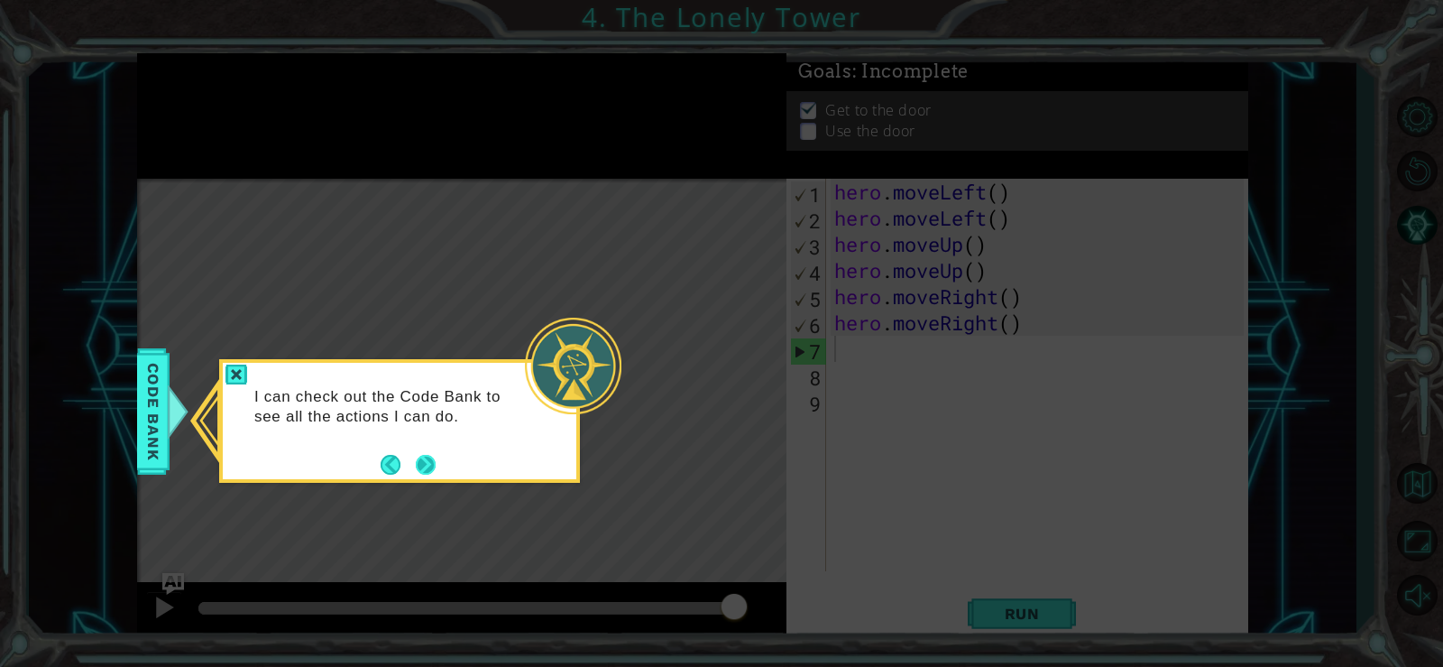
click at [423, 462] on button "Next" at bounding box center [426, 464] width 21 height 21
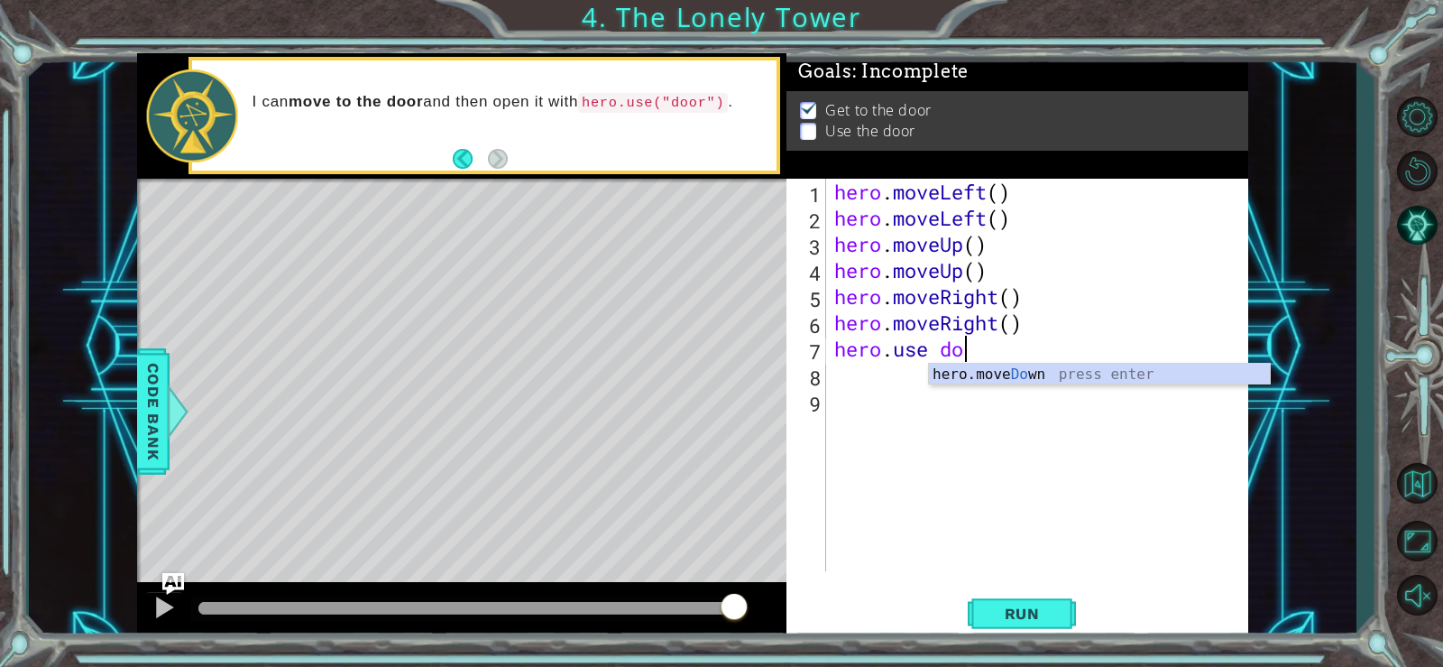
scroll to position [0, 5]
type textarea "hero.use door"
click at [933, 362] on div "hero . moveLeft ( ) hero . moveLeft ( ) hero . moveUp ( ) hero . moveUp ( ) her…" at bounding box center [1042, 401] width 422 height 445
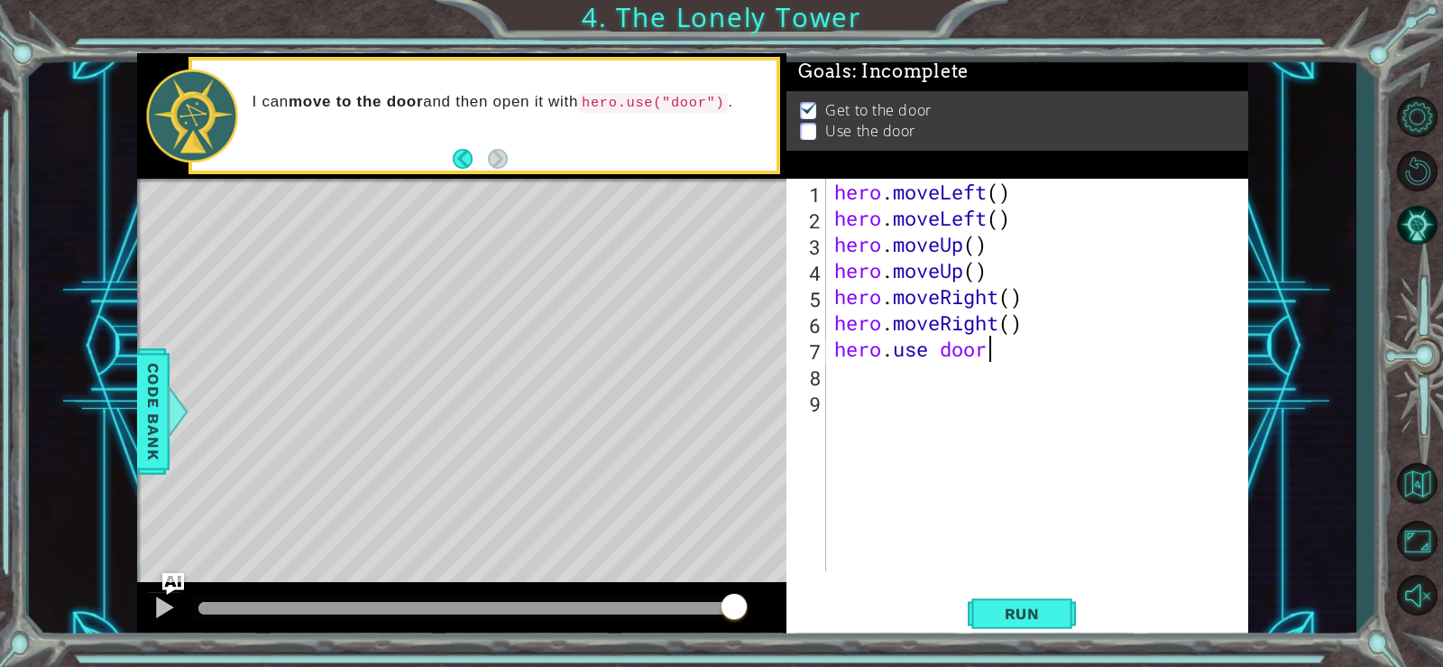
click at [989, 352] on div "hero . moveLeft ( ) hero . moveLeft ( ) hero . moveUp ( ) hero . moveUp ( ) her…" at bounding box center [1042, 401] width 422 height 445
click at [1038, 606] on span "Run" at bounding box center [1022, 613] width 71 height 18
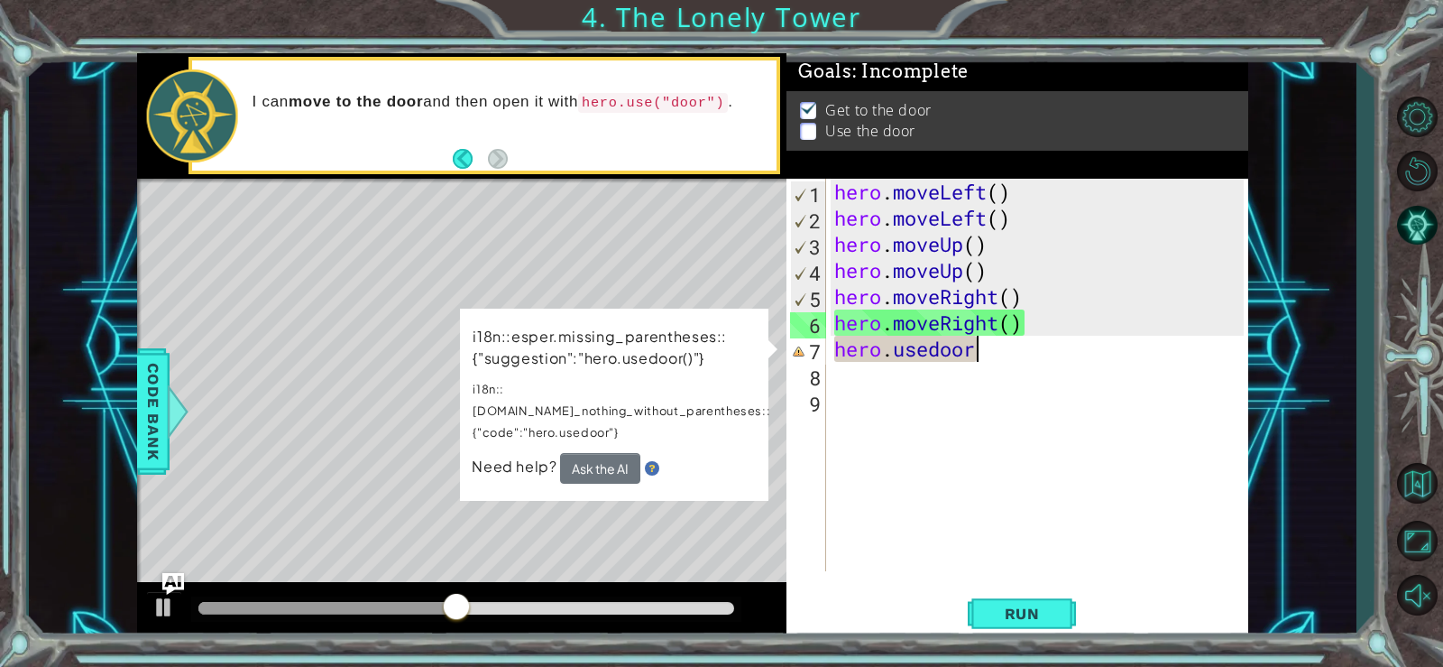
click at [988, 354] on div "hero . moveLeft ( ) hero . moveLeft ( ) hero . moveUp ( ) hero . moveUp ( ) her…" at bounding box center [1042, 401] width 422 height 445
click at [977, 353] on div "hero . moveLeft ( ) hero . moveLeft ( ) hero . moveUp ( ) hero . moveUp ( ) her…" at bounding box center [1042, 401] width 422 height 445
click at [980, 346] on div "hero . moveLeft ( ) hero . moveLeft ( ) hero . moveUp ( ) hero . moveUp ( ) her…" at bounding box center [1042, 401] width 422 height 445
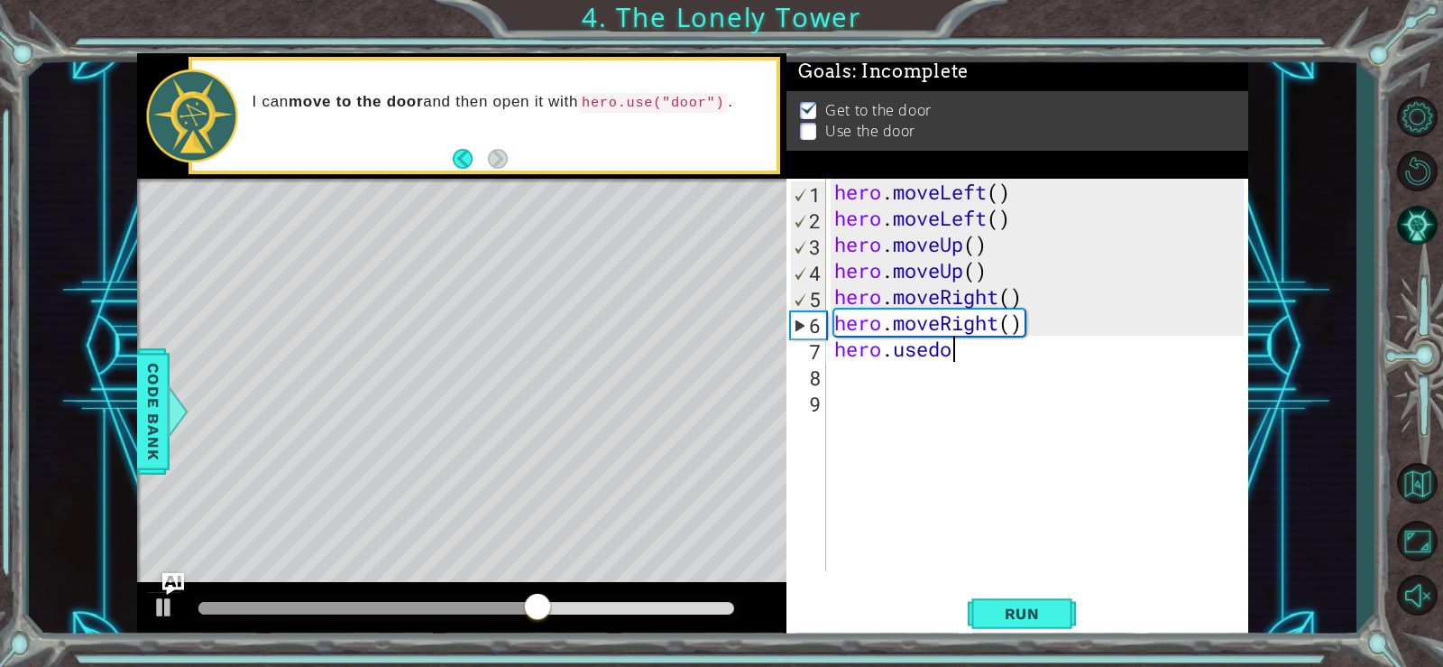
scroll to position [0, 4]
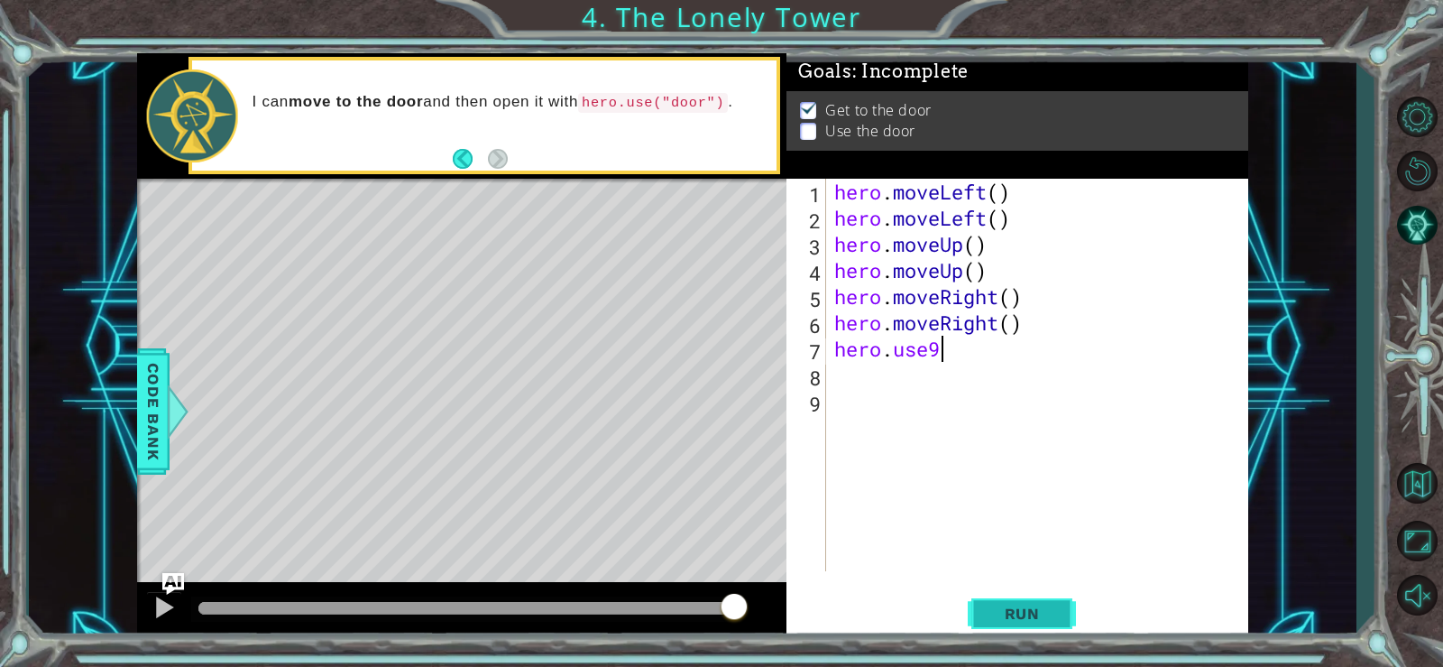
click at [1008, 627] on button "Run" at bounding box center [1022, 613] width 108 height 46
type textarea "hero.use("door")"
click at [1054, 621] on span "Run" at bounding box center [1022, 613] width 71 height 18
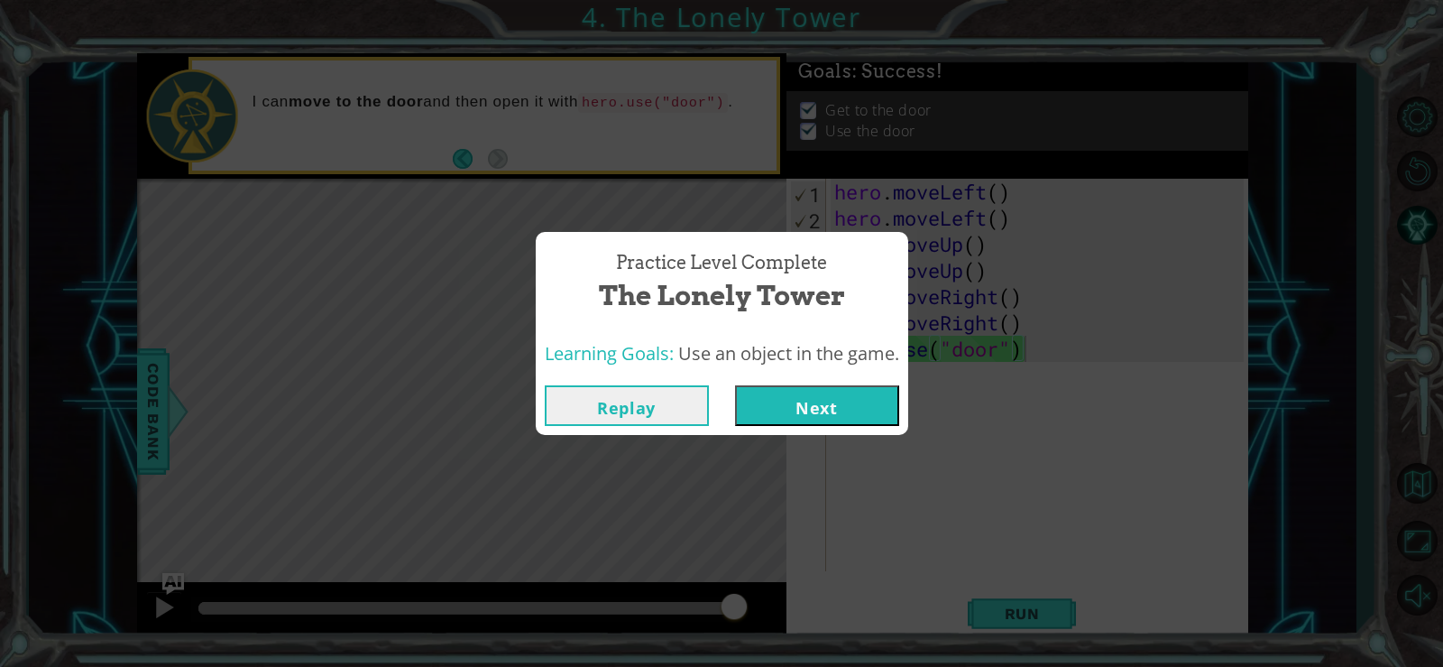
click at [845, 410] on button "Next" at bounding box center [817, 405] width 164 height 41
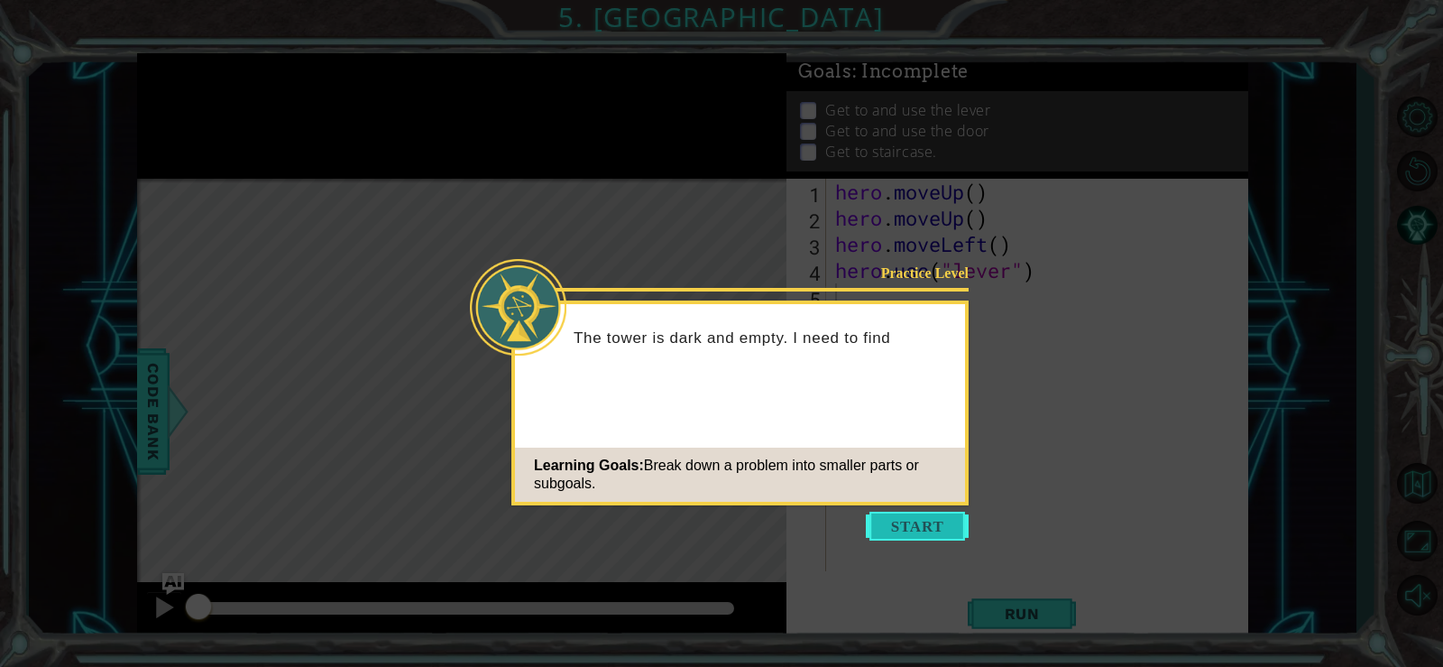
click at [916, 531] on button "Start" at bounding box center [917, 525] width 103 height 29
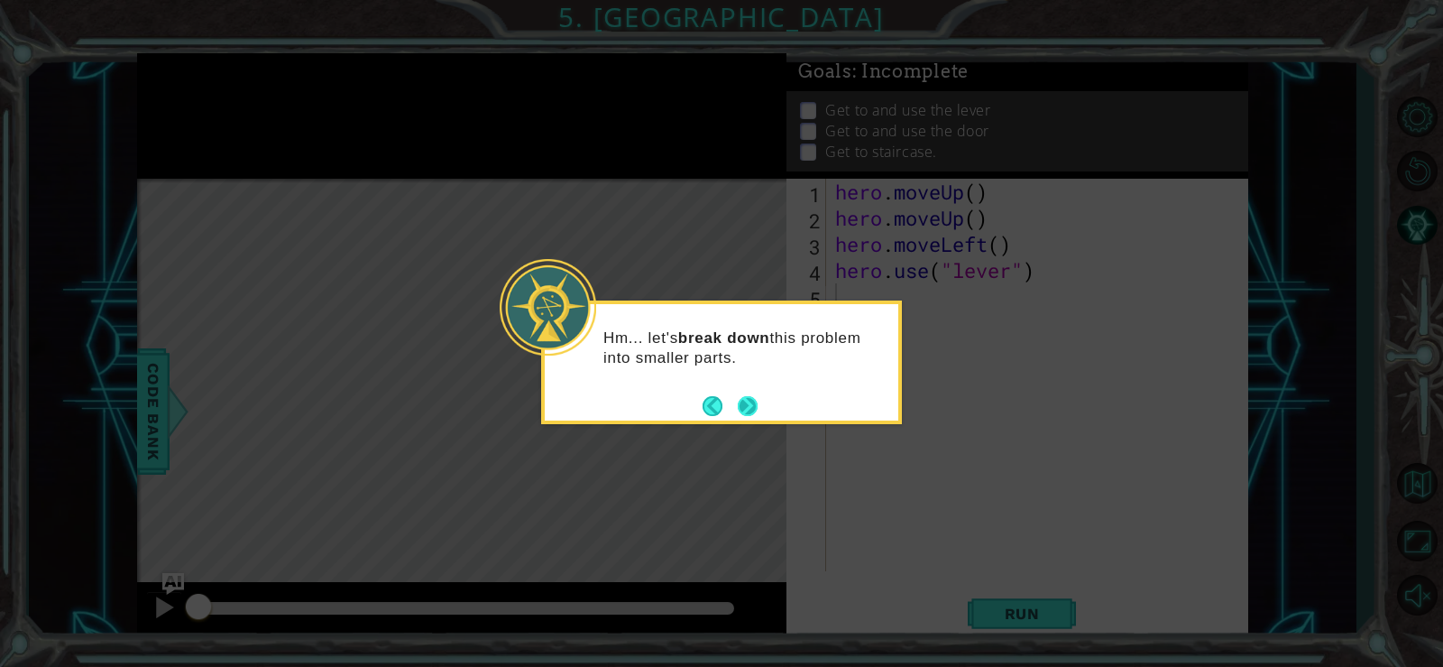
click at [752, 398] on button "Next" at bounding box center [747, 405] width 21 height 21
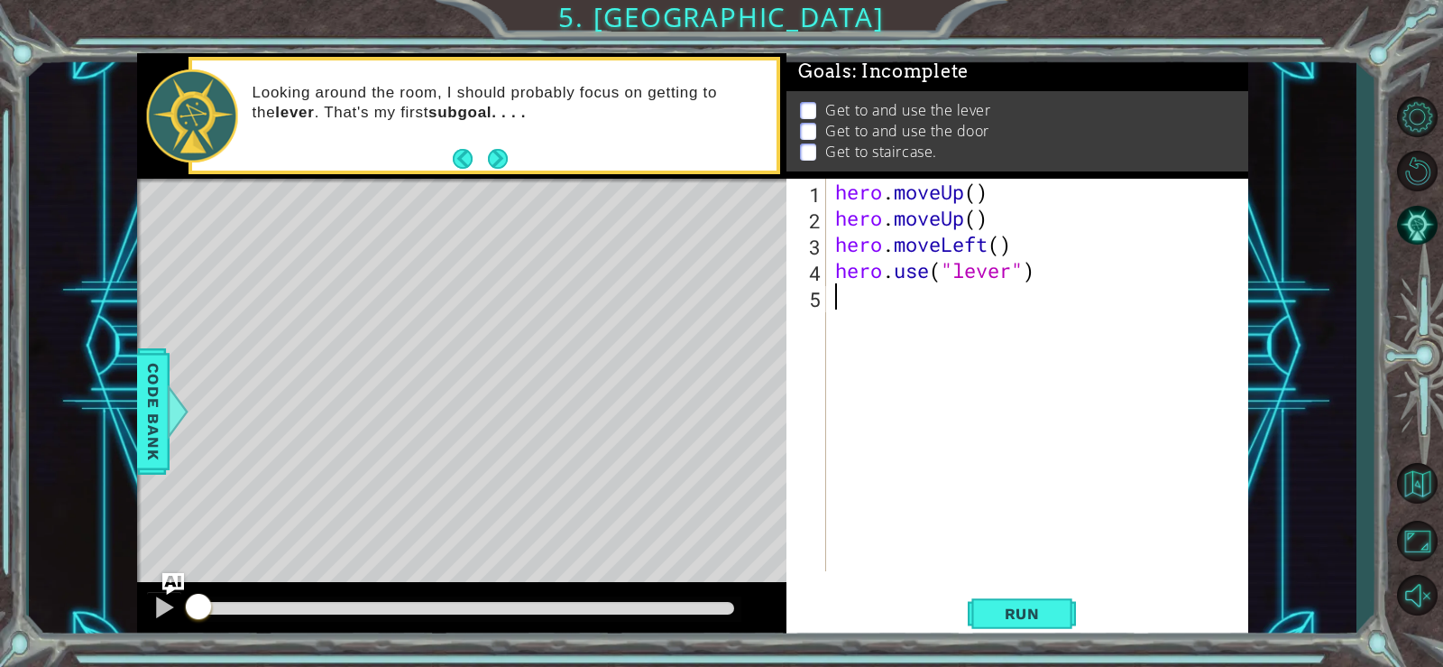
click at [833, 301] on div "hero . moveUp ( ) hero . moveUp ( ) hero . moveLeft ( ) hero . use ( "lever" )" at bounding box center [1042, 401] width 421 height 445
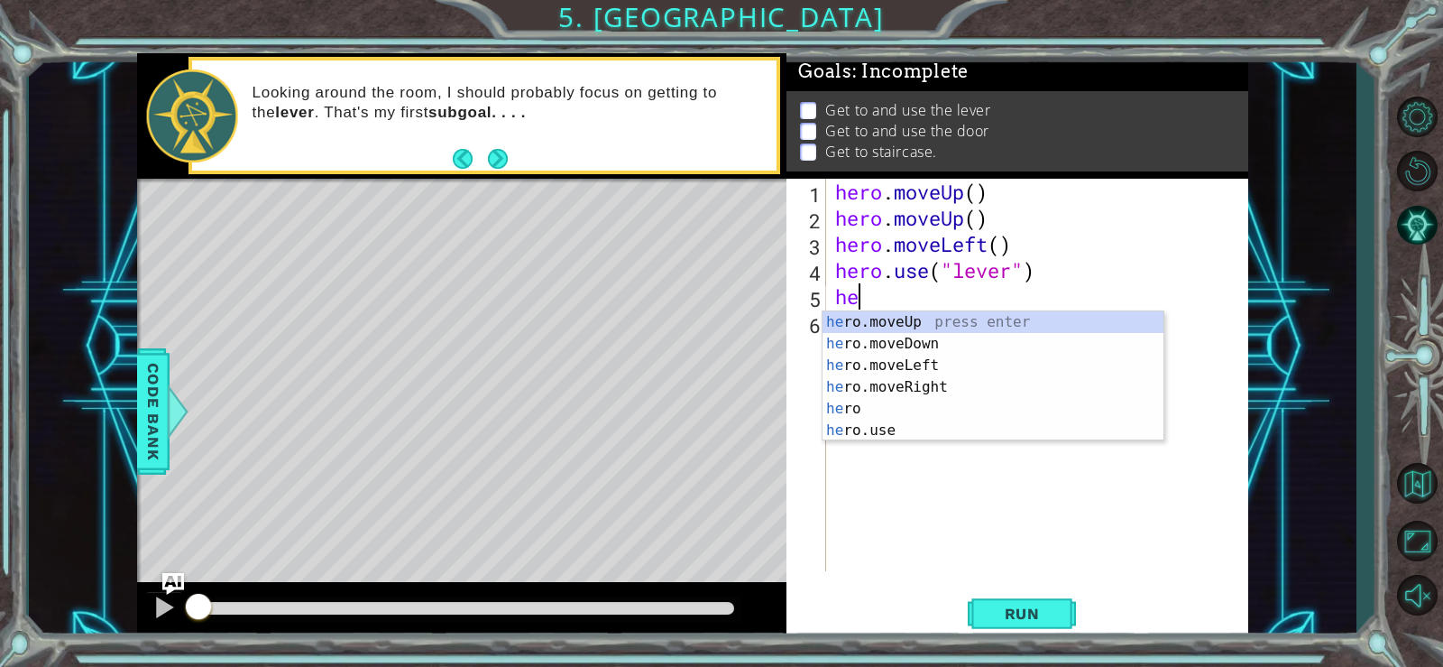
scroll to position [0, 1]
type textarea "hero"
click at [860, 339] on div "hero press enter hero .moveUp press enter hero .moveDown press enter hero .move…" at bounding box center [993, 397] width 341 height 173
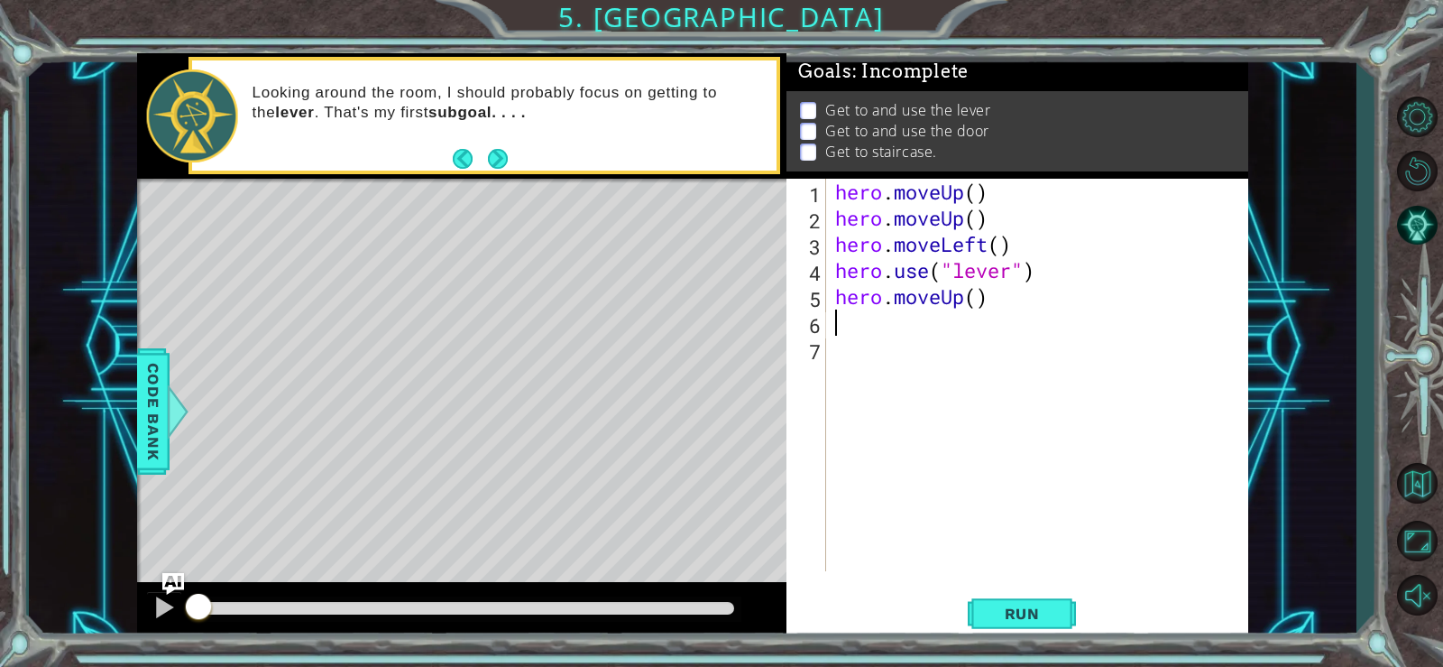
scroll to position [0, 0]
drag, startPoint x: 1001, startPoint y: 606, endPoint x: 1005, endPoint y: 596, distance: 10.6
click at [1003, 604] on span "Run" at bounding box center [1022, 613] width 71 height 18
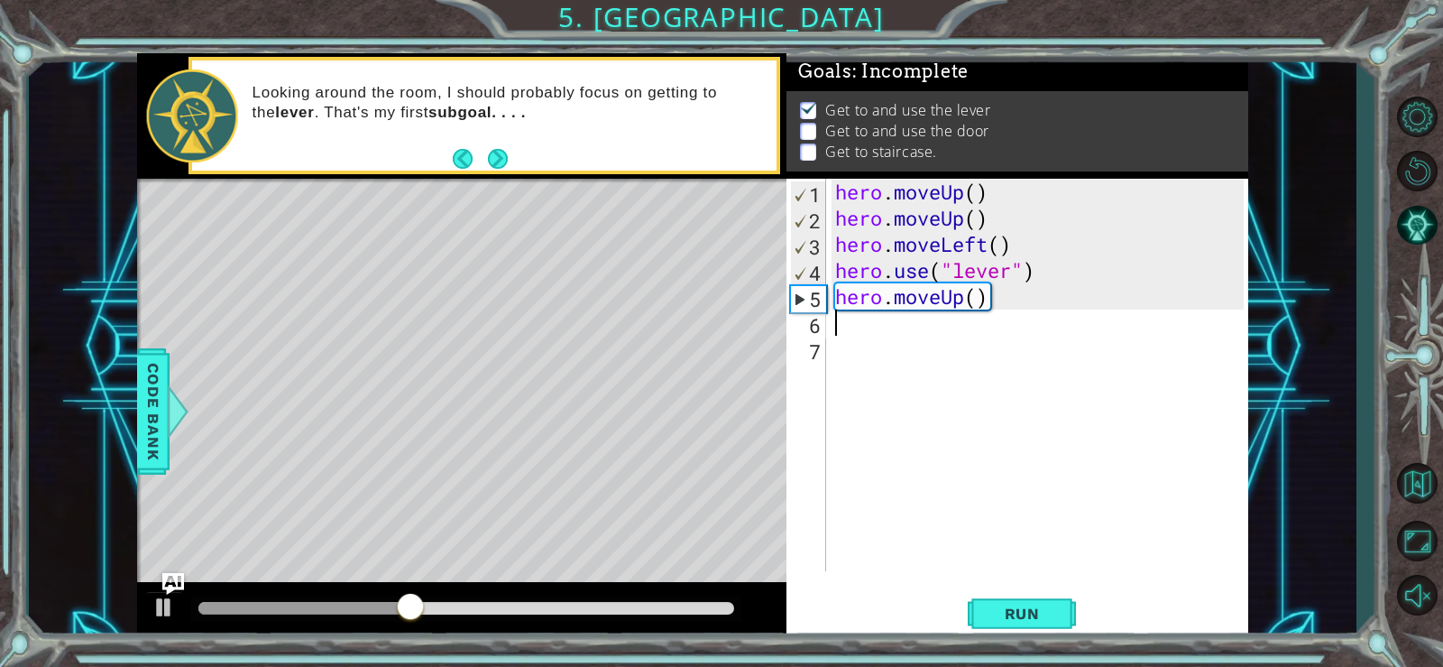
type textarea "h"
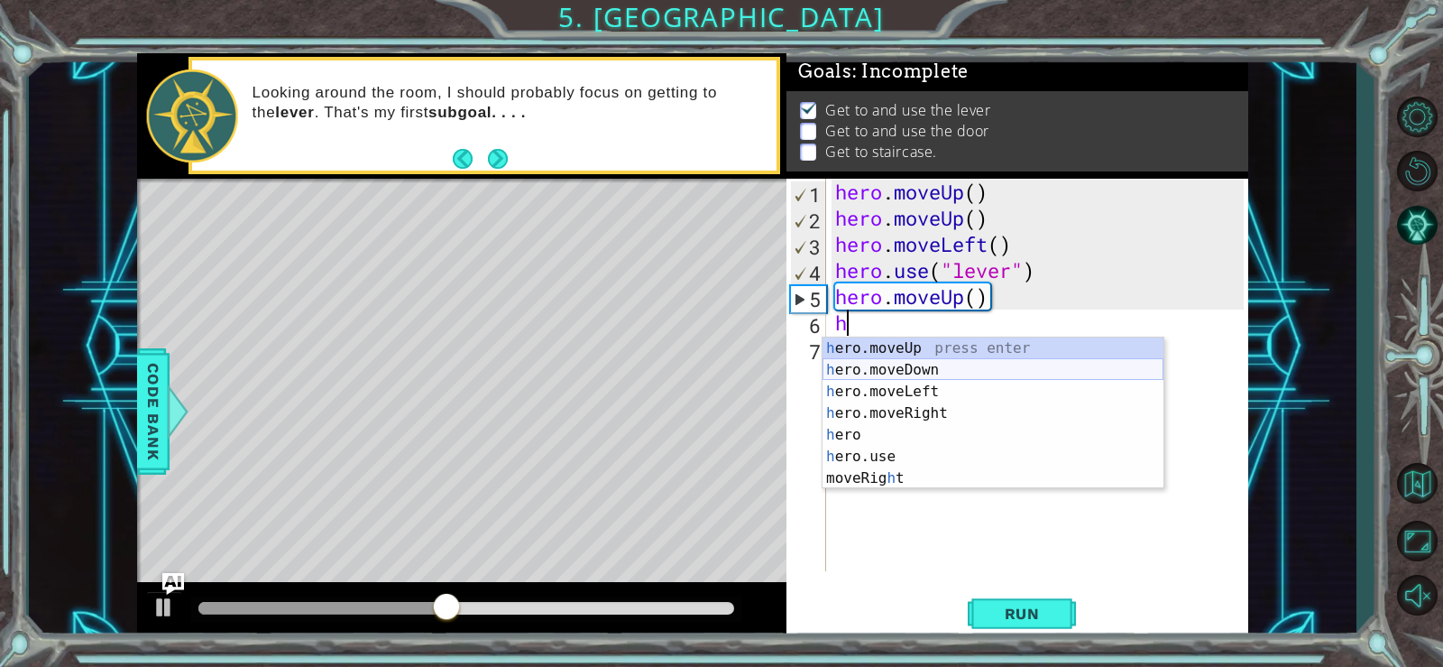
click at [858, 373] on div "h ero.moveUp press enter h ero.moveDown press enter h ero.moveLeft press enter …" at bounding box center [993, 434] width 341 height 195
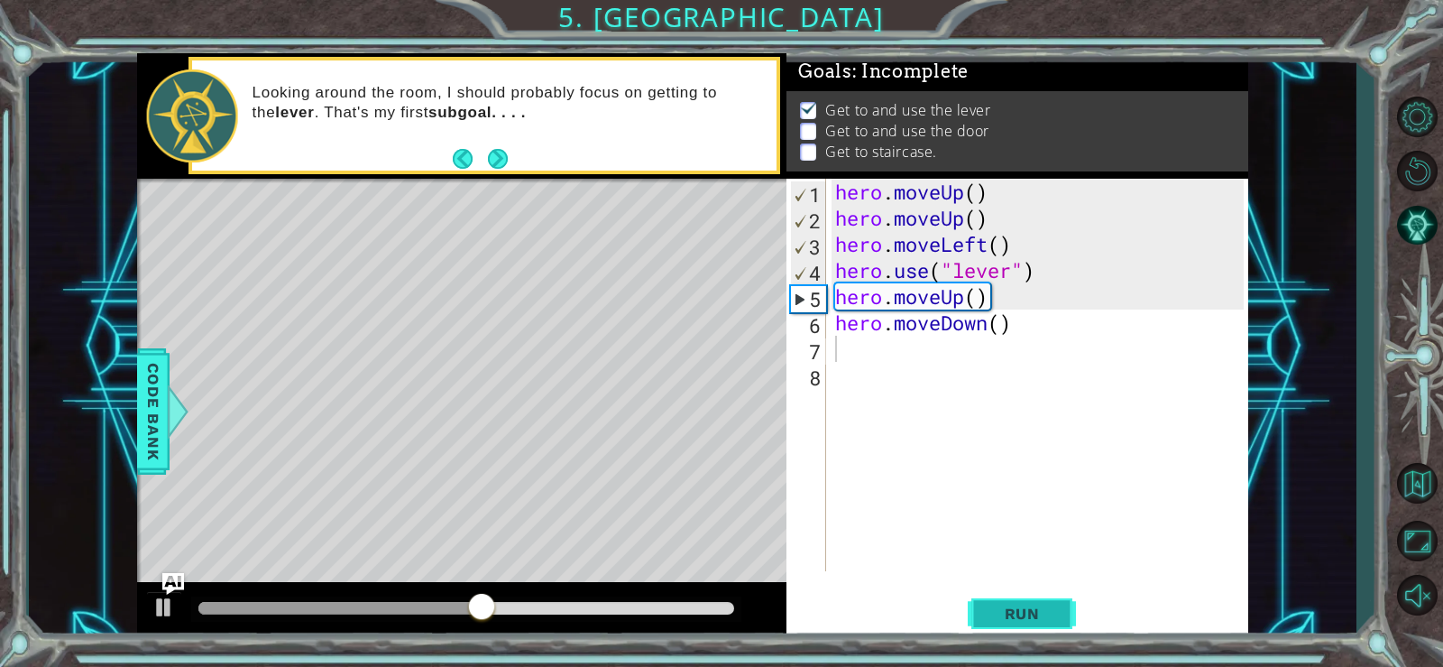
click at [982, 601] on button "Run" at bounding box center [1022, 613] width 108 height 46
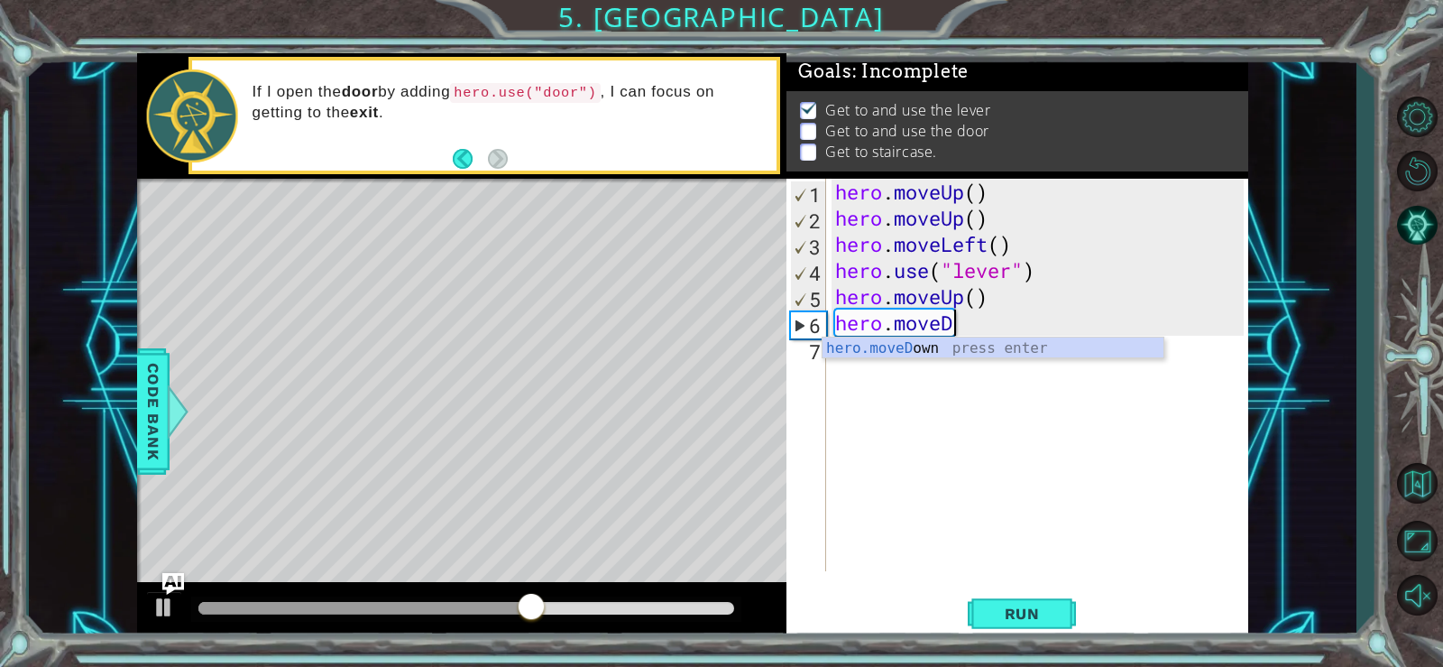
type textarea "hero.move"
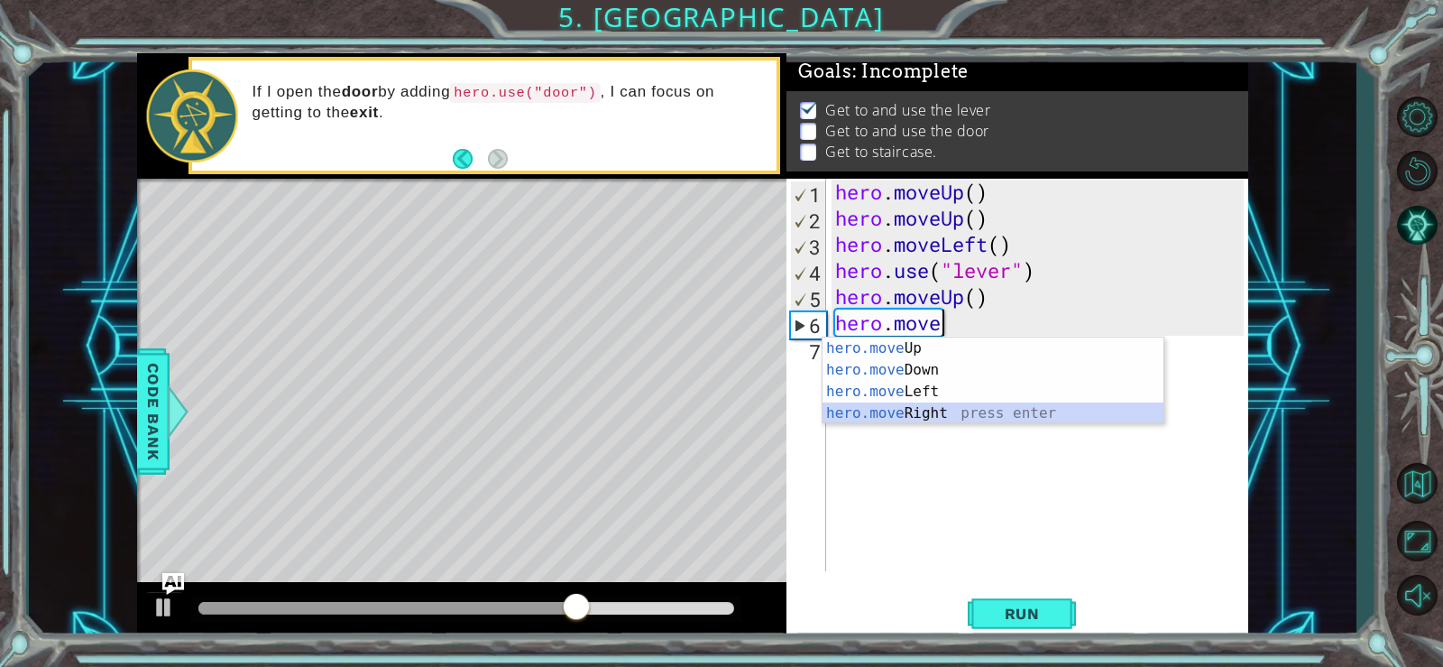
click at [974, 414] on div "hero.move Up press enter hero.move Down press enter hero.move Left press enter …" at bounding box center [993, 402] width 341 height 130
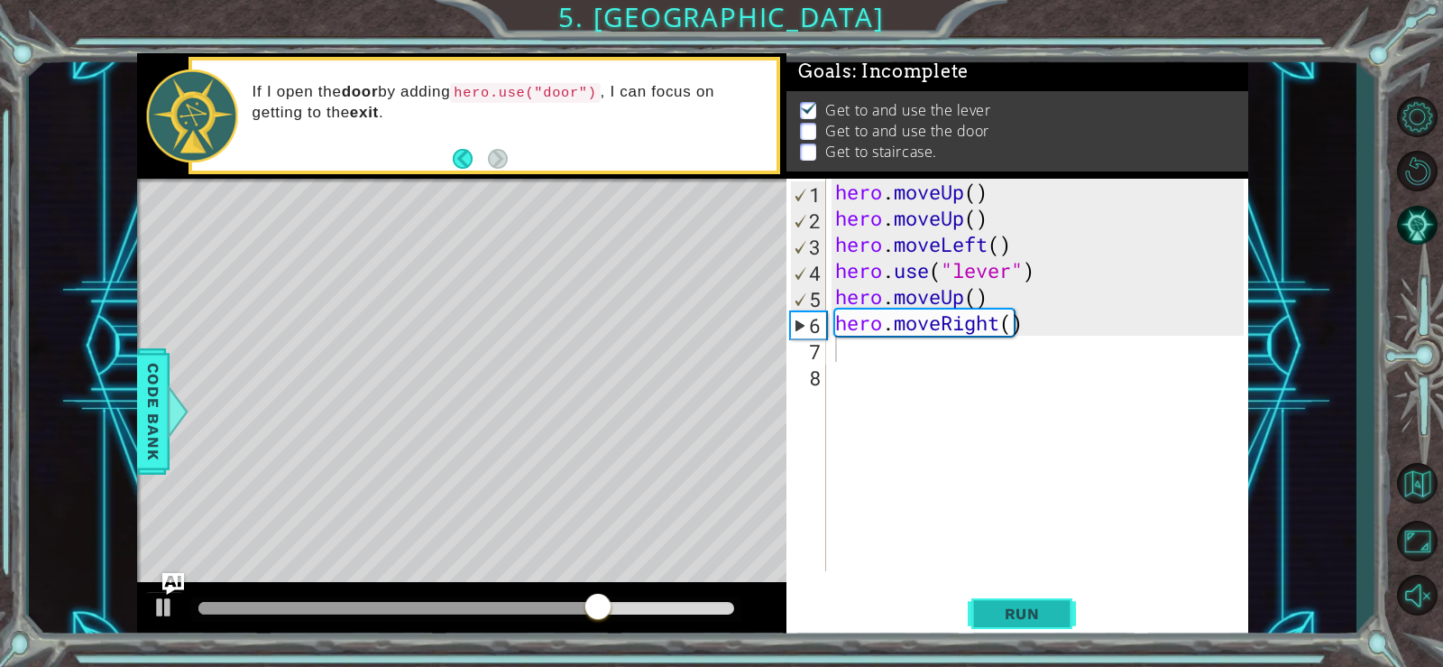
click at [1019, 621] on button "Run" at bounding box center [1022, 613] width 108 height 46
click at [1030, 596] on button "Run" at bounding box center [1022, 613] width 108 height 46
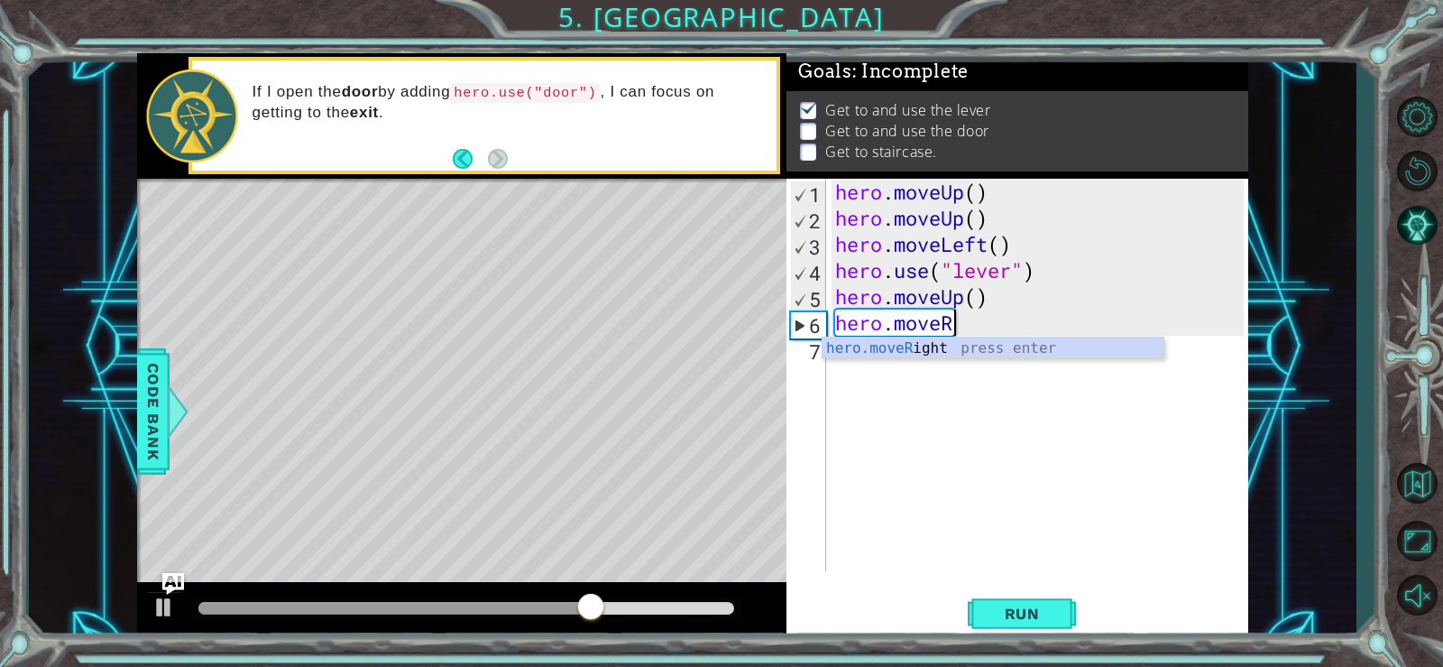
type textarea "hero.move"
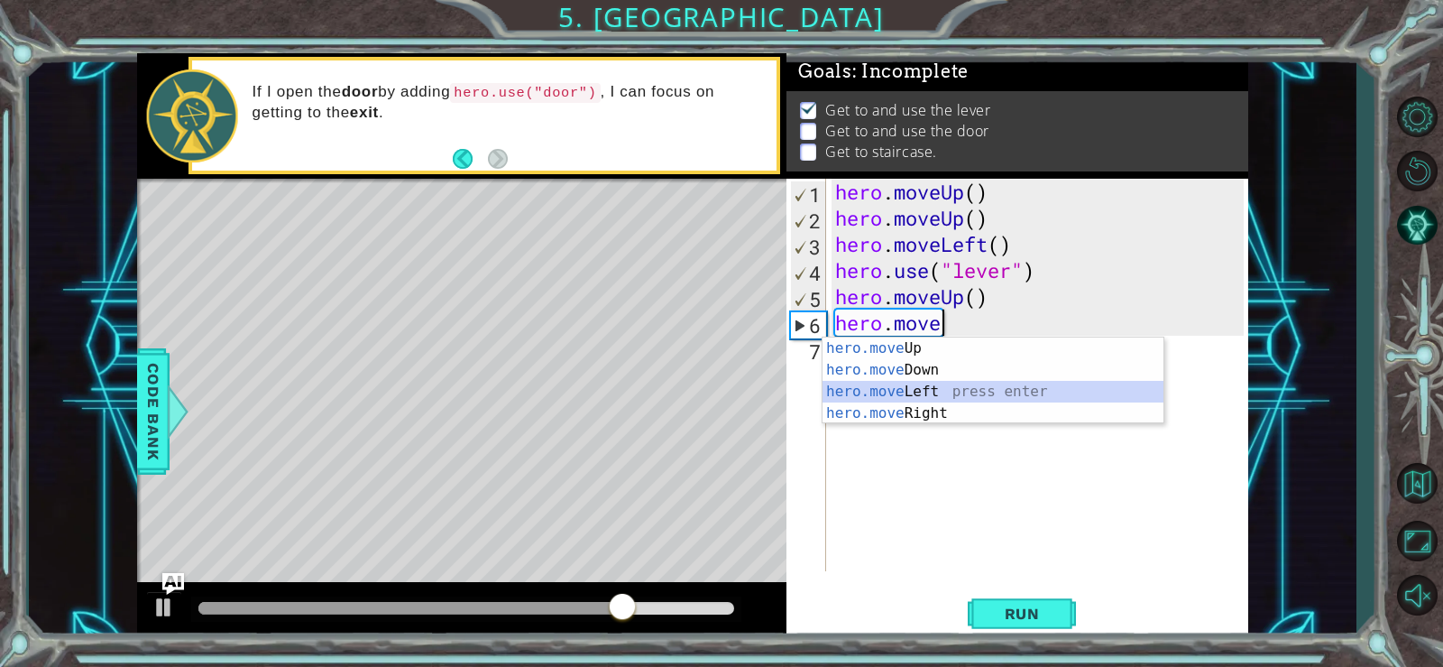
click at [896, 384] on div "hero.move Up press enter hero.move Down press enter hero.move Left press enter …" at bounding box center [993, 402] width 341 height 130
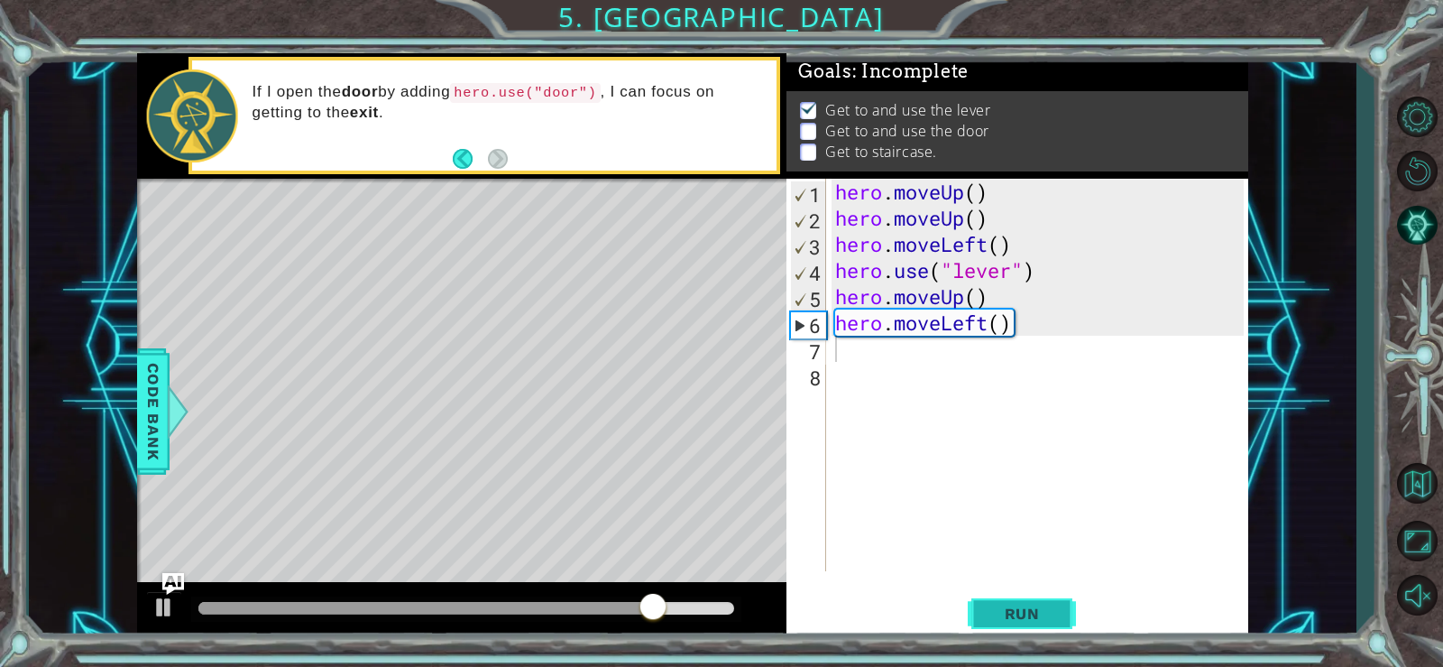
click at [1017, 635] on button "Run" at bounding box center [1022, 613] width 108 height 46
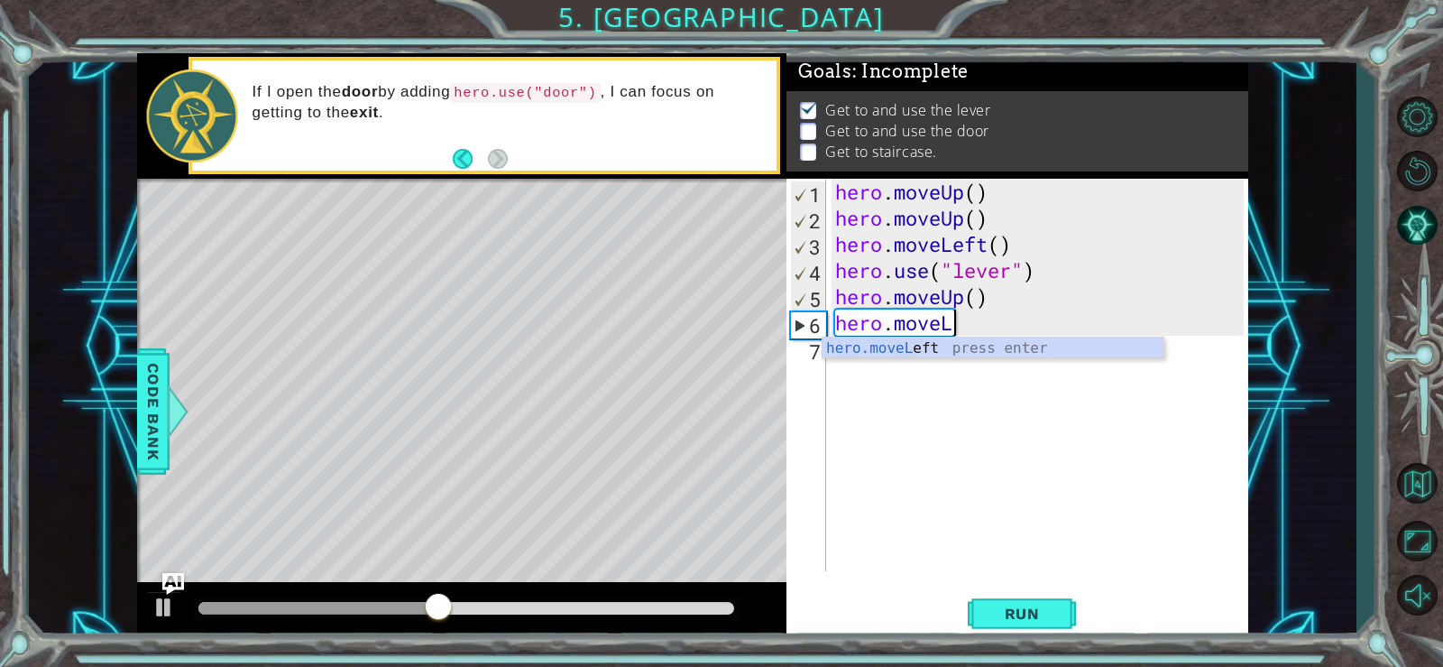
type textarea "hero.move"
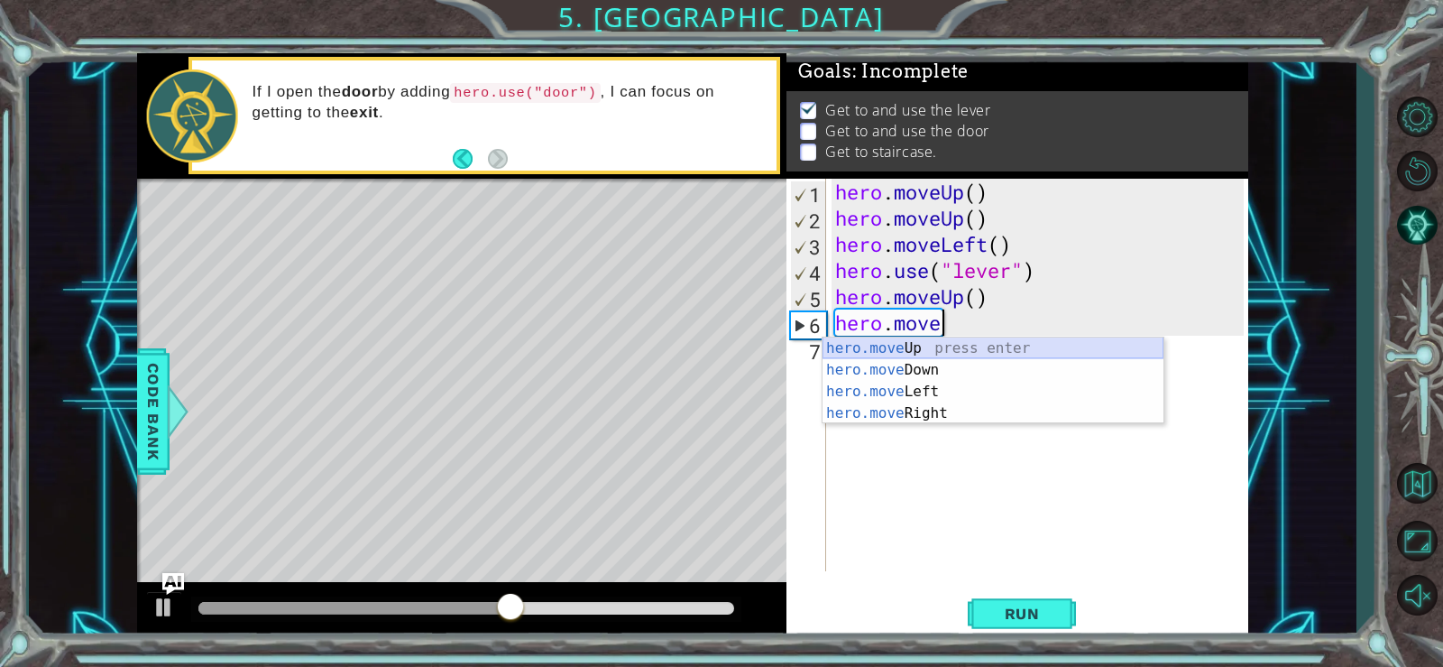
click at [943, 345] on div "hero.move Up press enter hero.move Down press enter hero.move Left press enter …" at bounding box center [993, 402] width 341 height 130
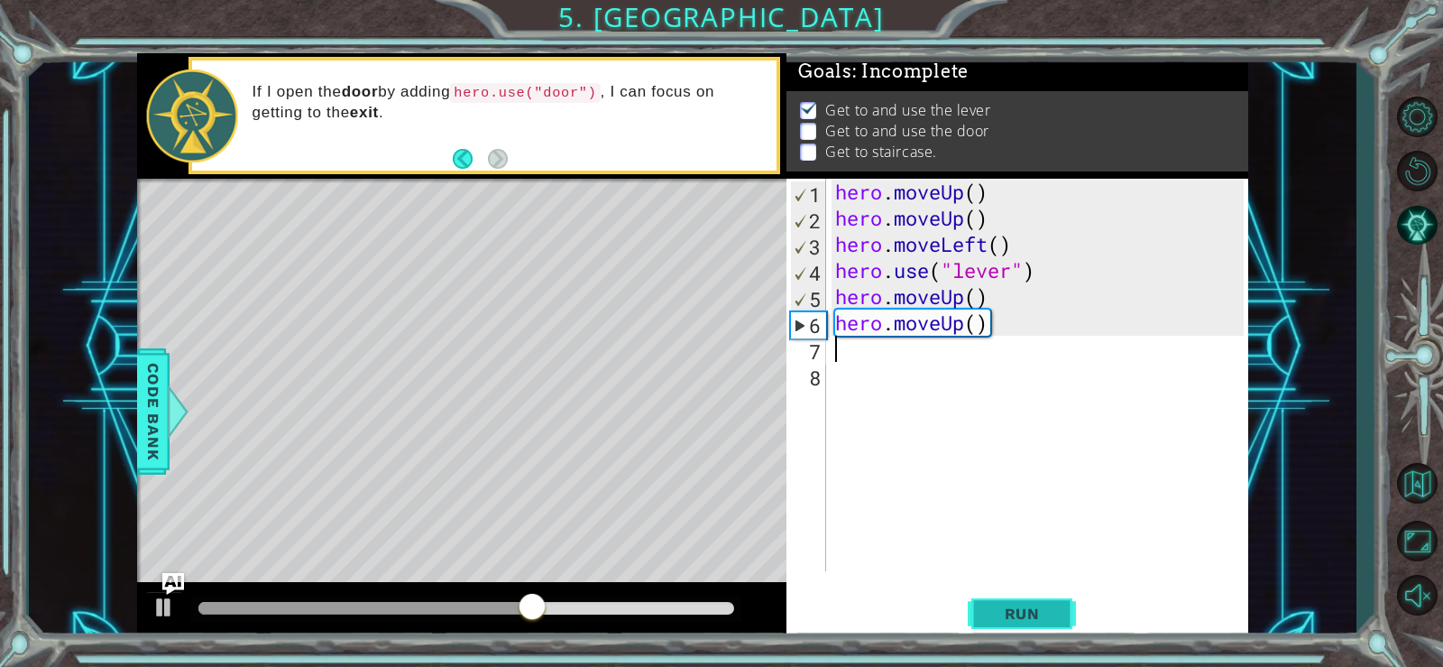
click at [1001, 609] on span "Run" at bounding box center [1022, 613] width 71 height 18
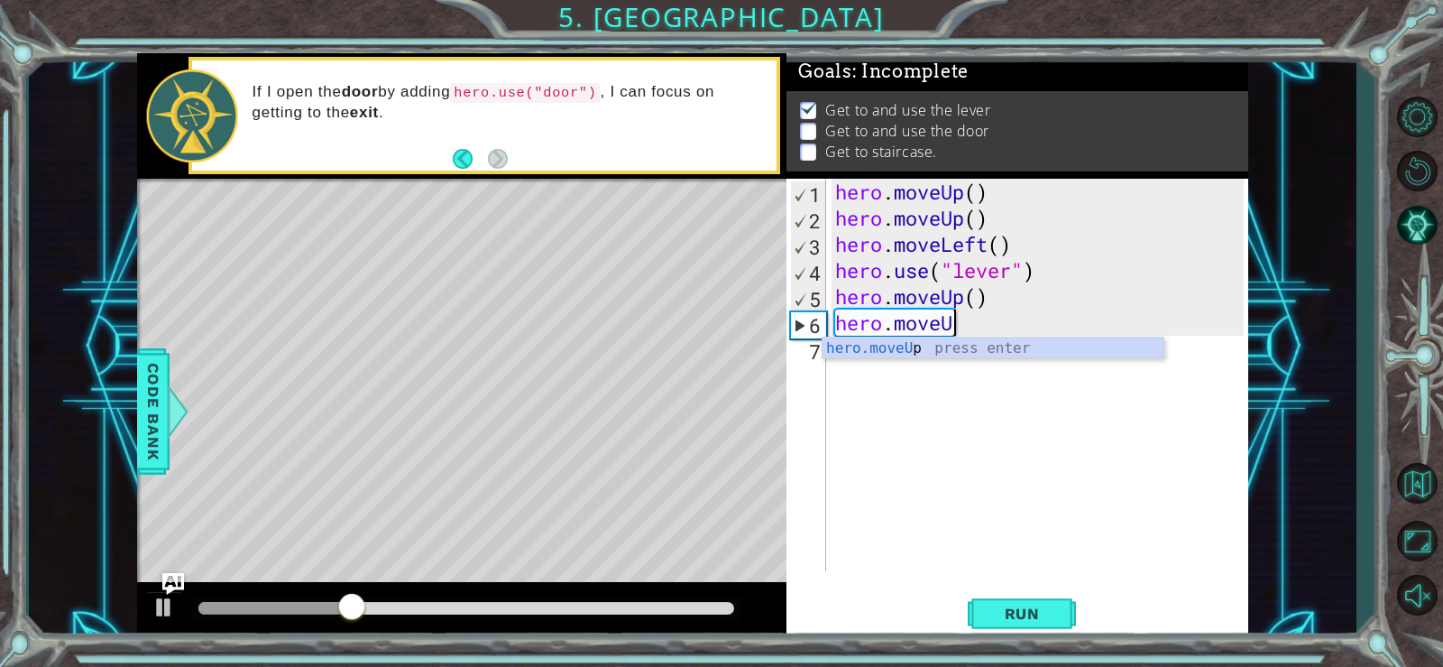
type textarea "hero.move"
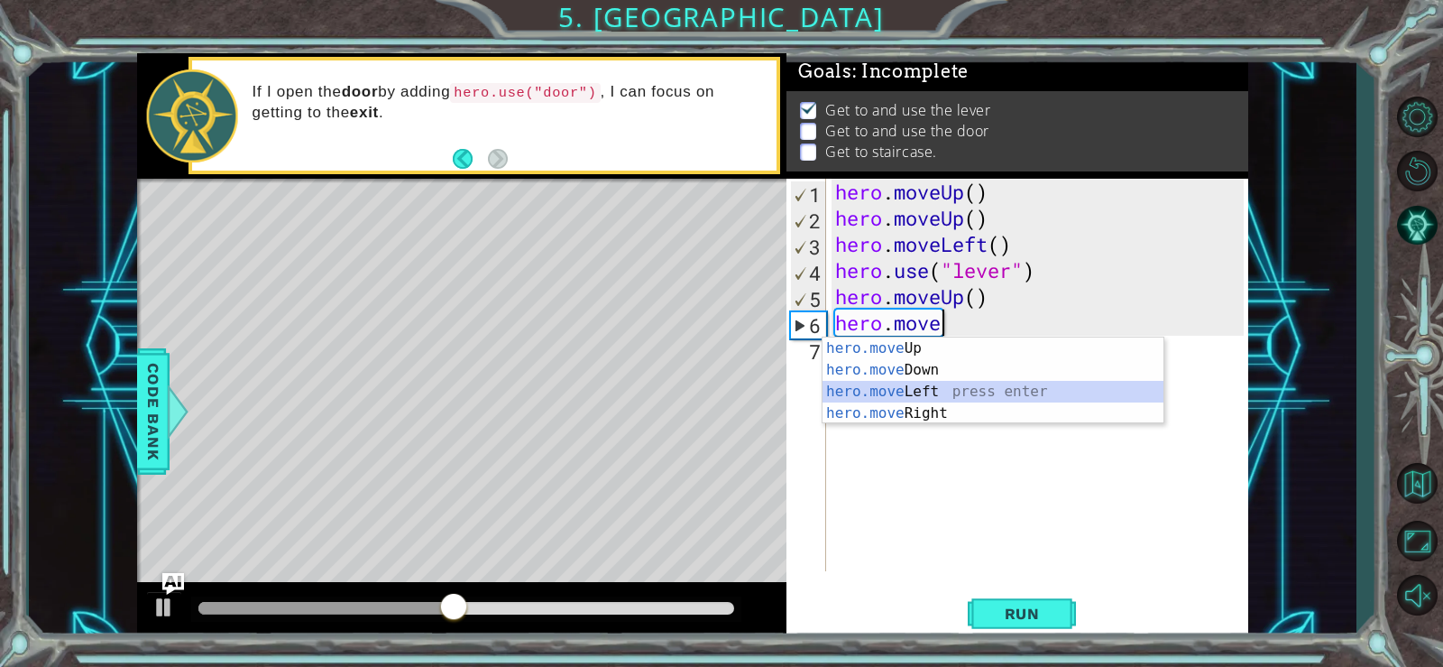
click at [919, 386] on div "hero.move Up press enter hero.move Down press enter hero.move Left press enter …" at bounding box center [993, 402] width 341 height 130
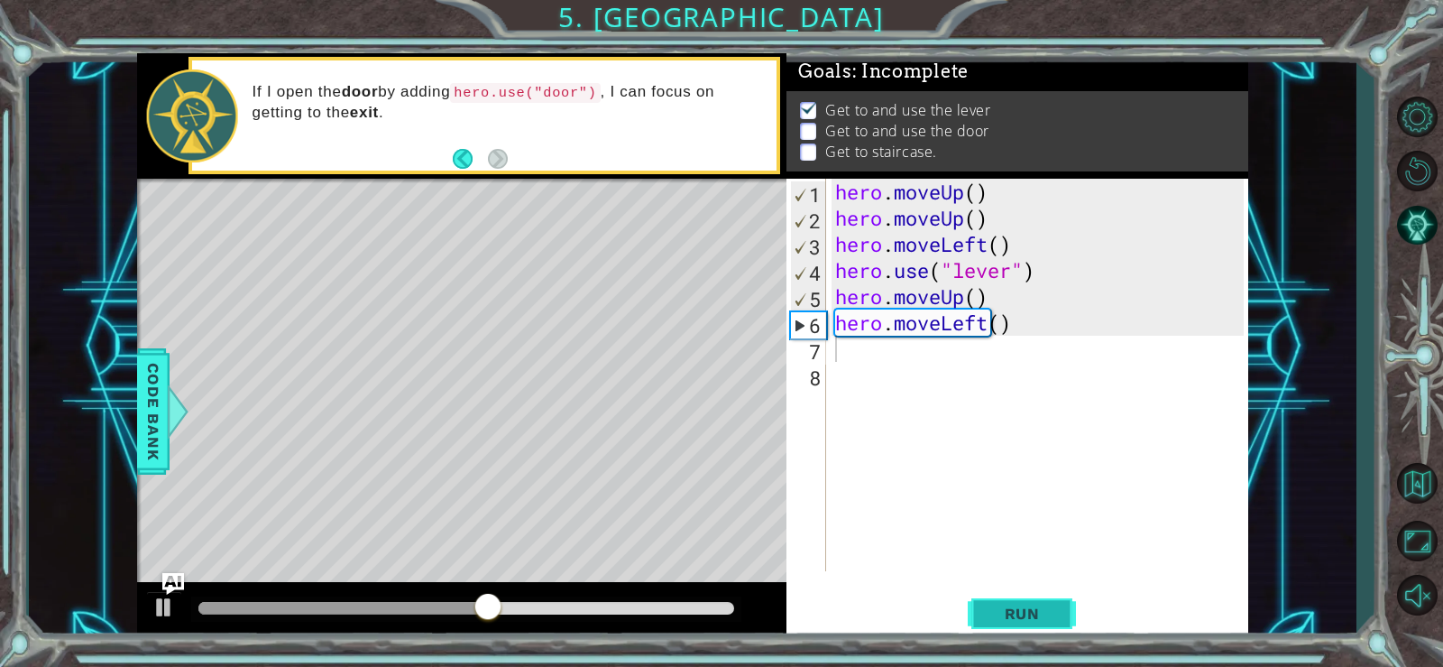
click at [1006, 603] on button "Run" at bounding box center [1022, 613] width 108 height 46
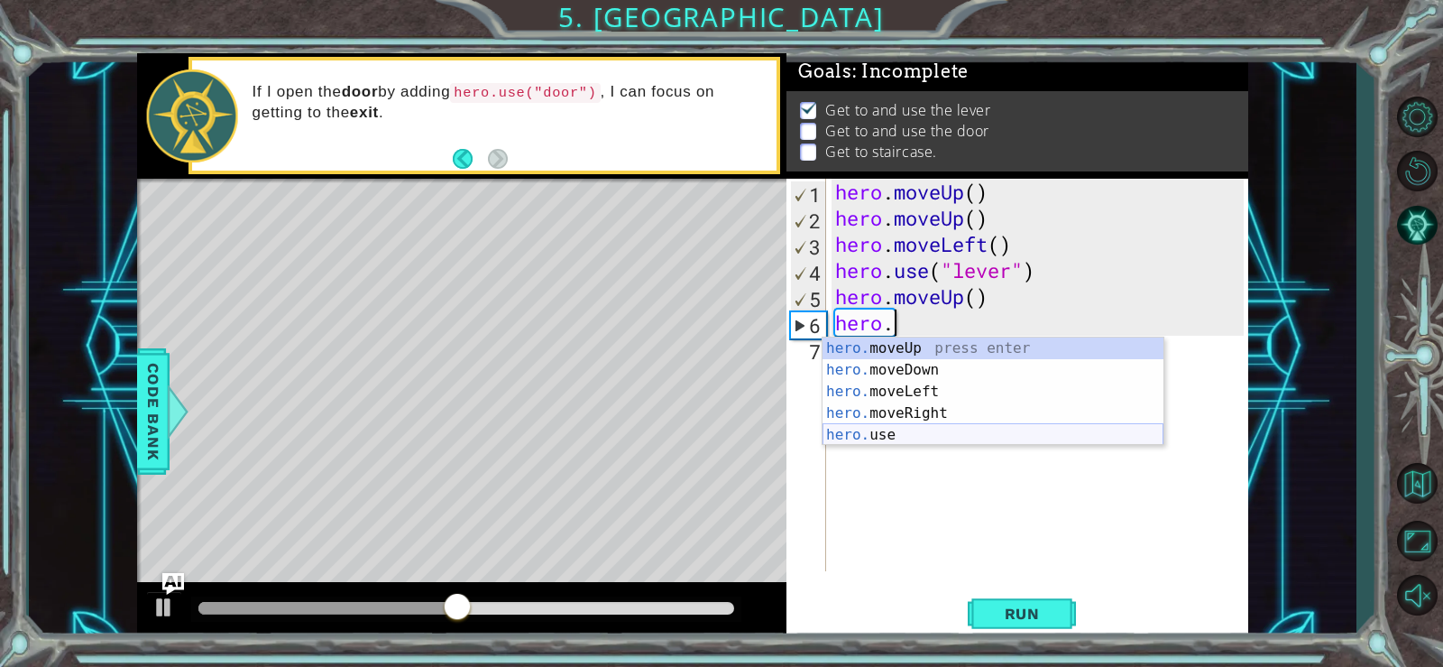
click at [933, 442] on div "hero. moveUp press enter hero. moveDown press enter hero. moveLeft press enter …" at bounding box center [993, 413] width 341 height 152
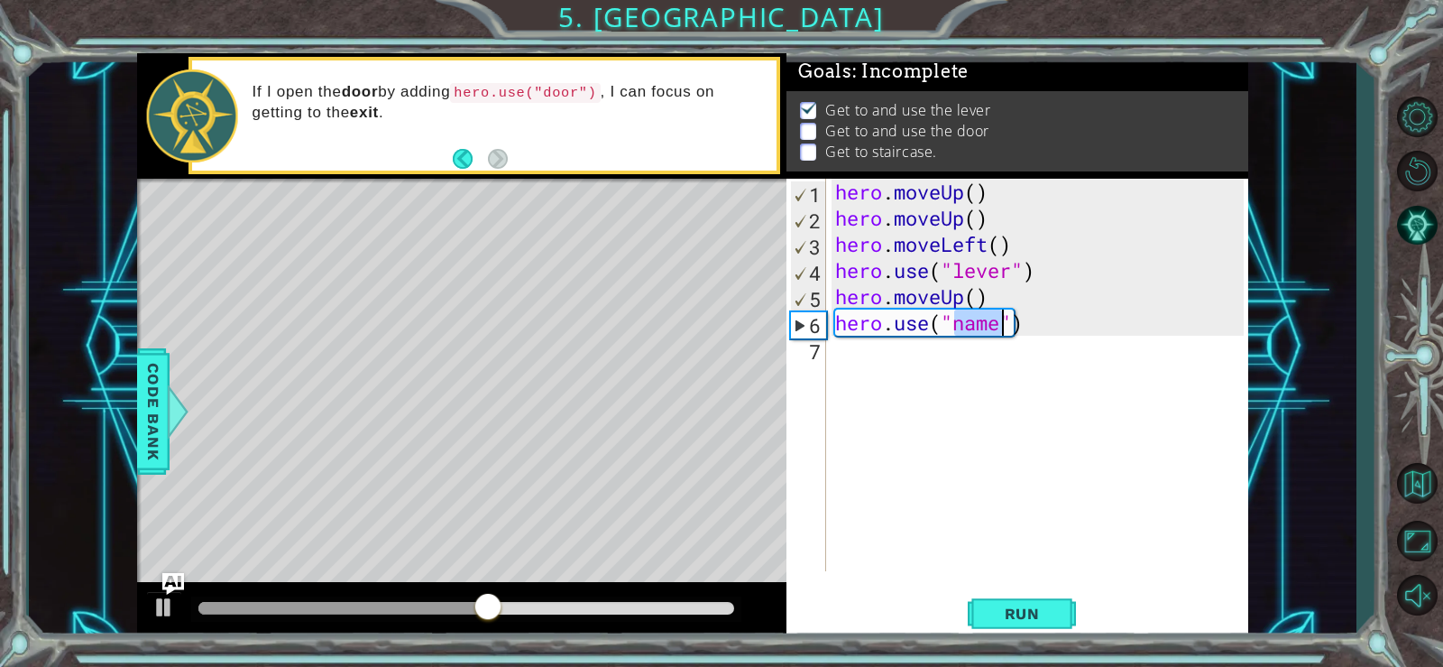
click at [971, 328] on div "hero . moveUp ( ) hero . moveUp ( ) hero . moveLeft ( ) hero . use ( "lever" ) …" at bounding box center [1038, 375] width 412 height 392
click at [1020, 595] on button "Run" at bounding box center [1022, 613] width 108 height 46
click at [1006, 324] on div "hero . moveUp ( ) hero . moveUp ( ) hero . moveLeft ( ) hero . use ( "lever" ) …" at bounding box center [1042, 401] width 421 height 445
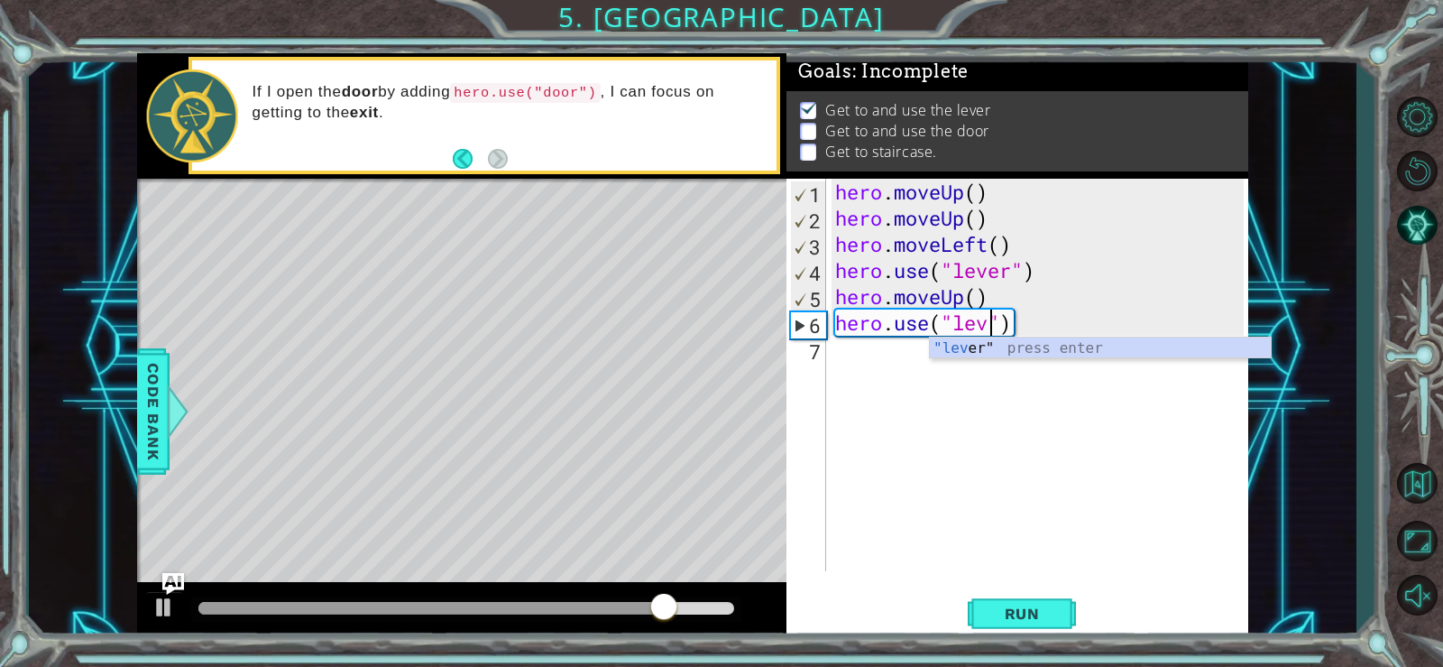
scroll to position [0, 8]
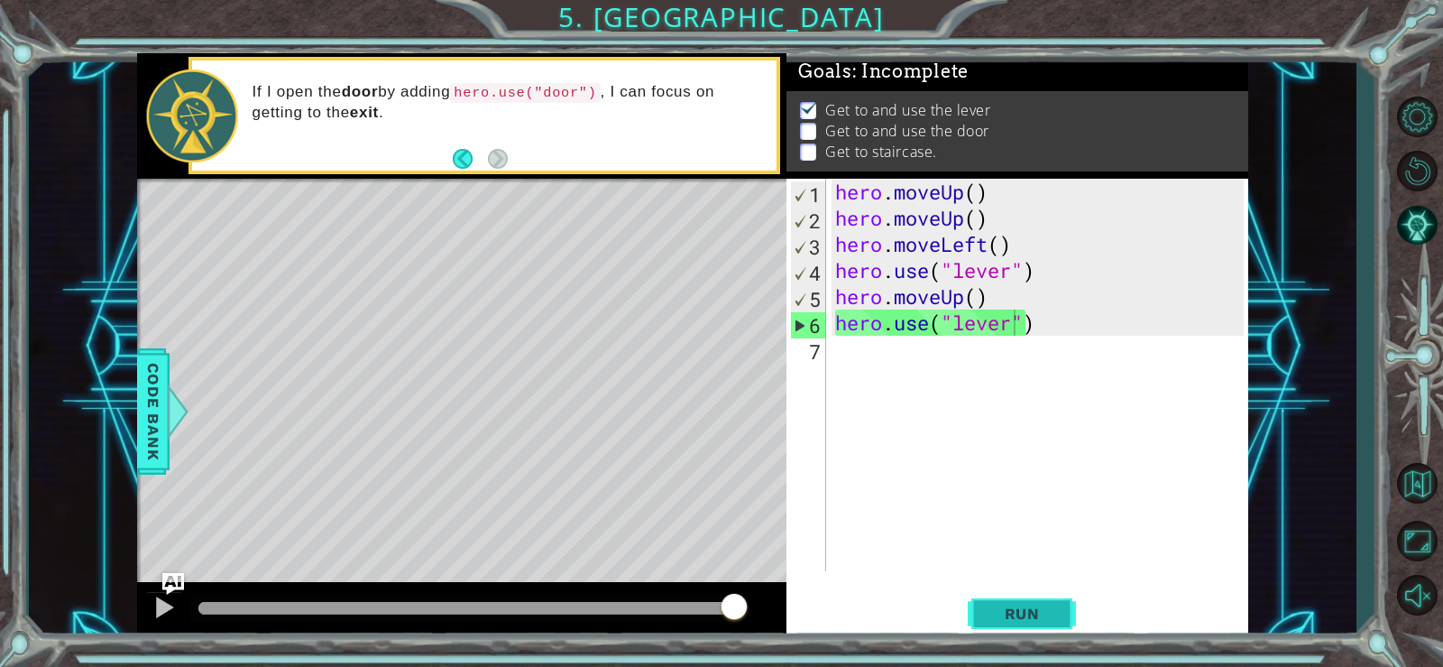
click at [1069, 615] on button "Run" at bounding box center [1022, 613] width 108 height 46
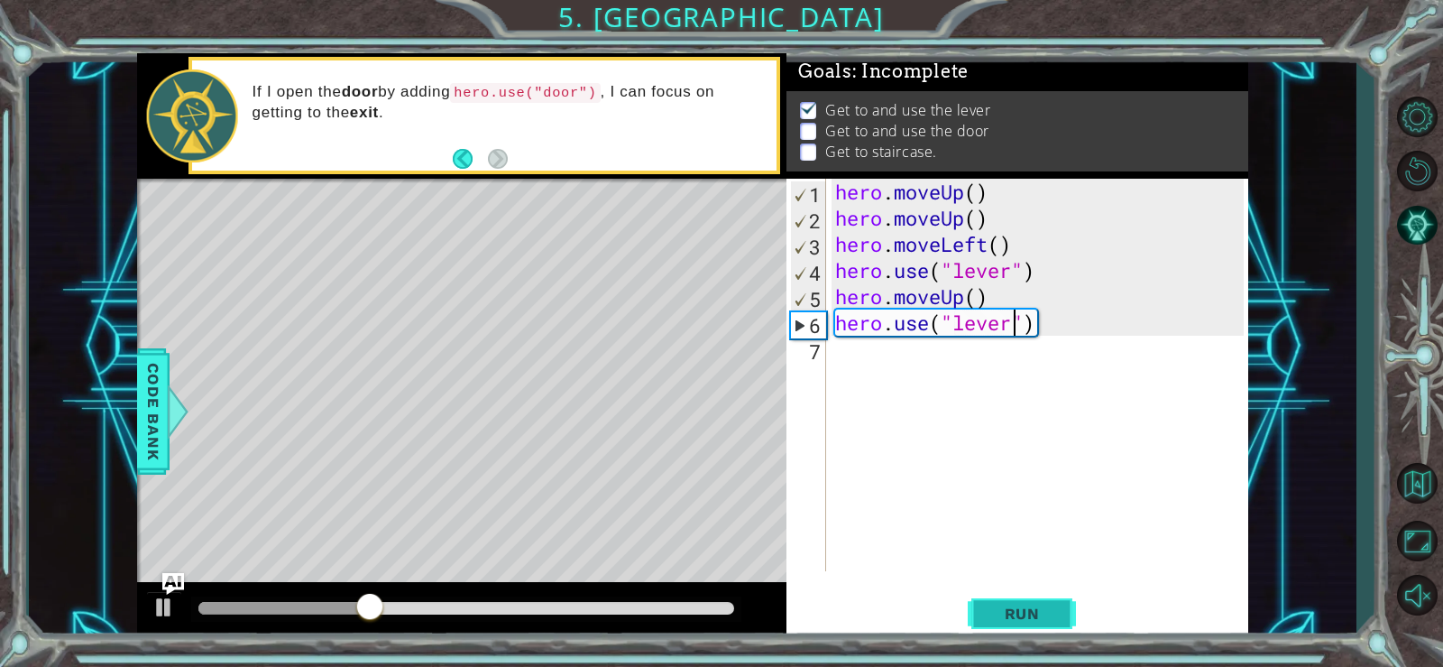
click at [1013, 614] on span "Run" at bounding box center [1022, 613] width 71 height 18
click at [1026, 330] on div "hero . moveUp ( ) hero . moveUp ( ) hero . moveLeft ( ) hero . use ( "lever" ) …" at bounding box center [1042, 401] width 421 height 445
type textarea "hero.use)"
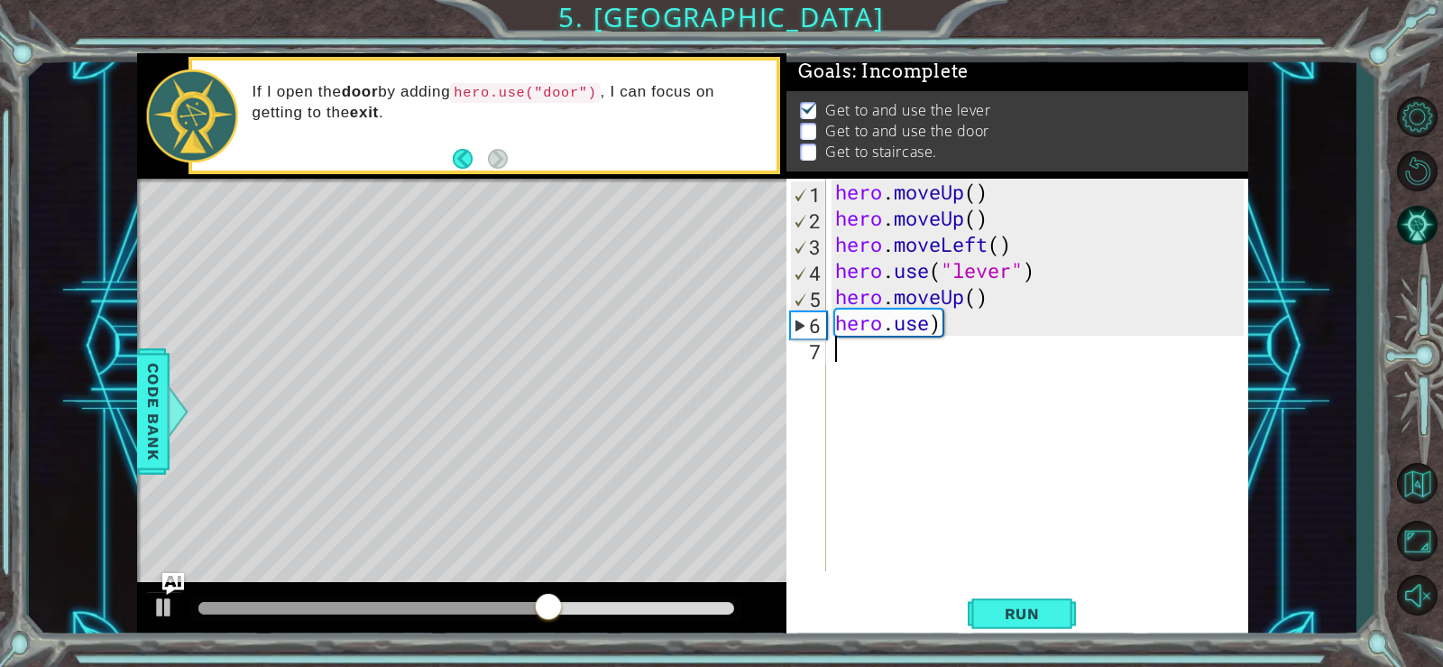
click at [1026, 363] on div "hero . moveUp ( ) hero . moveUp ( ) hero . moveLeft ( ) hero . use ( "lever" ) …" at bounding box center [1042, 401] width 421 height 445
click at [997, 609] on span "Run" at bounding box center [1022, 613] width 71 height 18
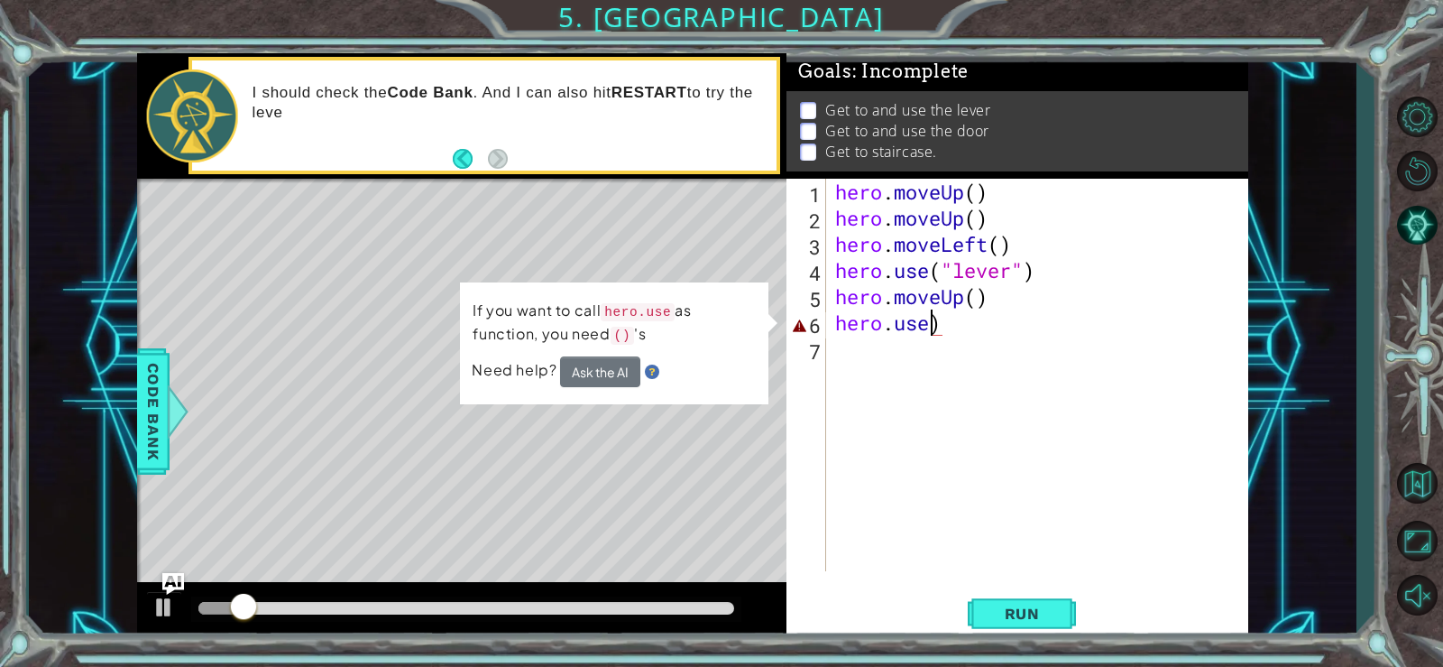
click at [934, 335] on div "hero . moveUp ( ) hero . moveUp ( ) hero . moveLeft ( ) hero . use ( "lever" ) …" at bounding box center [1042, 401] width 421 height 445
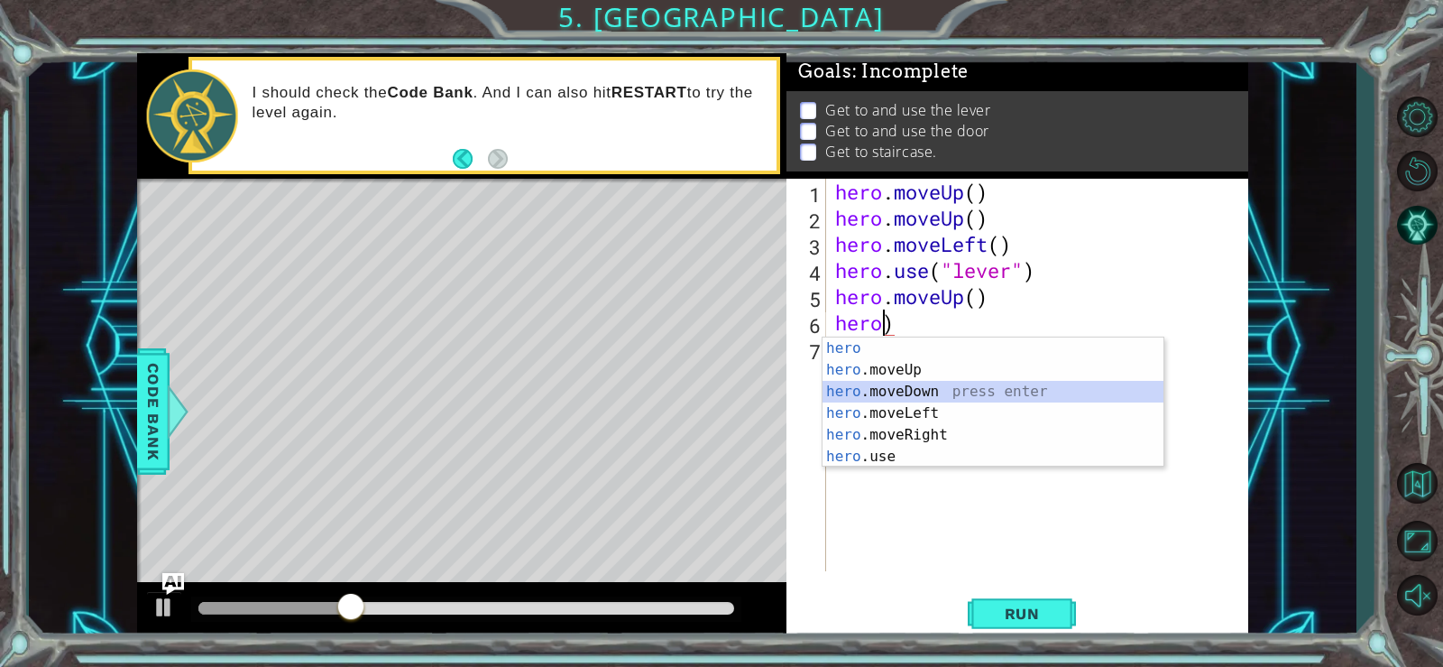
click at [940, 383] on div "hero press enter hero .moveUp press enter hero .moveDown press enter hero .move…" at bounding box center [993, 423] width 341 height 173
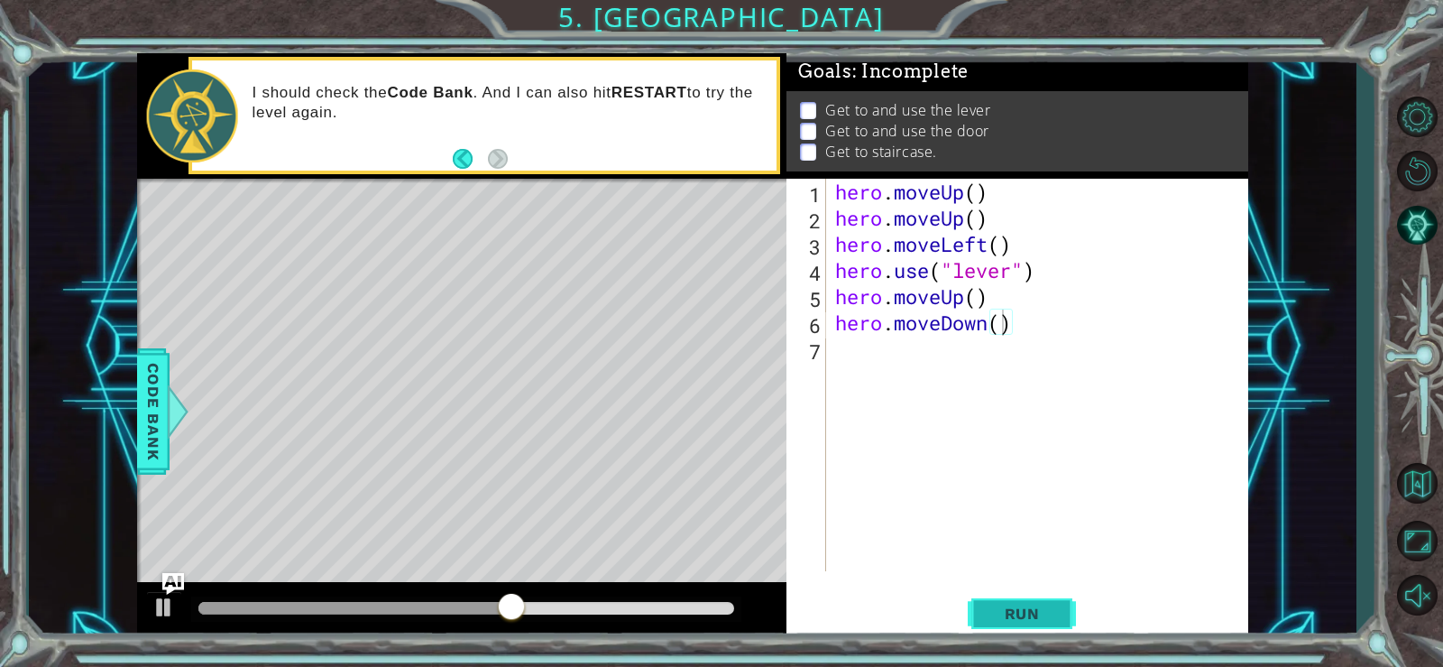
click at [1001, 604] on span "Run" at bounding box center [1022, 613] width 71 height 18
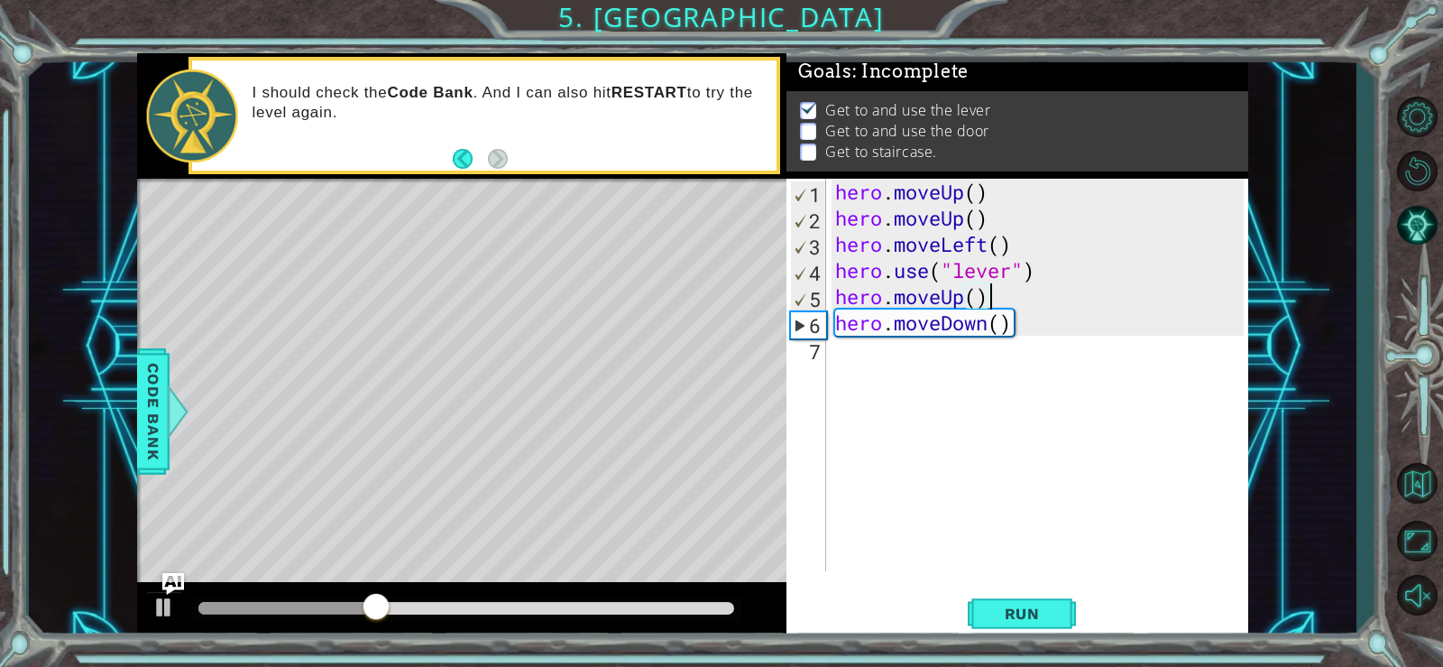
click at [987, 299] on div "hero . moveUp ( ) hero . moveUp ( ) hero . moveLeft ( ) hero . use ( "lever" ) …" at bounding box center [1042, 401] width 421 height 445
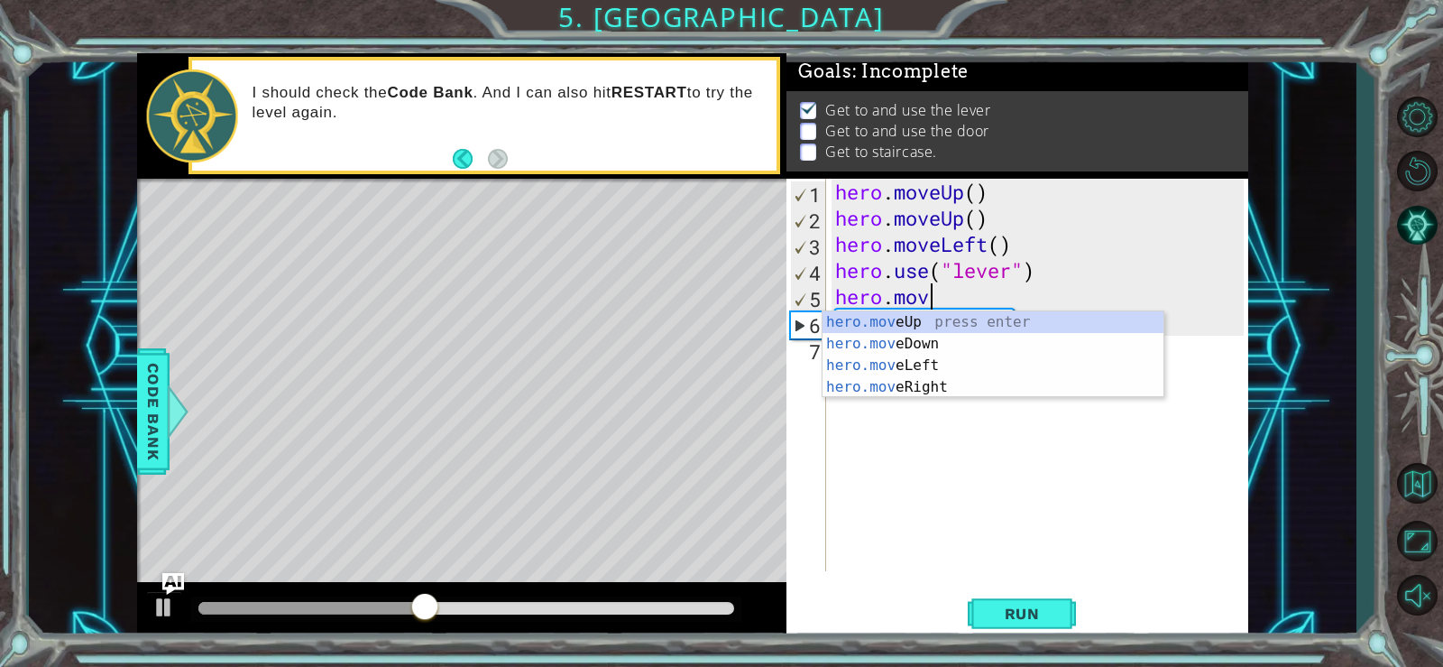
type textarea "[DOMAIN_NAME]"
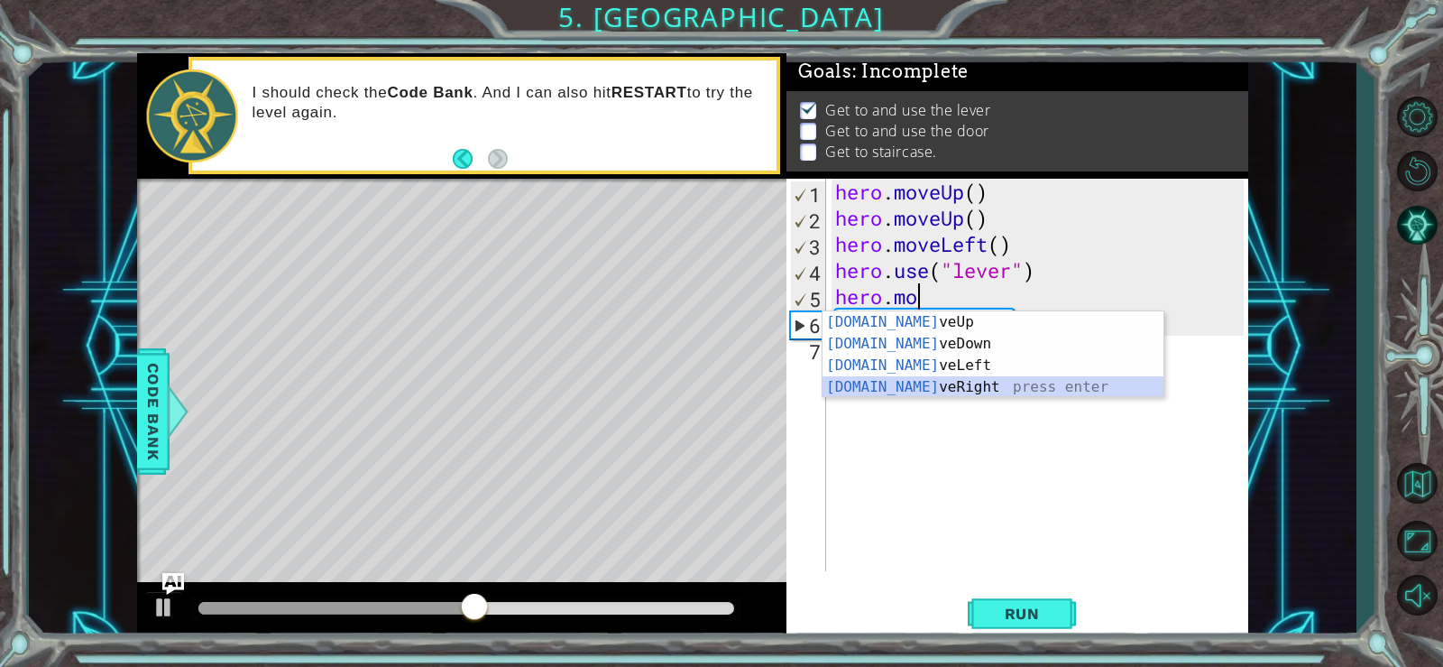
click at [925, 386] on div "[DOMAIN_NAME] veUp press enter [DOMAIN_NAME] veDown press enter [DOMAIN_NAME] v…" at bounding box center [993, 376] width 341 height 130
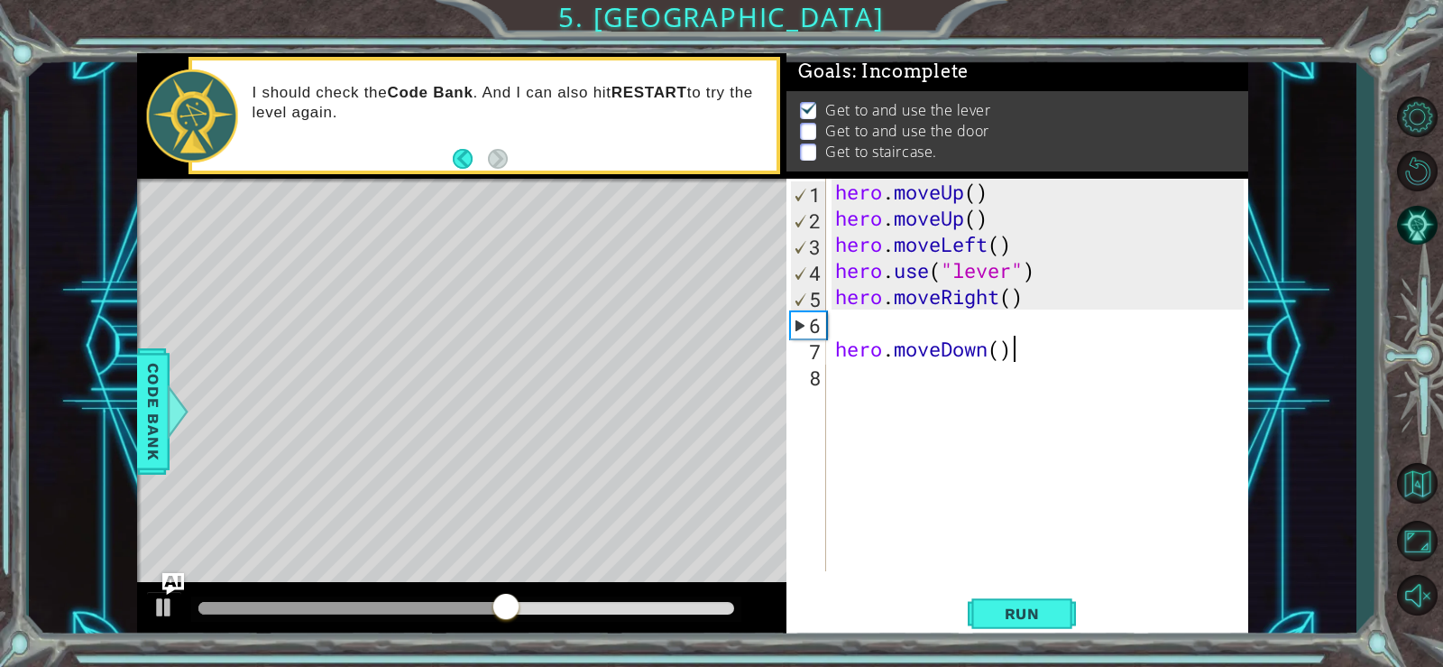
click at [1014, 355] on div "hero . moveUp ( ) hero . moveUp ( ) hero . moveLeft ( ) hero . use ( "lever" ) …" at bounding box center [1042, 401] width 421 height 445
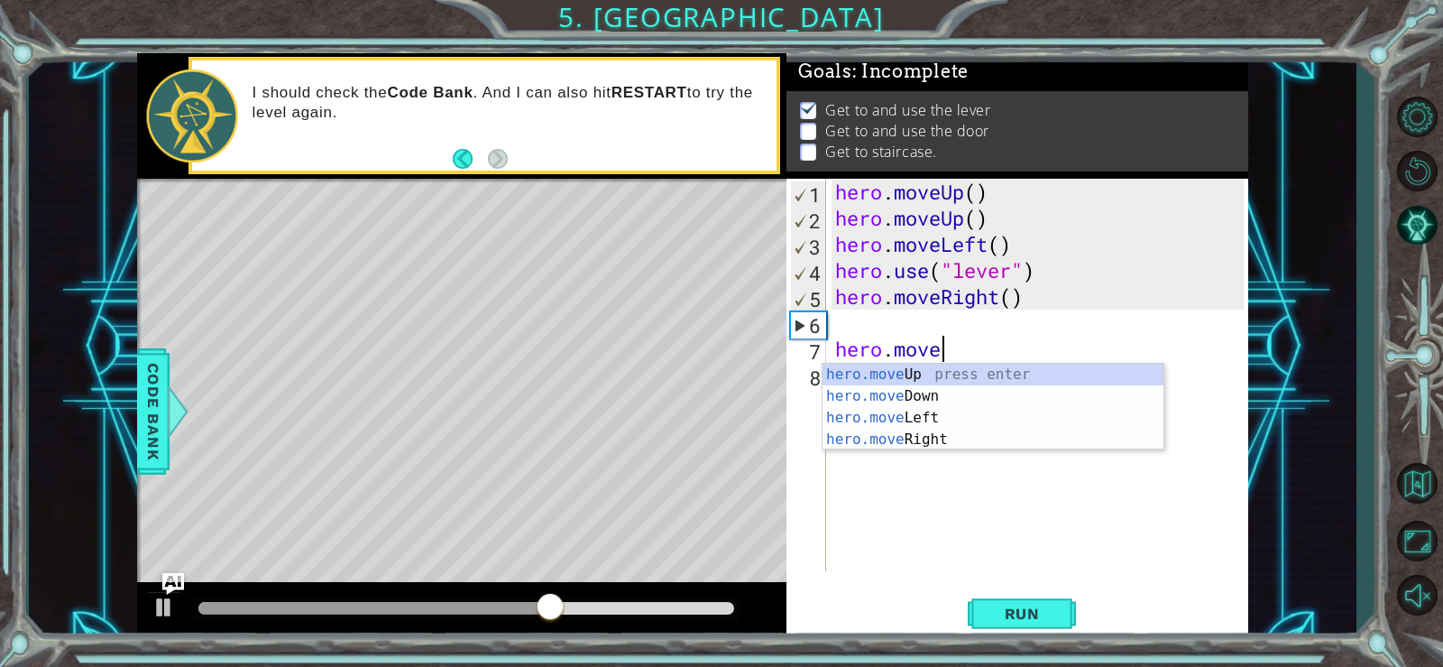
type textarea "h"
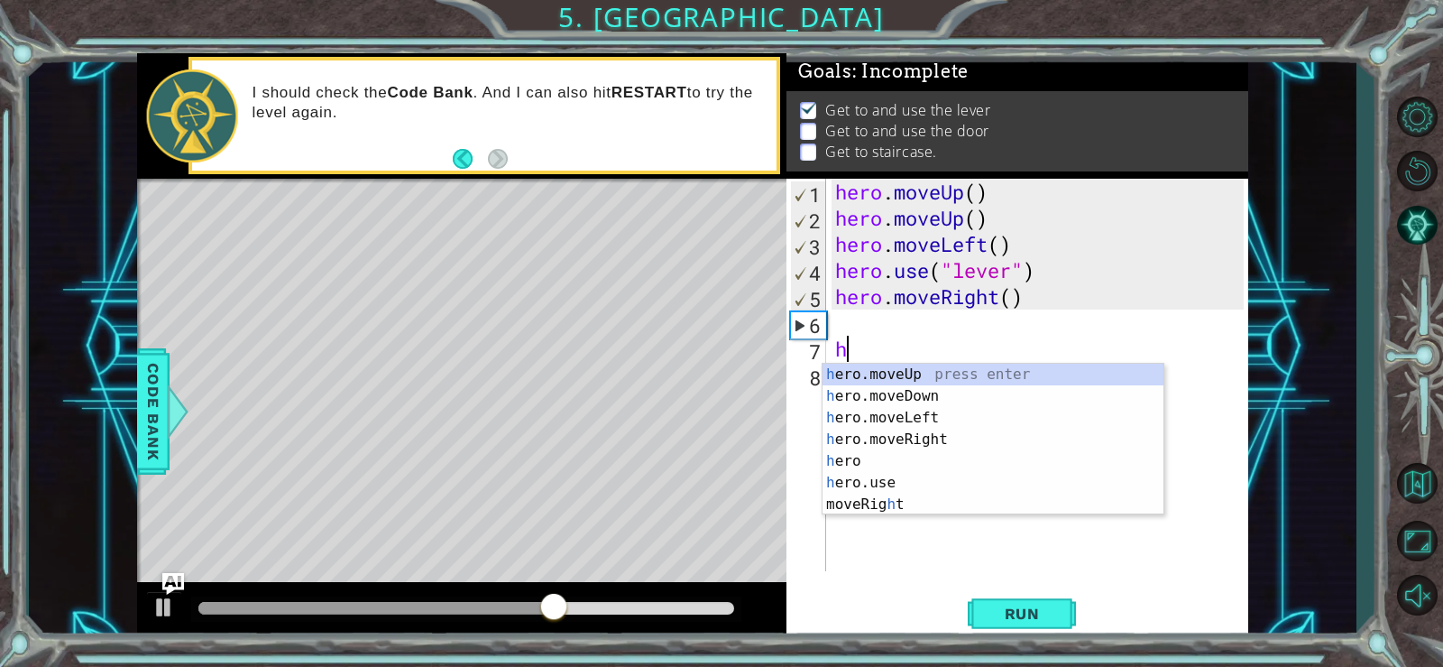
type textarea "hero.moveRight()"
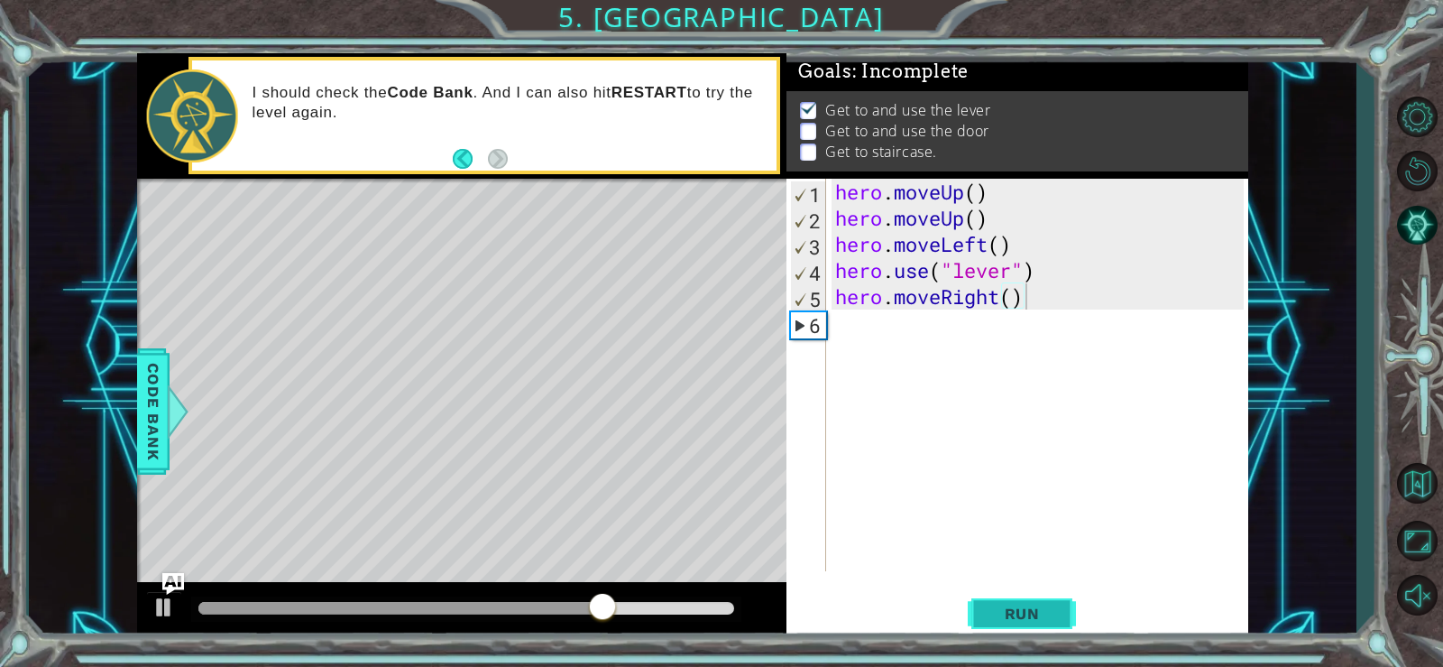
click at [998, 620] on span "Run" at bounding box center [1022, 613] width 71 height 18
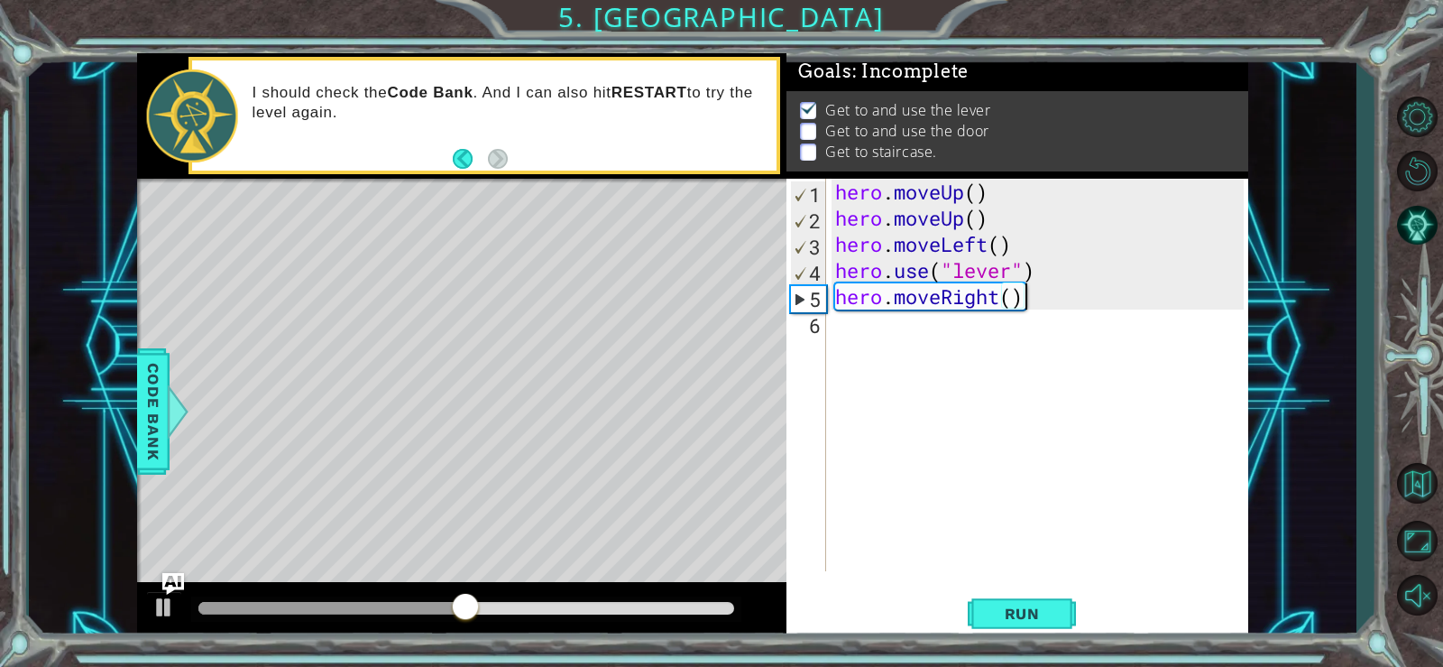
click at [854, 326] on div "hero . moveUp ( ) hero . moveUp ( ) hero . moveLeft ( ) hero . use ( "lever" ) …" at bounding box center [1042, 401] width 421 height 445
type textarea "h"
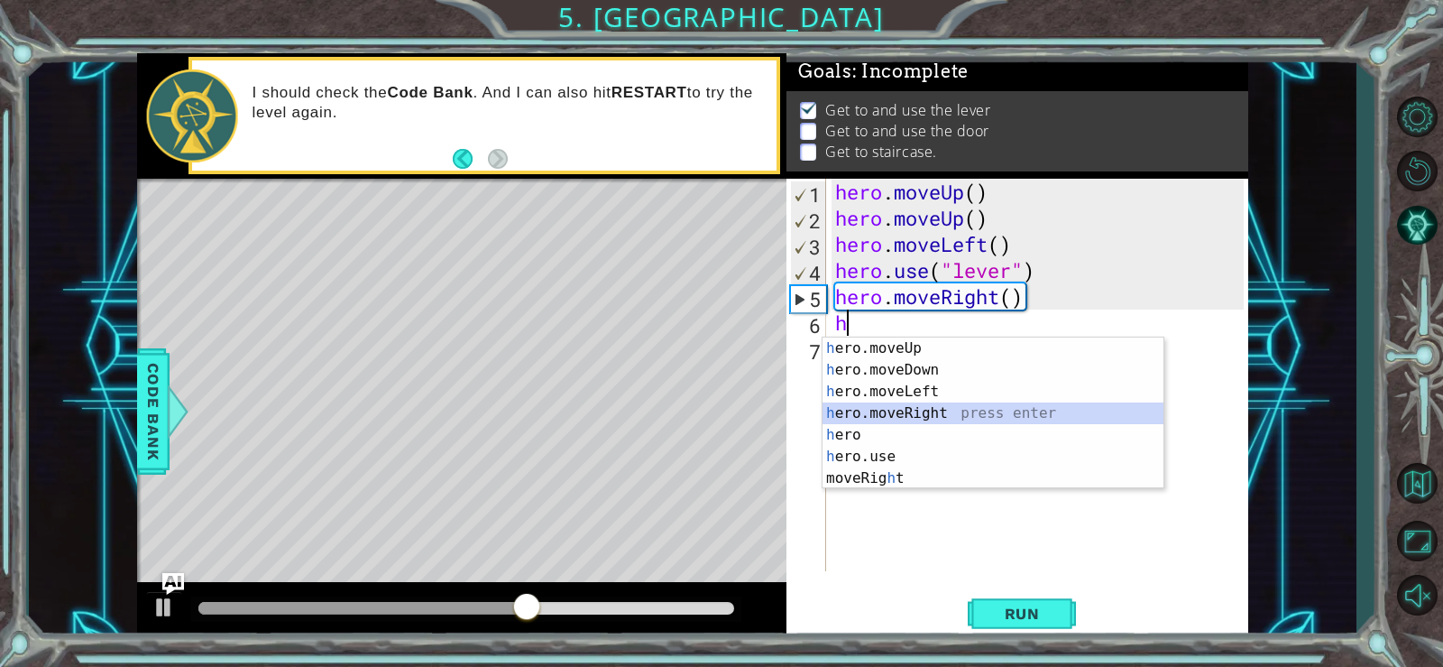
click at [899, 415] on div "h ero.moveUp press enter h ero.moveDown press enter h ero.moveLeft press enter …" at bounding box center [993, 434] width 341 height 195
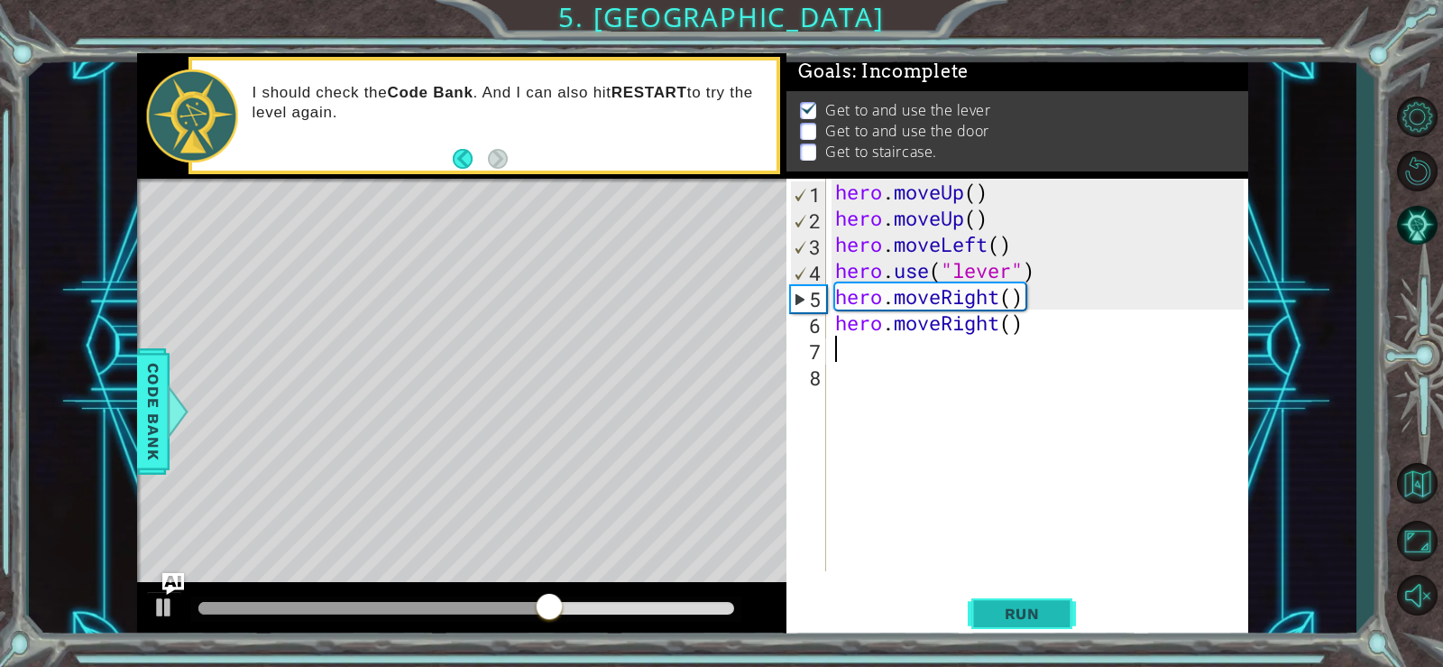
click at [1019, 605] on span "Run" at bounding box center [1022, 613] width 71 height 18
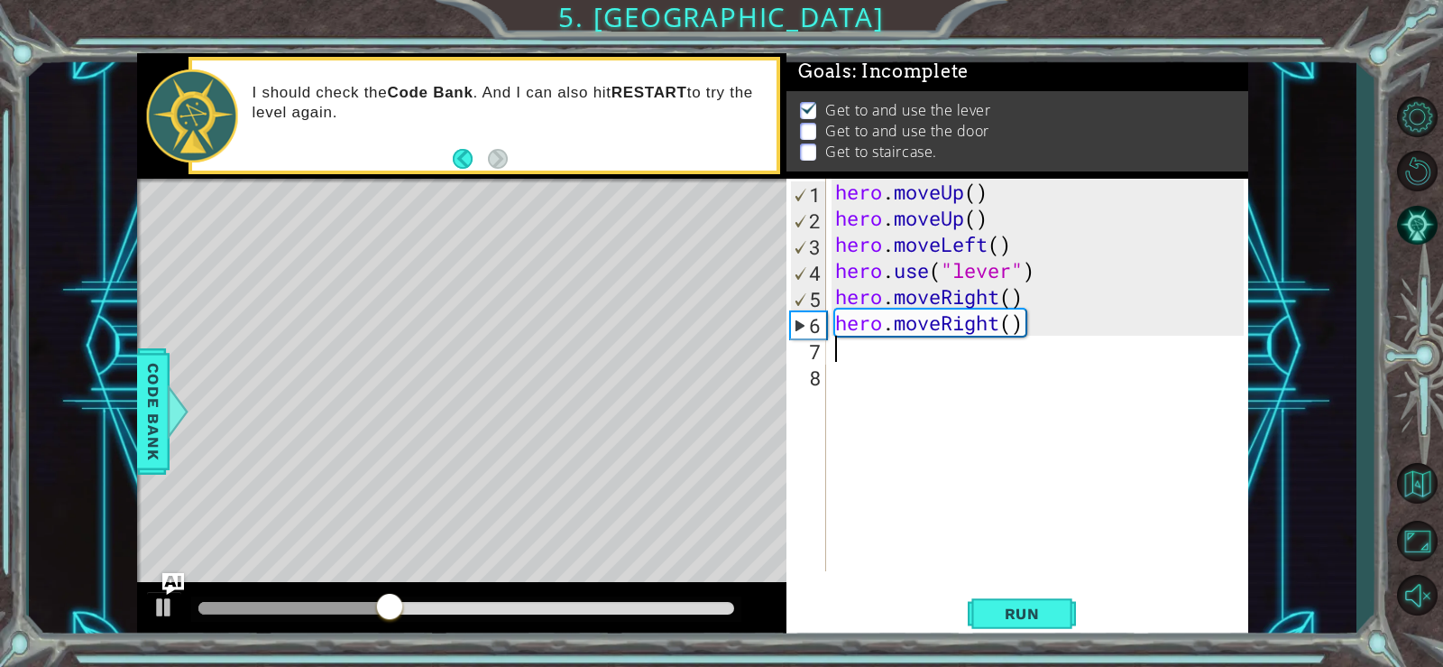
type textarea "h"
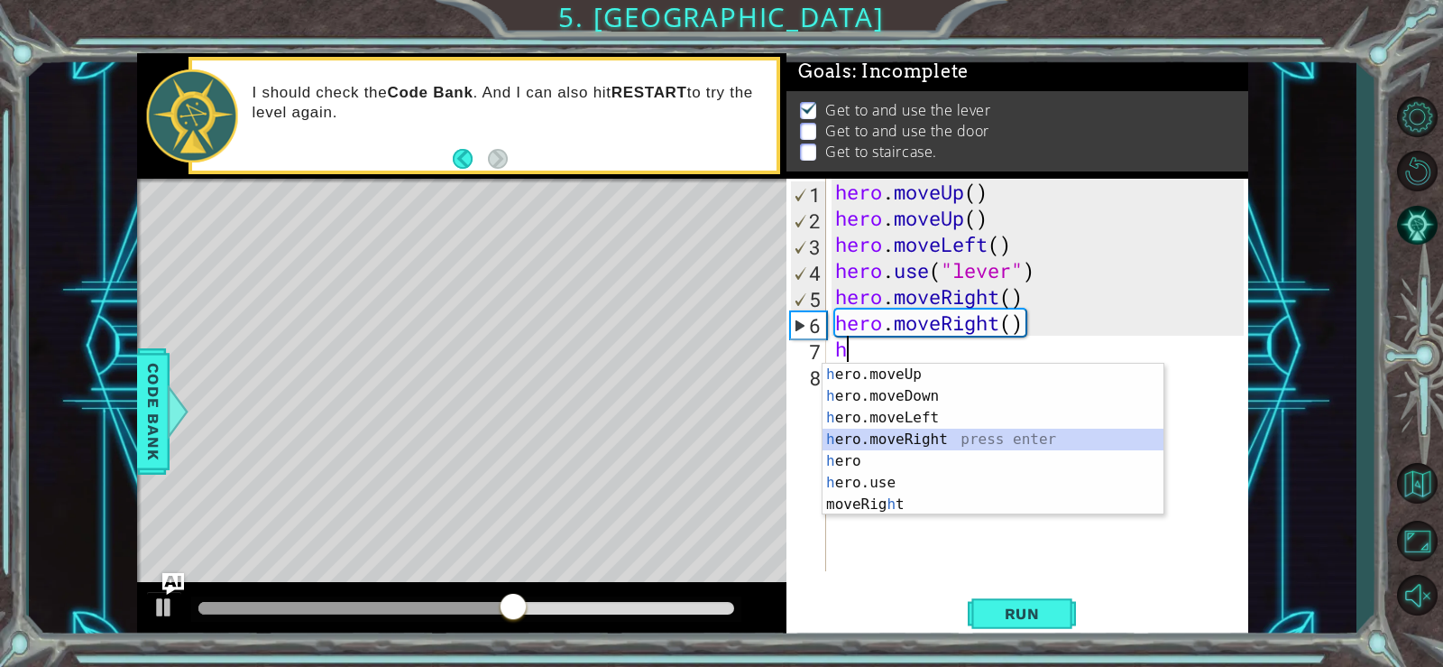
click at [927, 440] on div "h ero.moveUp press enter h ero.moveDown press enter h ero.moveLeft press enter …" at bounding box center [993, 461] width 341 height 195
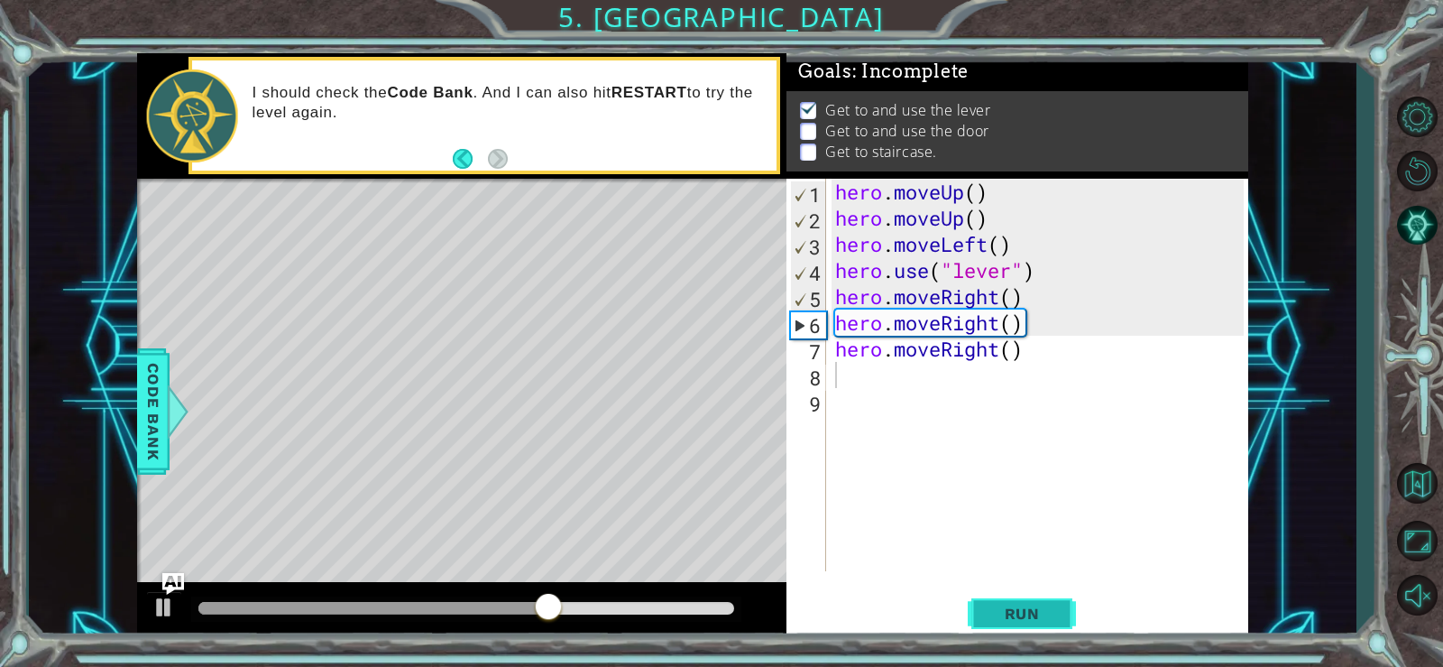
click at [983, 602] on button "Run" at bounding box center [1022, 613] width 108 height 46
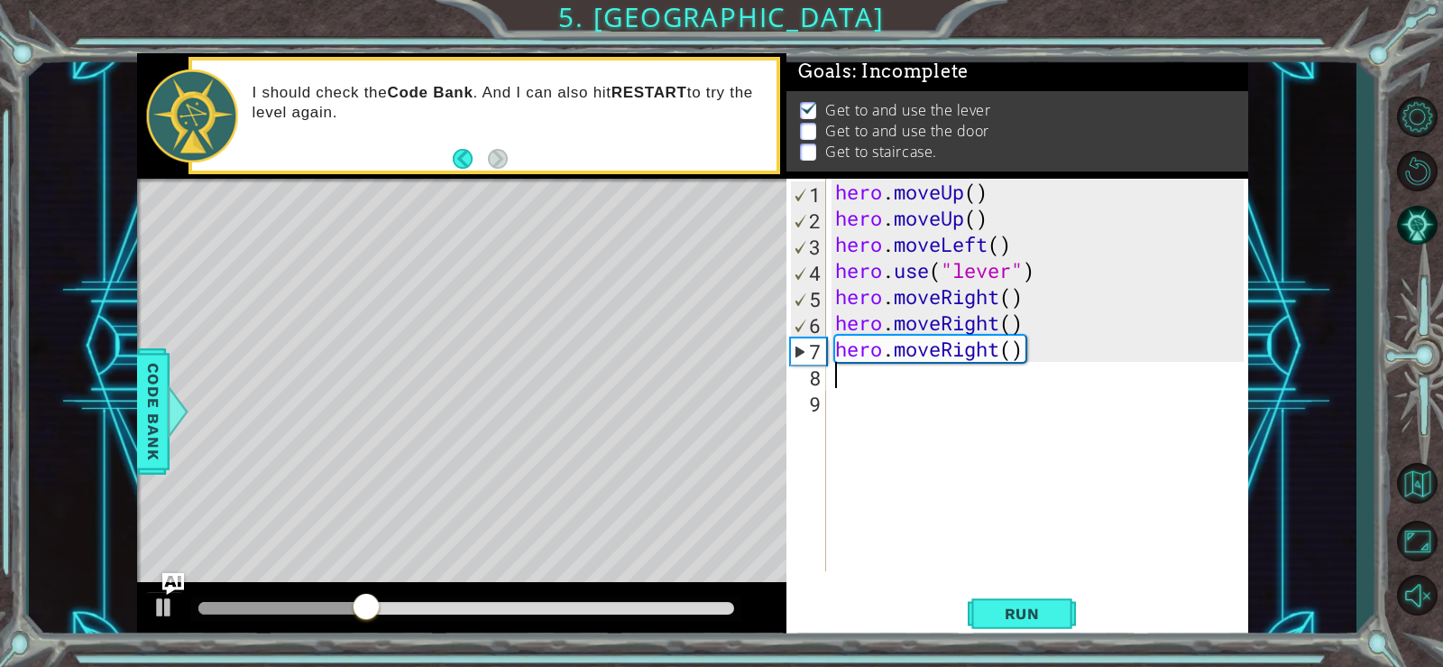
click at [836, 375] on div "hero . moveUp ( ) hero . moveUp ( ) hero . moveLeft ( ) hero . use ( "lever" ) …" at bounding box center [1042, 401] width 421 height 445
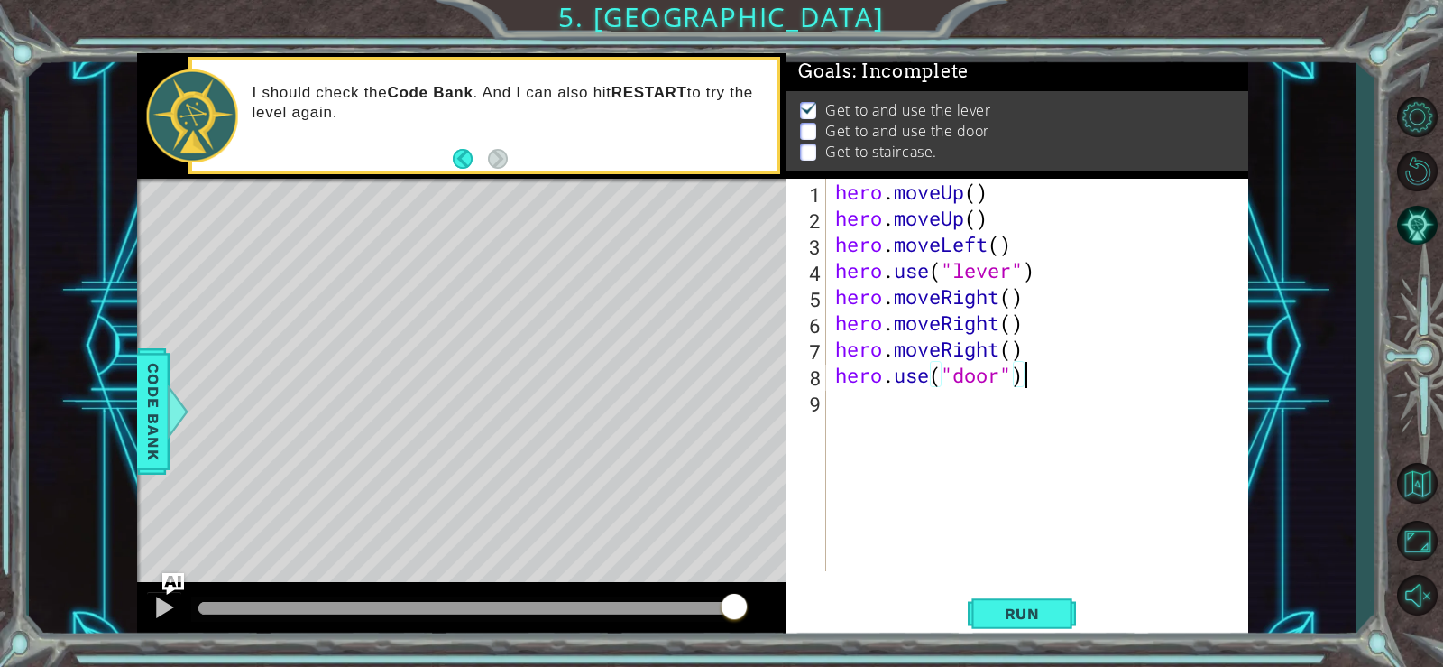
scroll to position [0, 8]
type textarea "hero.use("door")"
click at [1012, 621] on span "Run" at bounding box center [1022, 613] width 71 height 18
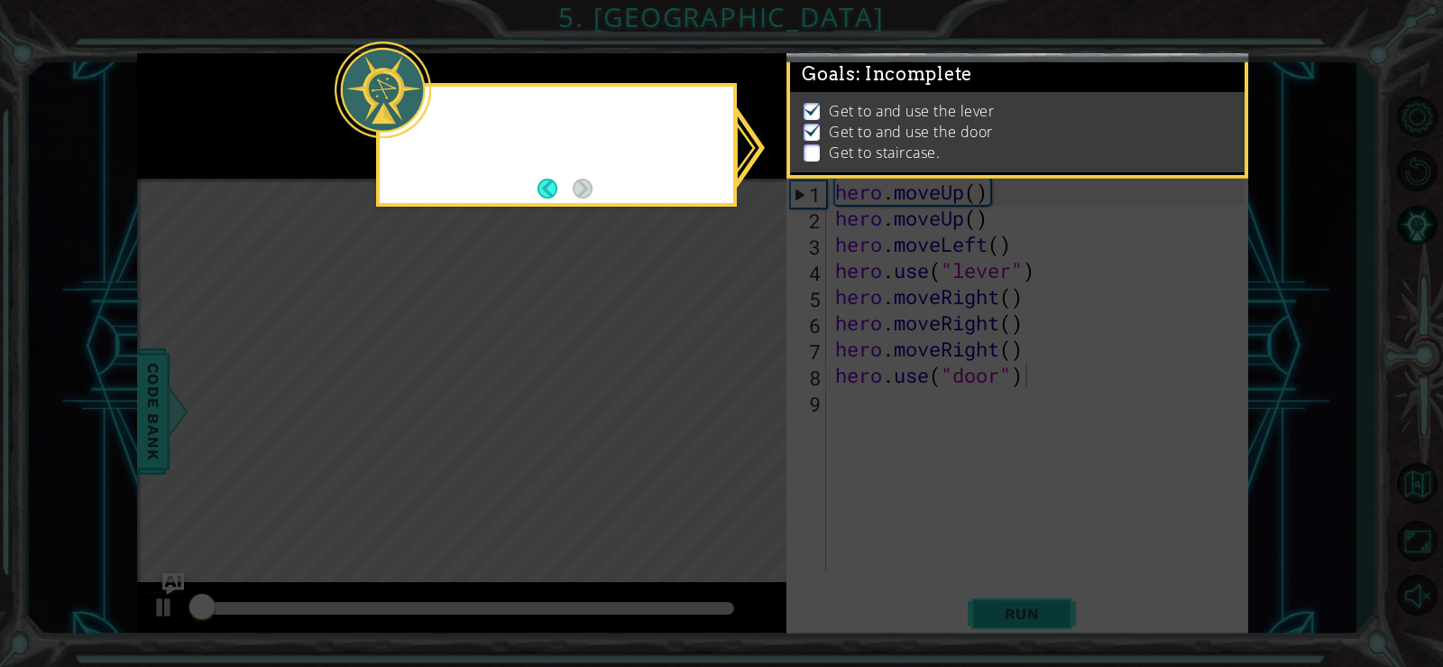
scroll to position [8, 0]
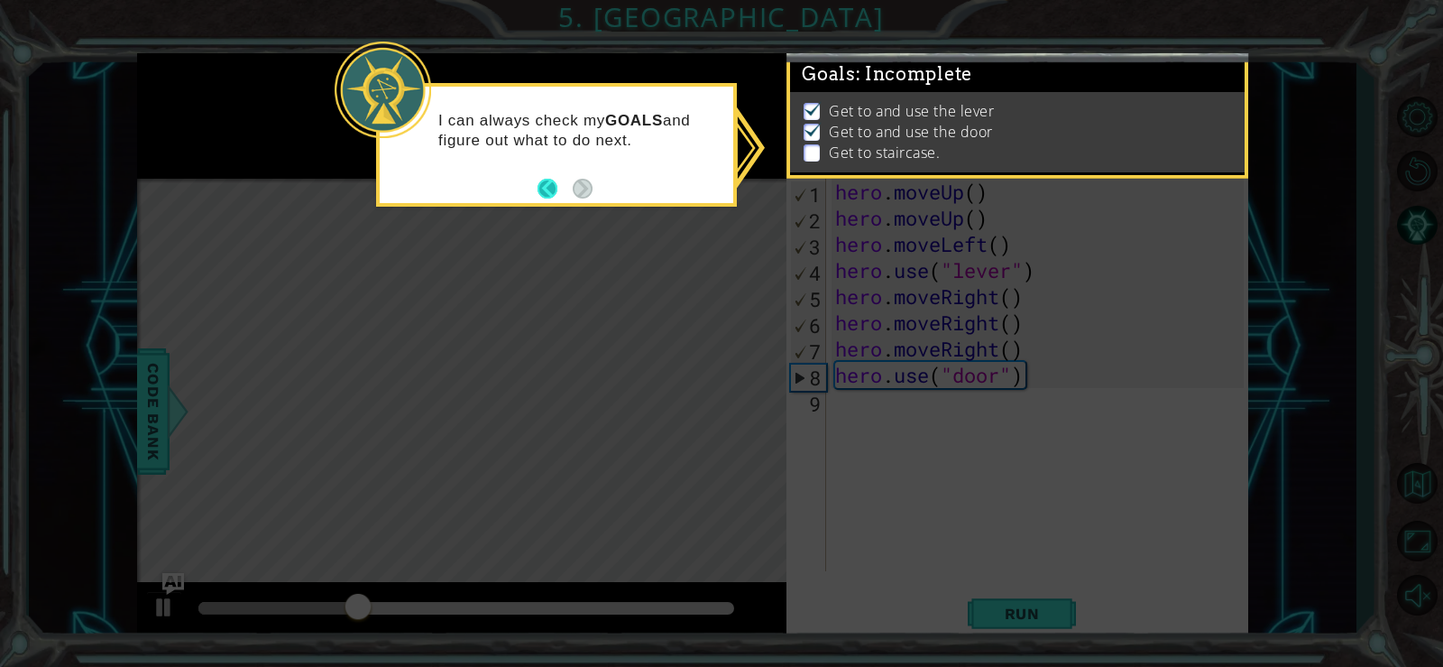
click at [546, 198] on button "Back" at bounding box center [555, 189] width 35 height 20
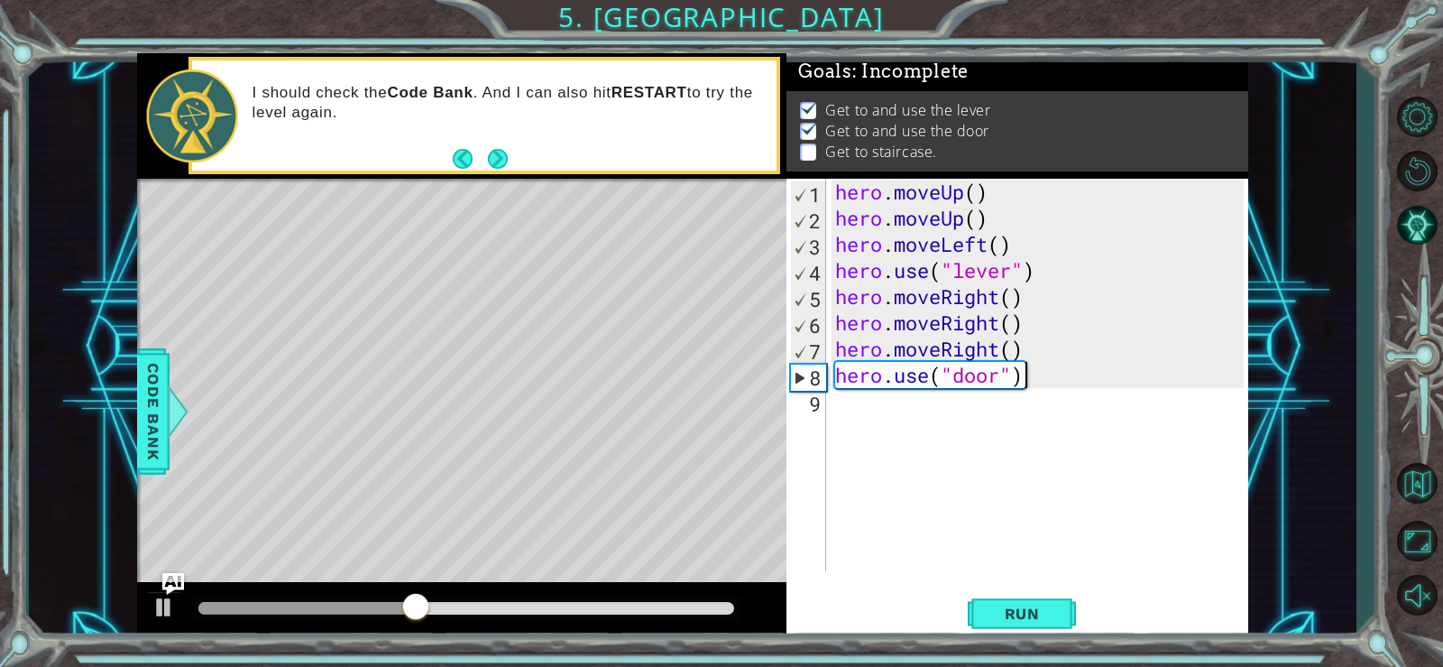
click at [824, 401] on div "9" at bounding box center [808, 404] width 36 height 26
type textarea "h"
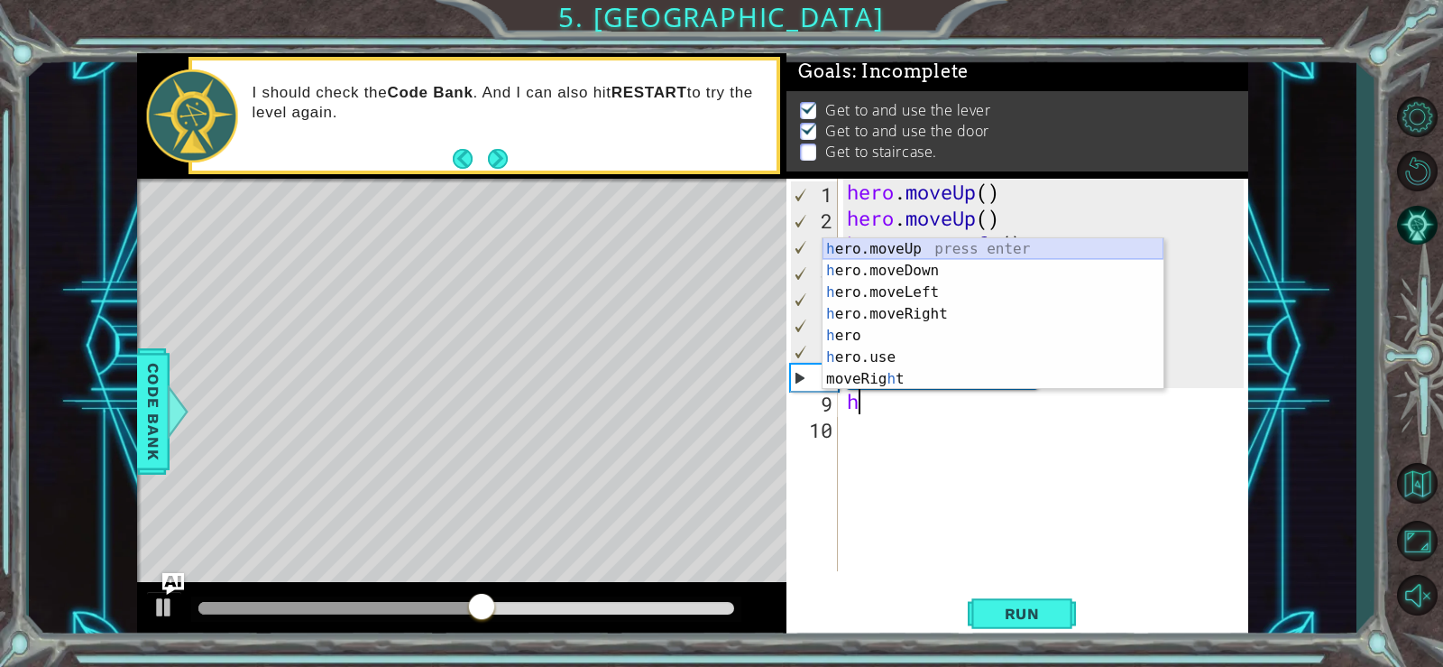
click at [873, 242] on div "h ero.moveUp press enter h ero.moveDown press enter h ero.moveLeft press enter …" at bounding box center [993, 335] width 341 height 195
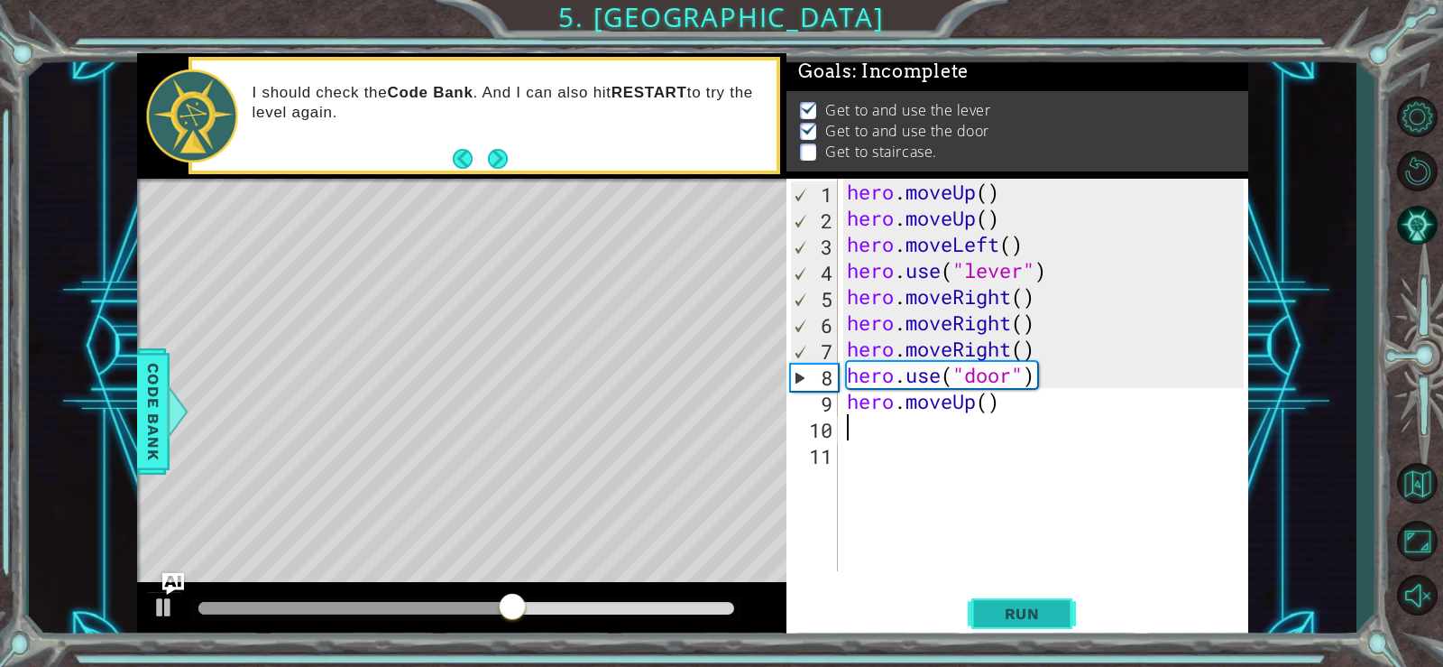
click at [1003, 609] on span "Run" at bounding box center [1022, 613] width 71 height 18
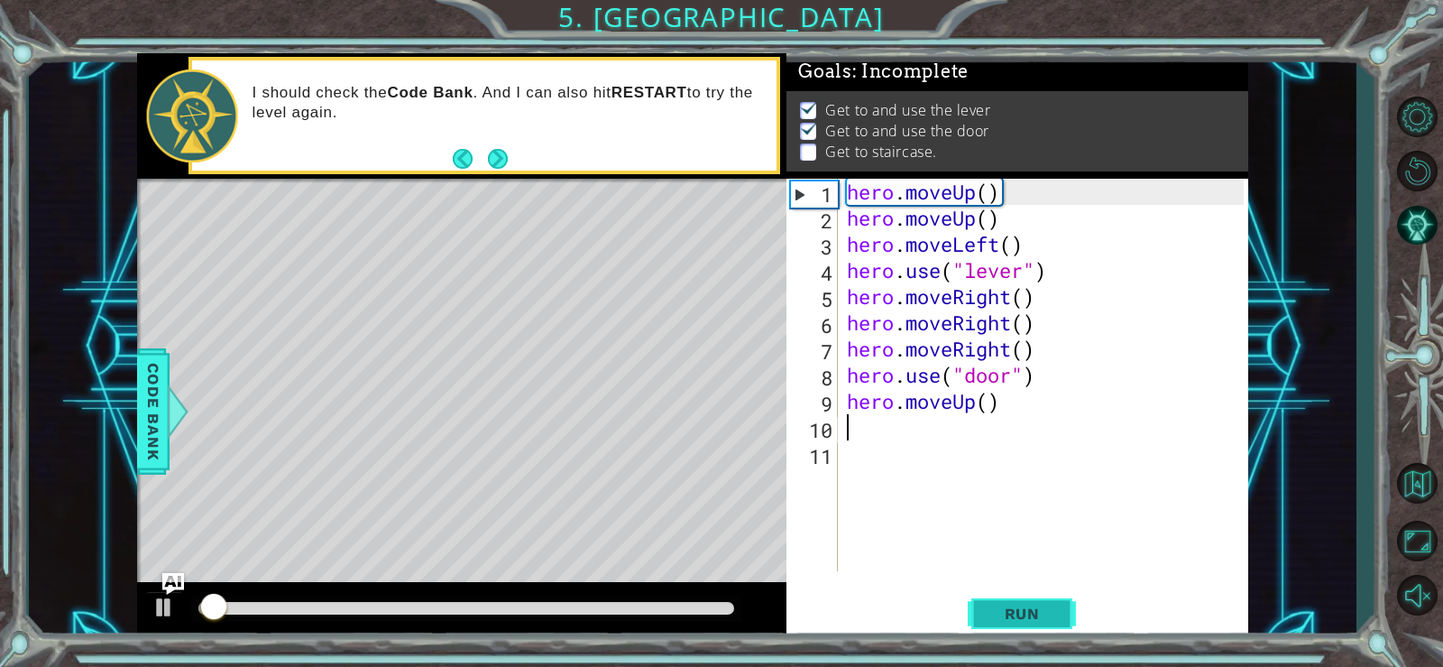
scroll to position [8, 0]
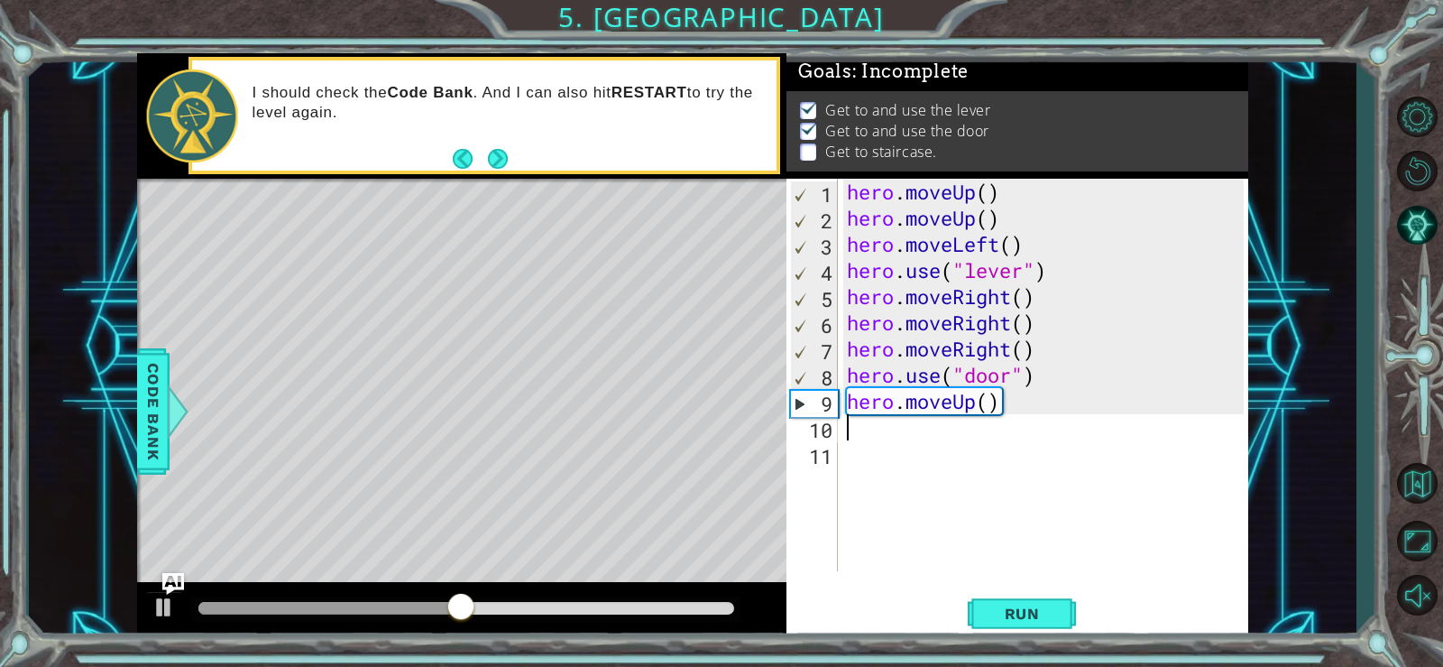
click at [858, 427] on div "hero . moveUp ( ) hero . moveUp ( ) hero . moveLeft ( ) hero . use ( "lever" ) …" at bounding box center [1048, 401] width 410 height 445
type textarea "h"
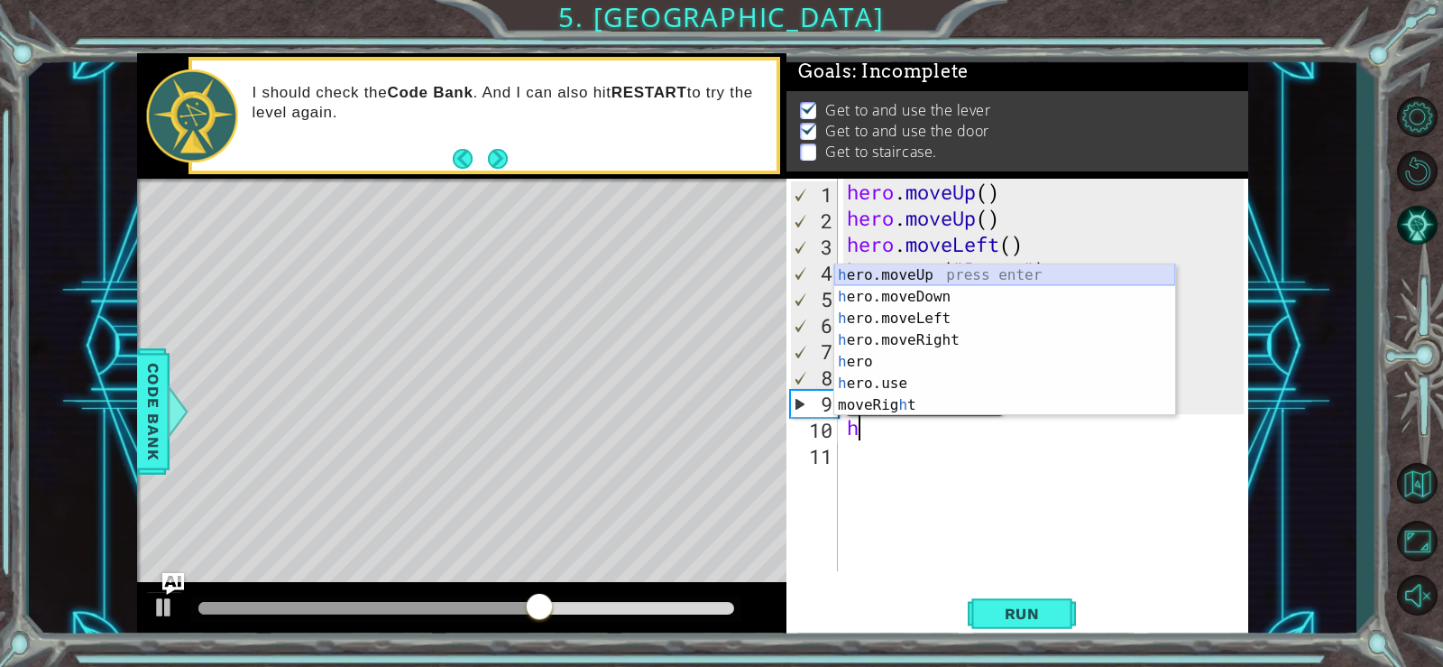
click at [888, 276] on div "h ero.moveUp press enter h ero.moveDown press enter h ero.moveLeft press enter …" at bounding box center [1004, 361] width 341 height 195
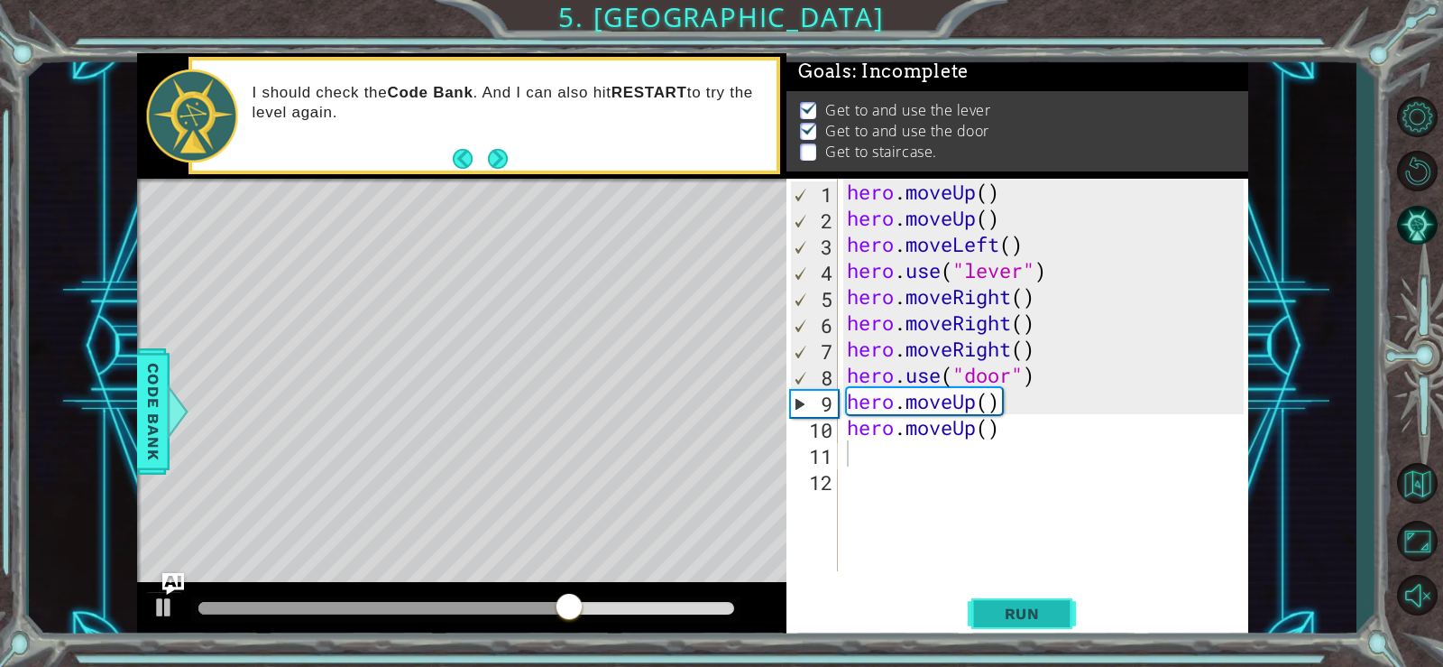
click at [989, 598] on button "Run" at bounding box center [1022, 613] width 108 height 46
